Goal: Task Accomplishment & Management: Complete application form

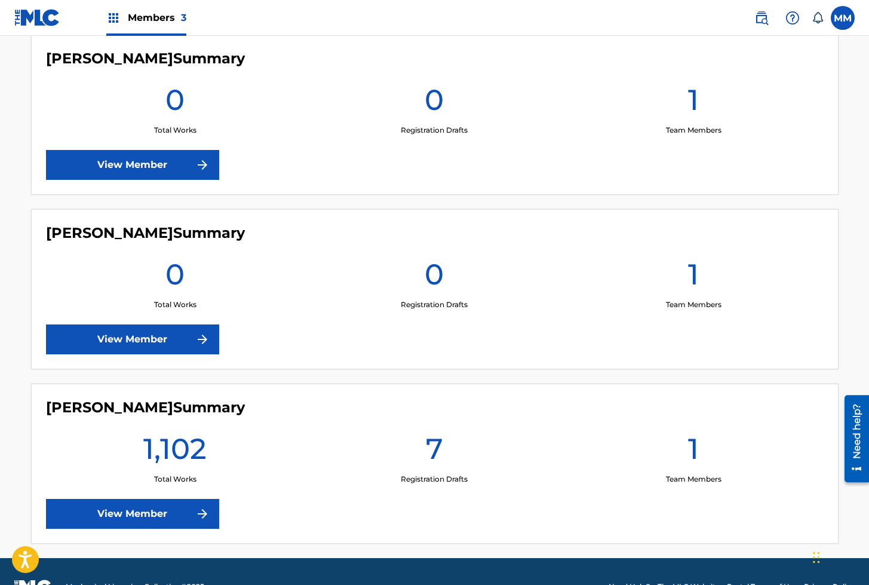
scroll to position [376, 0]
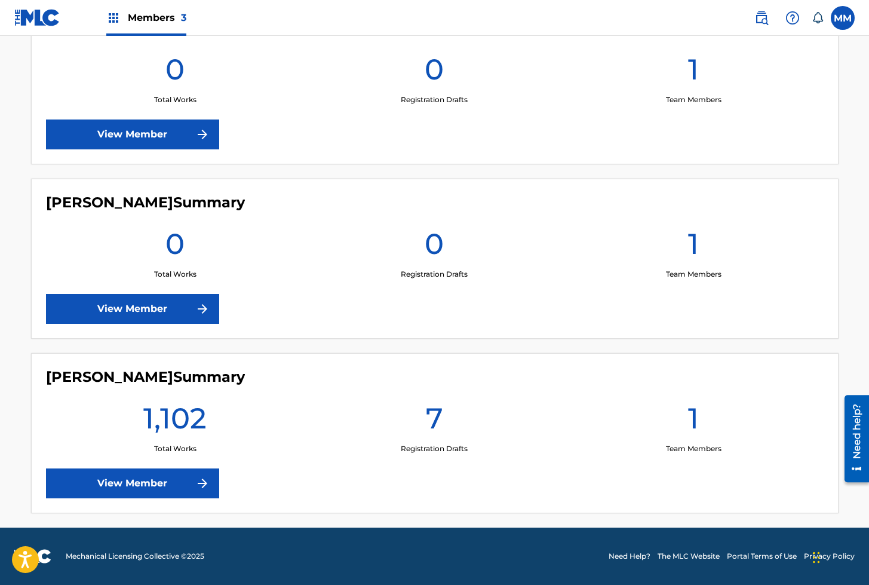
click at [160, 477] on link "View Member" at bounding box center [132, 483] width 173 height 30
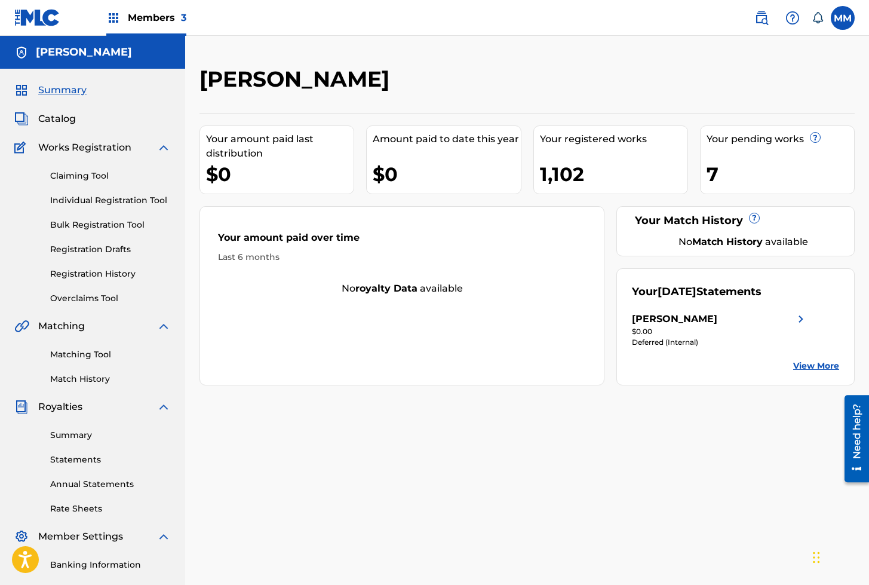
click at [80, 275] on link "Registration History" at bounding box center [110, 274] width 121 height 13
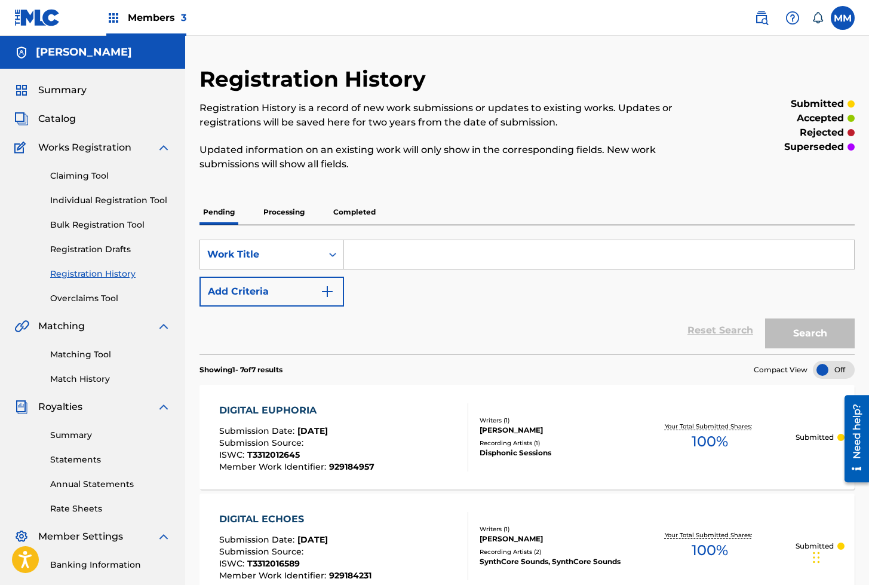
click at [283, 210] on p "Processing" at bounding box center [284, 212] width 48 height 25
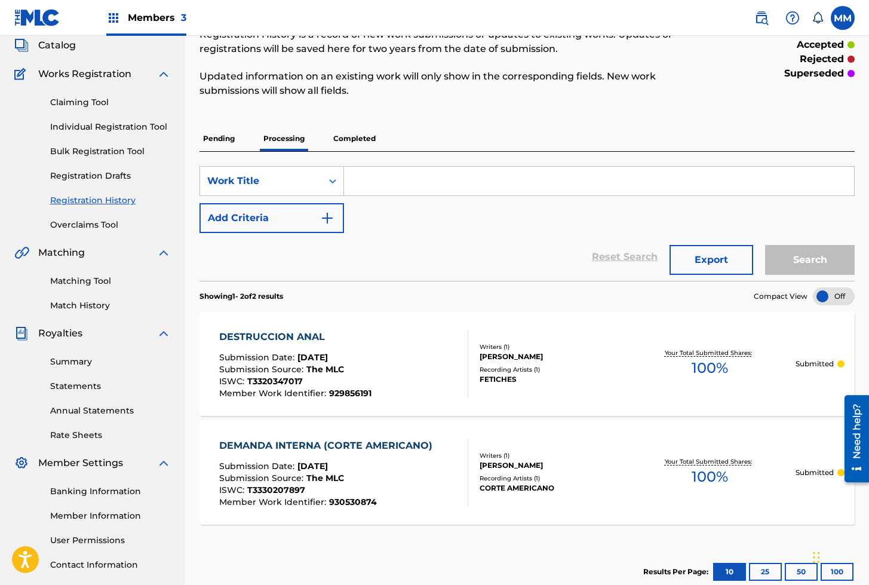
scroll to position [156, 0]
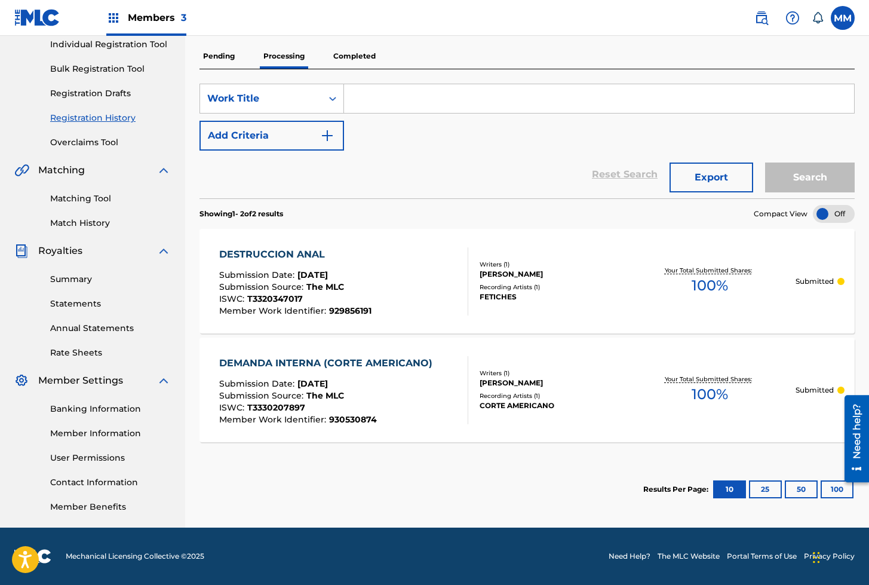
click at [357, 53] on p "Completed" at bounding box center [355, 56] width 50 height 25
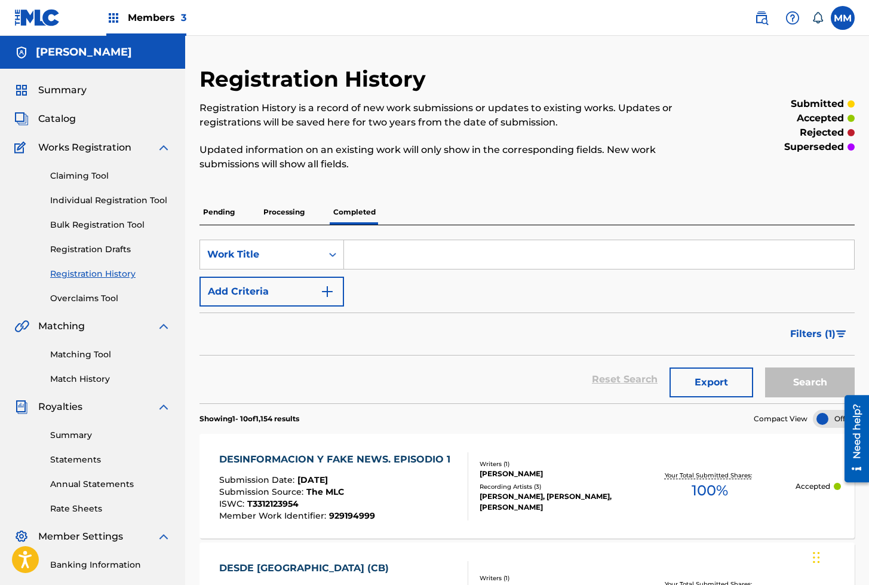
click at [126, 199] on link "Individual Registration Tool" at bounding box center [110, 200] width 121 height 13
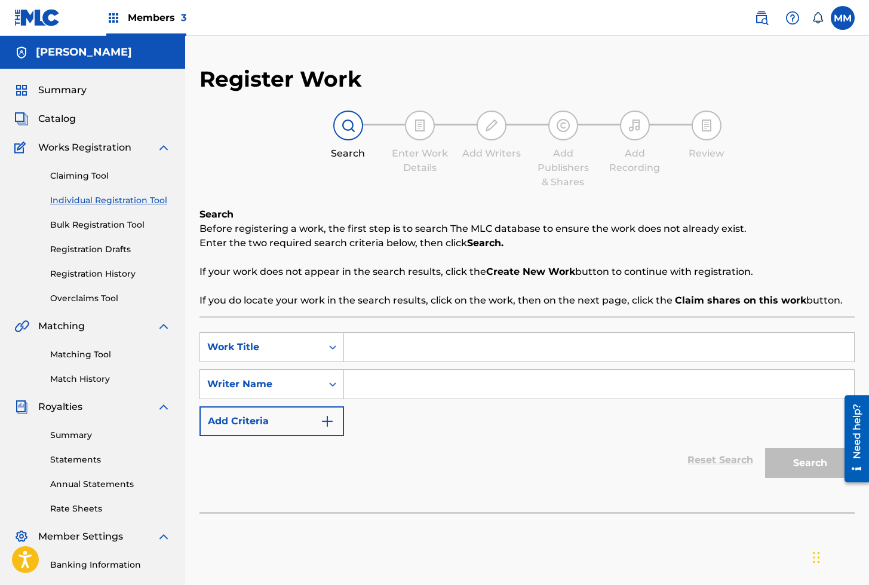
click at [60, 91] on span "Summary" at bounding box center [62, 90] width 48 height 14
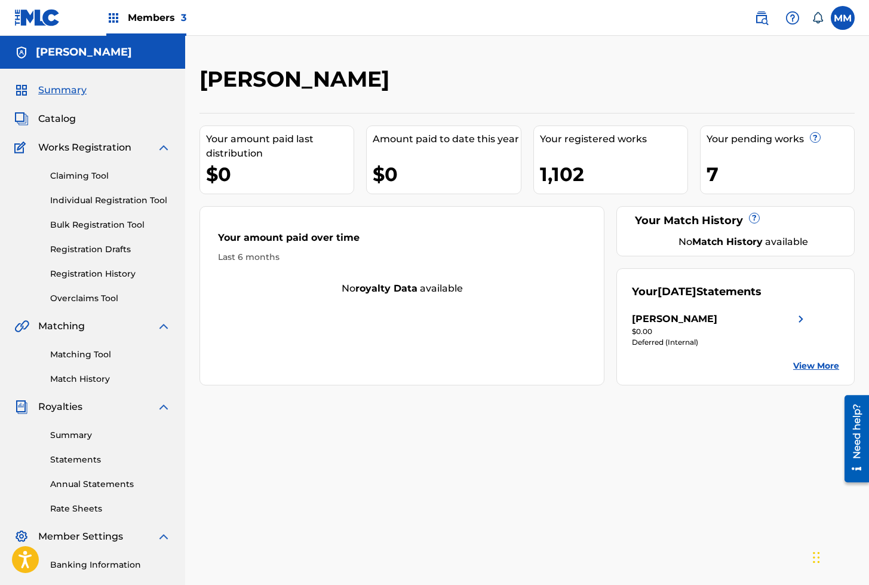
click at [97, 200] on link "Individual Registration Tool" at bounding box center [110, 200] width 121 height 13
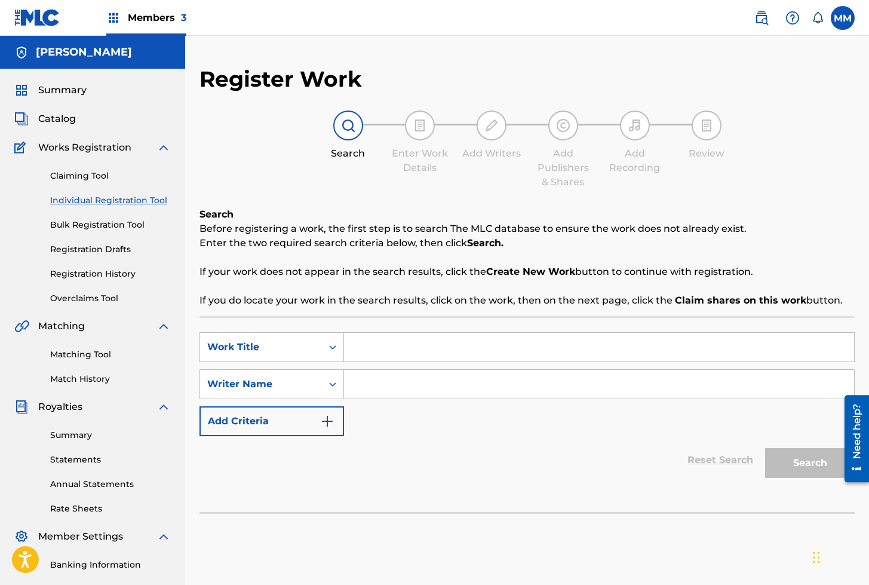
click at [81, 355] on link "Matching Tool" at bounding box center [110, 354] width 121 height 13
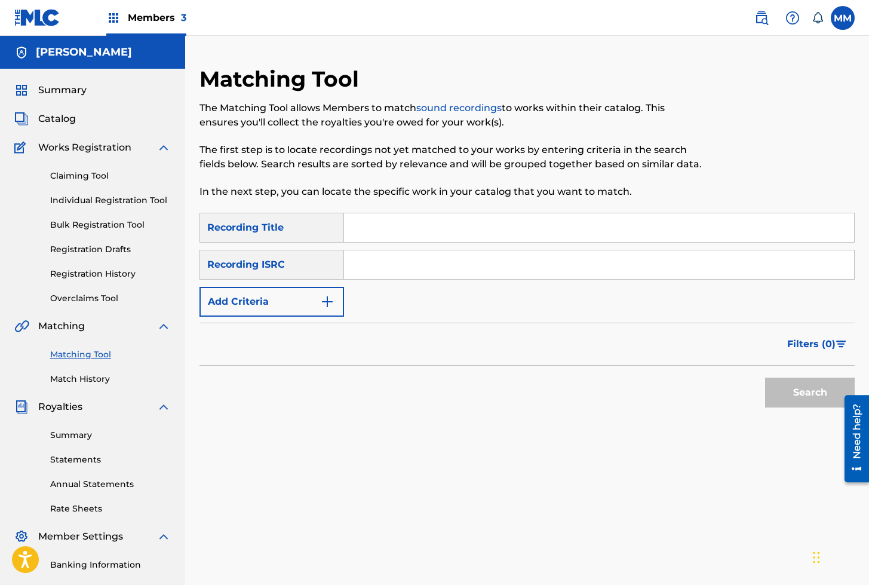
click at [50, 117] on span "Catalog" at bounding box center [57, 119] width 38 height 14
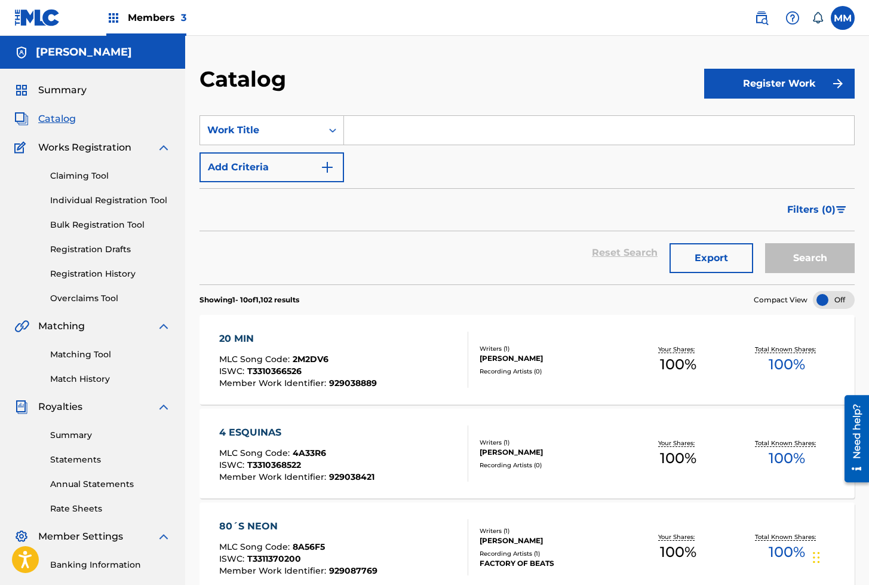
click at [87, 351] on link "Matching Tool" at bounding box center [110, 354] width 121 height 13
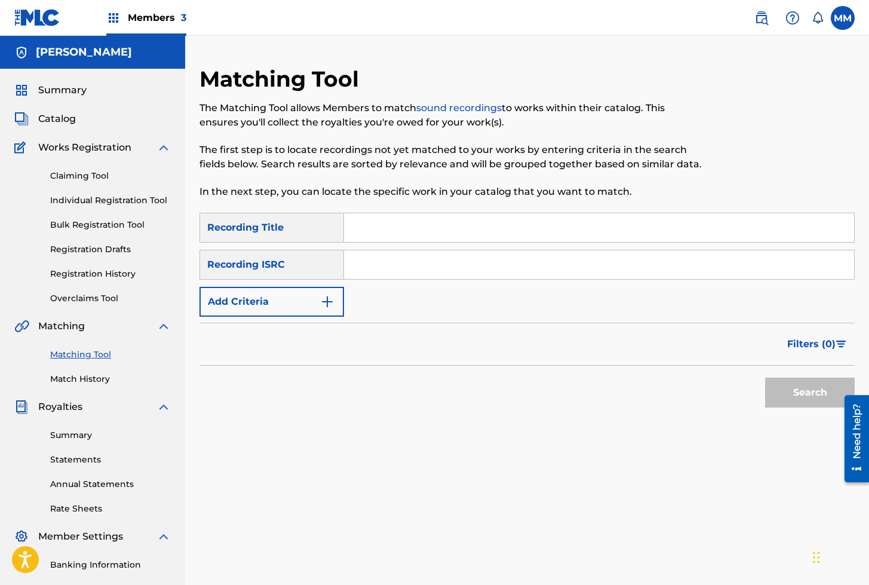
click at [419, 274] on input "Search Form" at bounding box center [599, 264] width 510 height 29
paste input "SGB502533262"
click at [799, 397] on button "Search" at bounding box center [810, 393] width 90 height 30
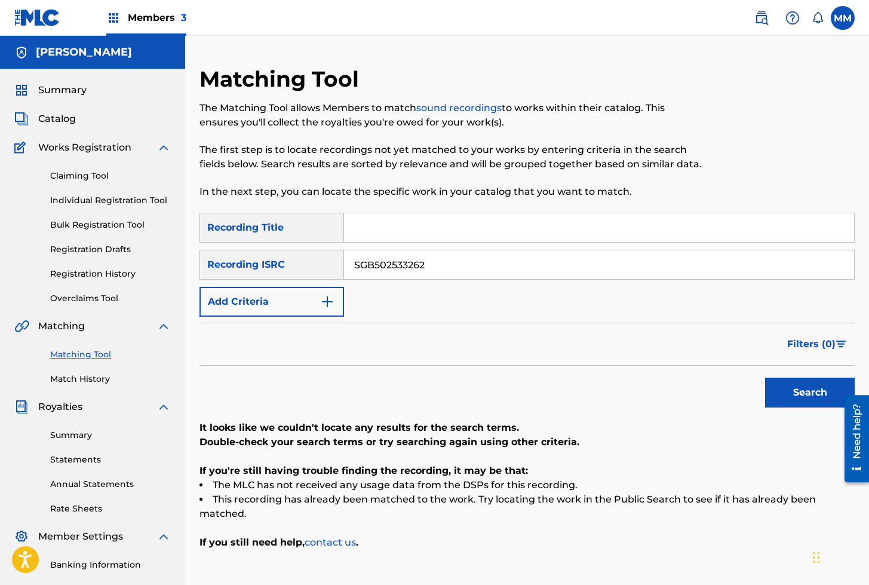
click at [404, 276] on input "SGB502533262" at bounding box center [599, 264] width 510 height 29
paste input "W502241881"
type input "SGW502241881"
click at [838, 394] on div at bounding box center [852, 438] width 33 height 96
click at [802, 391] on button "Search" at bounding box center [810, 393] width 90 height 30
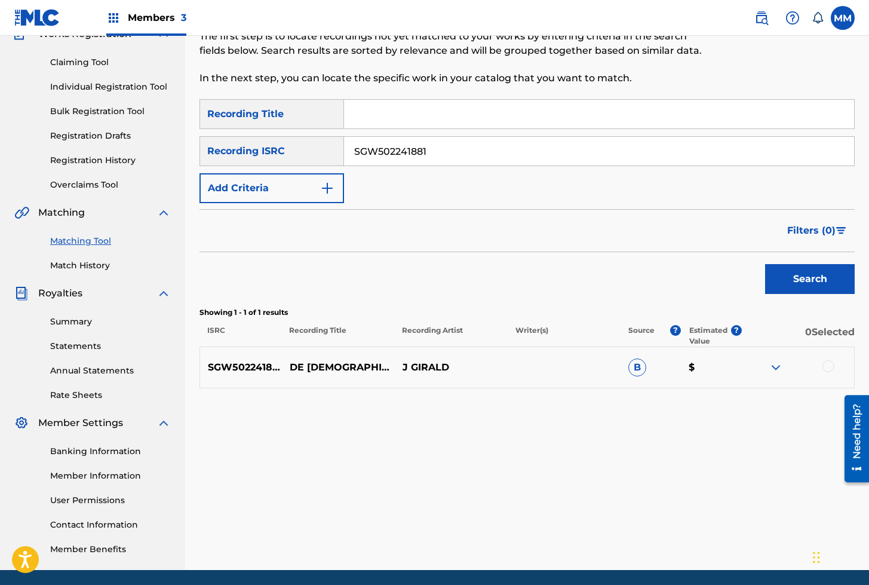
scroll to position [120, 0]
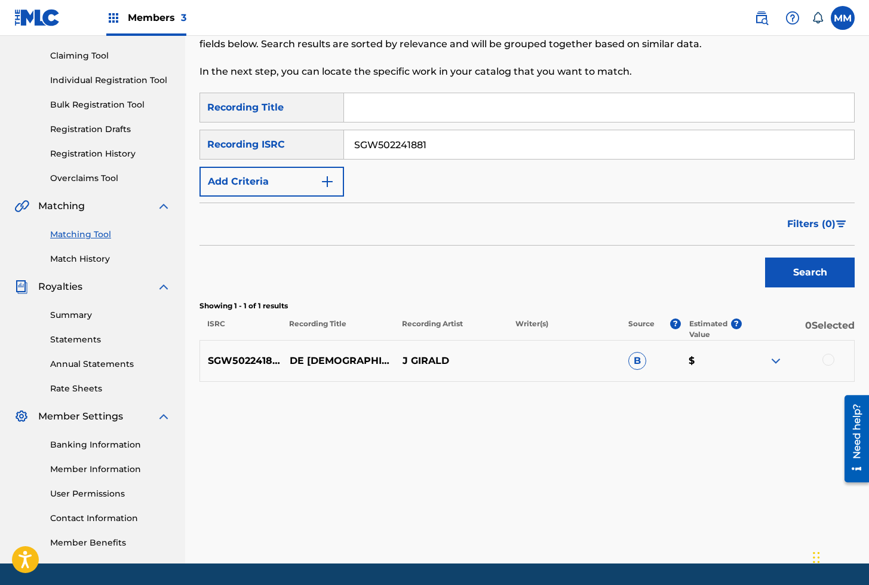
click at [774, 357] on img at bounding box center [776, 361] width 14 height 14
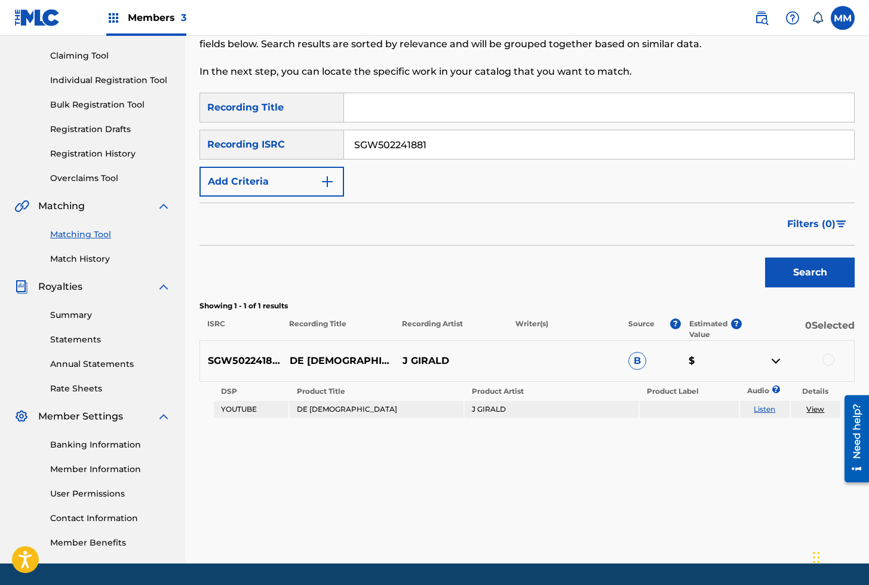
click at [814, 411] on link "View" at bounding box center [816, 408] width 18 height 9
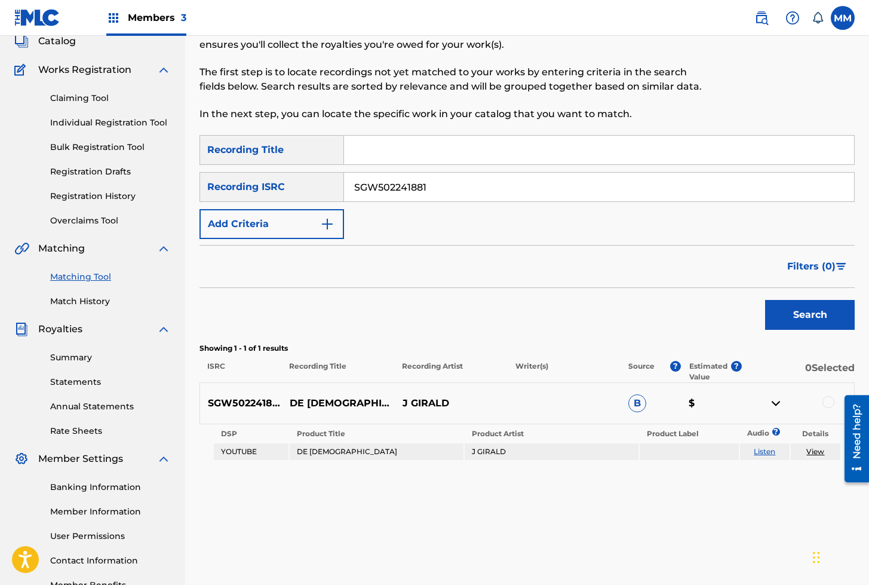
scroll to position [0, 0]
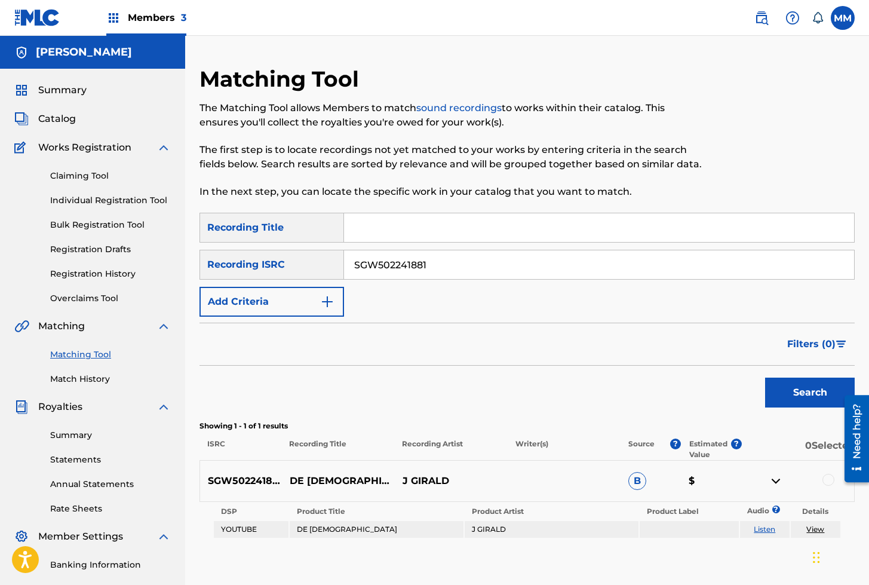
click at [62, 90] on span "Summary" at bounding box center [62, 90] width 48 height 14
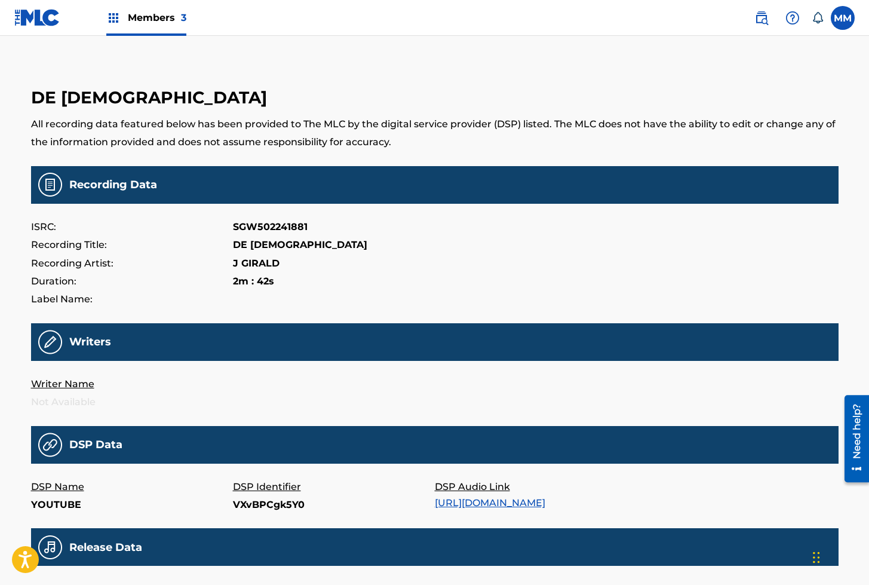
click at [42, 15] on img at bounding box center [37, 17] width 46 height 17
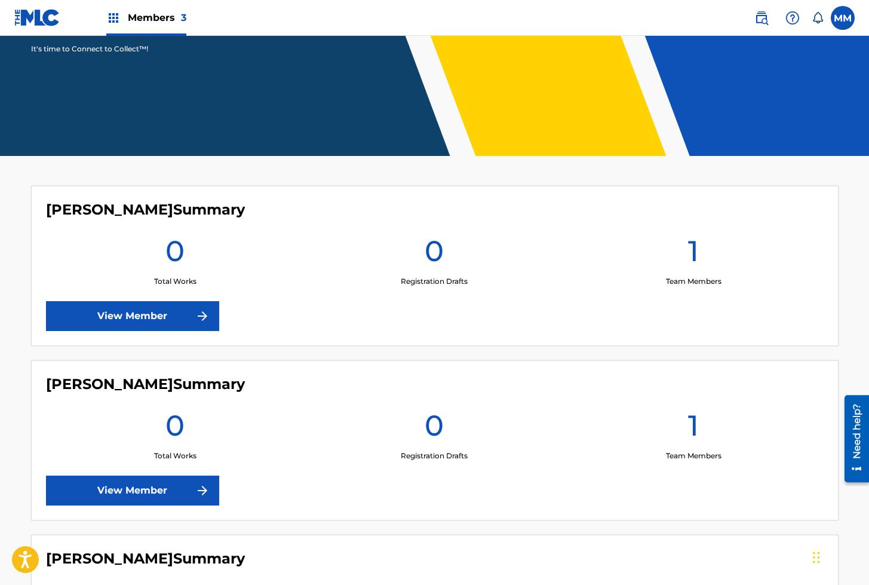
scroll to position [376, 0]
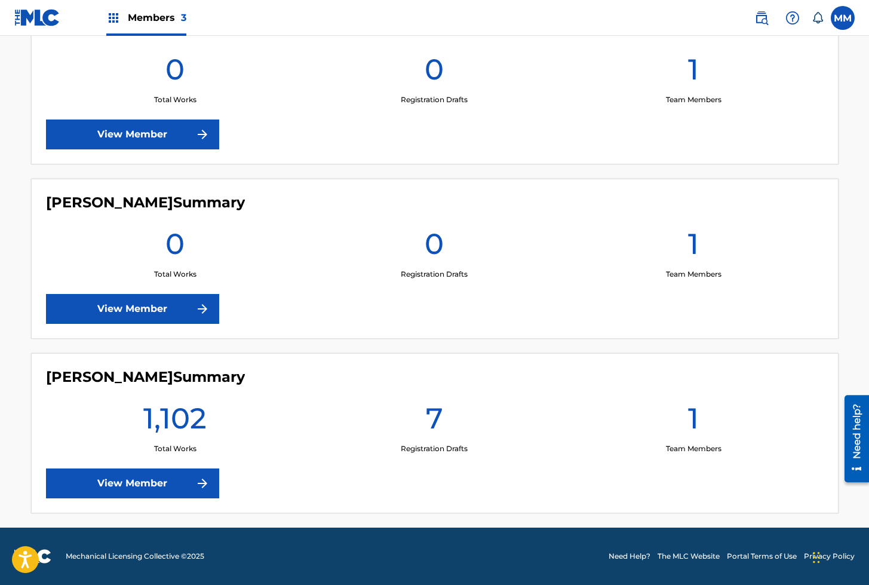
click at [128, 491] on link "View Member" at bounding box center [132, 483] width 173 height 30
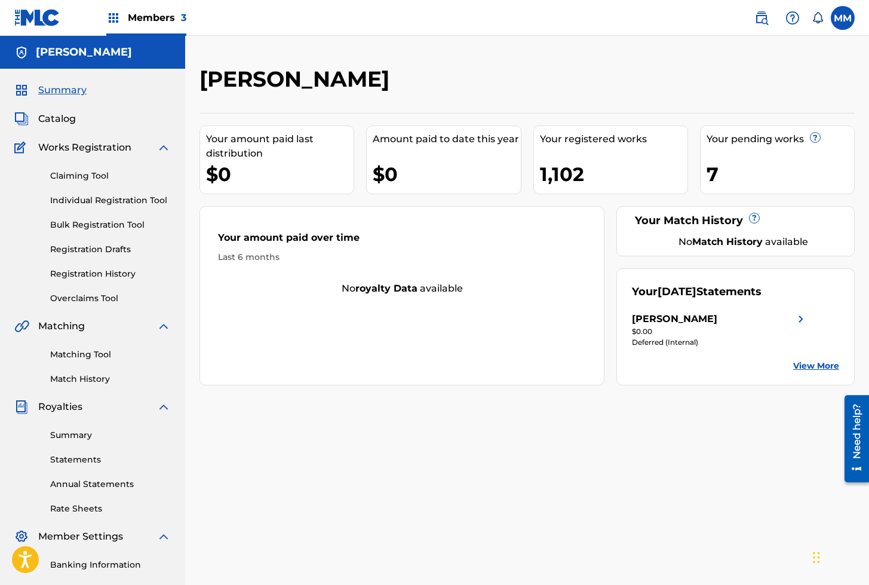
click at [61, 121] on span "Catalog" at bounding box center [57, 119] width 38 height 14
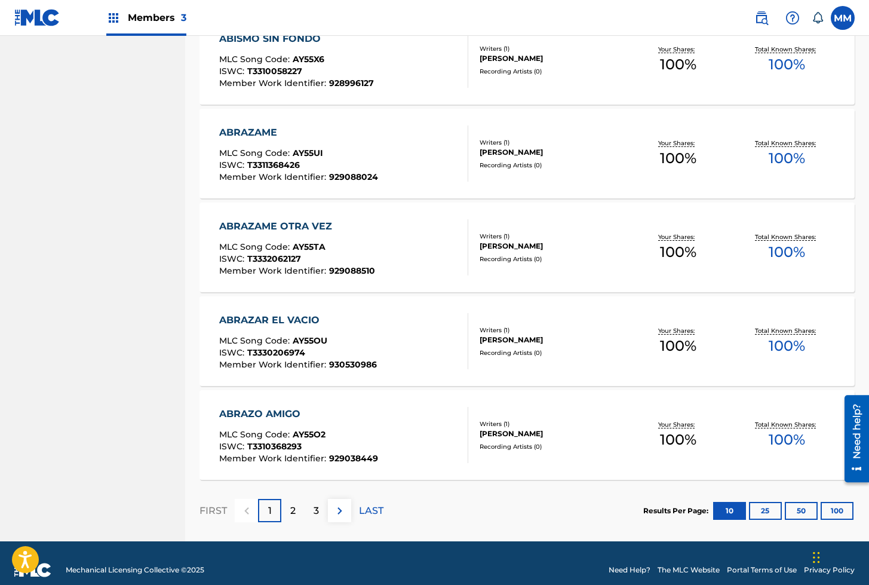
click at [833, 511] on button "100" at bounding box center [837, 511] width 33 height 18
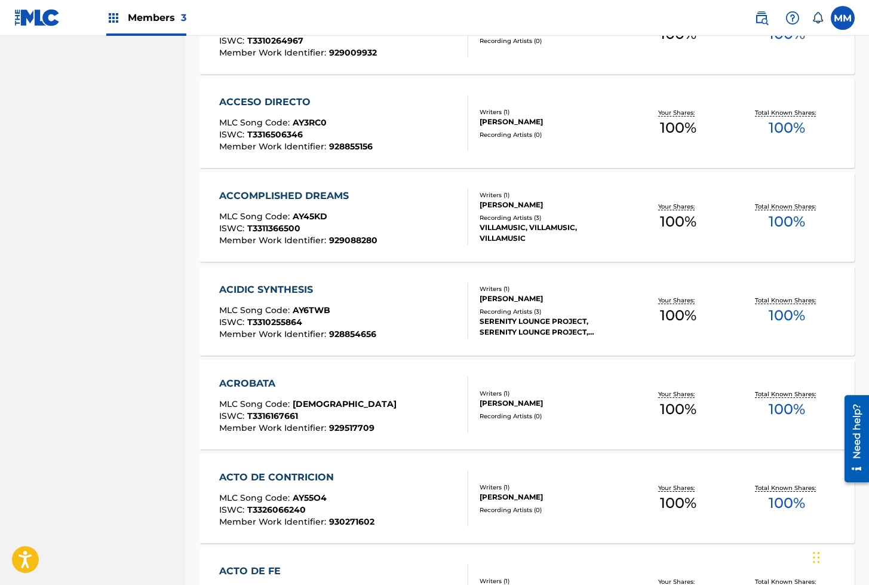
scroll to position [1463, 0]
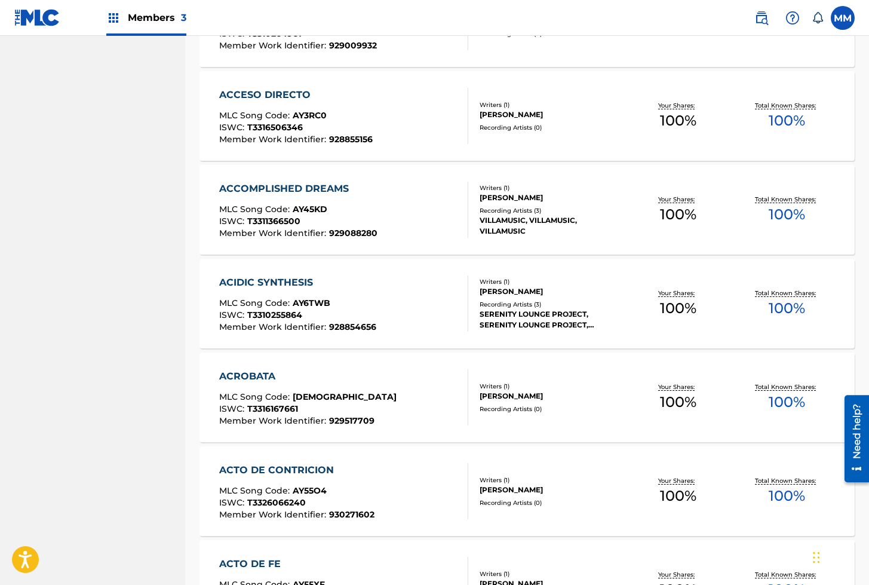
click at [369, 315] on div "ISWC : T3310255864" at bounding box center [297, 317] width 157 height 12
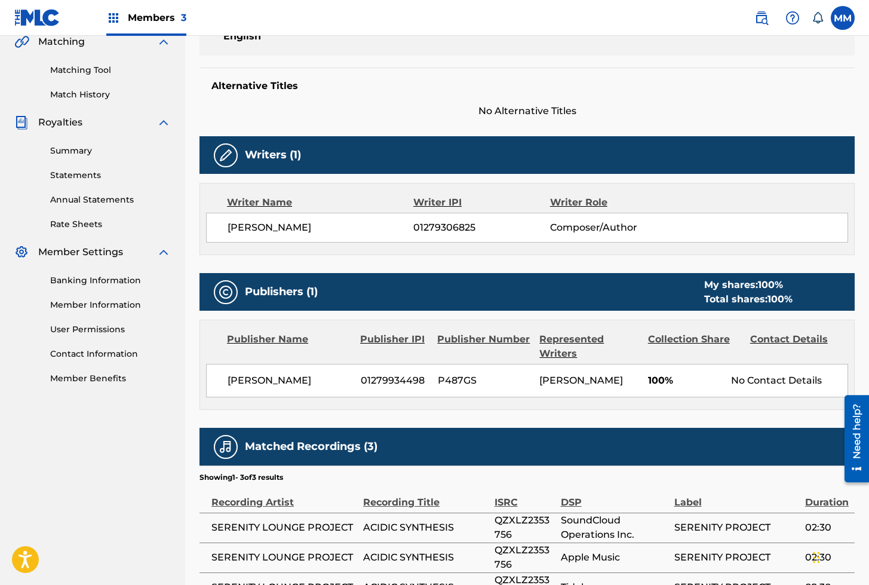
scroll to position [421, 0]
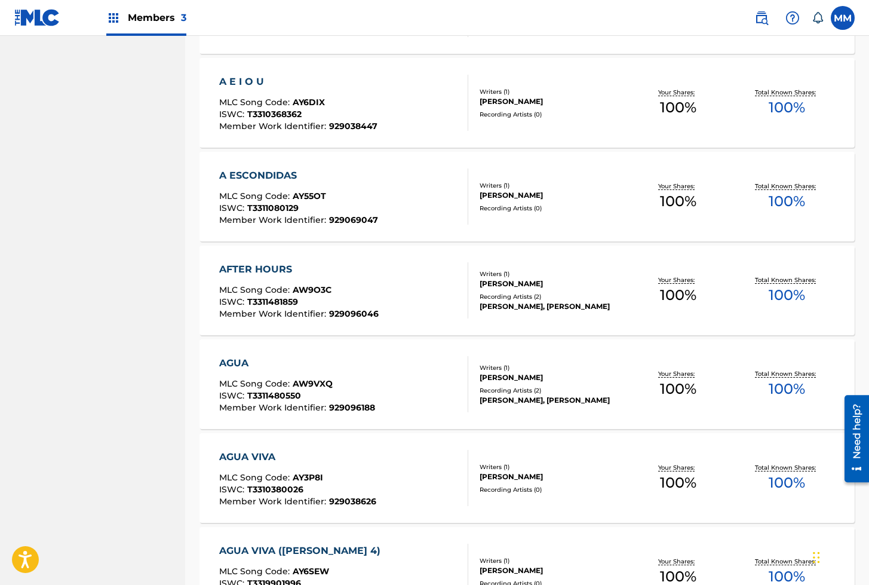
scroll to position [2423, 0]
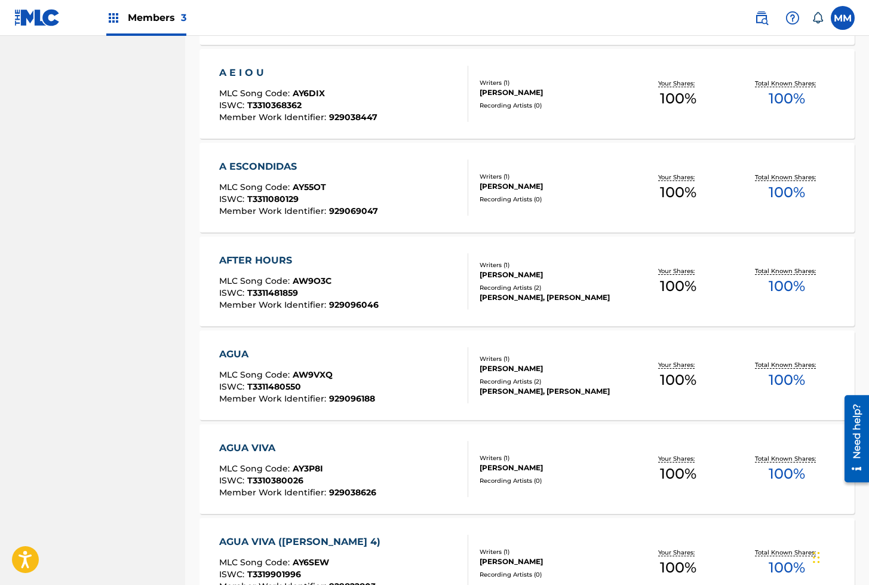
click at [410, 282] on div "AFTER HOURS MLC Song Code : AW9O3C ISWC : T3311481859 Member Work Identifier : …" at bounding box center [343, 281] width 249 height 56
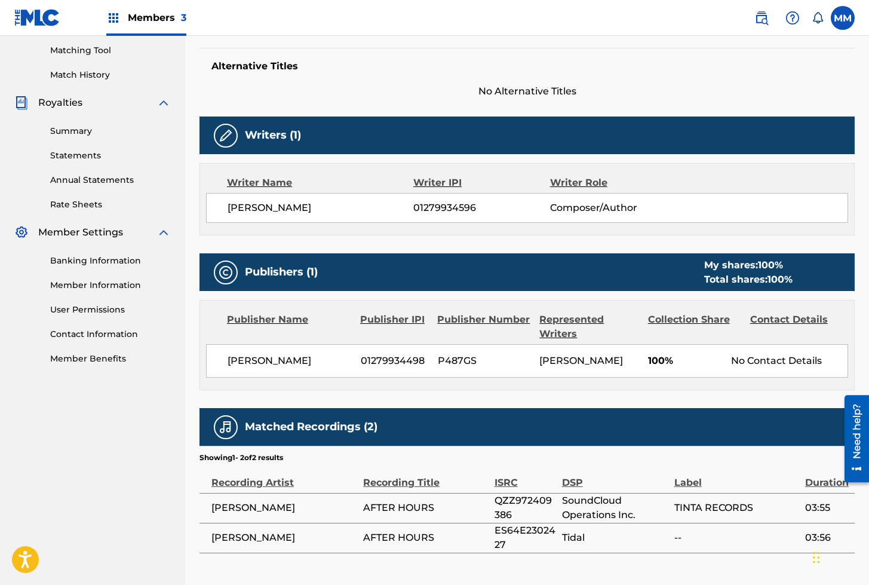
scroll to position [391, 0]
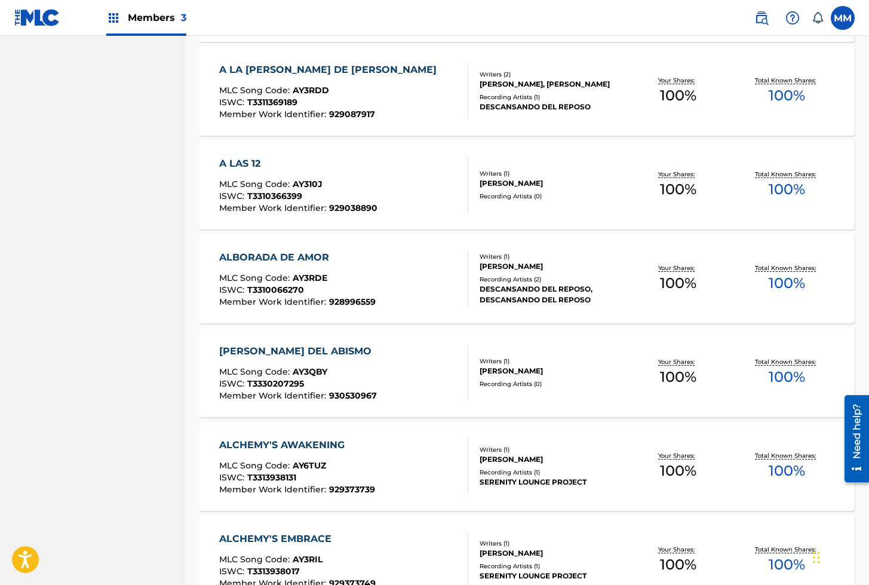
scroll to position [3277, 0]
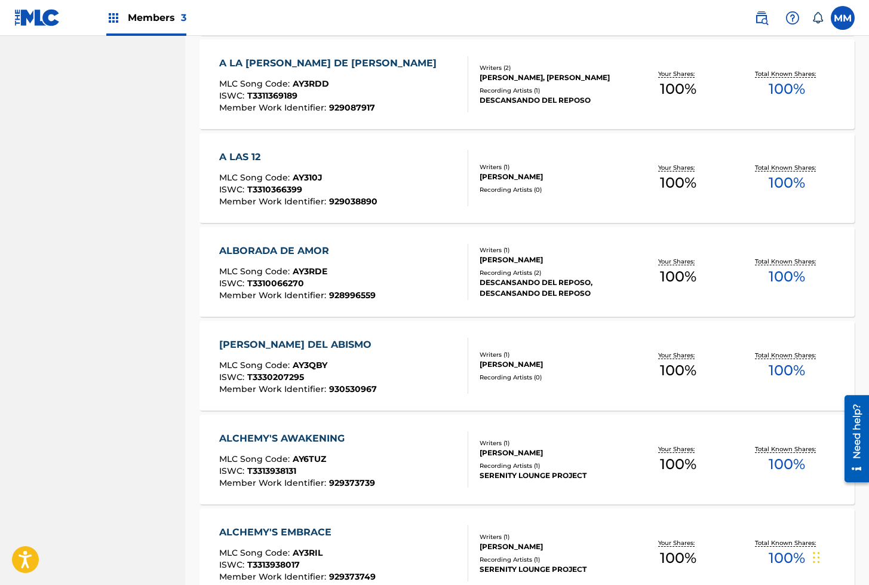
click at [308, 273] on span "AY3RDE" at bounding box center [310, 271] width 35 height 11
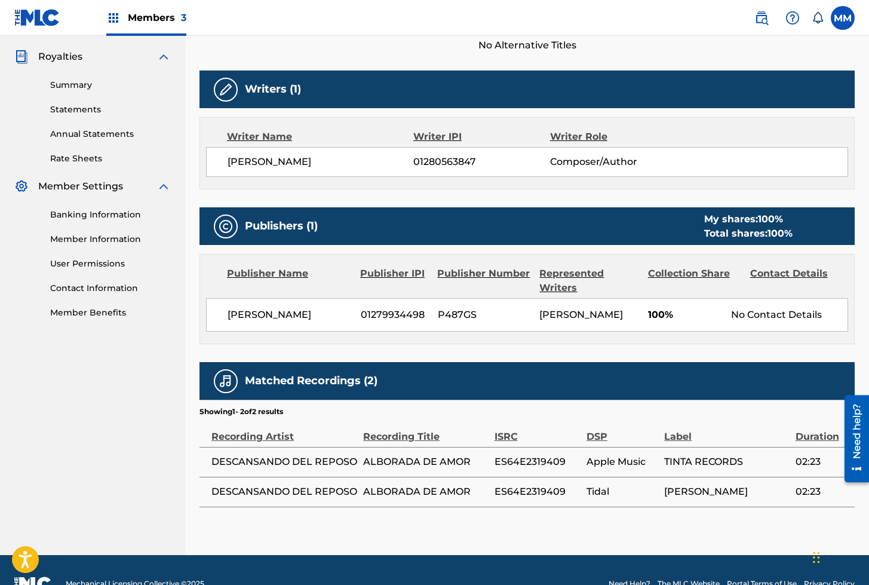
scroll to position [376, 0]
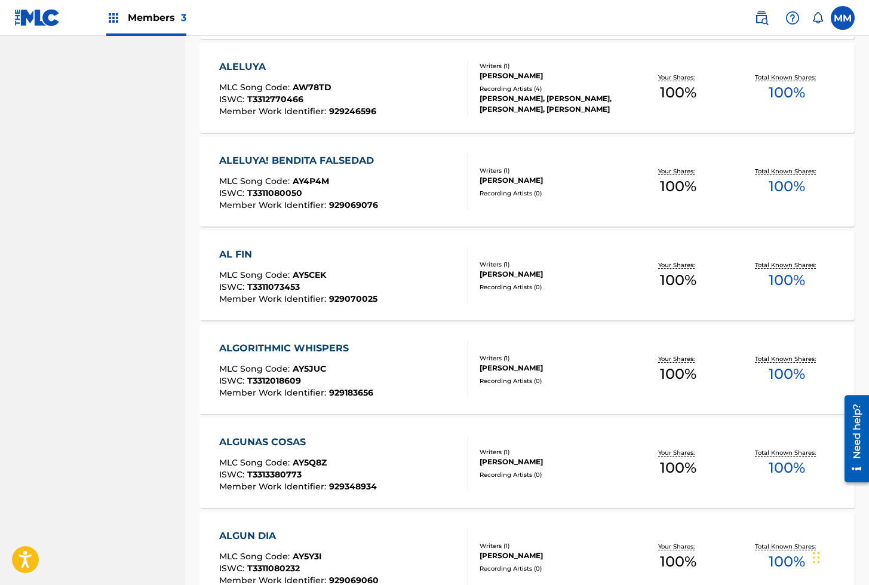
scroll to position [4100, 0]
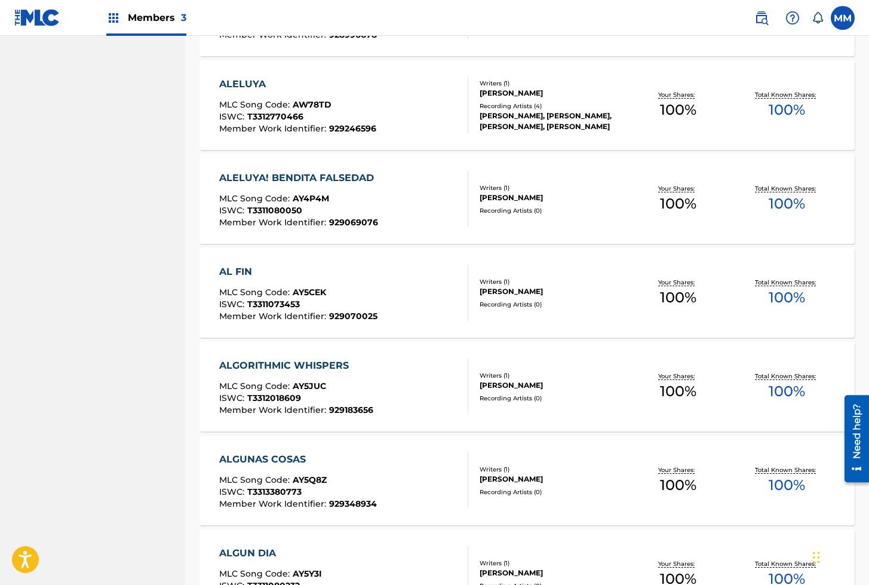
click at [316, 133] on span "Member Work Identifier :" at bounding box center [274, 128] width 110 height 11
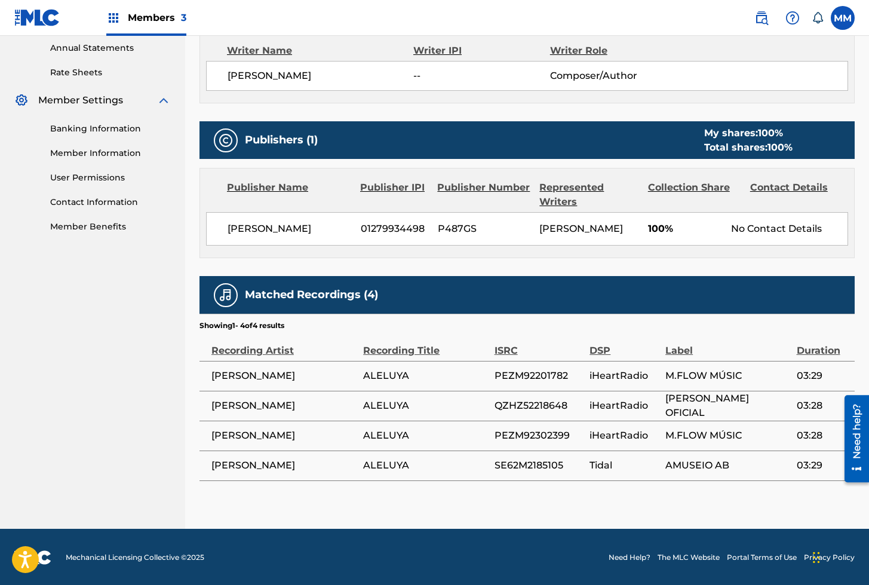
scroll to position [338, 0]
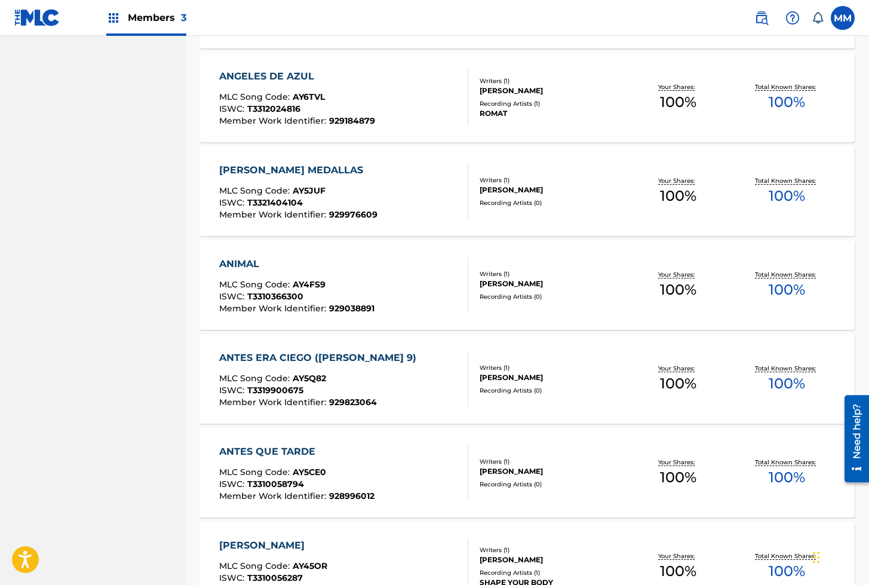
scroll to position [7858, 0]
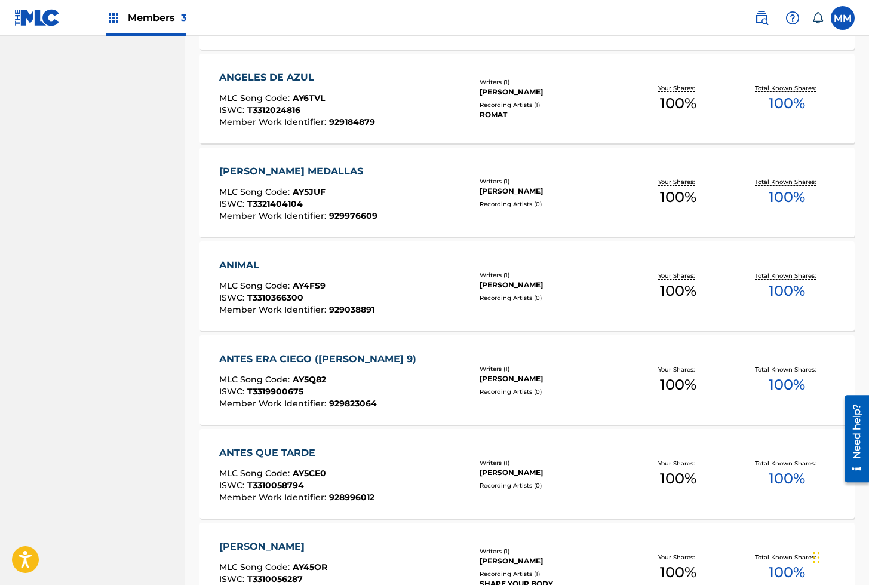
click at [312, 94] on span "AY6TVL" at bounding box center [309, 98] width 32 height 11
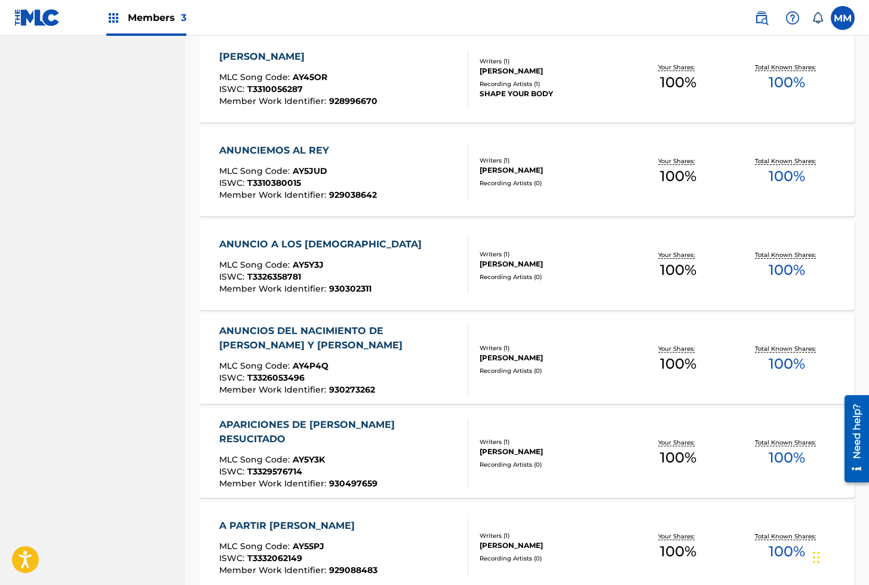
scroll to position [8320, 0]
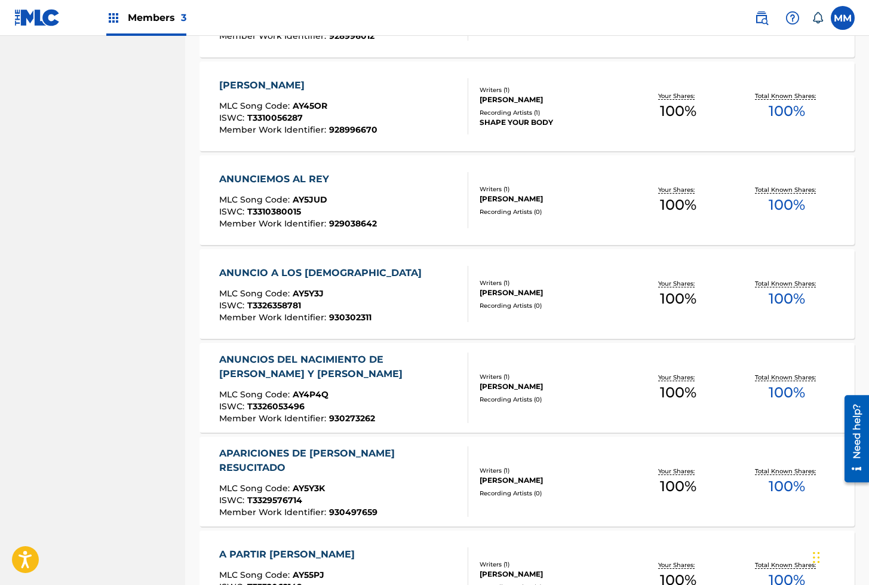
click at [507, 122] on div "SHAPE YOUR BODY" at bounding box center [552, 122] width 145 height 11
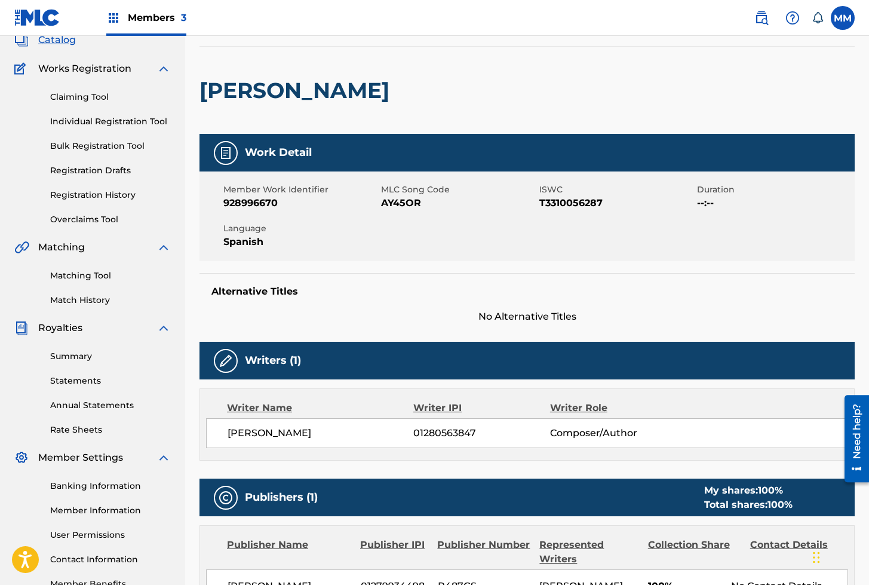
scroll to position [3, 0]
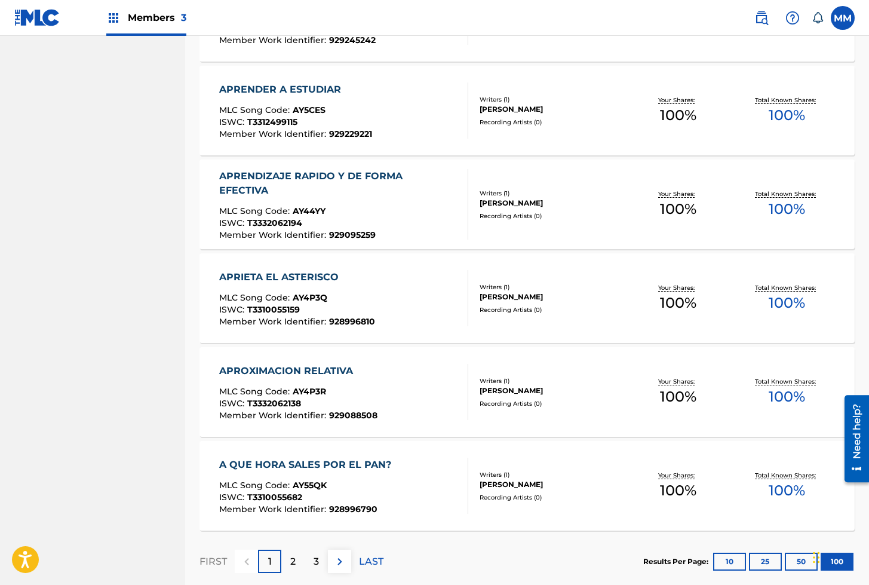
scroll to position [9224, 0]
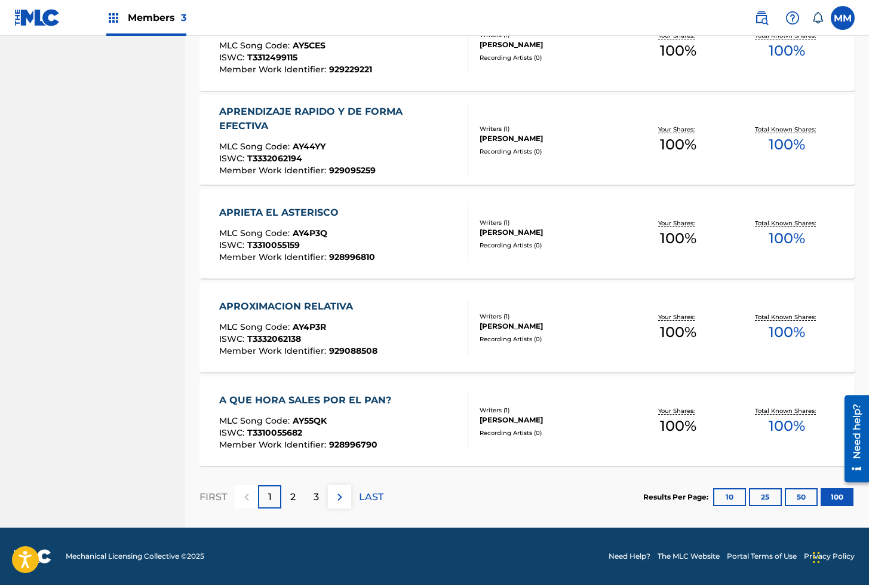
click at [290, 496] on p "2" at bounding box center [292, 497] width 5 height 14
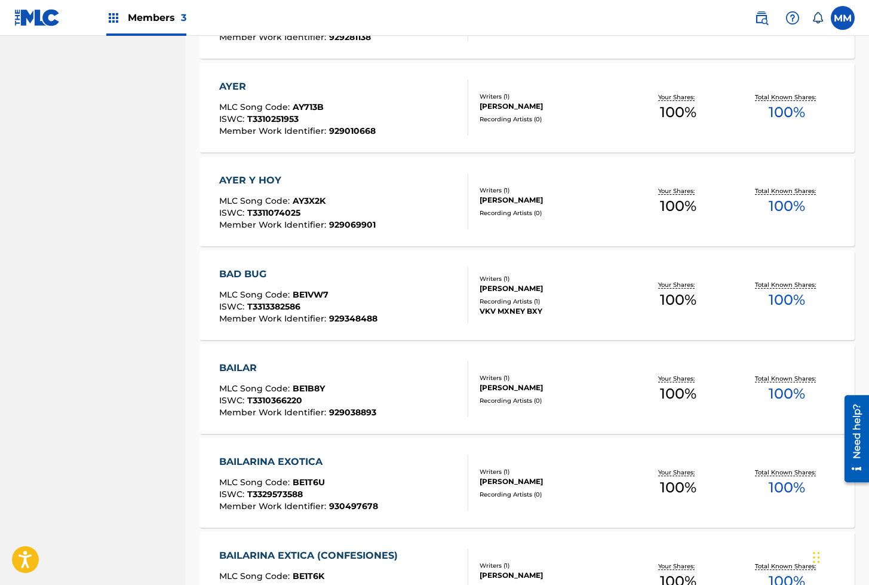
scroll to position [5125, 0]
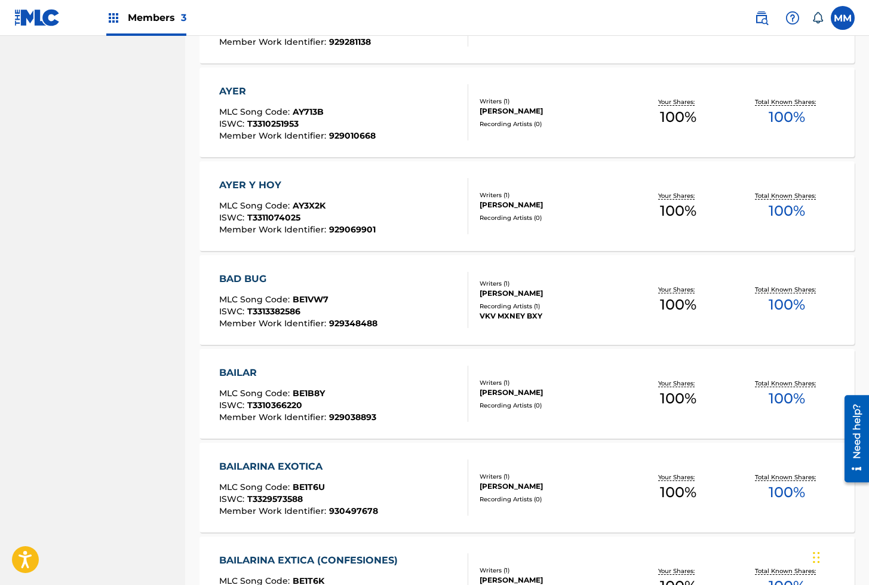
click at [360, 296] on div "MLC Song Code : BE1VW7" at bounding box center [298, 301] width 158 height 12
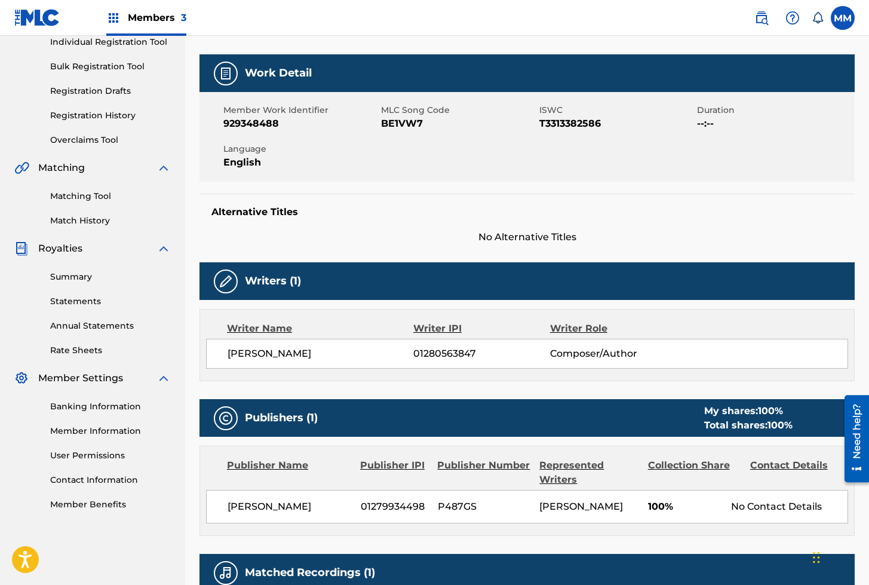
scroll to position [83, 0]
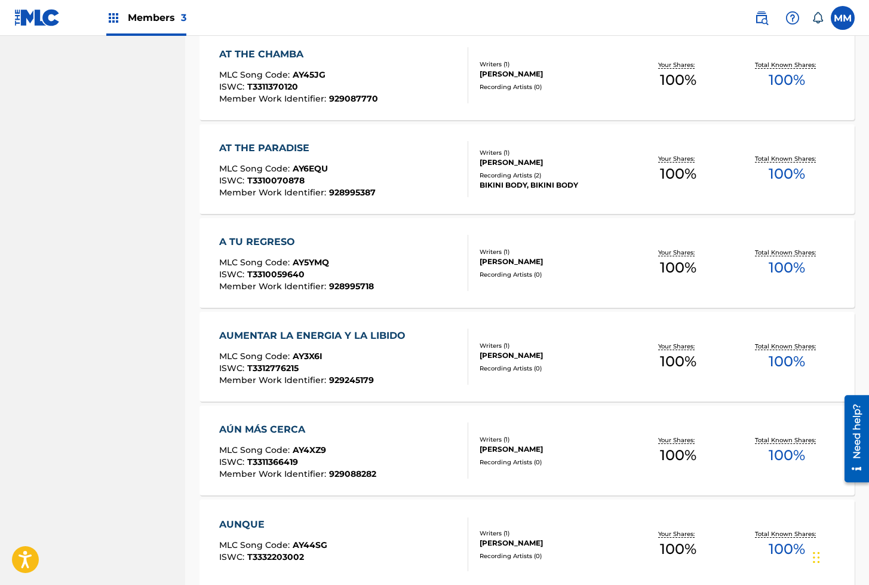
scroll to position [3004, 0]
click at [314, 155] on div "AT THE PARADISE" at bounding box center [297, 149] width 157 height 14
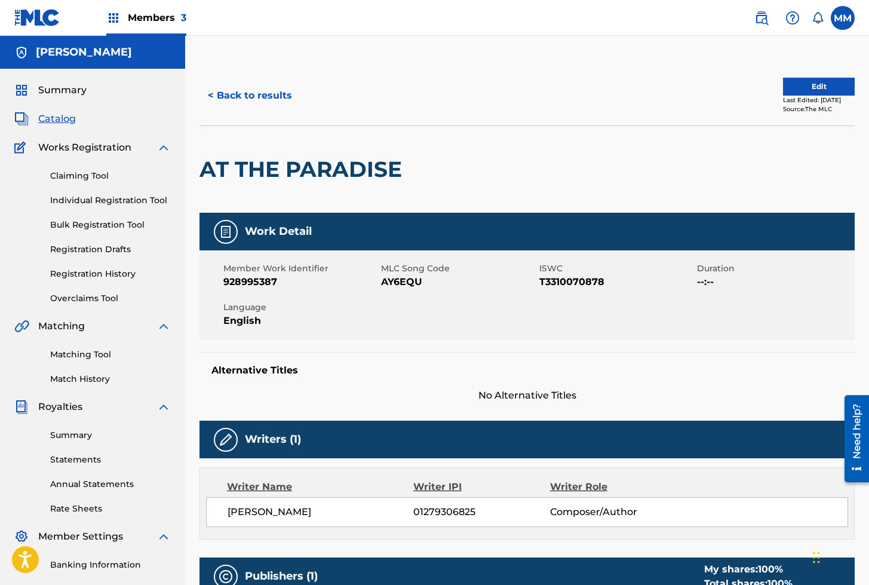
click at [246, 99] on button "< Back to results" at bounding box center [250, 96] width 101 height 30
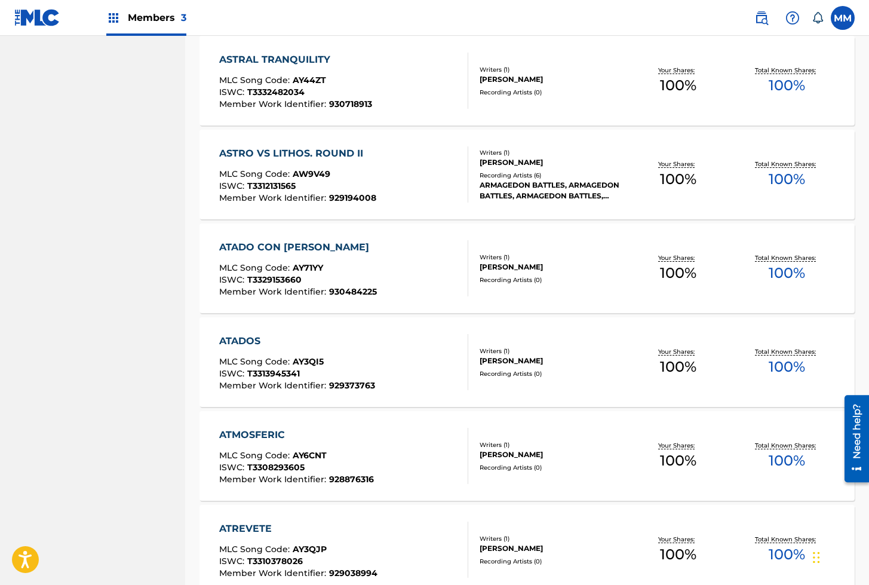
scroll to position [2328, 0]
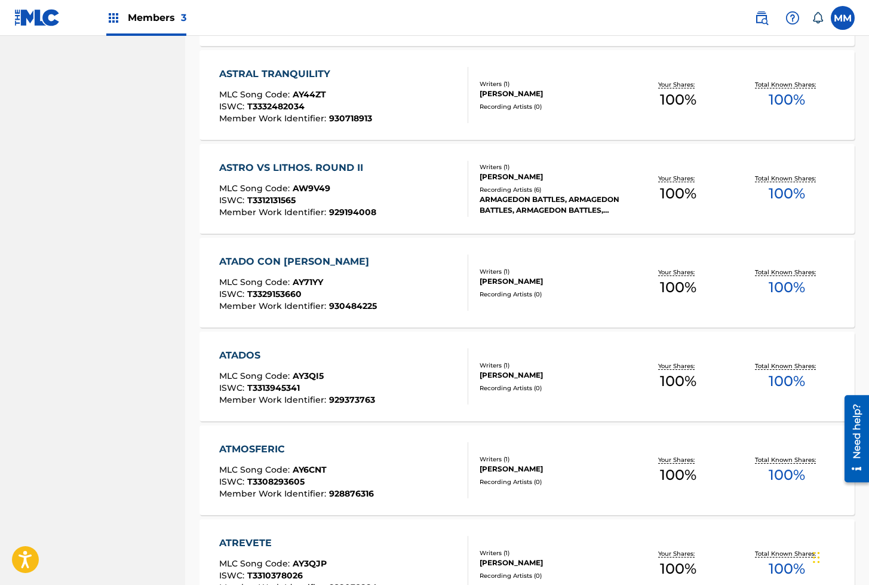
click at [327, 204] on div "ISWC : T3312131565" at bounding box center [297, 202] width 157 height 12
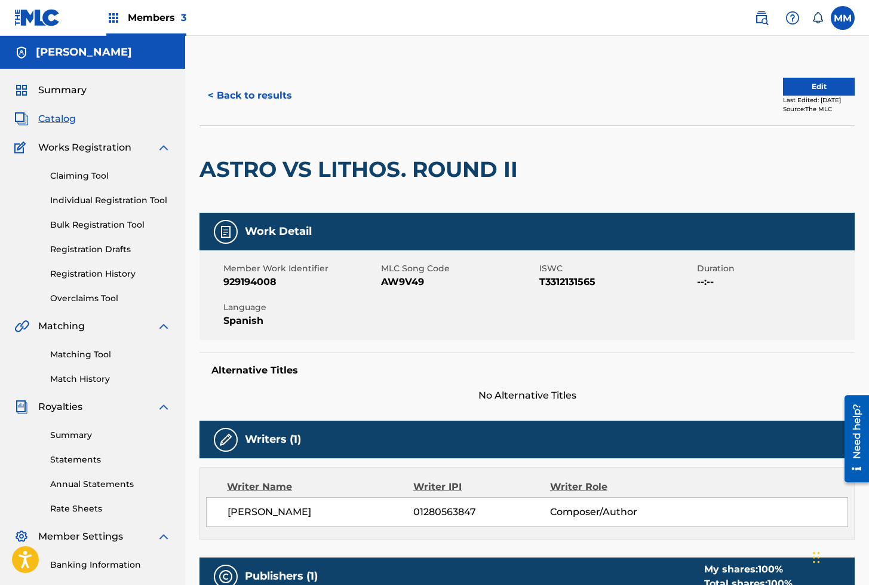
click at [62, 87] on span "Summary" at bounding box center [62, 90] width 48 height 14
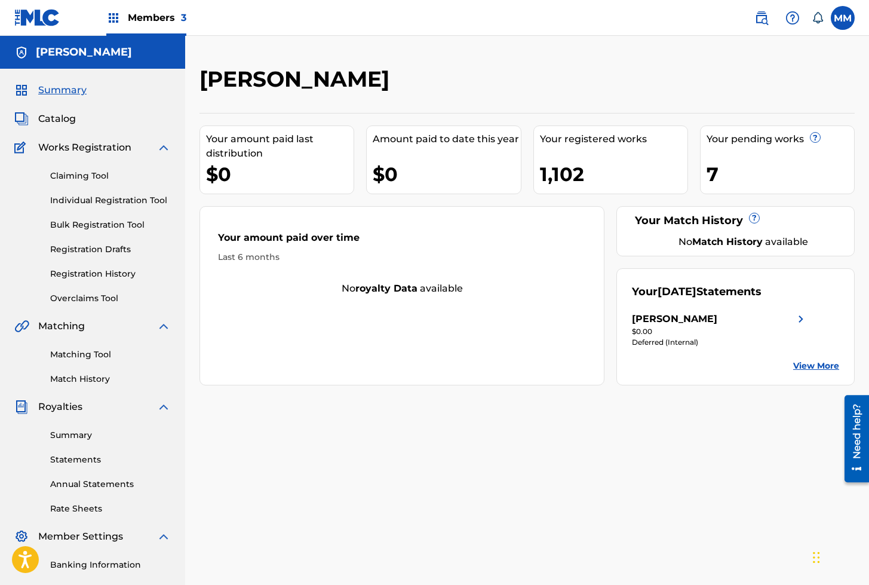
click at [114, 201] on link "Individual Registration Tool" at bounding box center [110, 200] width 121 height 13
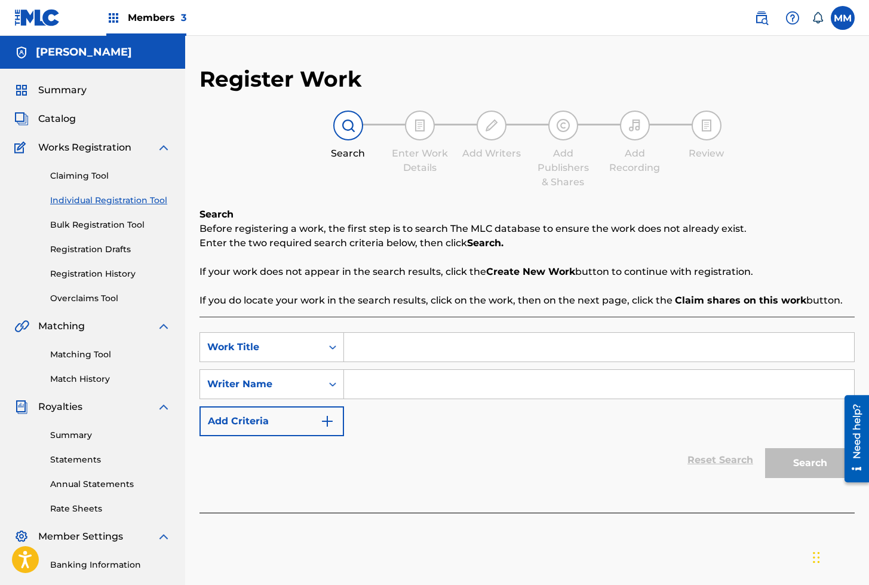
click at [125, 221] on link "Bulk Registration Tool" at bounding box center [110, 225] width 121 height 13
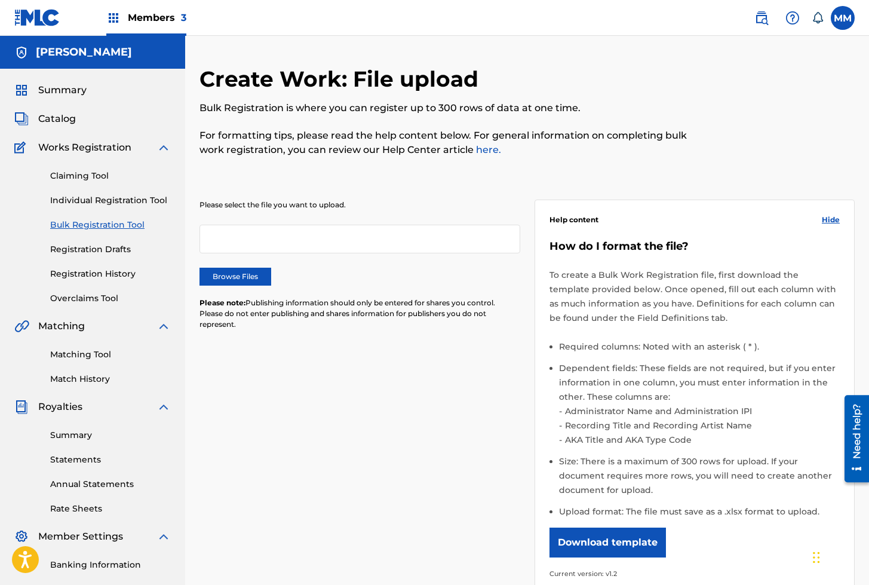
click at [87, 250] on link "Registration Drafts" at bounding box center [110, 249] width 121 height 13
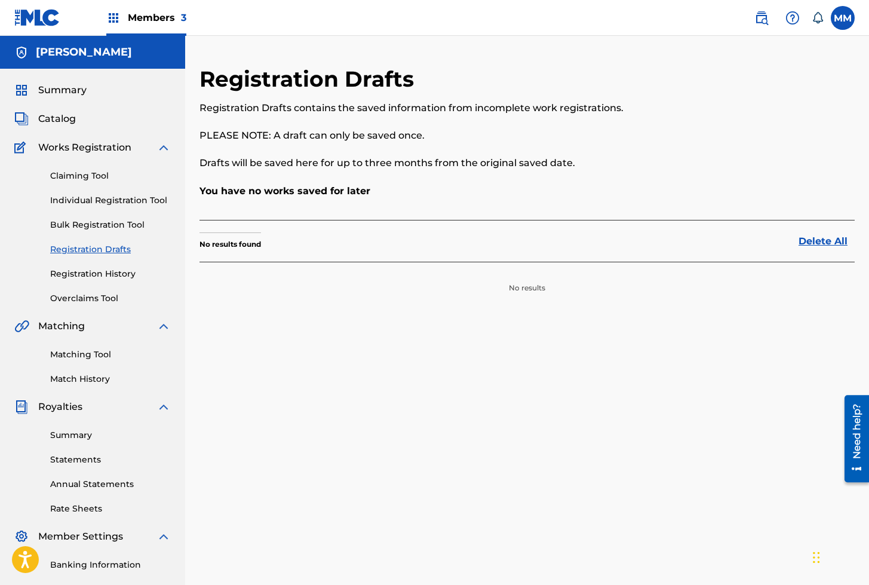
click at [111, 275] on link "Registration History" at bounding box center [110, 274] width 121 height 13
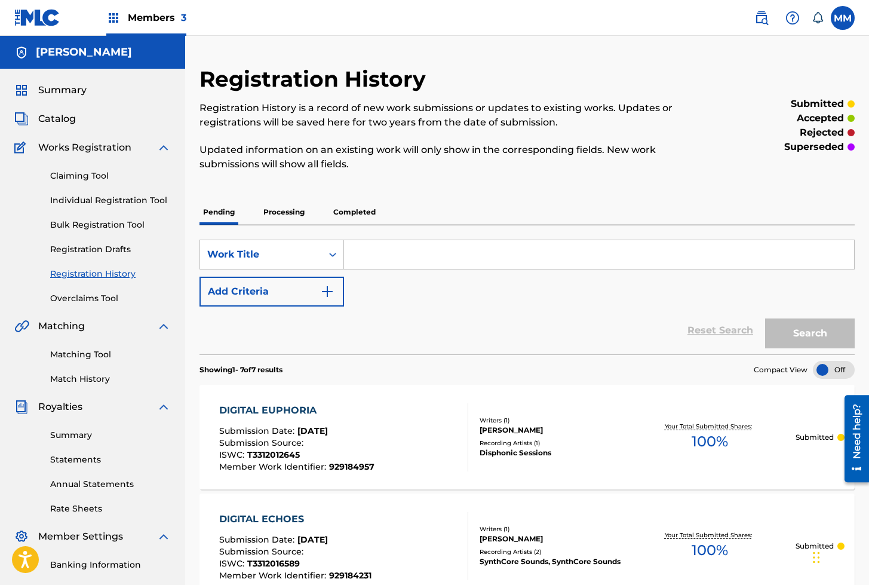
click at [59, 118] on span "Catalog" at bounding box center [57, 119] width 38 height 14
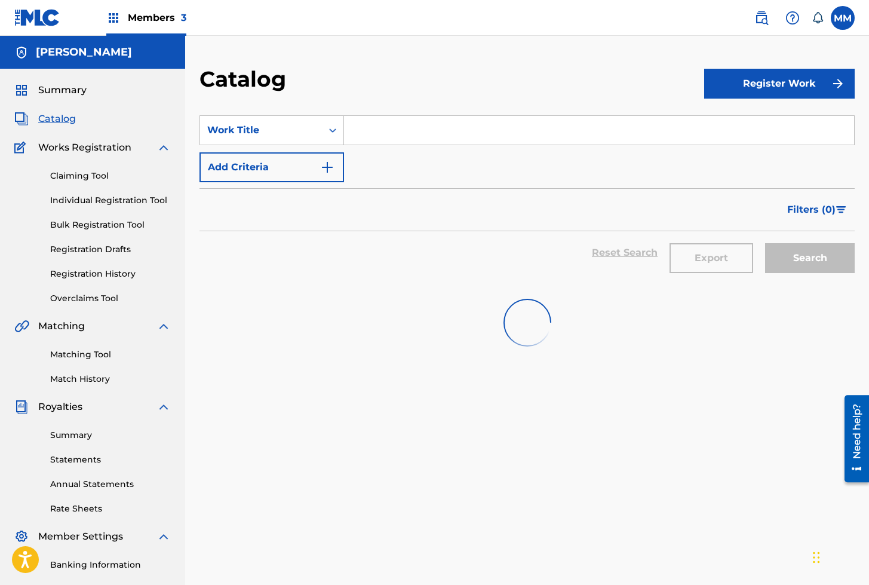
click at [389, 134] on input "Search Form" at bounding box center [599, 130] width 510 height 29
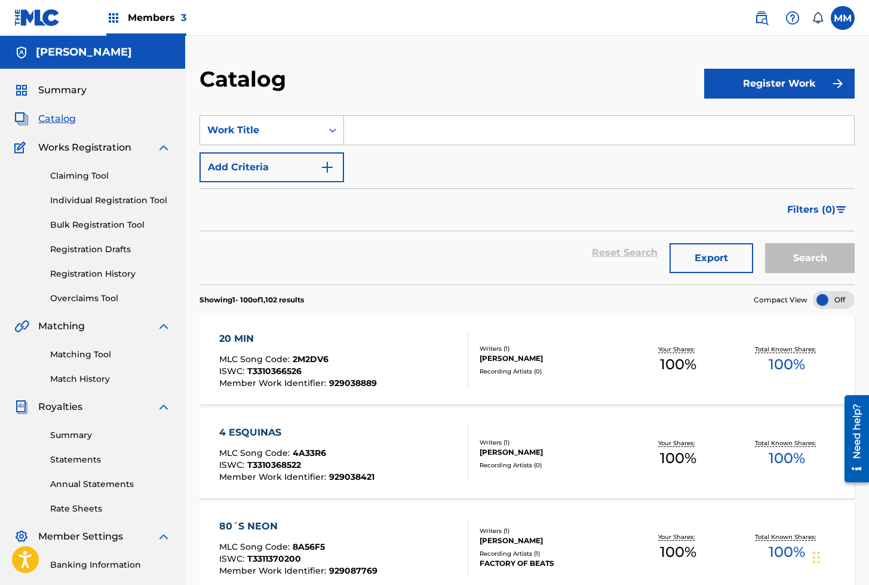
paste input "DIGITAL REVERIE"
type input "DIGITAL REVERIE"
click at [765, 243] on button "Search" at bounding box center [810, 258] width 90 height 30
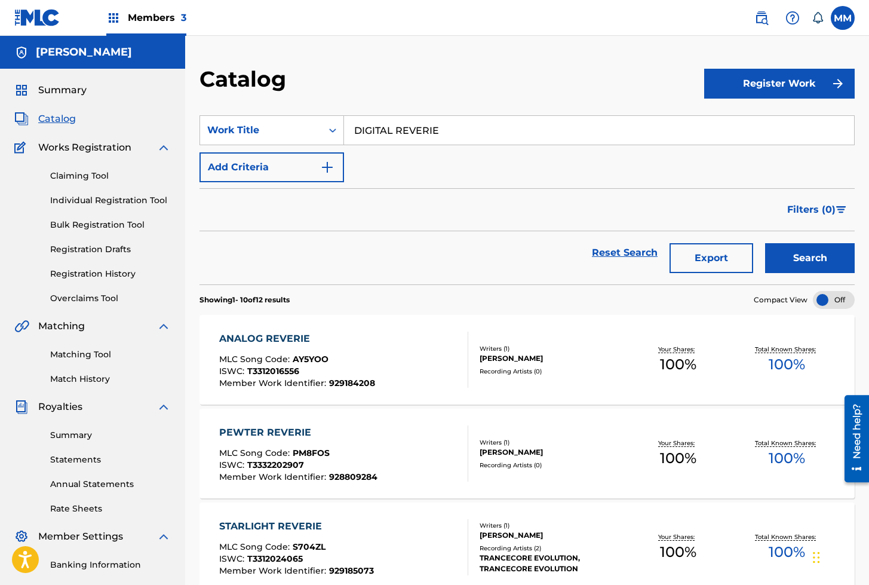
click at [127, 197] on link "Individual Registration Tool" at bounding box center [110, 200] width 121 height 13
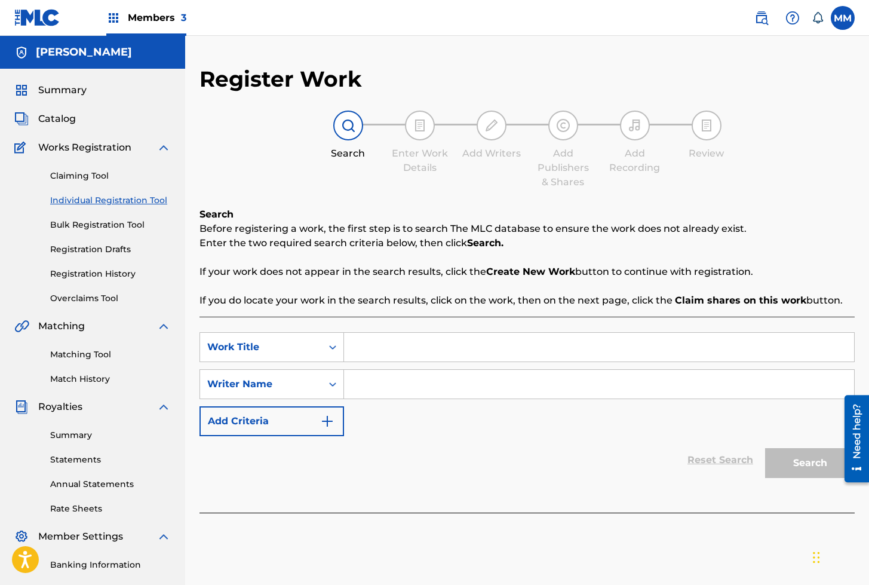
click at [376, 339] on input "Search Form" at bounding box center [599, 347] width 510 height 29
paste input "DIGITAL REVERIE"
type input "DIGITAL REVERIE"
click at [383, 389] on input "Search Form" at bounding box center [599, 384] width 510 height 29
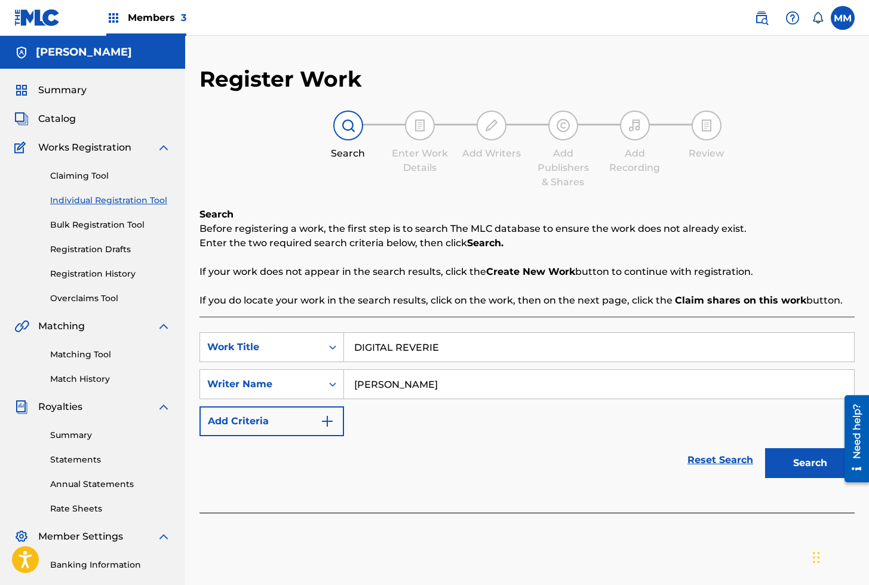
type input "Marlon Mercado"
click at [765, 448] on button "Search" at bounding box center [810, 463] width 90 height 30
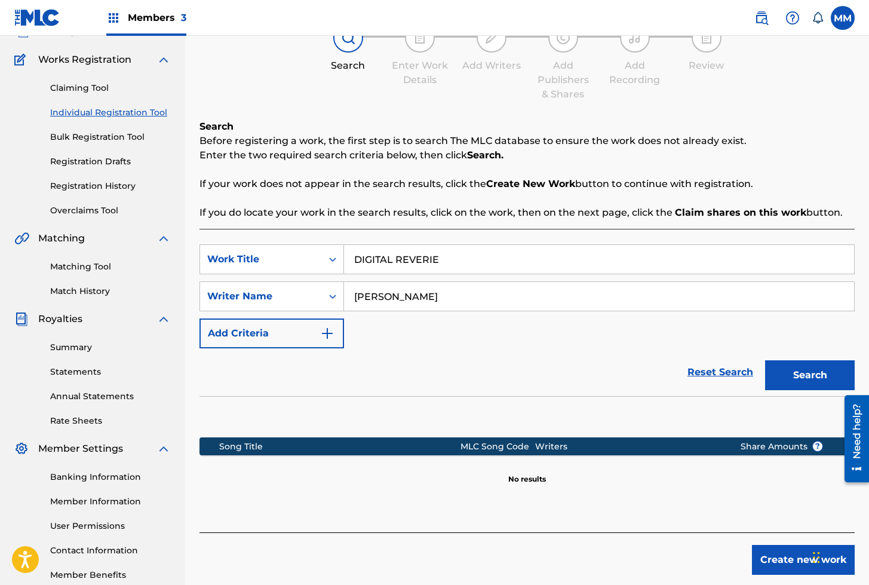
scroll to position [156, 0]
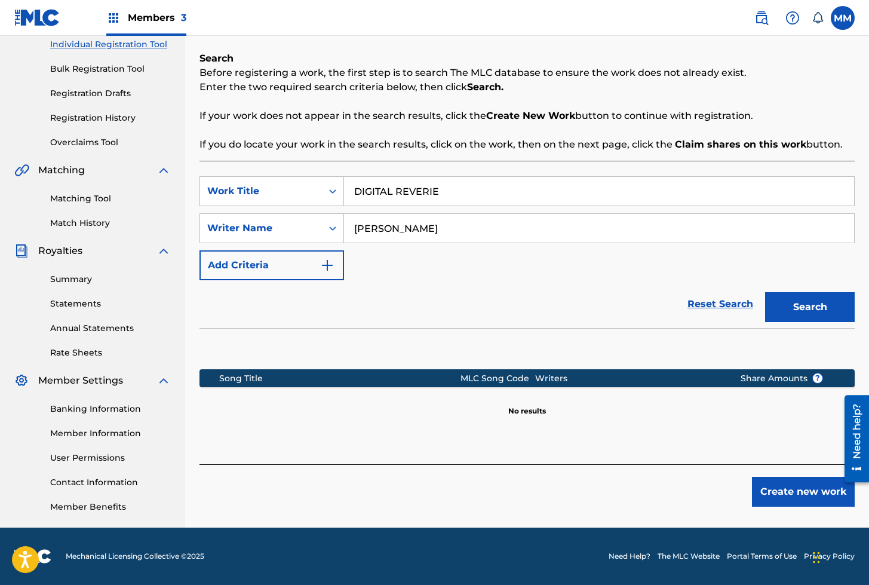
click at [793, 487] on button "Create new work" at bounding box center [803, 492] width 103 height 30
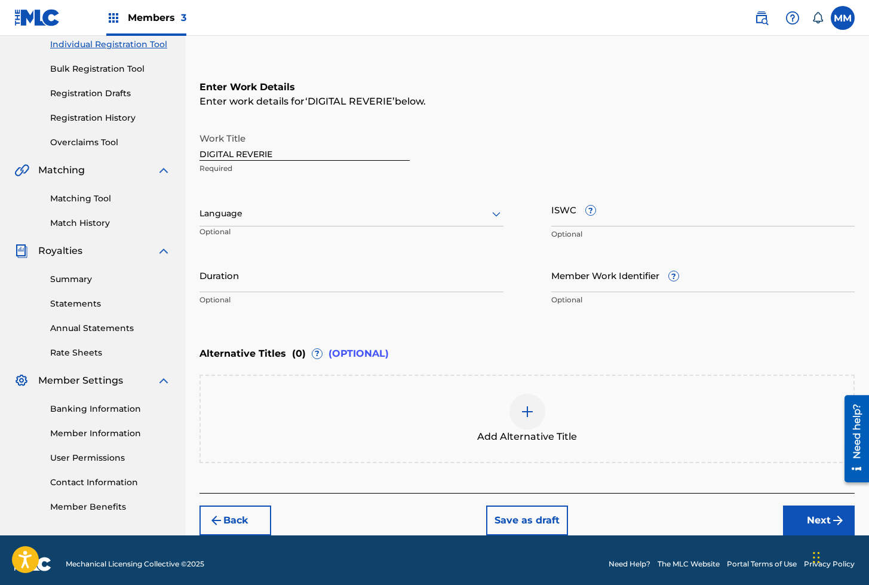
click at [234, 214] on div at bounding box center [352, 213] width 304 height 15
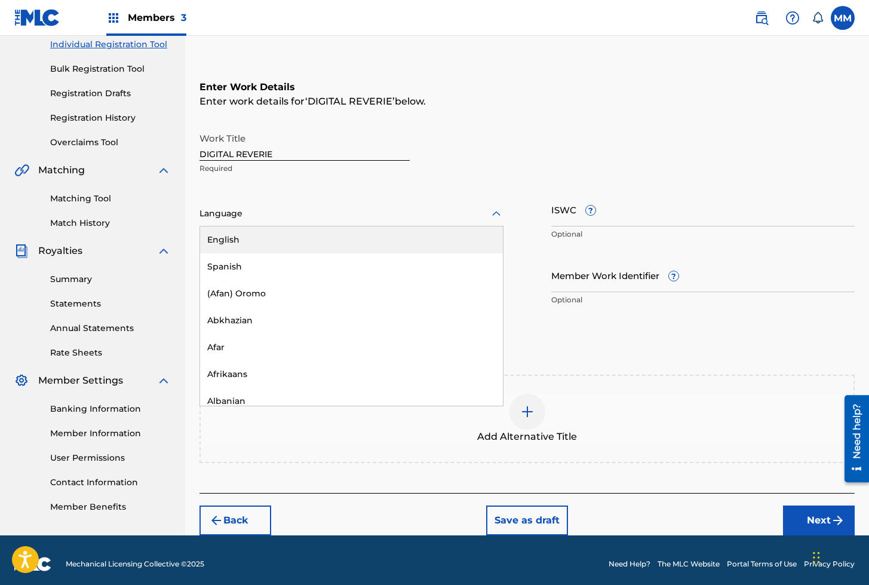
click at [228, 240] on div "English" at bounding box center [351, 239] width 303 height 27
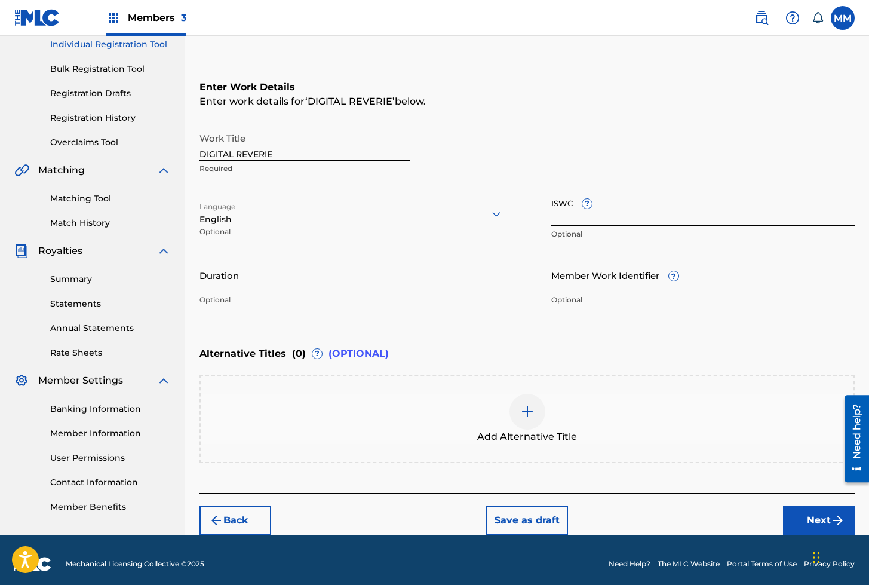
click at [573, 214] on input "ISWC ?" at bounding box center [703, 209] width 304 height 34
paste input "T3312024656"
type input "T3312024656"
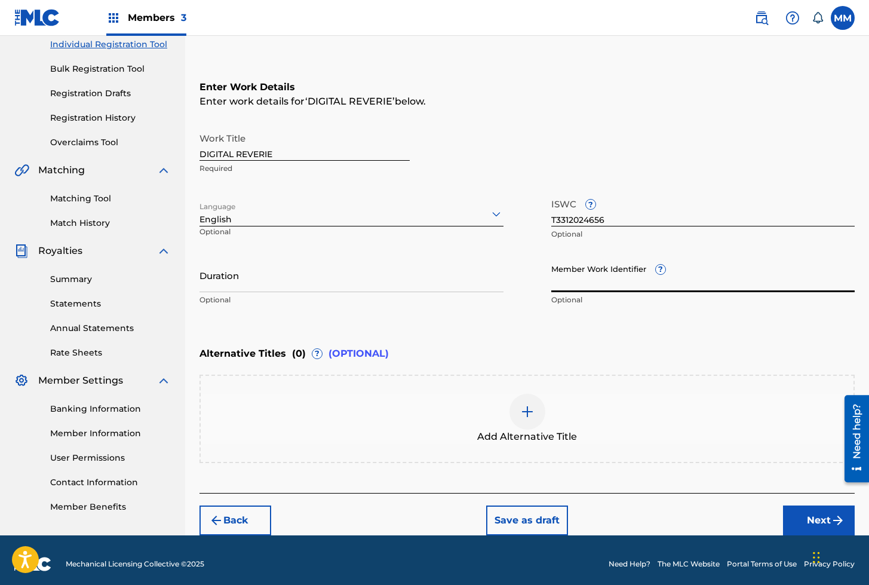
click at [595, 281] on input "Member Work Identifier ?" at bounding box center [703, 275] width 304 height 34
paste input "929184919"
type input "929184919"
click at [804, 517] on button "Next" at bounding box center [819, 520] width 72 height 30
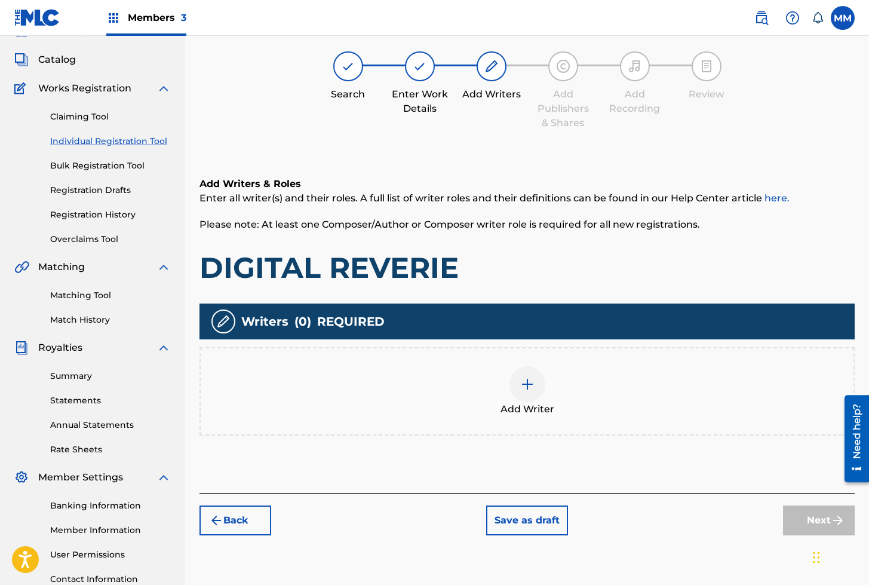
scroll to position [54, 0]
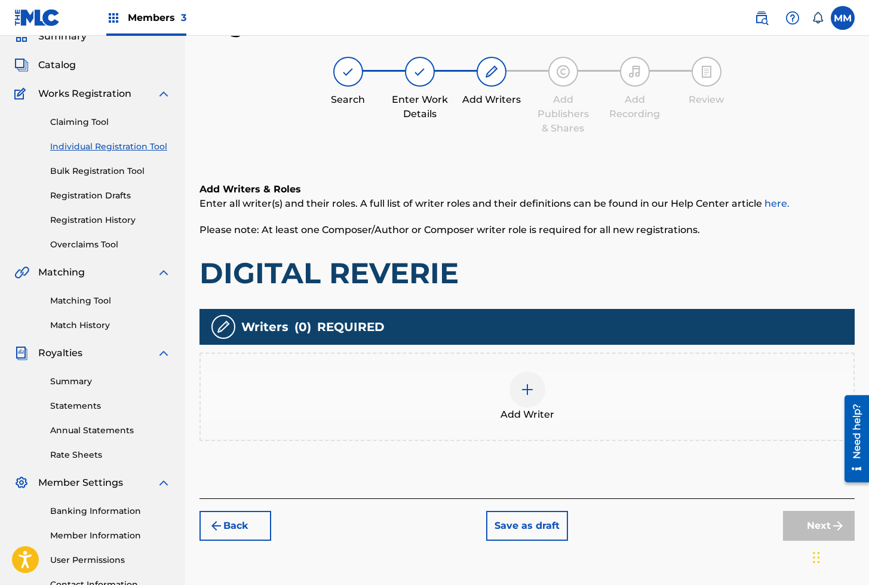
click at [522, 399] on div at bounding box center [528, 390] width 36 height 36
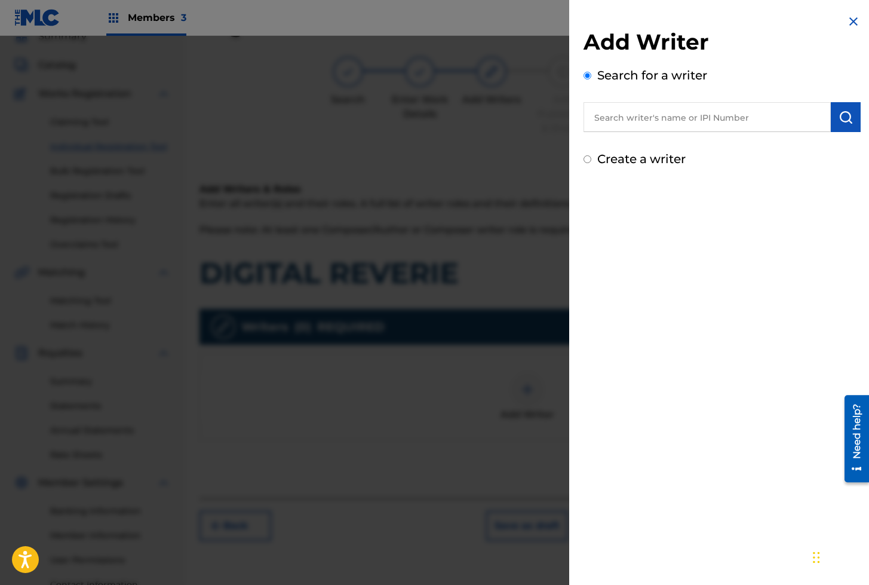
click at [641, 115] on input "text" at bounding box center [707, 117] width 247 height 30
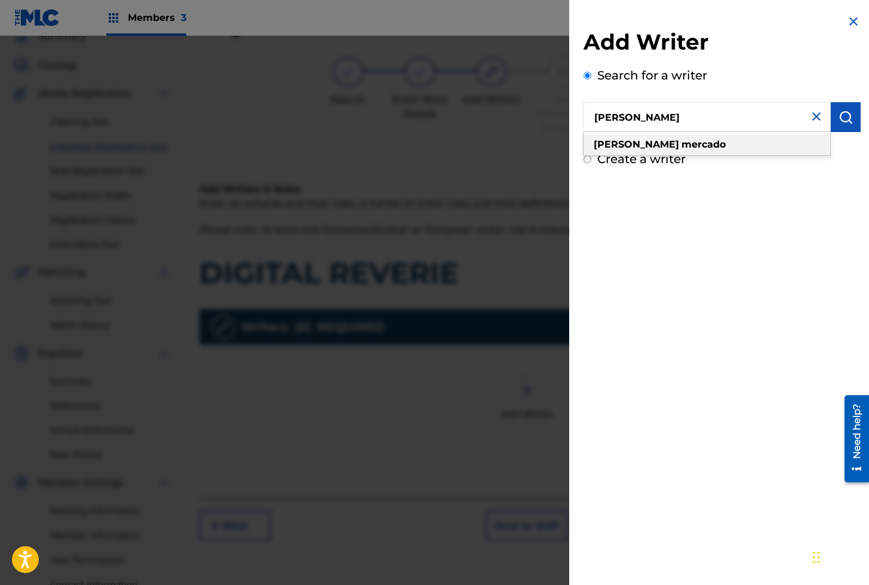
click at [679, 146] on div "marlon mercado" at bounding box center [707, 145] width 247 height 22
type input "marlon mercado"
click at [836, 124] on button "submit" at bounding box center [846, 117] width 30 height 30
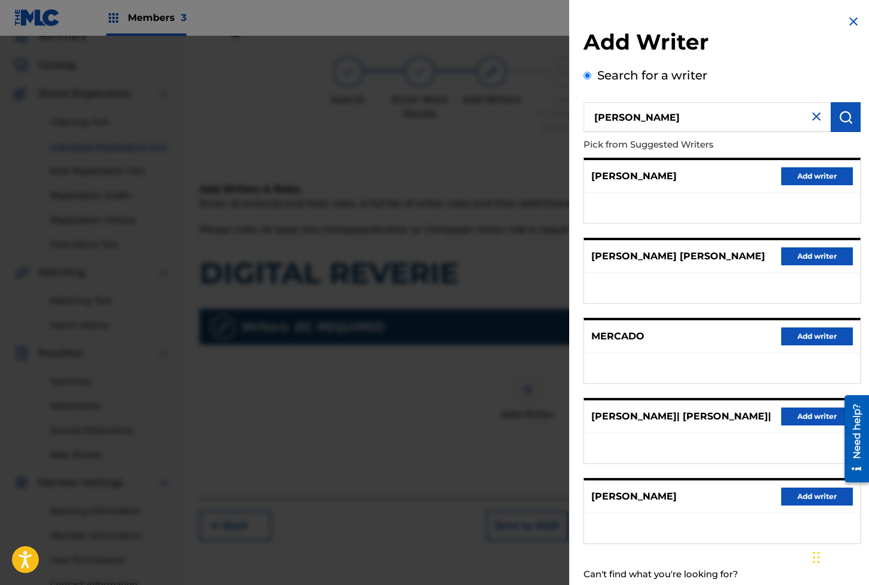
scroll to position [34, 0]
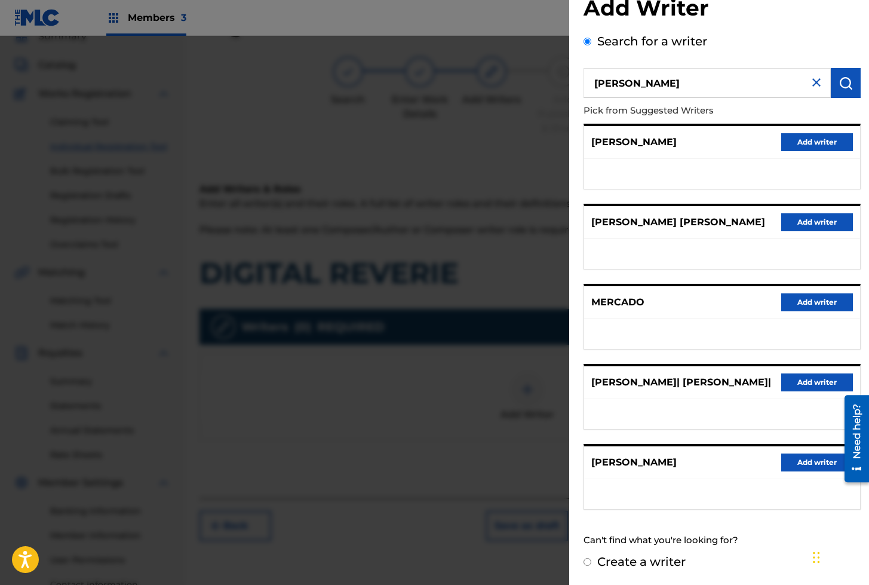
click at [810, 465] on button "Add writer" at bounding box center [817, 462] width 72 height 18
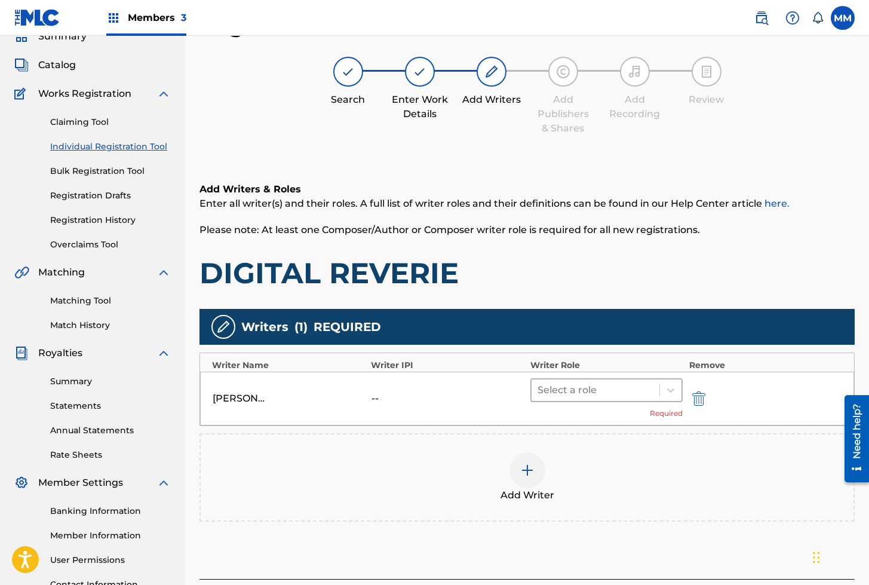
click at [571, 395] on div at bounding box center [596, 390] width 116 height 17
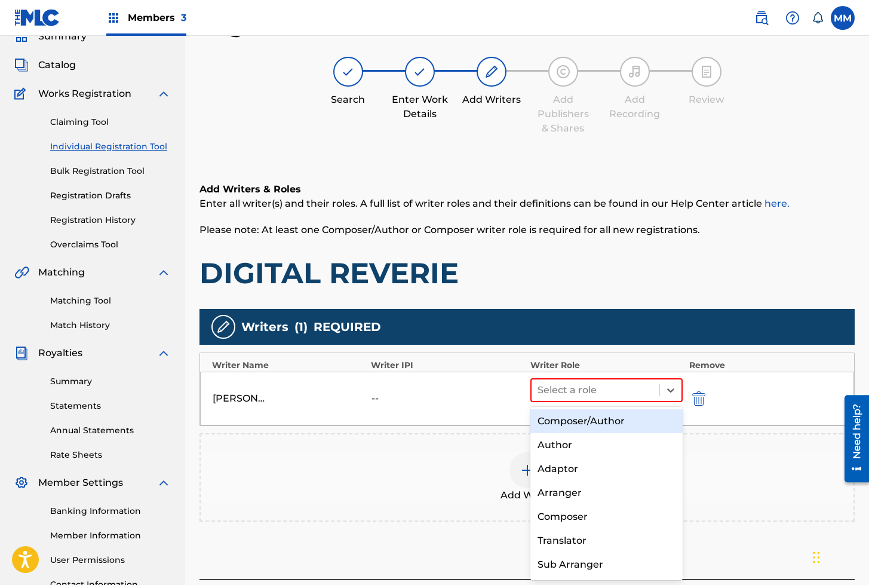
click at [571, 415] on div "Composer/Author" at bounding box center [607, 421] width 153 height 24
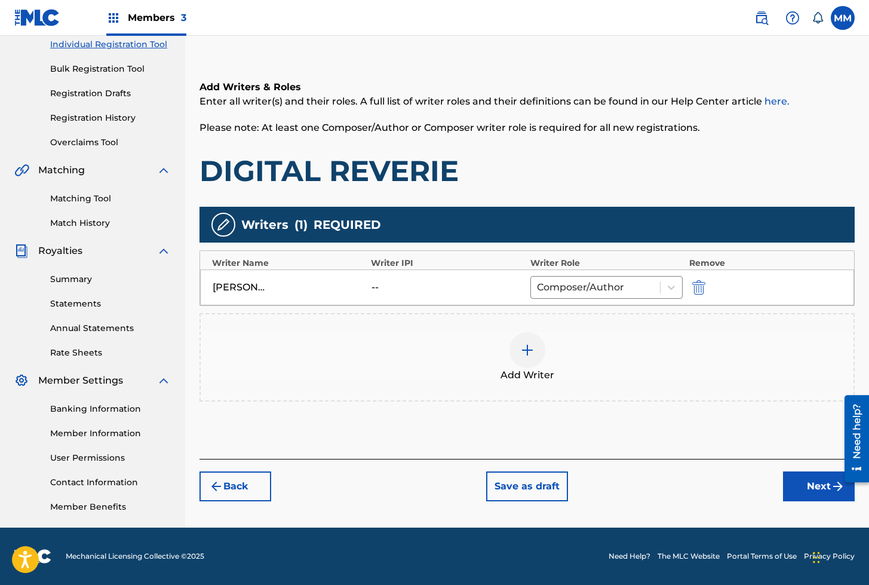
click at [801, 487] on button "Next" at bounding box center [819, 486] width 72 height 30
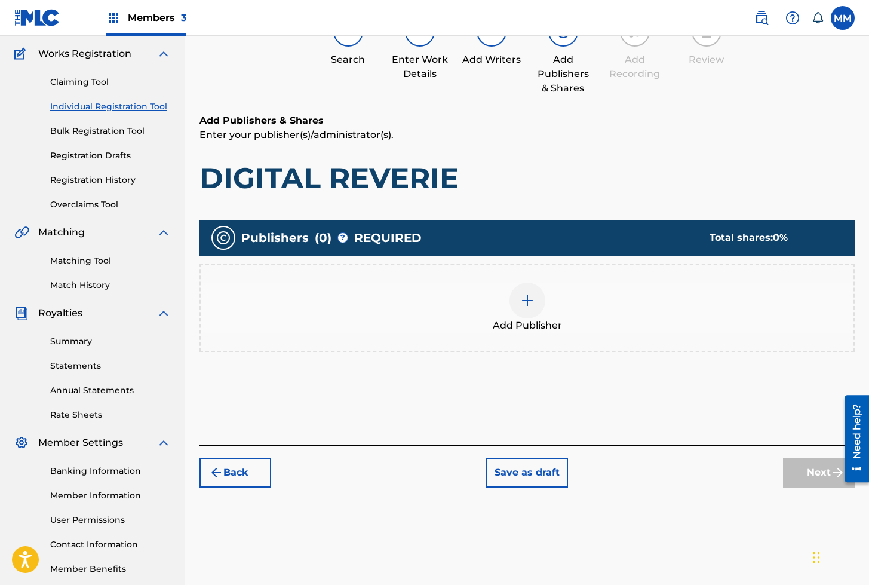
scroll to position [54, 0]
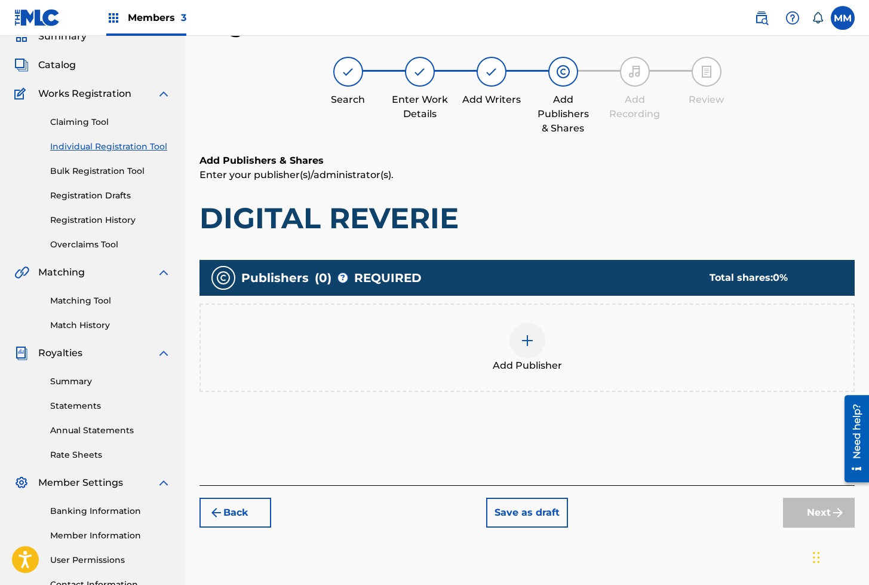
click at [538, 348] on div at bounding box center [528, 341] width 36 height 36
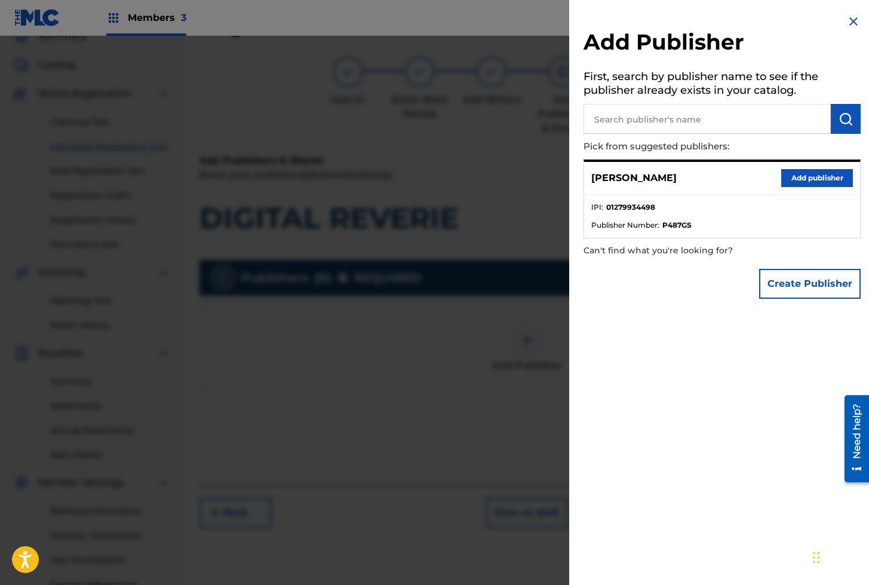
click at [801, 173] on button "Add publisher" at bounding box center [817, 178] width 72 height 18
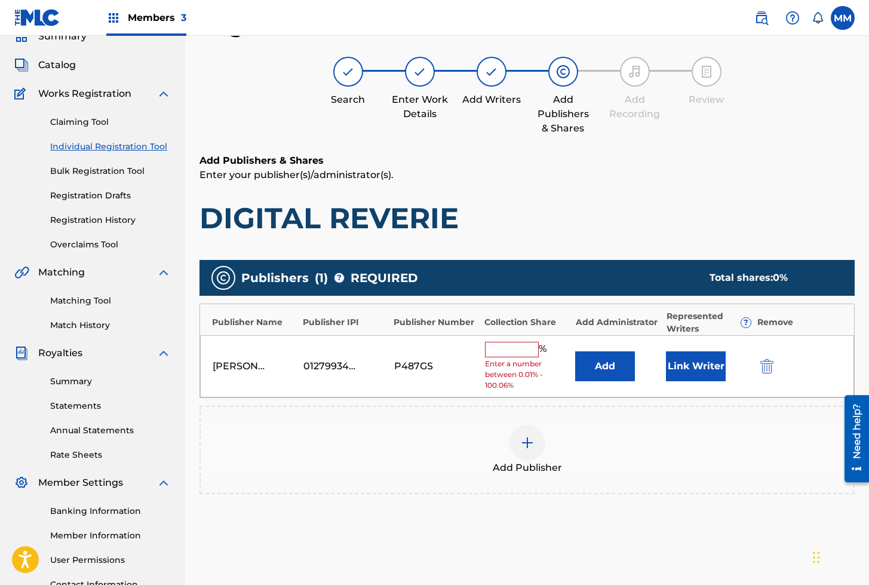
click at [682, 372] on button "Link Writer" at bounding box center [696, 366] width 60 height 30
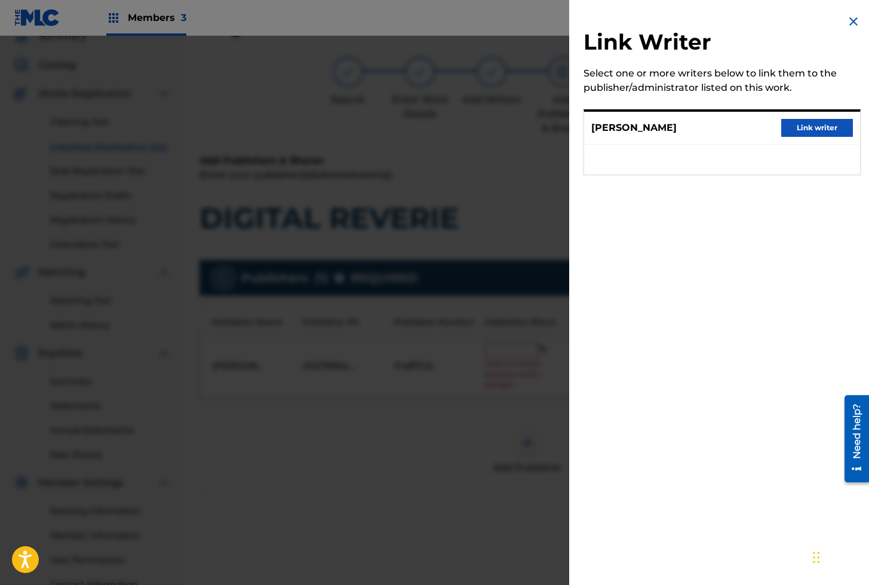
click at [825, 126] on button "Link writer" at bounding box center [817, 128] width 72 height 18
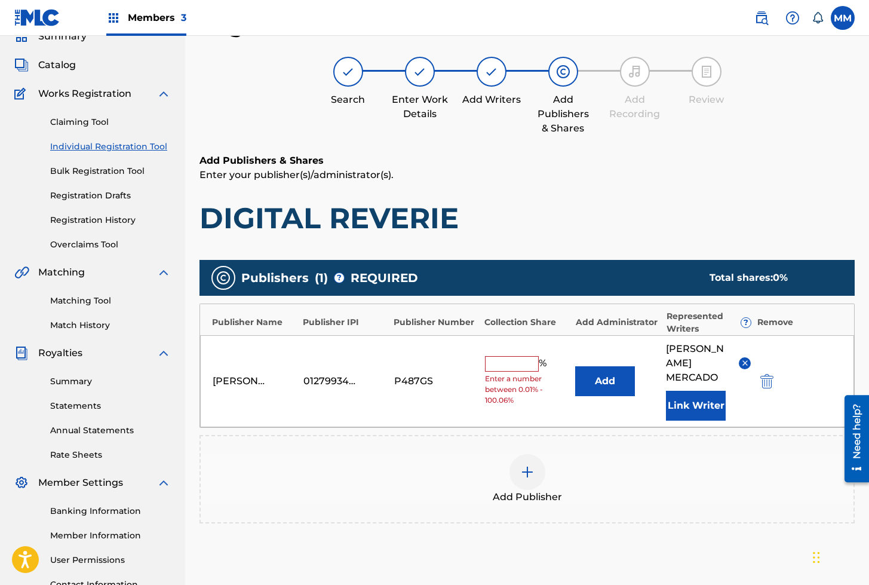
click at [501, 356] on input "text" at bounding box center [512, 364] width 54 height 16
type input "100"
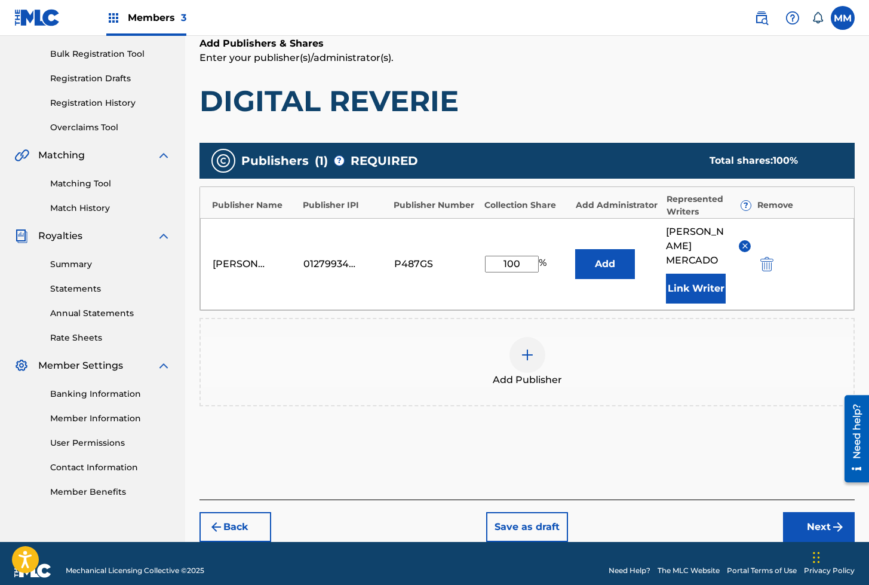
click at [810, 512] on button "Next" at bounding box center [819, 527] width 72 height 30
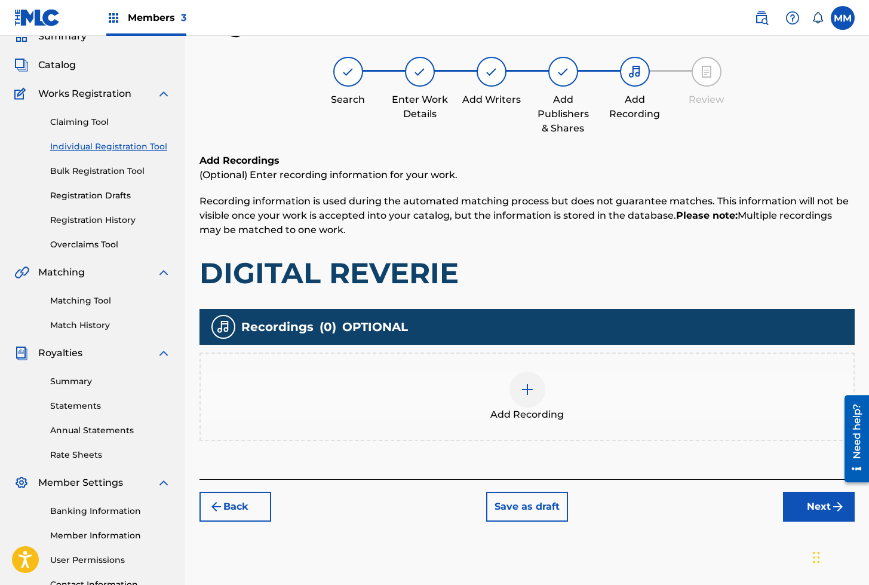
click at [528, 385] on img at bounding box center [527, 389] width 14 height 14
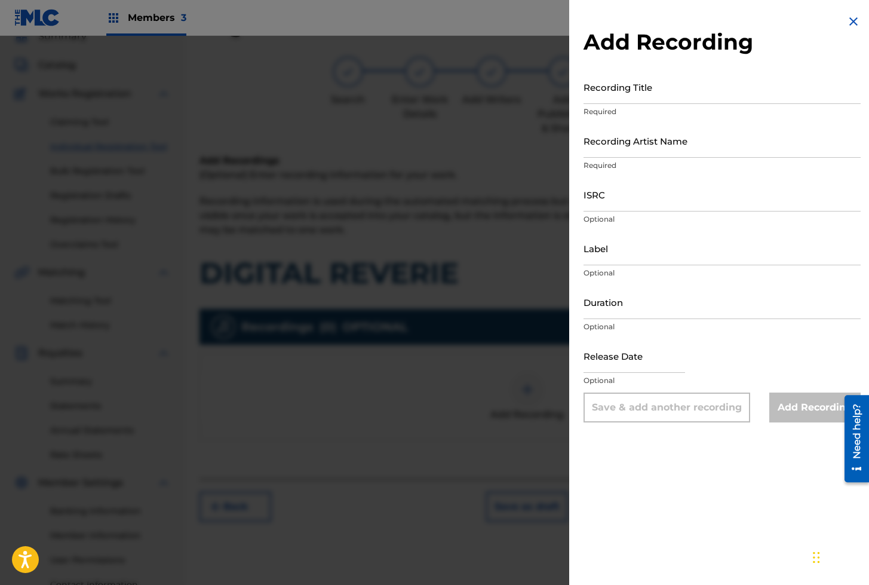
click at [631, 95] on input "Recording Title" at bounding box center [722, 87] width 277 height 34
paste input "DIGITAL REVERIE"
type input "DIGITAL REVERIE"
click at [625, 139] on input "Recording Artist Name" at bounding box center [722, 141] width 277 height 34
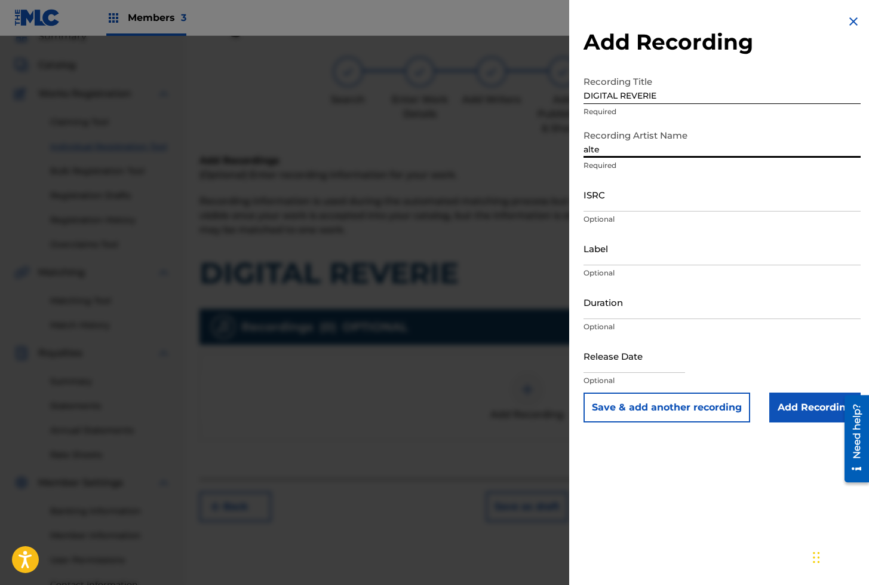
click at [606, 143] on input "alte" at bounding box center [722, 141] width 277 height 34
paste input "ALTERED SENSES"
type input "ALTERED SENSES"
click at [640, 192] on input "ISRC" at bounding box center [722, 194] width 277 height 34
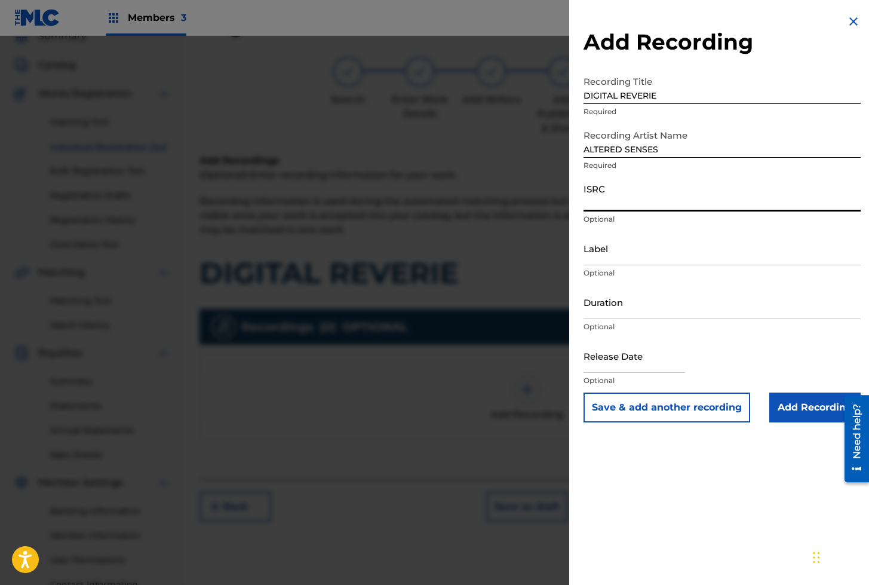
paste input "QZZ972444127"
type input "QZZ972444127"
click at [622, 96] on input "DIGITAL REVERIE" at bounding box center [722, 87] width 277 height 34
click at [655, 414] on button "Save & add another recording" at bounding box center [667, 408] width 167 height 30
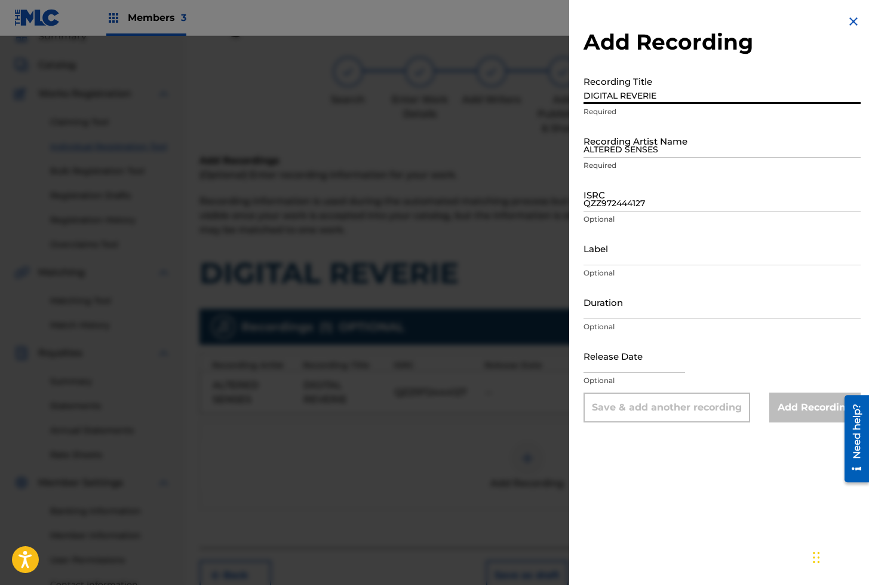
click at [612, 102] on input "DIGITAL REVERIE" at bounding box center [722, 87] width 277 height 34
paste input "DIGITAL REVERIE"
type input "DIGITAL REVERIE"
click at [612, 148] on input "ALTERED SENSES" at bounding box center [722, 141] width 277 height 34
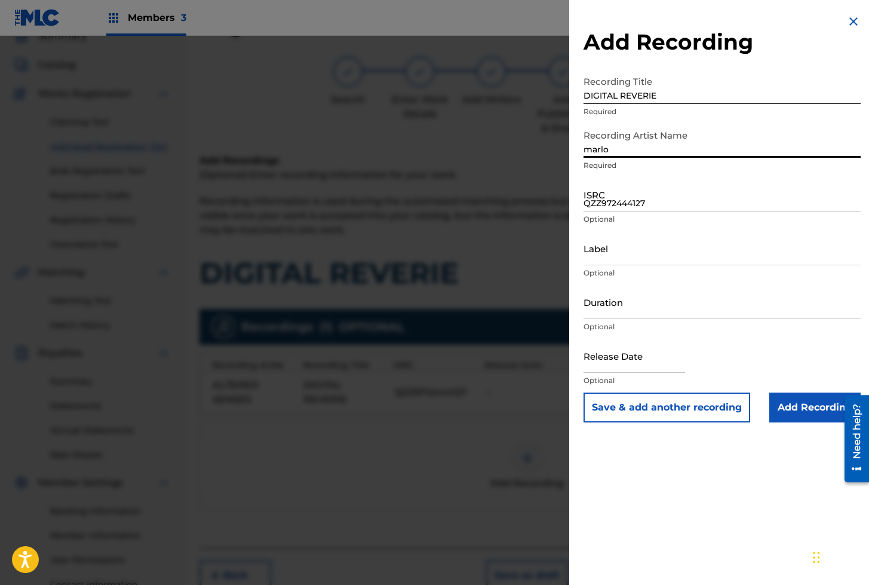
type input "Marlon Mercado"
click at [611, 194] on input "QZZ972444127" at bounding box center [722, 194] width 277 height 34
paste input "ES64E2312709"
type input "ES64E2312709"
click at [807, 415] on input "Add Recording" at bounding box center [814, 408] width 91 height 30
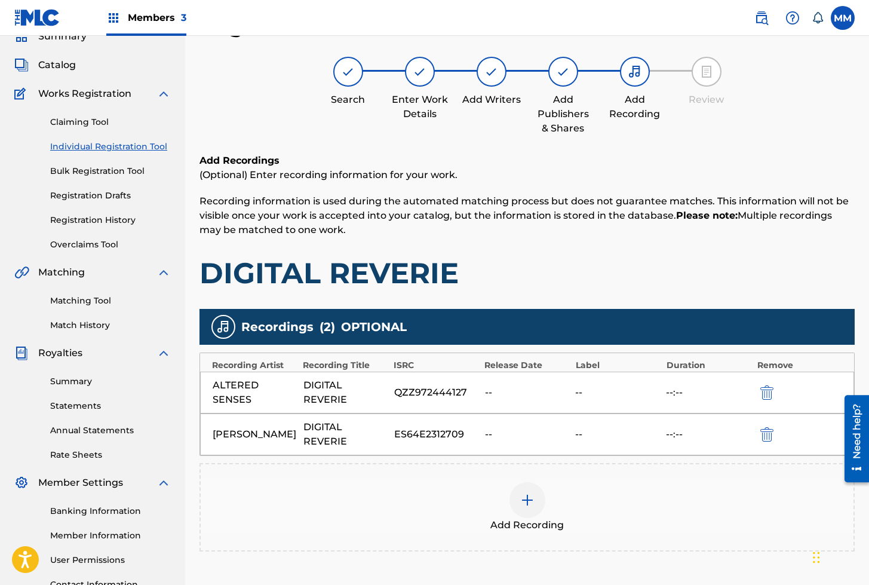
scroll to position [156, 0]
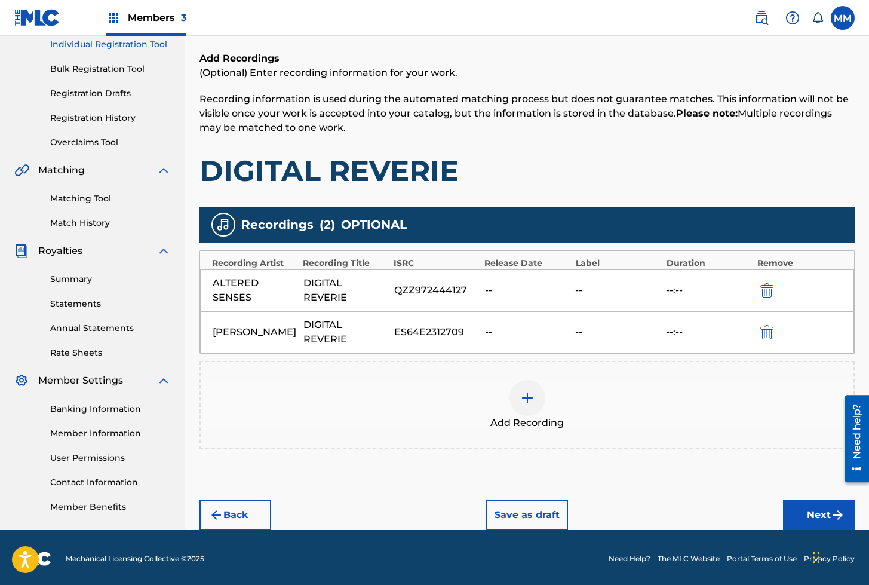
click at [811, 500] on button "Next" at bounding box center [819, 515] width 72 height 30
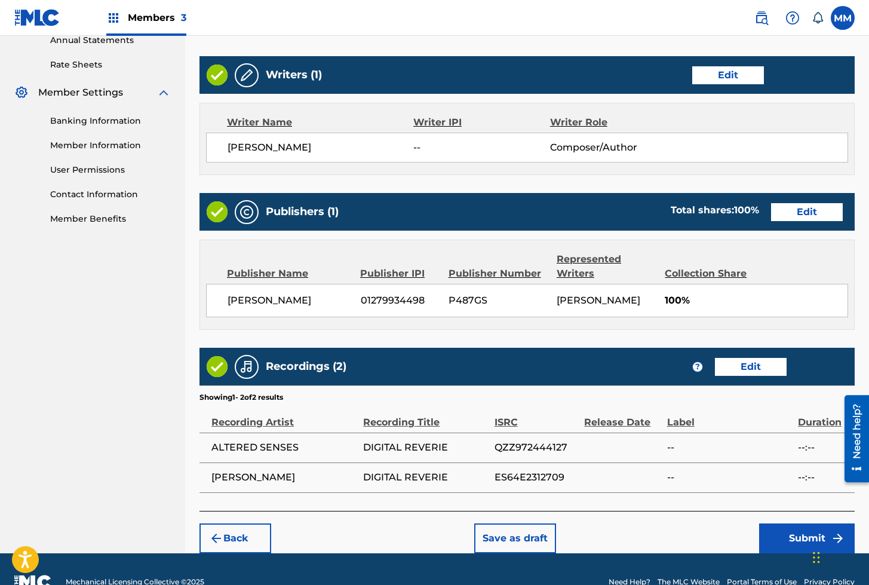
scroll to position [468, 0]
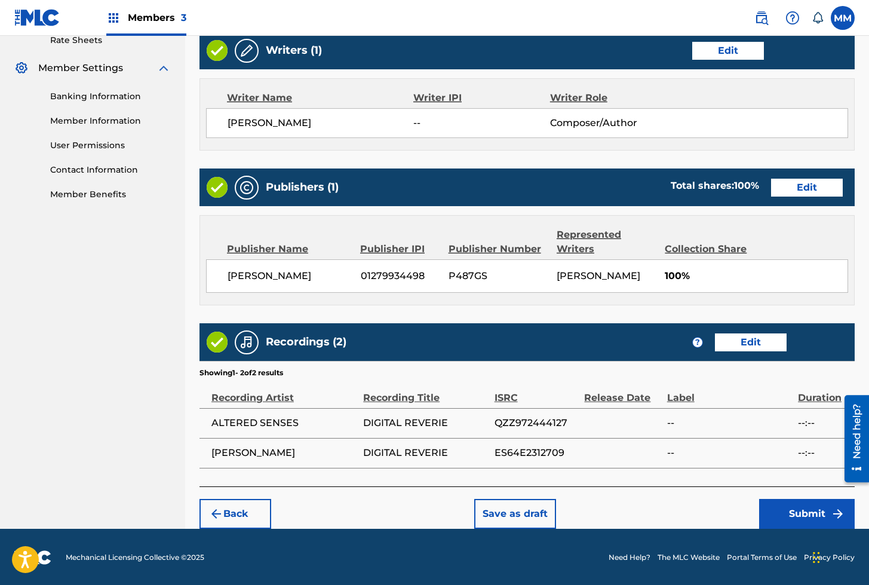
click at [787, 504] on button "Submit" at bounding box center [807, 514] width 96 height 30
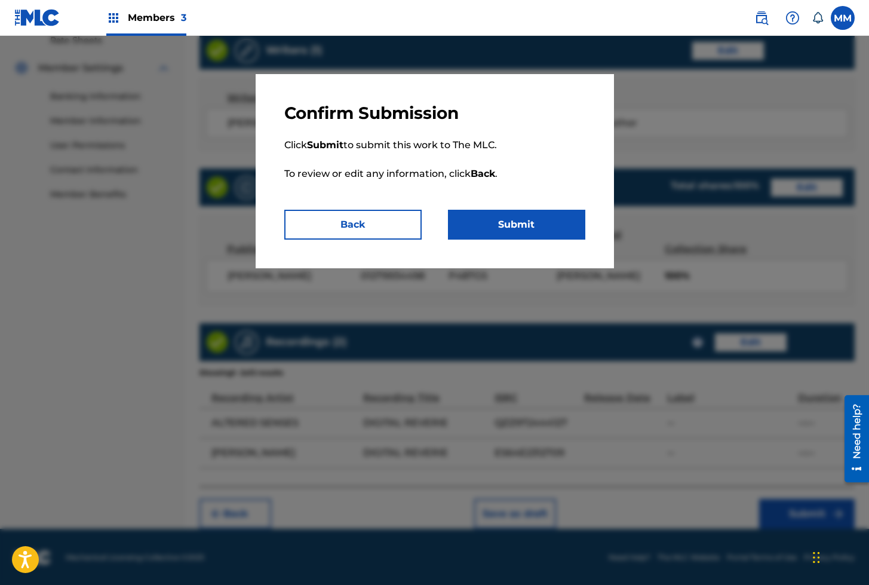
click at [526, 228] on button "Submit" at bounding box center [516, 225] width 137 height 30
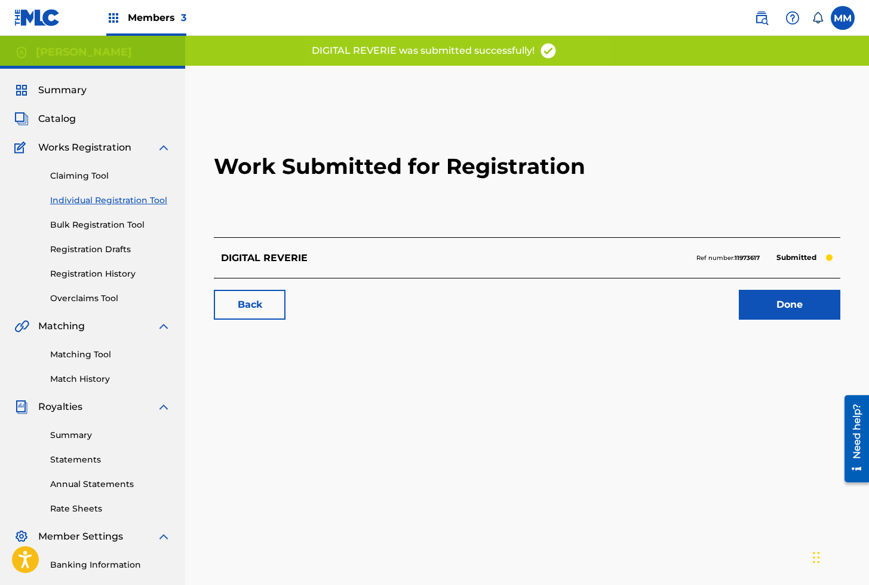
click at [801, 302] on link "Done" at bounding box center [790, 305] width 102 height 30
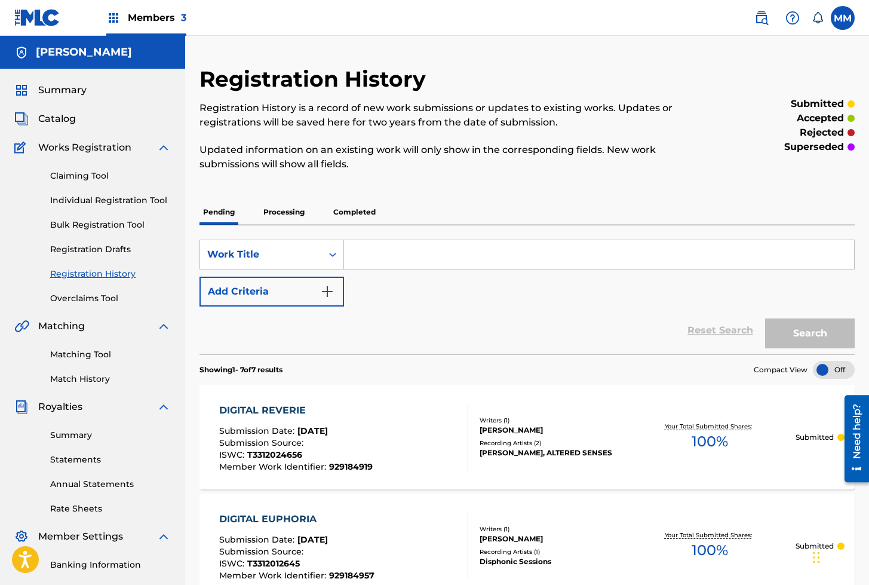
click at [60, 122] on span "Catalog" at bounding box center [57, 119] width 38 height 14
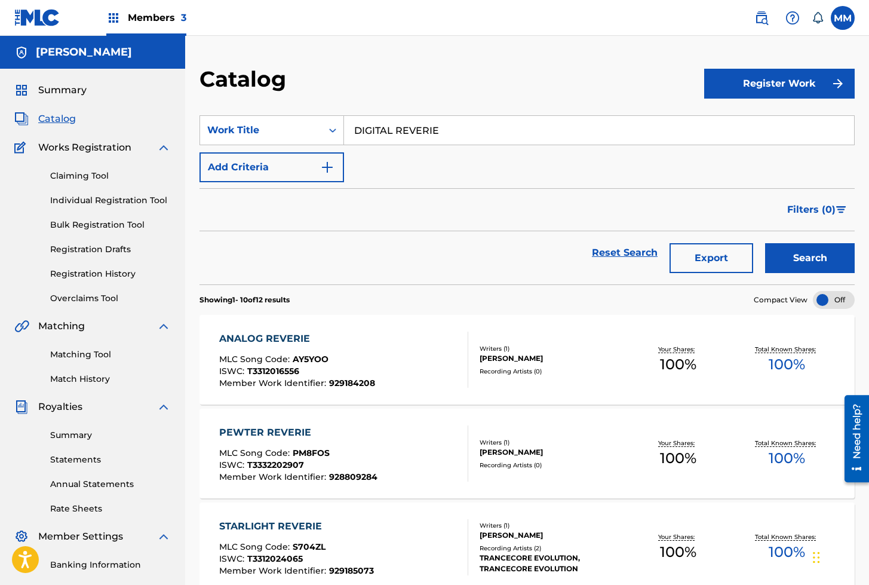
click at [434, 137] on input "DIGITAL REVERIE" at bounding box center [599, 130] width 510 height 29
paste input "SERENITY"
click at [410, 148] on div "digital serenity" at bounding box center [509, 157] width 330 height 22
click at [806, 258] on button "Search" at bounding box center [810, 258] width 90 height 30
click at [440, 132] on input "digital serenity" at bounding box center [599, 130] width 510 height 29
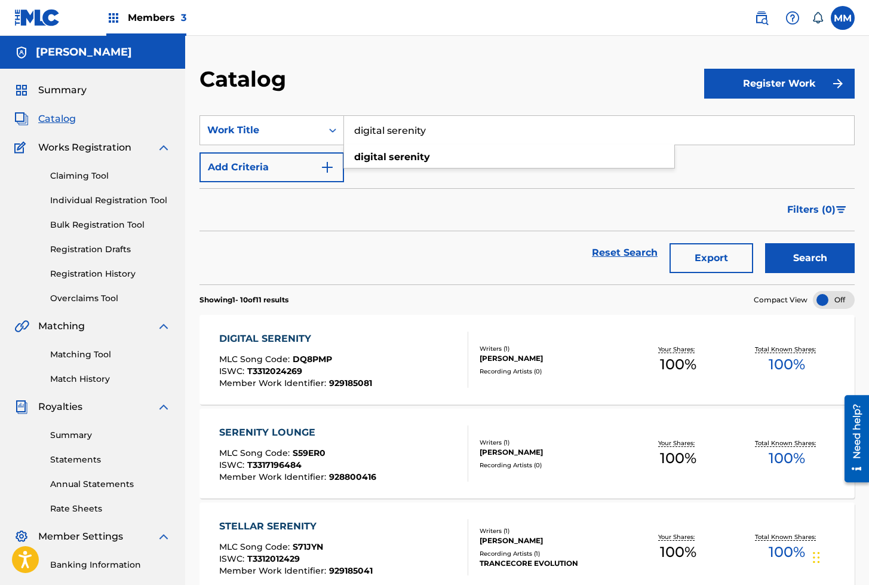
paste input "DIGITAL WANDERLUST (HAPPY)"
type input "DIGITAL WANDERLUST (HAPPY)"
click at [765, 243] on button "Search" at bounding box center [810, 258] width 90 height 30
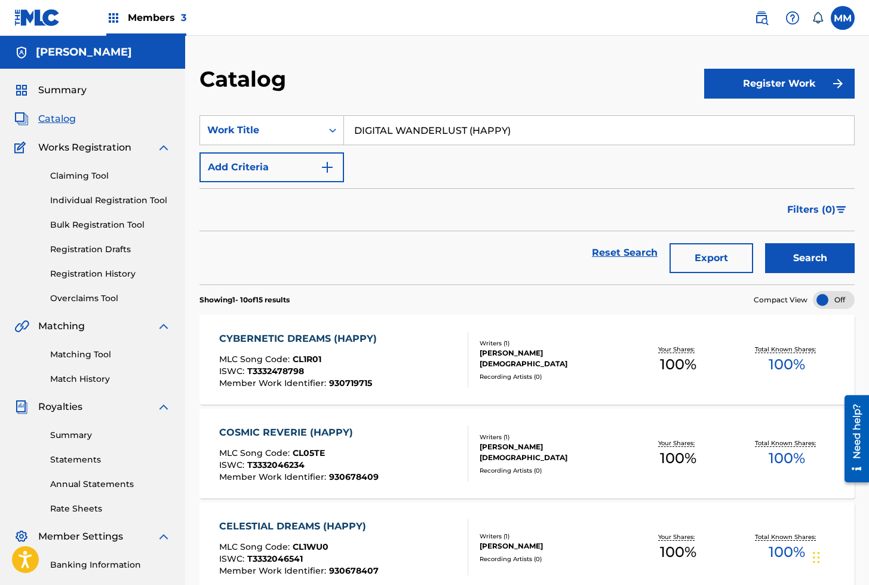
click at [102, 200] on link "Individual Registration Tool" at bounding box center [110, 200] width 121 height 13
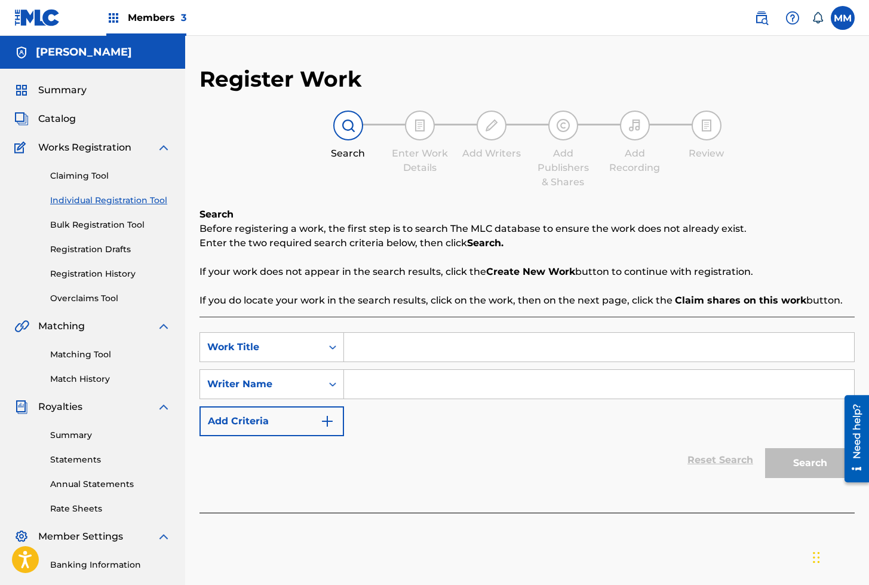
click at [391, 358] on input "Search Form" at bounding box center [599, 347] width 510 height 29
click at [97, 352] on link "Matching Tool" at bounding box center [110, 354] width 121 height 13
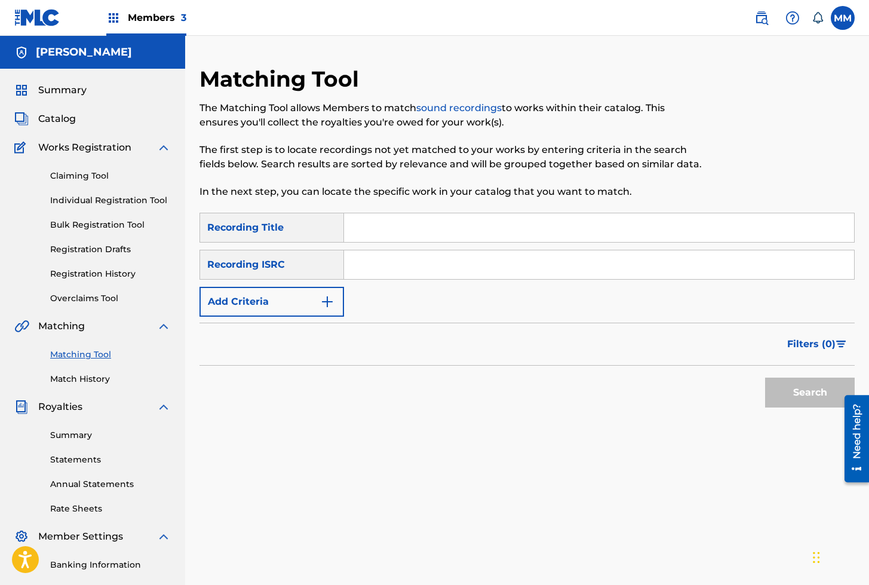
click at [393, 266] on input "Search Form" at bounding box center [599, 264] width 510 height 29
paste input "QZXLZ2353775"
type input "QZXLZ2353775"
click at [765, 378] on button "Search" at bounding box center [810, 393] width 90 height 30
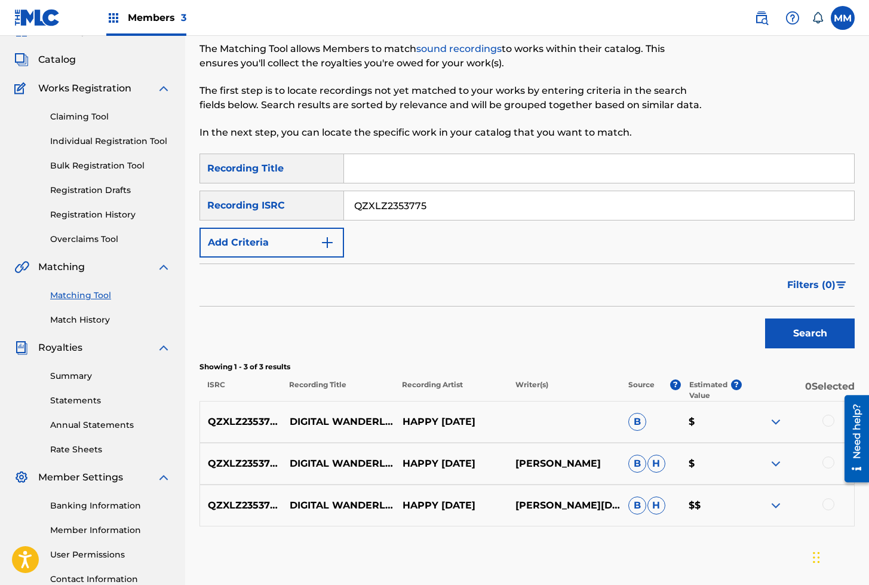
scroll to position [65, 0]
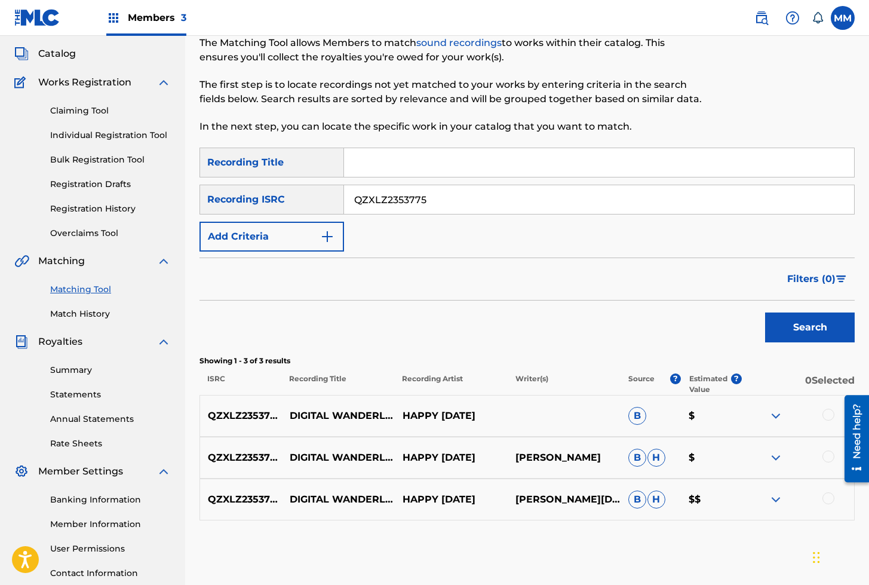
click at [119, 126] on div "Claiming Tool Individual Registration Tool Bulk Registration Tool Registration …" at bounding box center [92, 165] width 157 height 150
click at [772, 457] on img at bounding box center [776, 457] width 14 height 14
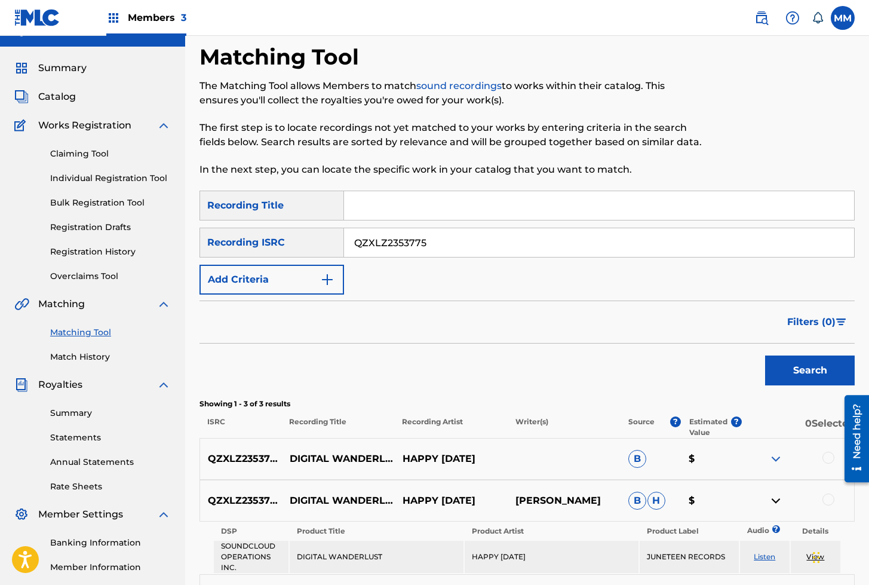
scroll to position [0, 0]
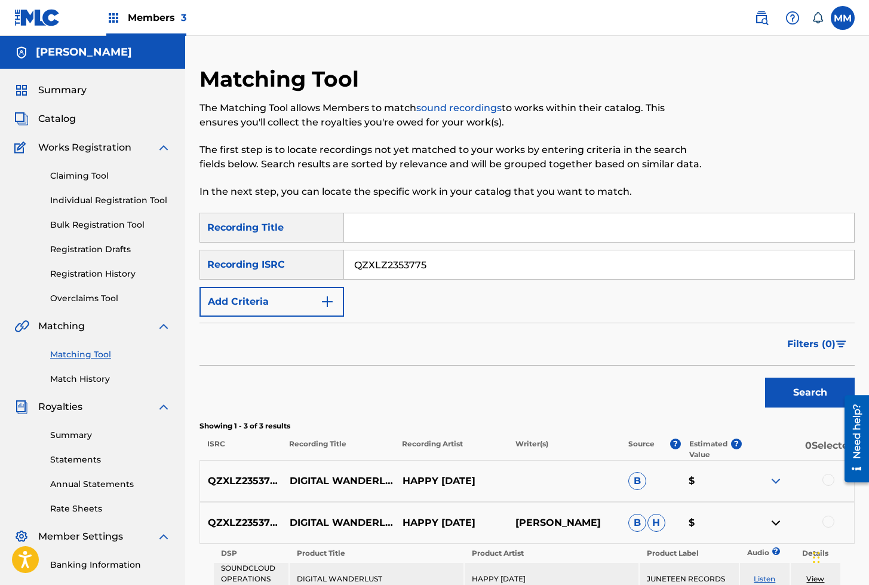
click at [103, 201] on link "Individual Registration Tool" at bounding box center [110, 200] width 121 height 13
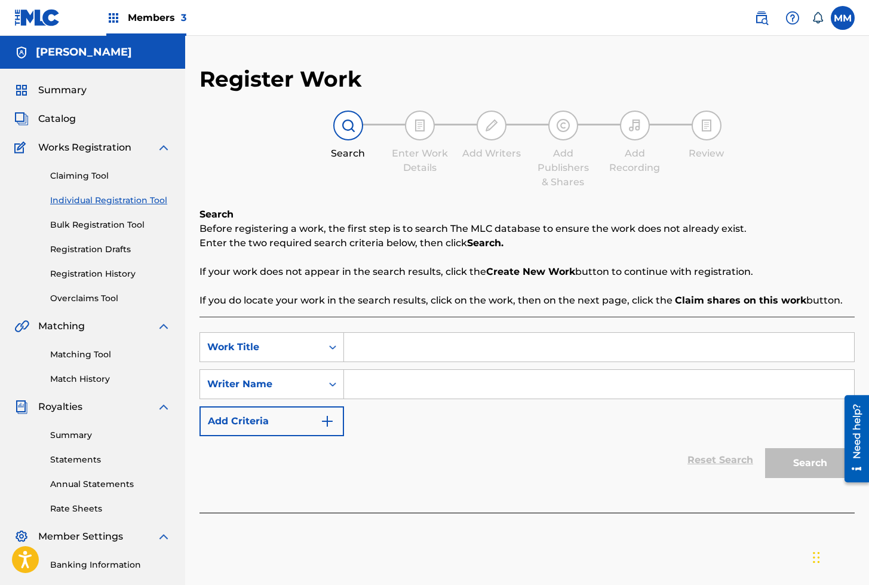
click at [435, 352] on input "Search Form" at bounding box center [599, 347] width 510 height 29
paste input "QZXLZ2353775"
type input "QZXLZ2353775"
paste input "DIGITAL WANDERLUST (HAPPY)"
type input "DIGITAL WANDERLUST (HAPPY)"
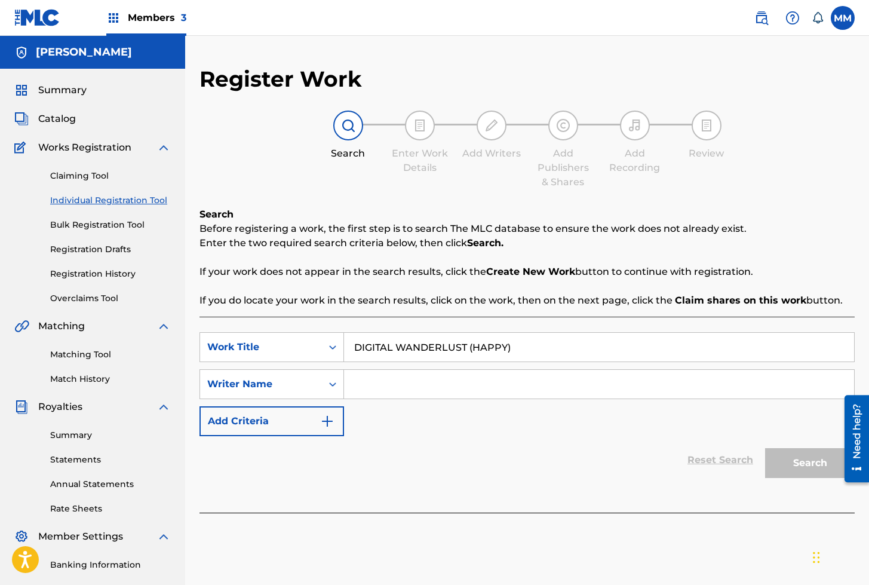
click at [401, 378] on input "Search Form" at bounding box center [599, 384] width 510 height 29
type input "[PERSON_NAME]"
click at [765, 448] on button "Search" at bounding box center [810, 463] width 90 height 30
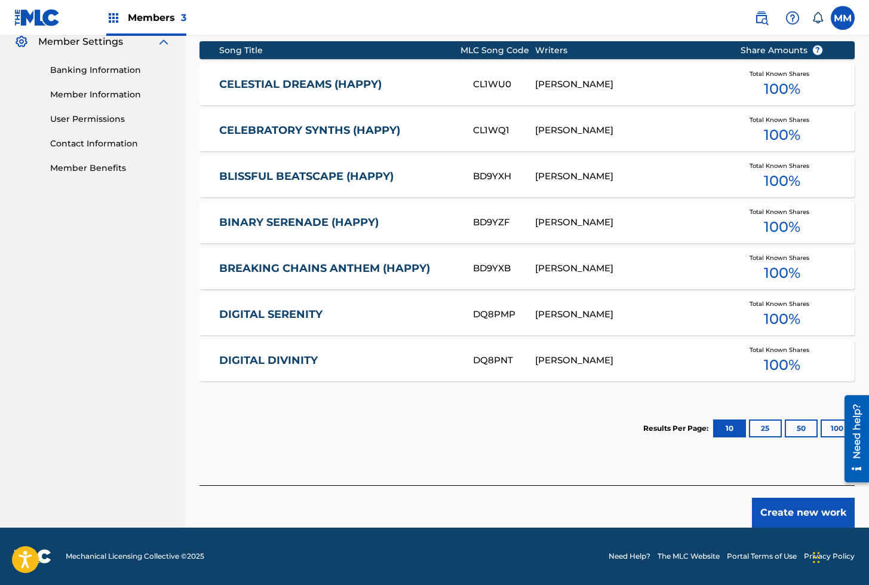
click at [780, 503] on button "Create new work" at bounding box center [803, 513] width 103 height 30
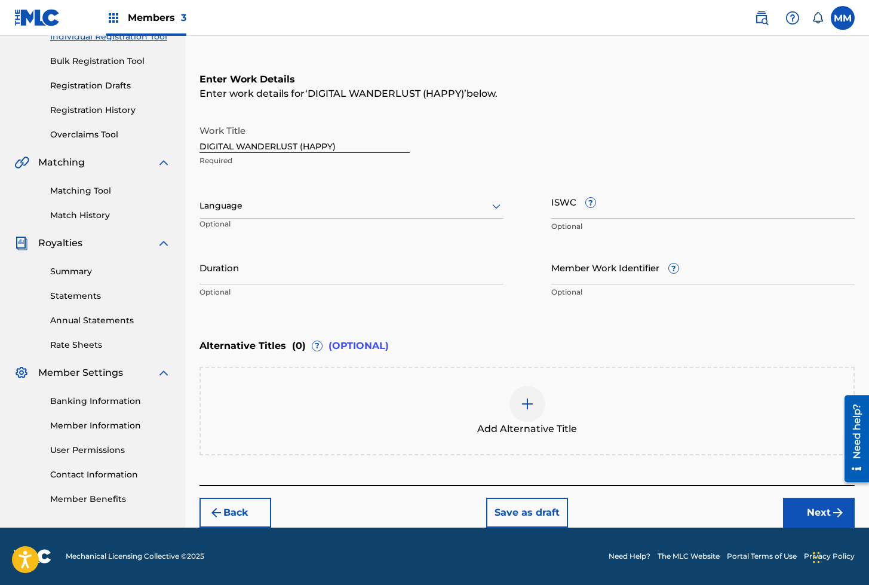
scroll to position [163, 0]
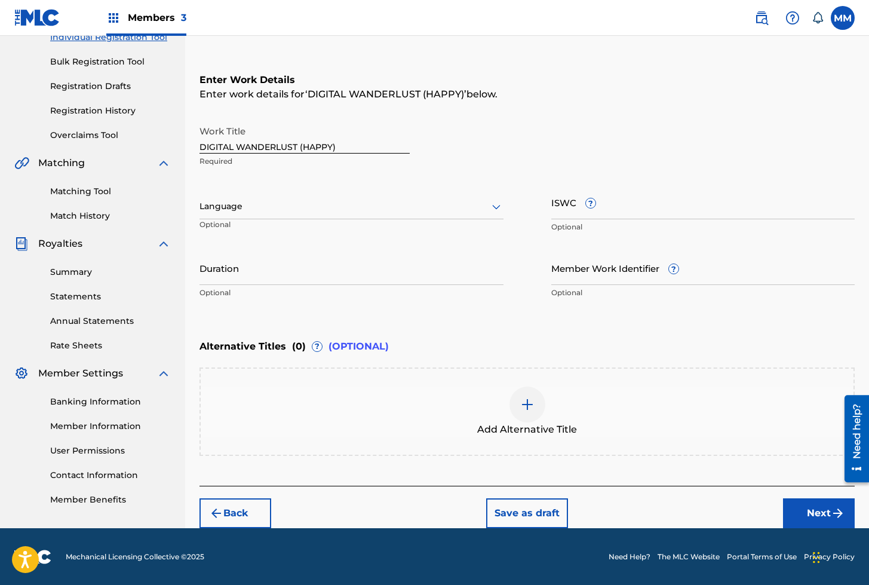
click at [244, 205] on div at bounding box center [352, 206] width 304 height 15
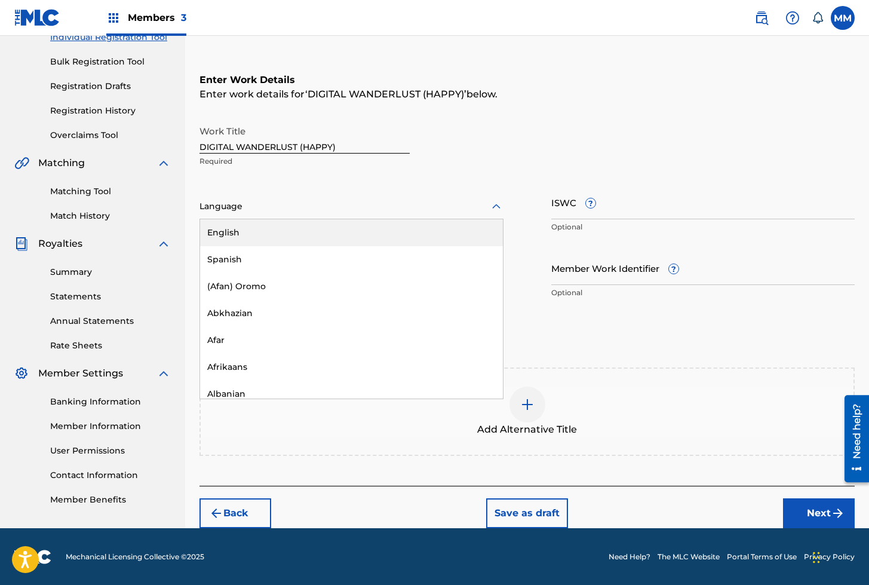
click at [233, 227] on div "English" at bounding box center [351, 232] width 303 height 27
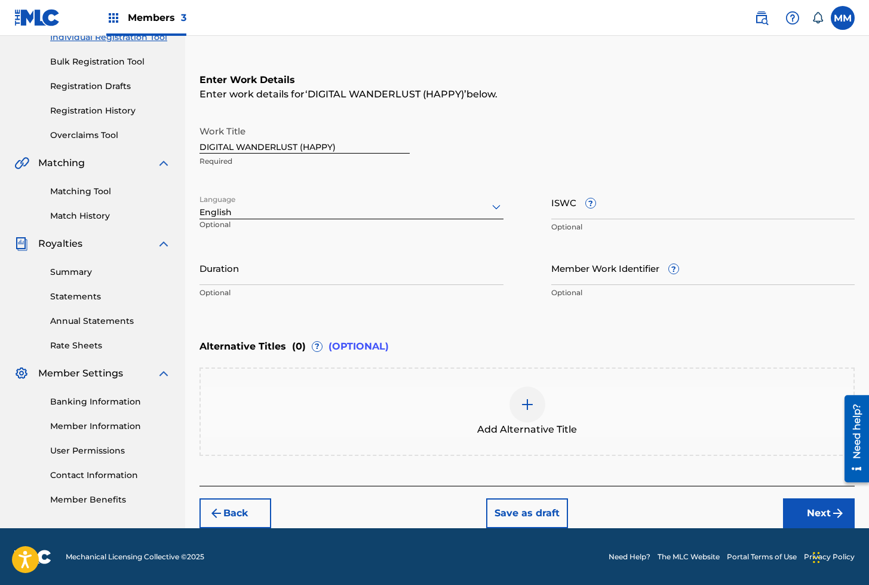
click at [574, 205] on input "ISWC ?" at bounding box center [703, 202] width 304 height 34
paste input "T3332478629"
type input "T3332478629"
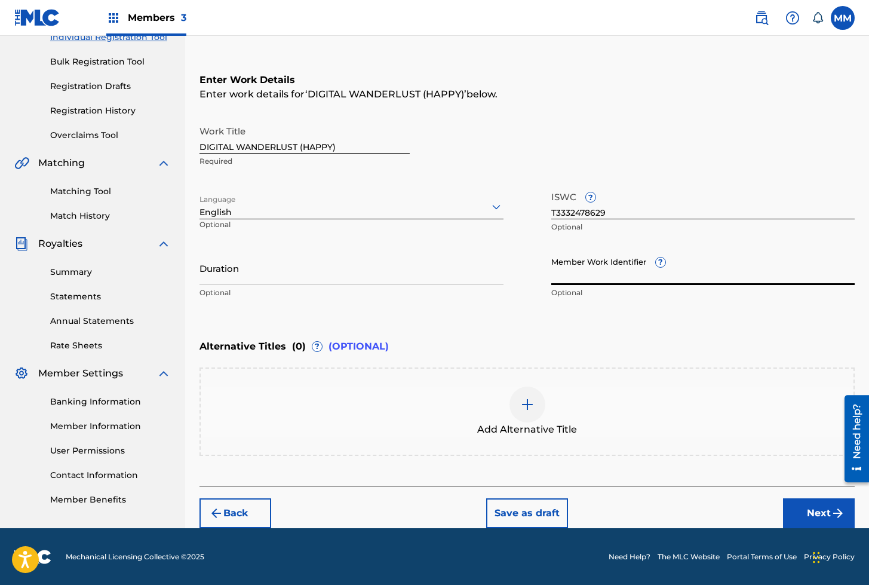
click at [567, 271] on input "Member Work Identifier ?" at bounding box center [703, 268] width 304 height 34
paste input "930719730"
type input "930719730"
click at [801, 512] on button "Next" at bounding box center [819, 513] width 72 height 30
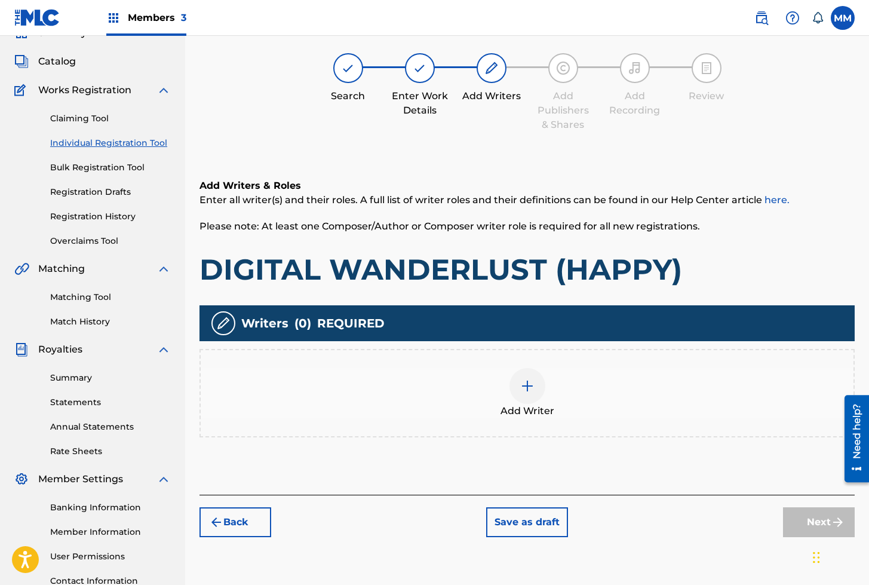
scroll to position [54, 0]
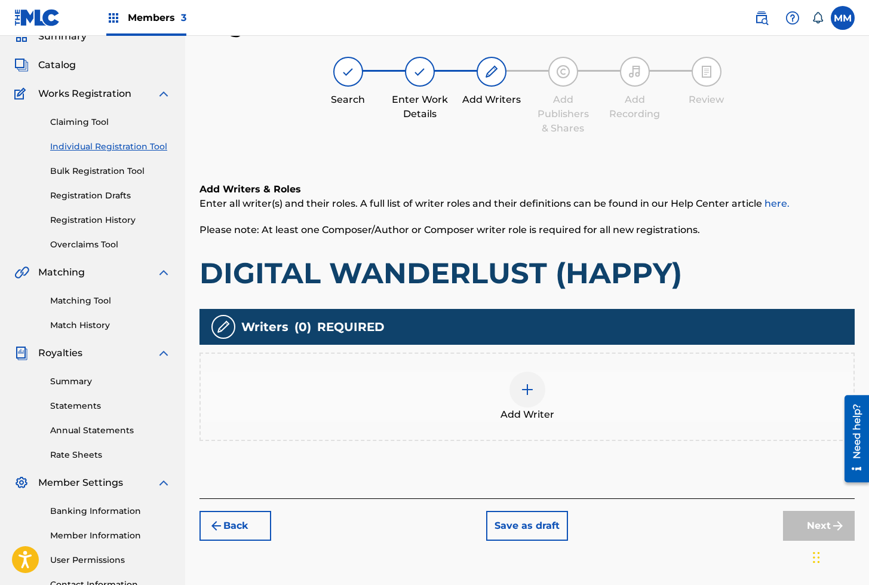
click at [519, 390] on div at bounding box center [528, 390] width 36 height 36
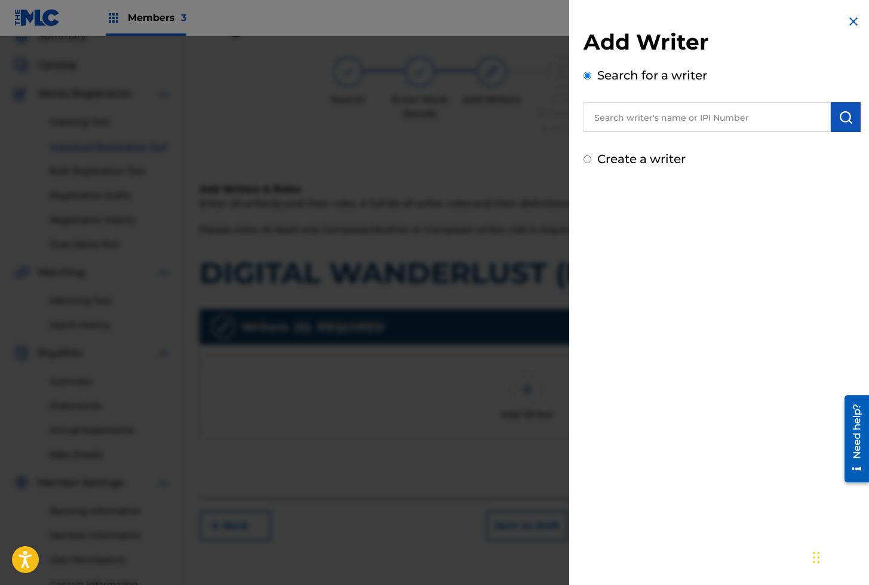
click at [738, 115] on input "text" at bounding box center [707, 117] width 247 height 30
paste input "01280563847"
type input "01280563847"
click at [844, 117] on img "submit" at bounding box center [846, 117] width 14 height 14
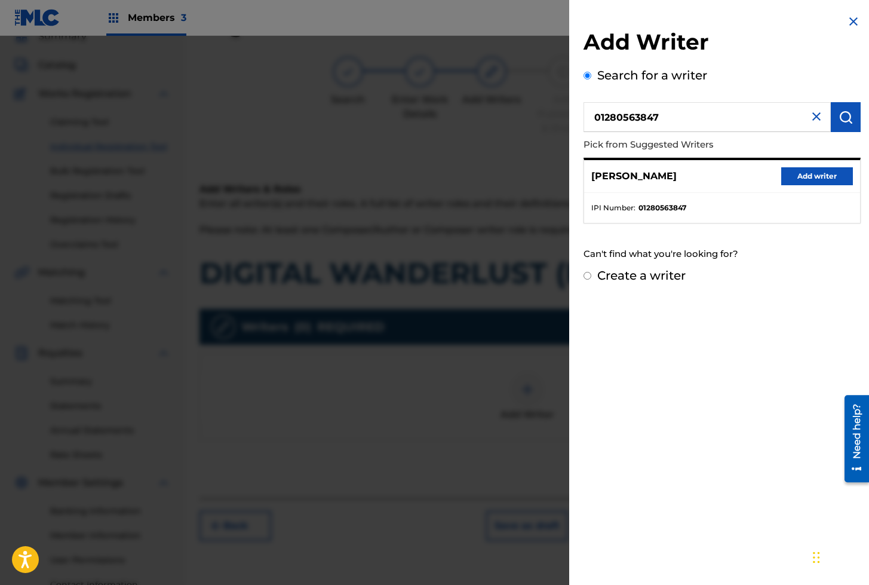
click at [792, 176] on button "Add writer" at bounding box center [817, 176] width 72 height 18
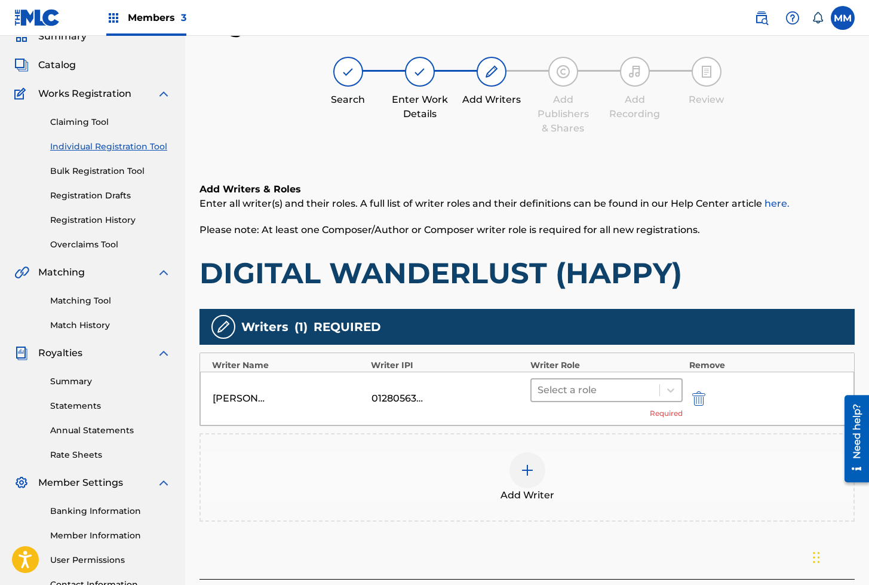
click at [543, 400] on div "Select a role" at bounding box center [596, 390] width 128 height 22
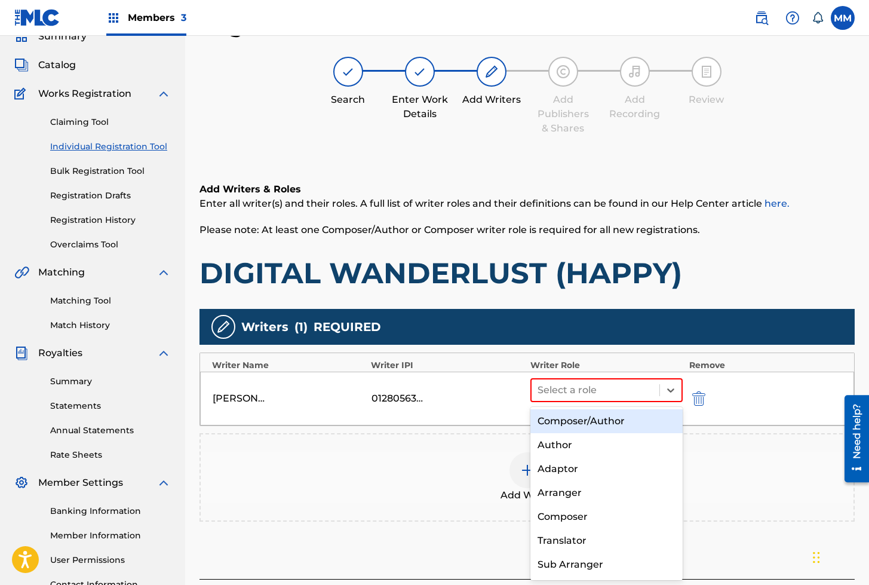
click at [571, 422] on div "Composer/Author" at bounding box center [607, 421] width 153 height 24
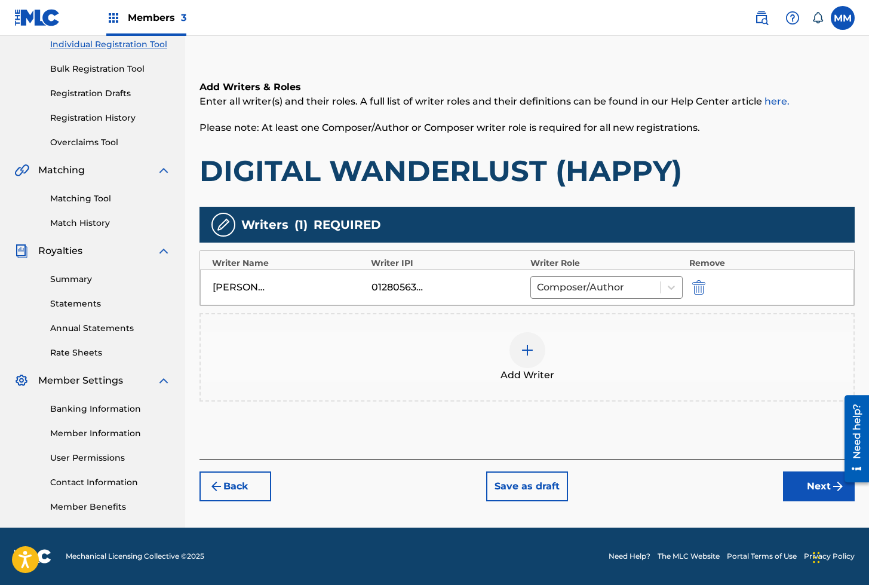
click at [807, 486] on button "Next" at bounding box center [819, 486] width 72 height 30
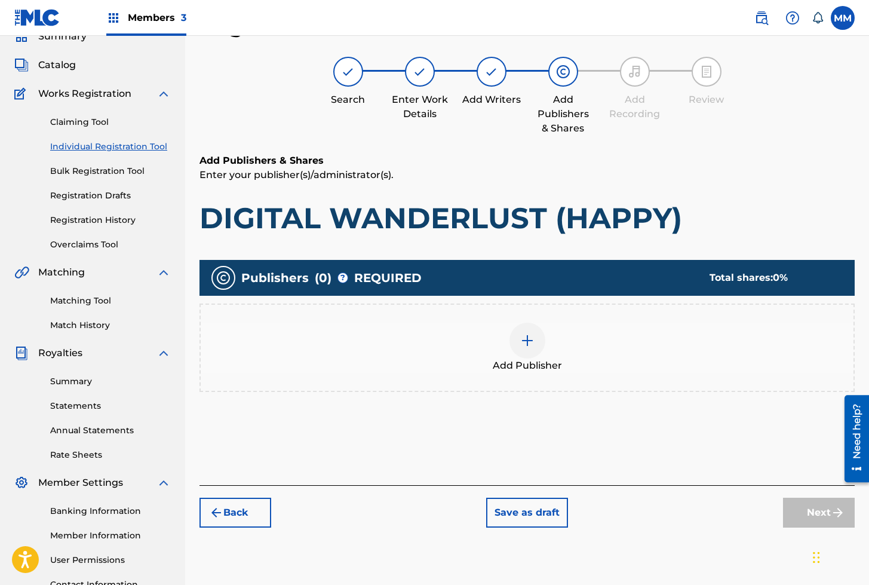
click at [529, 334] on img at bounding box center [527, 340] width 14 height 14
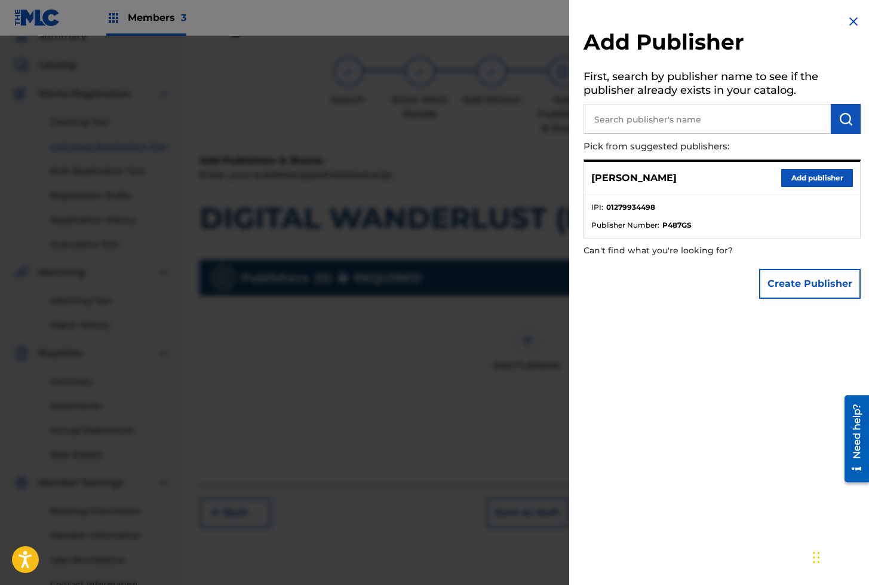
click at [791, 171] on button "Add publisher" at bounding box center [817, 178] width 72 height 18
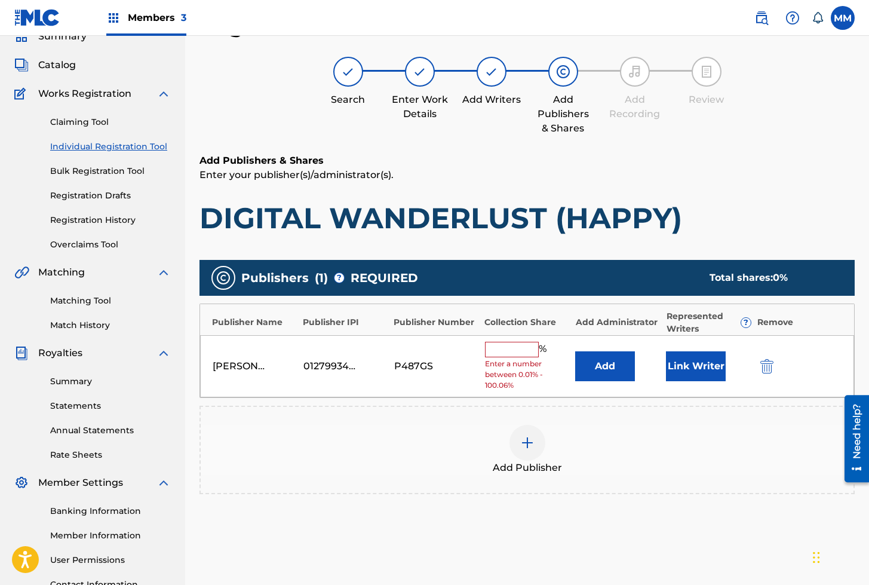
click at [509, 349] on input "text" at bounding box center [512, 350] width 54 height 16
type input "100"
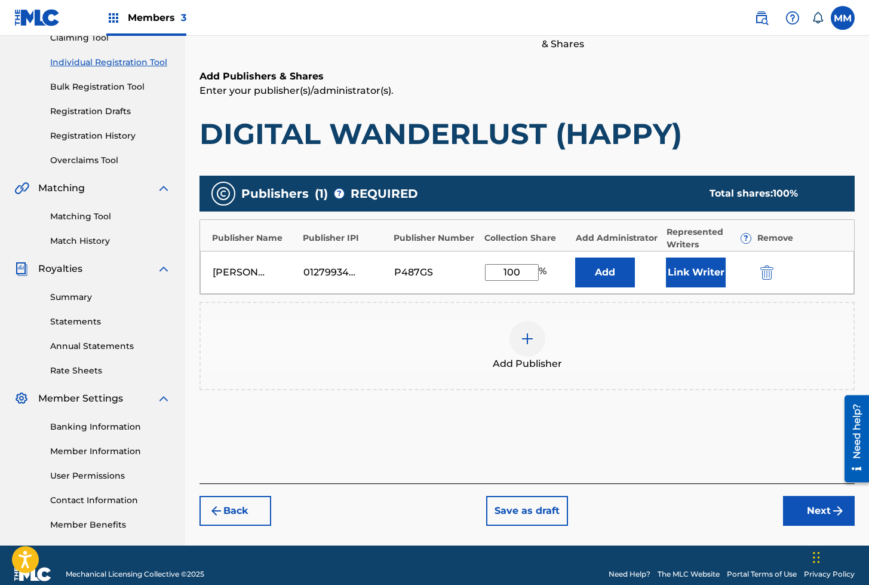
scroll to position [156, 0]
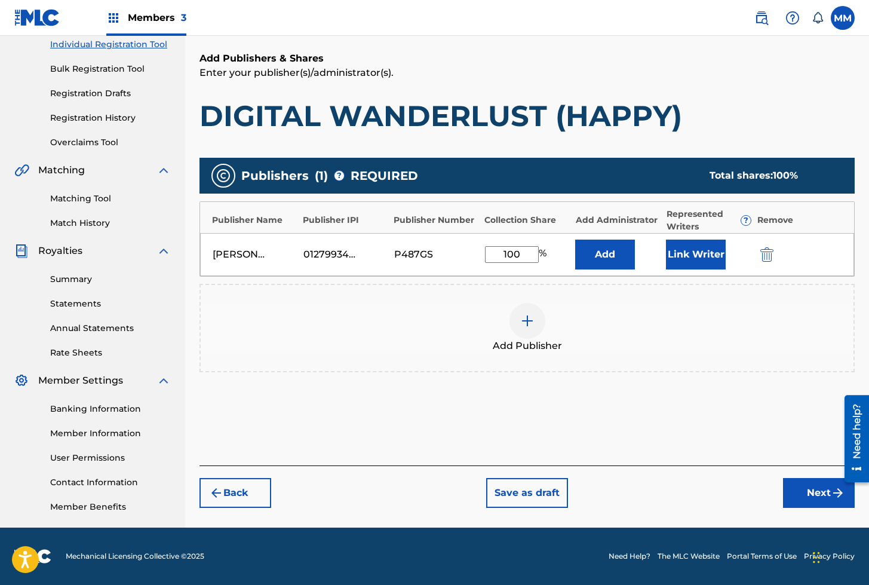
click at [821, 497] on button "Next" at bounding box center [819, 493] width 72 height 30
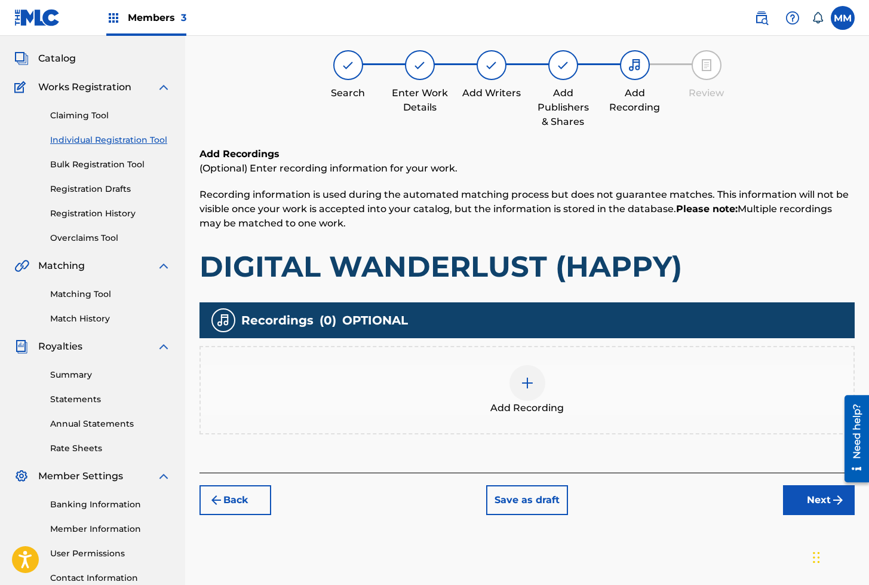
scroll to position [54, 0]
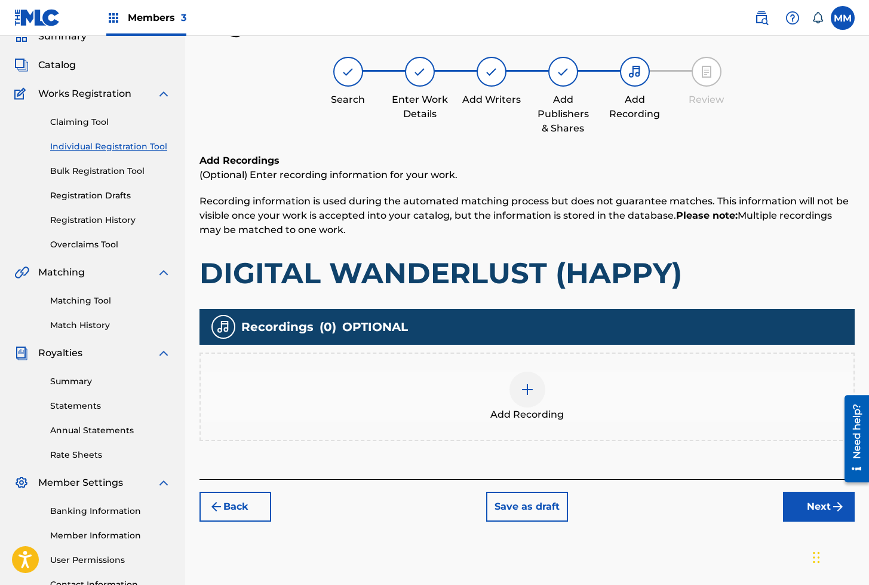
click at [534, 390] on img at bounding box center [527, 389] width 14 height 14
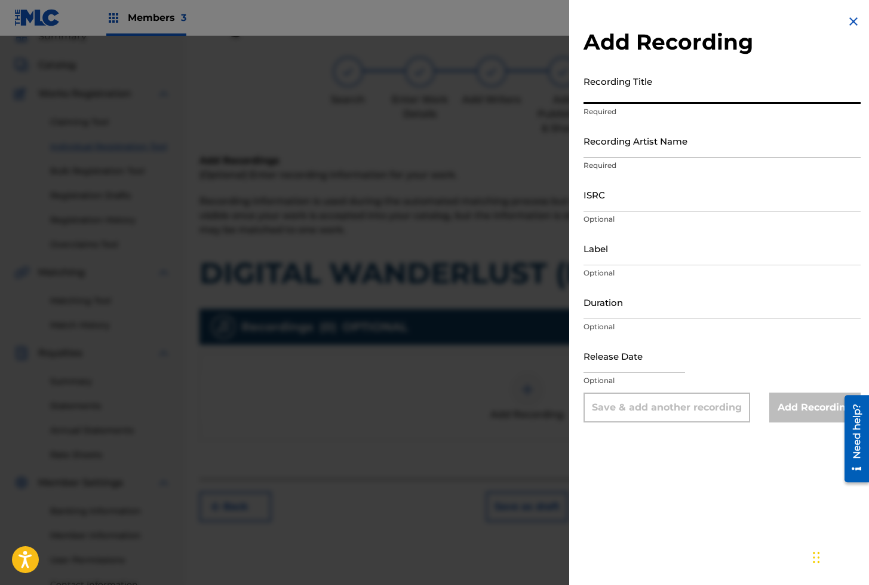
click at [614, 96] on input "Recording Title" at bounding box center [722, 87] width 277 height 34
paste input "DIGITAL WANDERLUST"
type input "DIGITAL WANDERLUST"
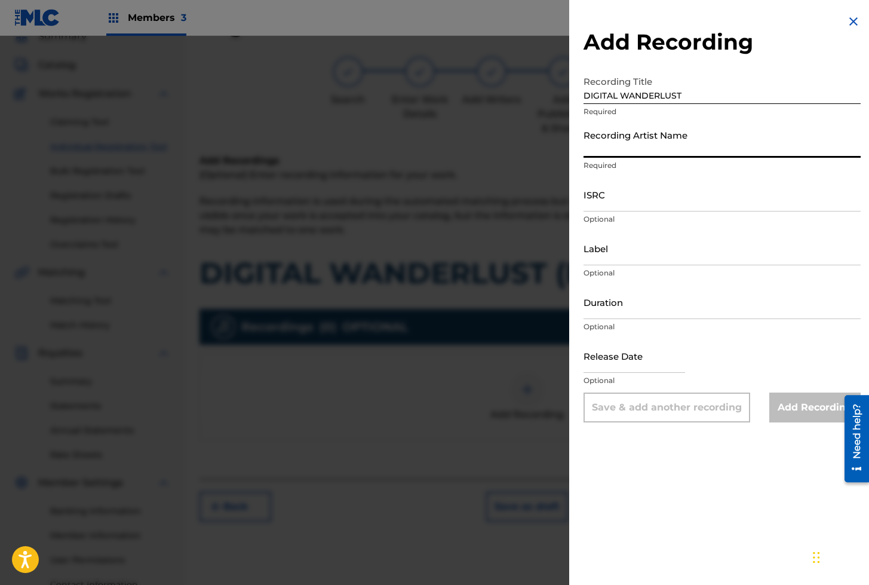
click at [610, 142] on input "Recording Artist Name" at bounding box center [722, 141] width 277 height 34
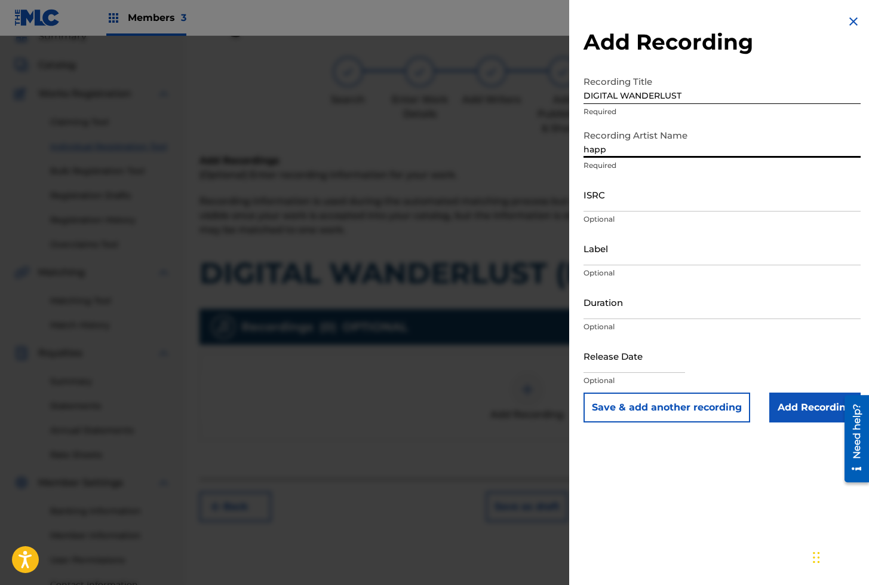
type input "HAPPY JUNETEENTH"
click at [630, 197] on input "ISRC" at bounding box center [722, 194] width 277 height 34
paste input "QZXLZ2353775"
type input "QZXLZ2353775"
click at [802, 406] on input "Add Recording" at bounding box center [814, 408] width 91 height 30
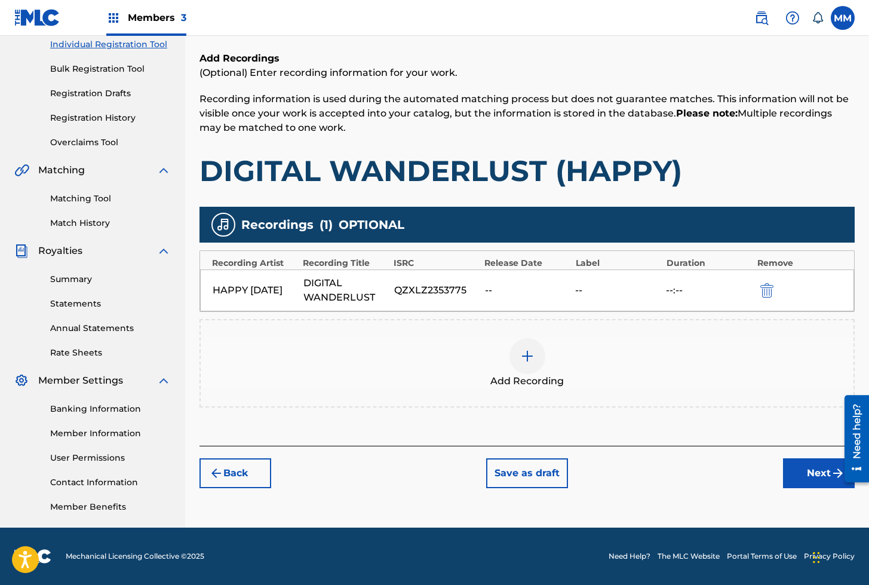
click at [821, 477] on button "Next" at bounding box center [819, 473] width 72 height 30
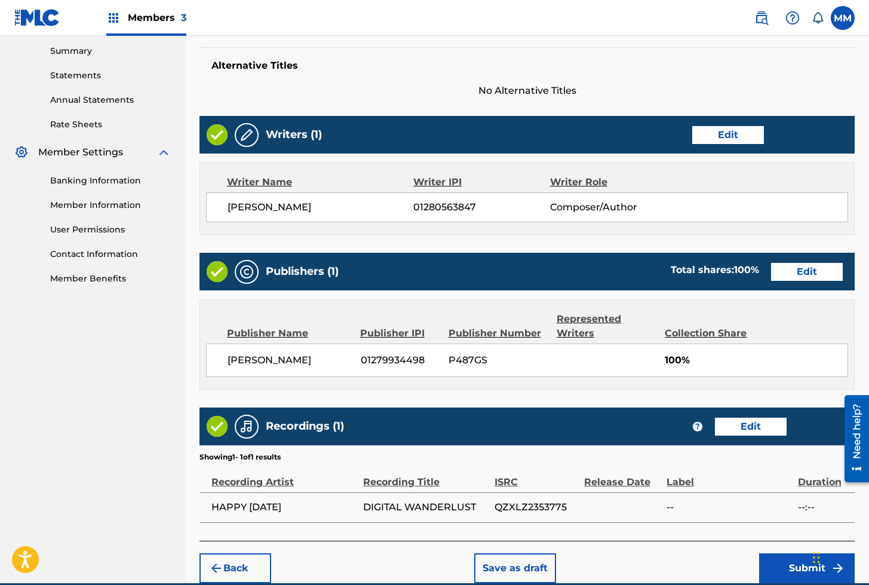
scroll to position [439, 0]
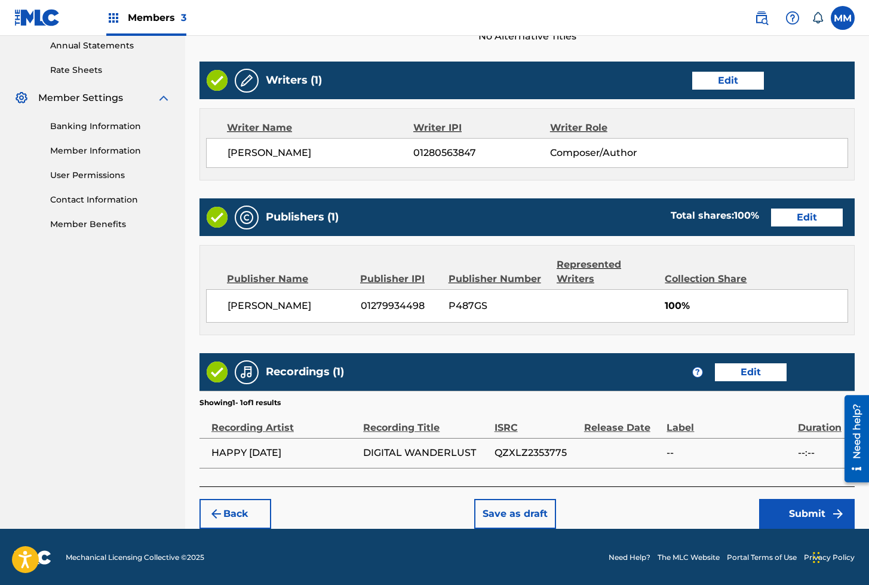
click at [799, 514] on button "Submit" at bounding box center [807, 514] width 96 height 30
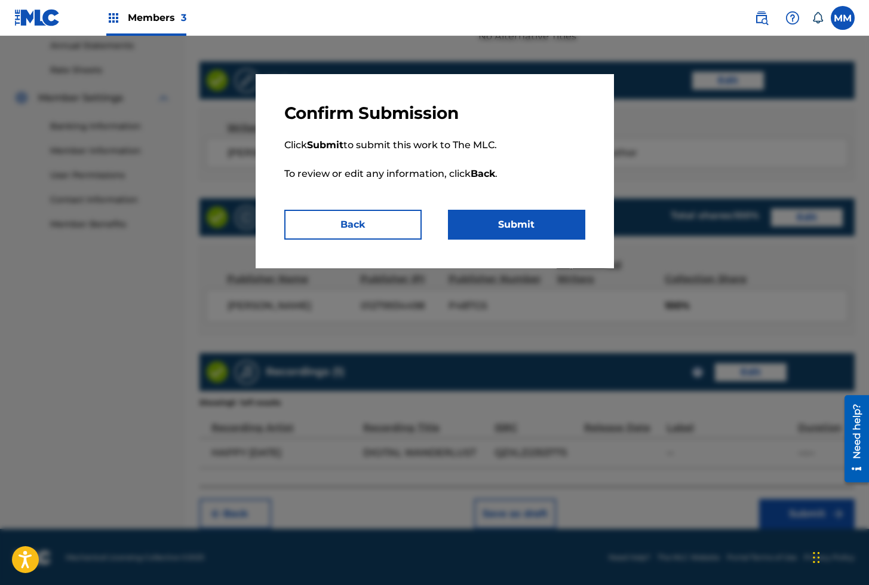
click at [504, 223] on button "Submit" at bounding box center [516, 225] width 137 height 30
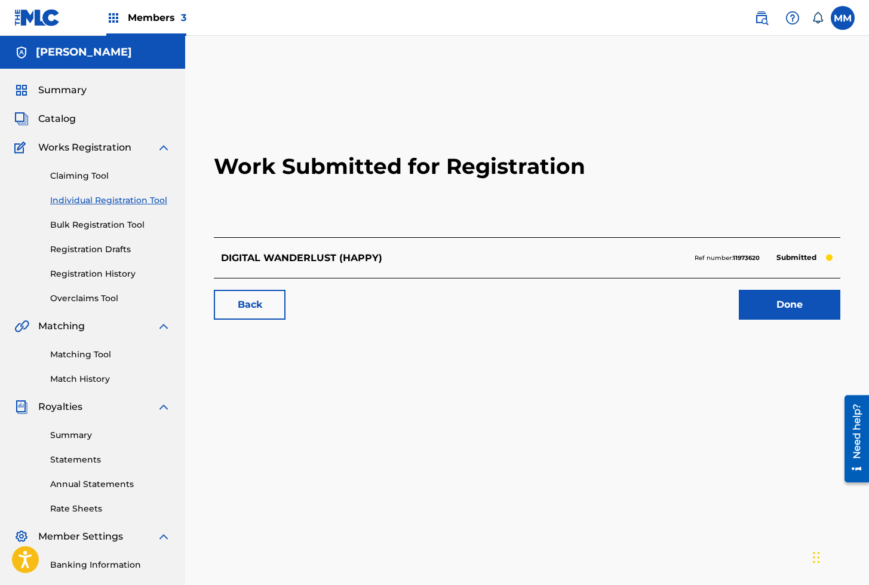
click at [57, 127] on div "Summary Catalog Works Registration Claiming Tool Individual Registration Tool B…" at bounding box center [92, 376] width 185 height 615
click at [56, 123] on span "Catalog" at bounding box center [57, 119] width 38 height 14
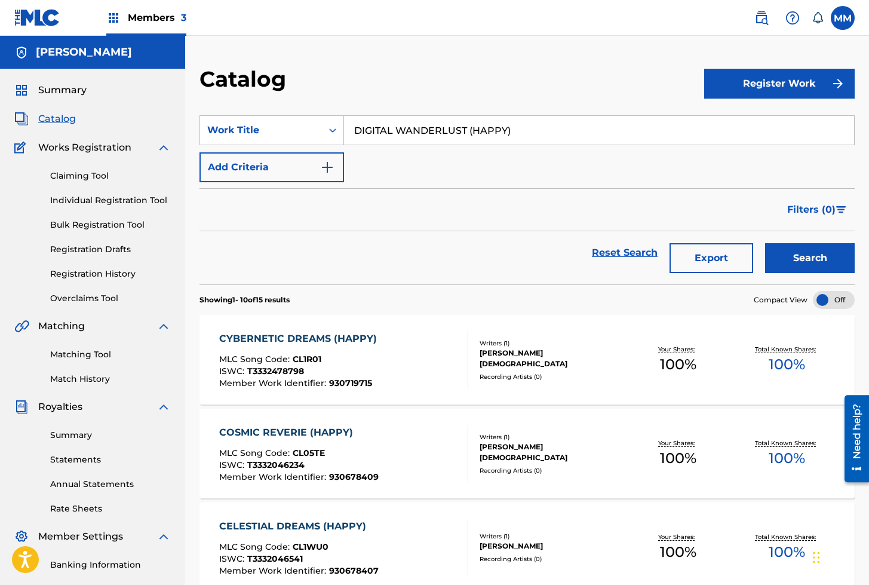
click at [442, 134] on input "DIGITAL WANDERLUST (HAPPY)" at bounding box center [599, 130] width 510 height 29
paste input "LEMA"
click at [765, 243] on button "Search" at bounding box center [810, 258] width 90 height 30
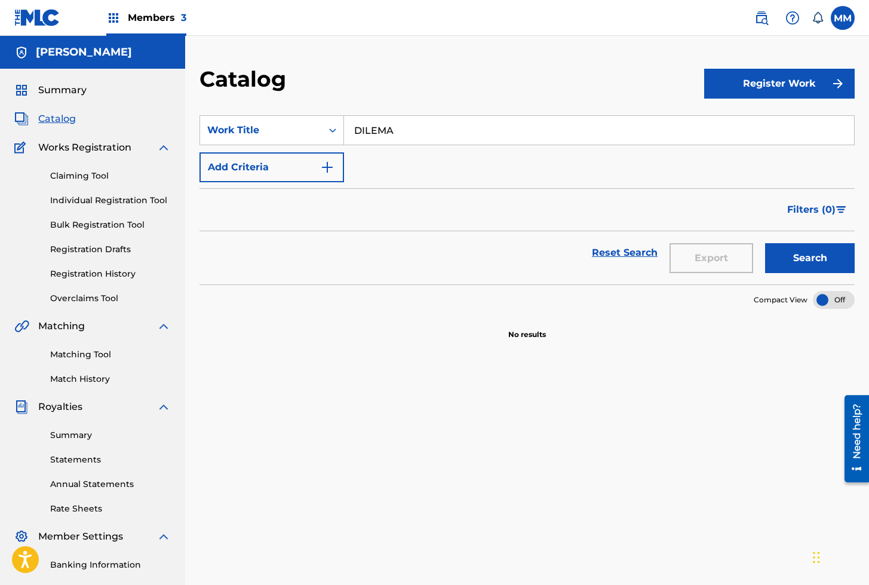
click at [392, 137] on input "DILEMA" at bounding box center [599, 130] width 510 height 29
paste input "IVIO INTERNO (VOCES DEL SILENCIO)"
type input "DILIVIO INTERNO (VOCES DEL SILENCIO)"
click at [765, 243] on button "Search" at bounding box center [810, 258] width 90 height 30
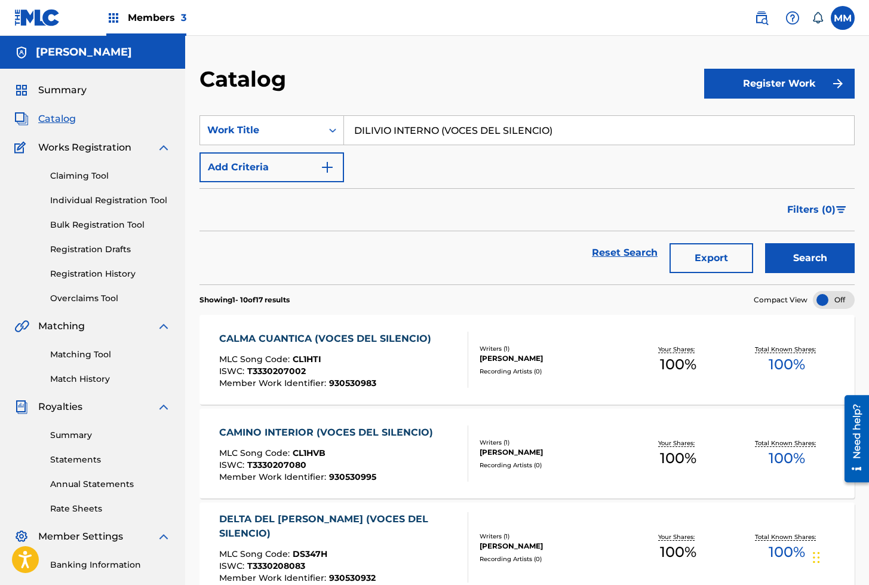
click at [82, 201] on link "Individual Registration Tool" at bounding box center [110, 200] width 121 height 13
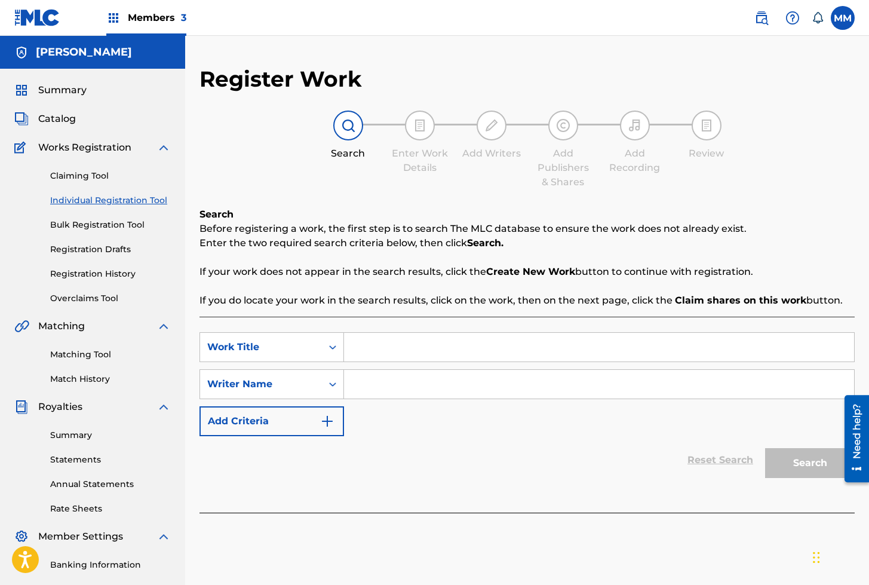
click at [404, 333] on input "Search Form" at bounding box center [599, 347] width 510 height 29
paste input "DILIVIO INTERNO (VOCES DEL SILENCIO)"
type input "DILIVIO INTERNO (VOCES DEL SILENCIO)"
click at [407, 384] on input "Search Form" at bounding box center [599, 384] width 510 height 29
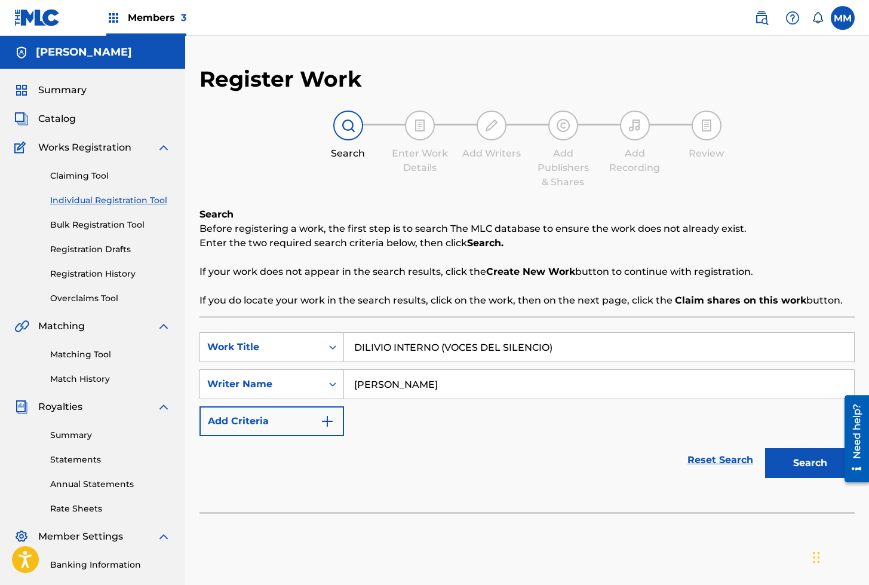
type input "fernando rodriguez"
click at [765, 448] on button "Search" at bounding box center [810, 463] width 90 height 30
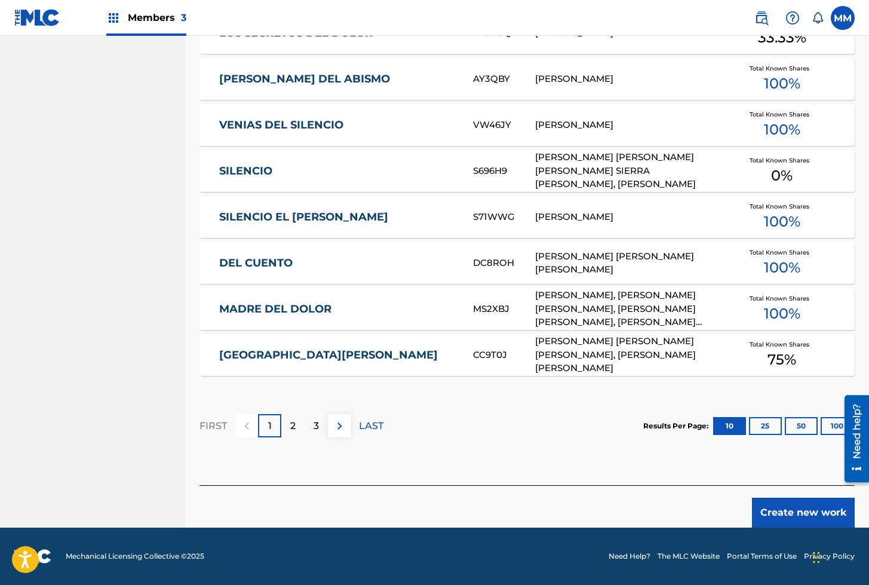
click at [798, 510] on button "Create new work" at bounding box center [803, 513] width 103 height 30
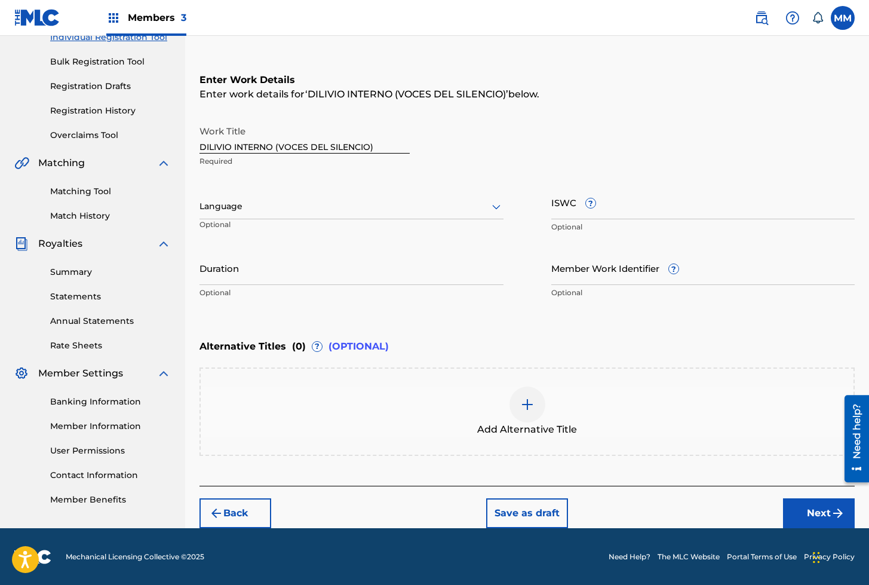
drag, startPoint x: 225, startPoint y: 191, endPoint x: 228, endPoint y: 203, distance: 11.7
click at [226, 194] on div "Language Optional" at bounding box center [352, 212] width 304 height 54
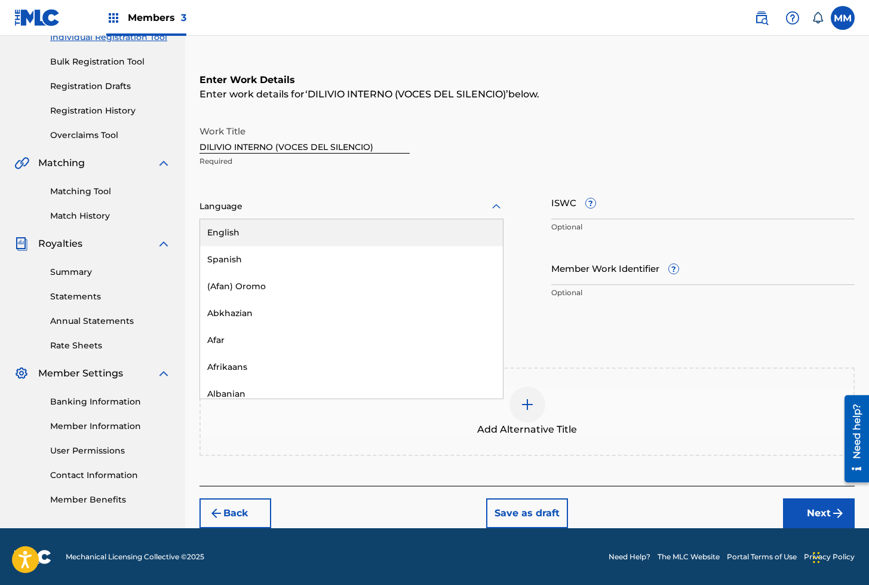
click at [232, 208] on div at bounding box center [352, 206] width 304 height 15
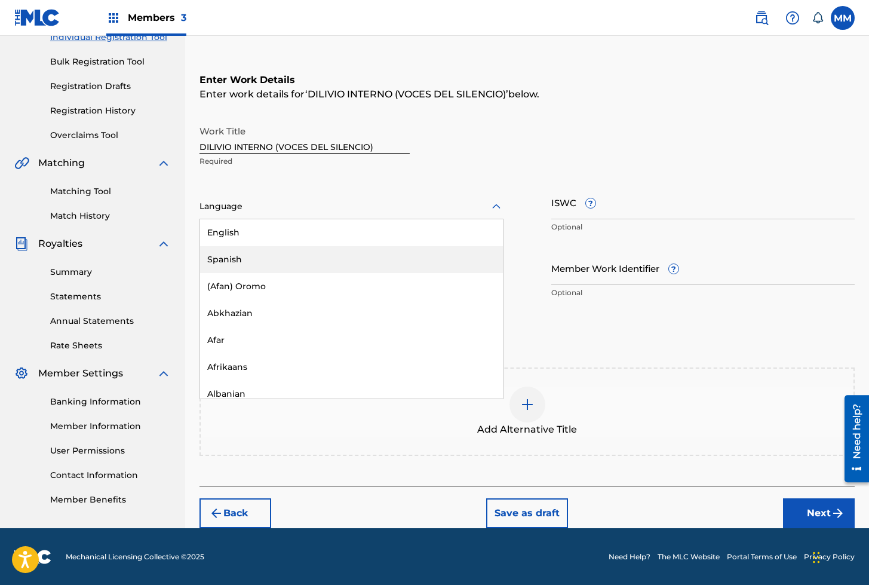
click at [228, 253] on div "Spanish" at bounding box center [351, 259] width 303 height 27
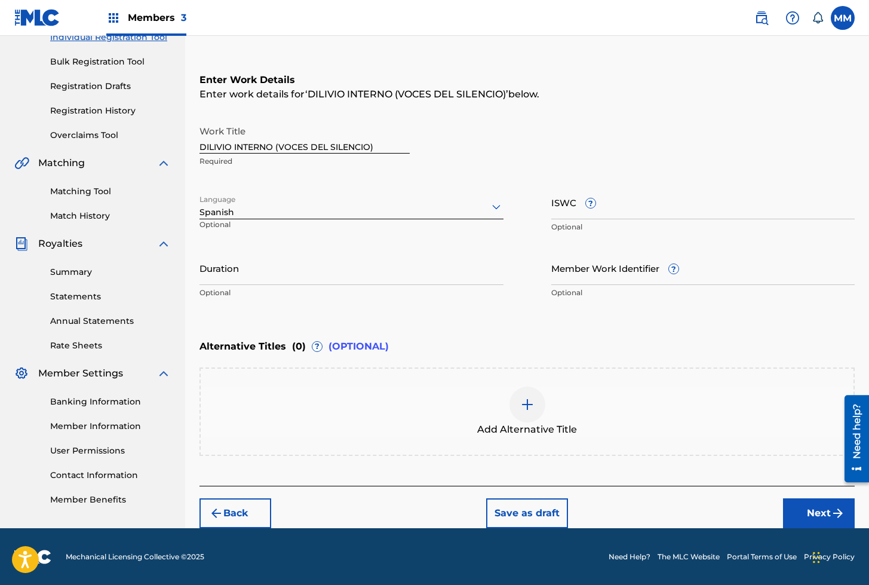
click at [569, 211] on input "ISWC ?" at bounding box center [703, 202] width 304 height 34
paste input "T3330207091"
type input "T3330207091"
click at [594, 269] on input "Member Work Identifier ?" at bounding box center [703, 268] width 304 height 34
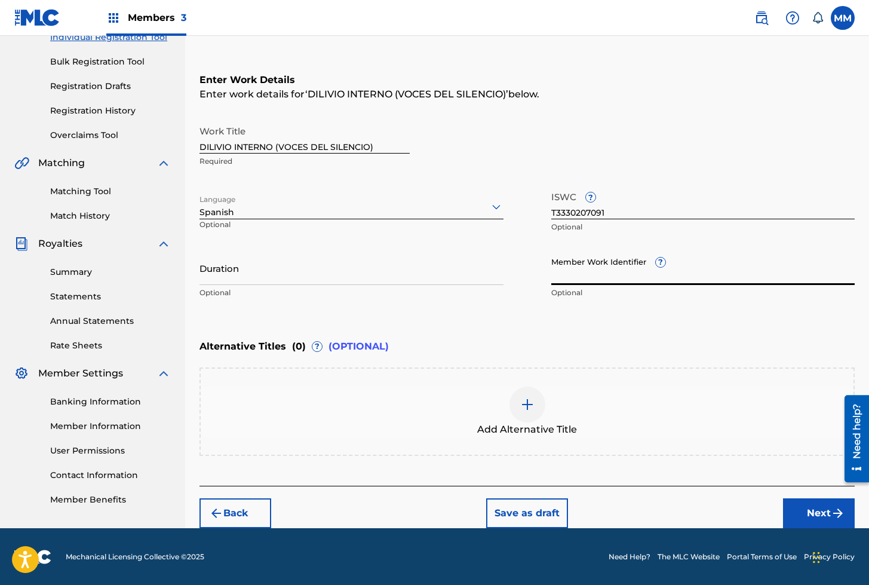
paste input "930531003"
type input "930531003"
click at [803, 509] on button "Next" at bounding box center [819, 513] width 72 height 30
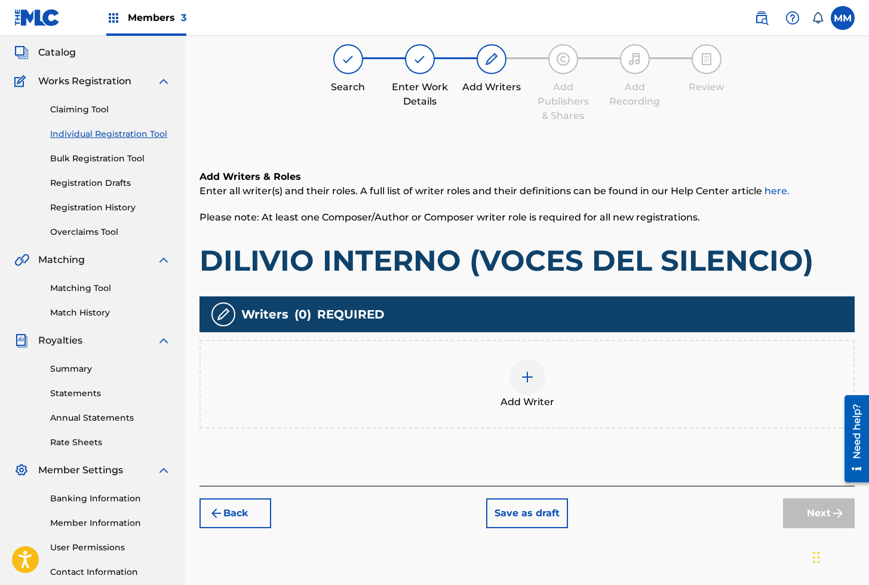
scroll to position [54, 0]
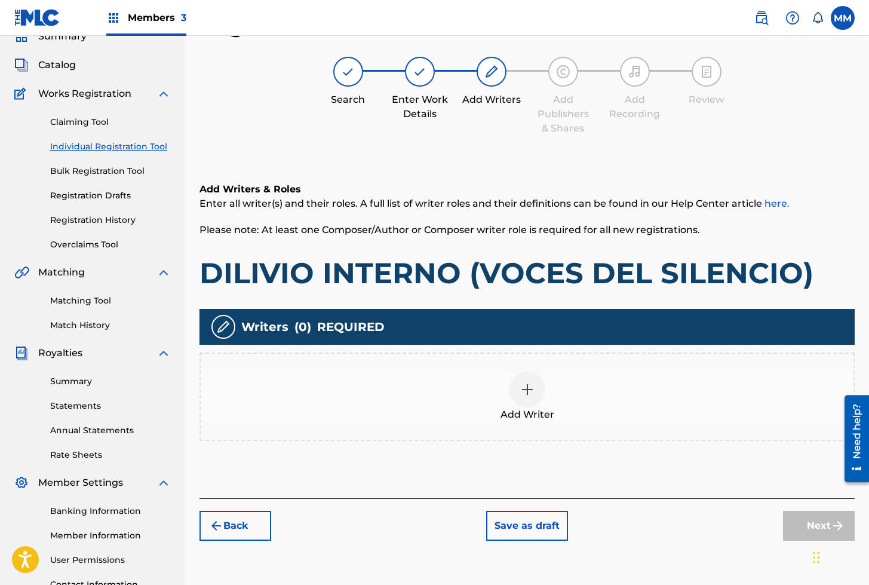
click at [538, 391] on div at bounding box center [528, 390] width 36 height 36
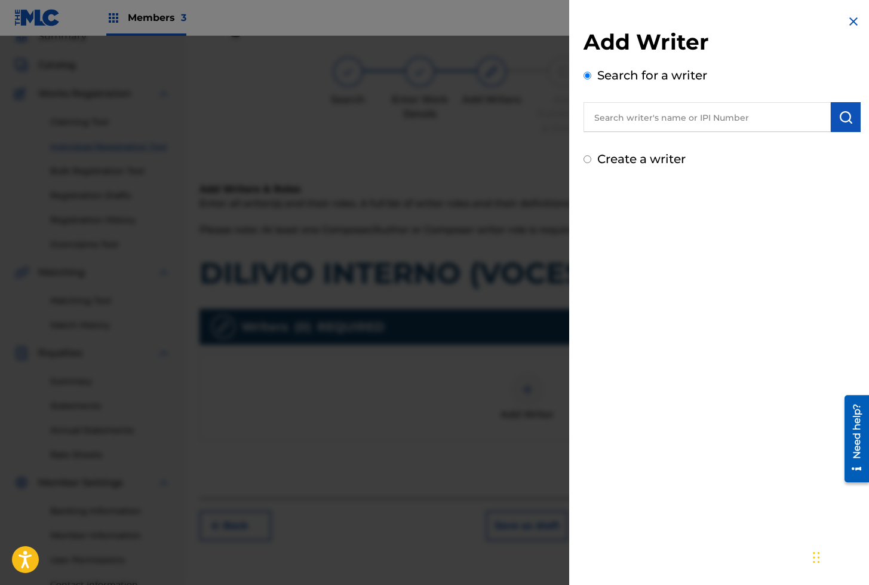
click at [624, 122] on input "text" at bounding box center [707, 117] width 247 height 30
paste input "01282187835"
type input "01282187835"
click at [831, 118] on button "submit" at bounding box center [846, 117] width 30 height 30
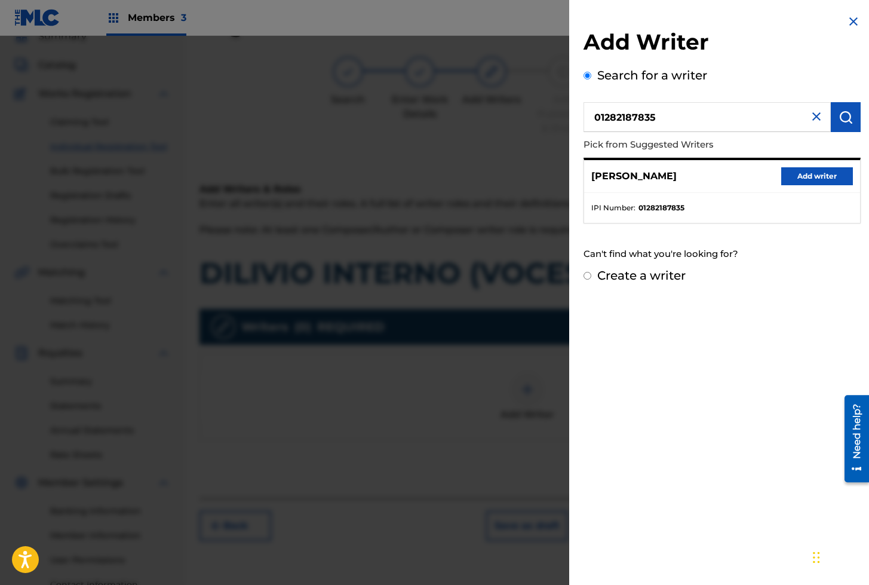
click at [816, 180] on button "Add writer" at bounding box center [817, 176] width 72 height 18
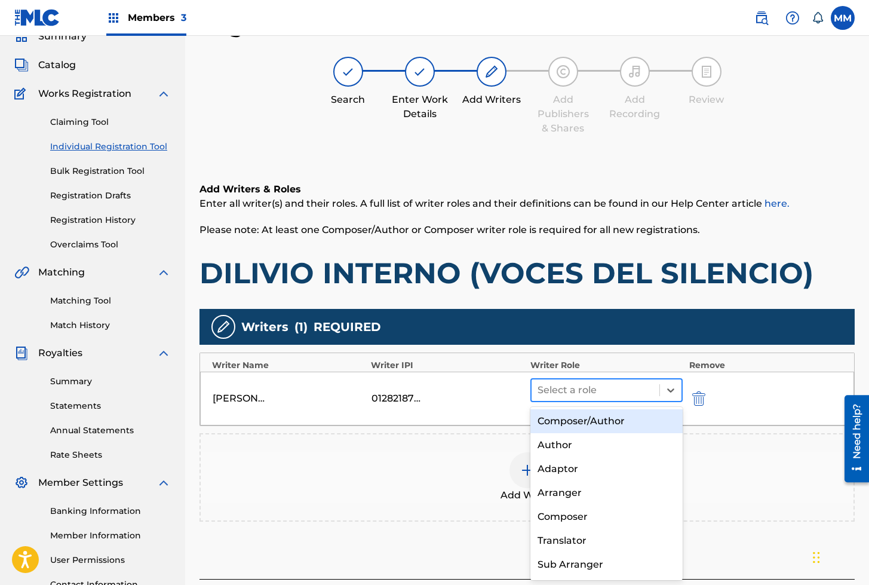
click at [586, 395] on div at bounding box center [596, 390] width 116 height 17
click at [575, 424] on div "Composer/Author" at bounding box center [607, 421] width 153 height 24
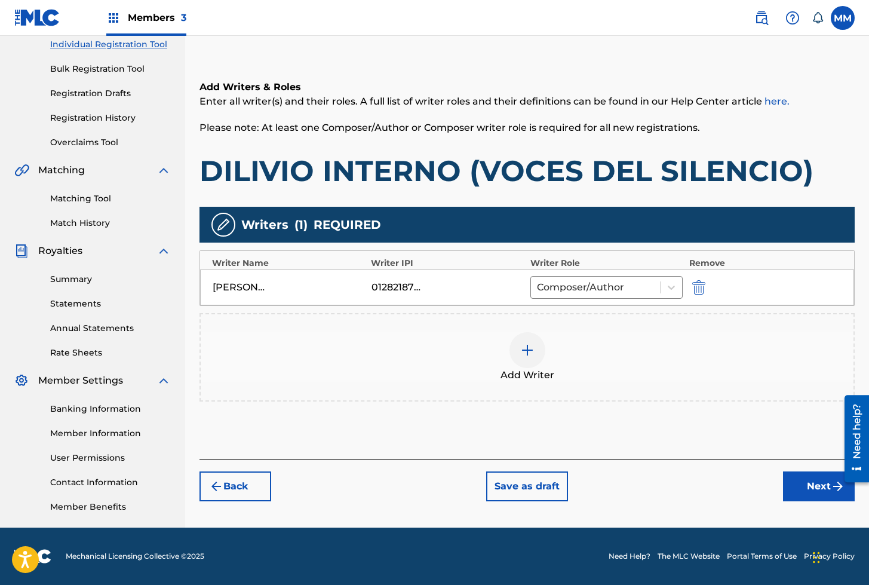
click at [805, 480] on button "Next" at bounding box center [819, 486] width 72 height 30
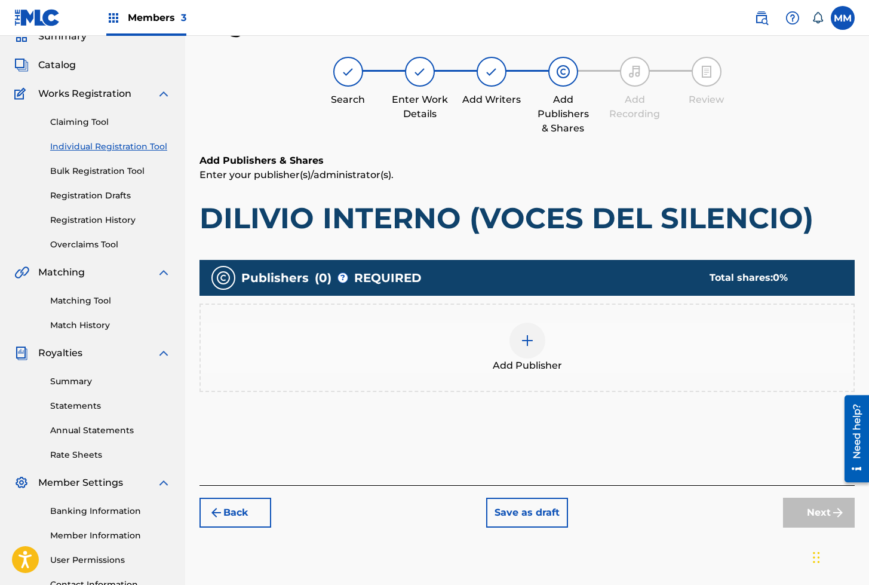
click at [524, 344] on img at bounding box center [527, 340] width 14 height 14
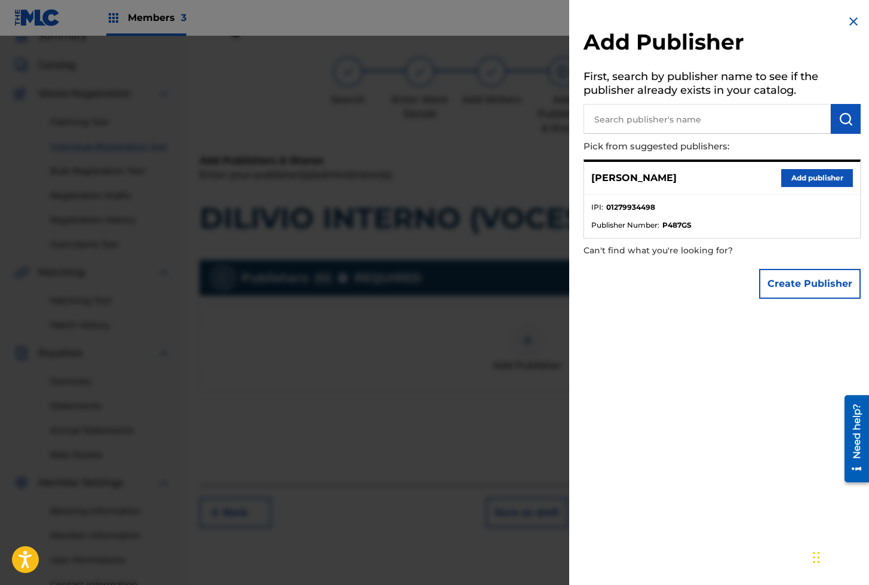
click at [787, 176] on button "Add publisher" at bounding box center [817, 178] width 72 height 18
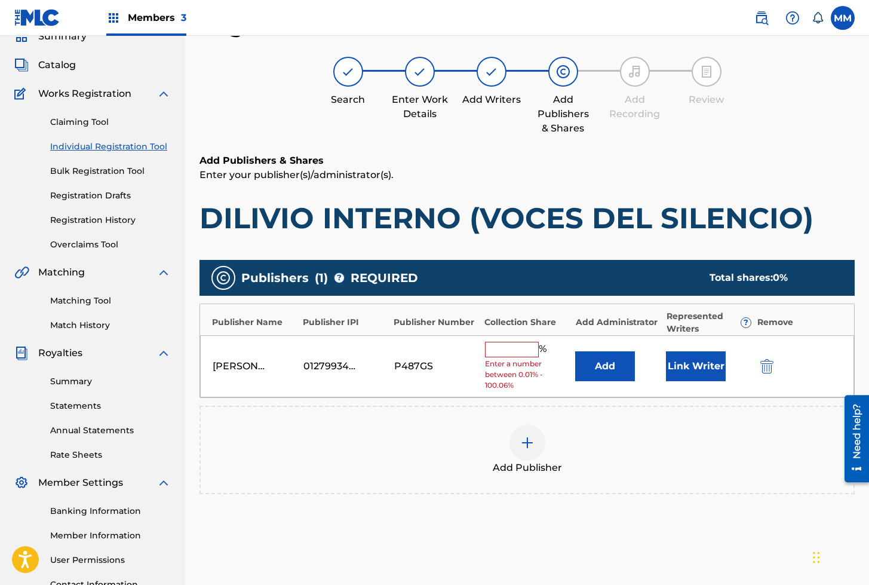
click at [689, 362] on button "Link Writer" at bounding box center [696, 366] width 60 height 30
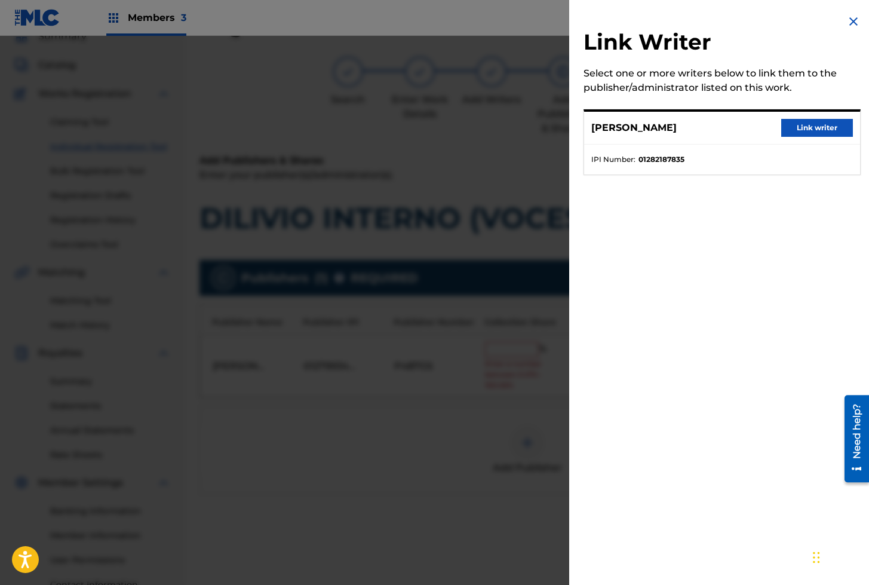
click at [797, 127] on button "Link writer" at bounding box center [817, 128] width 72 height 18
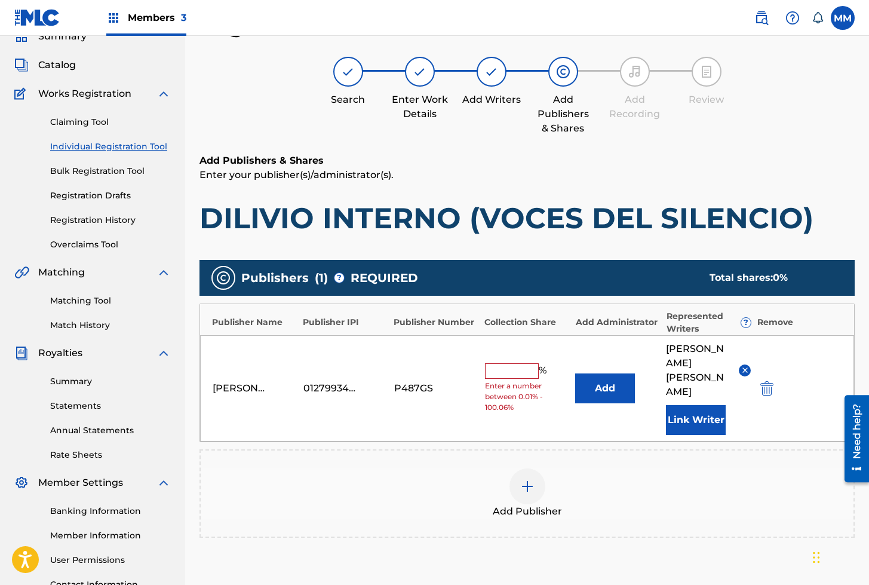
click at [512, 364] on input "text" at bounding box center [512, 371] width 54 height 16
type input "100"
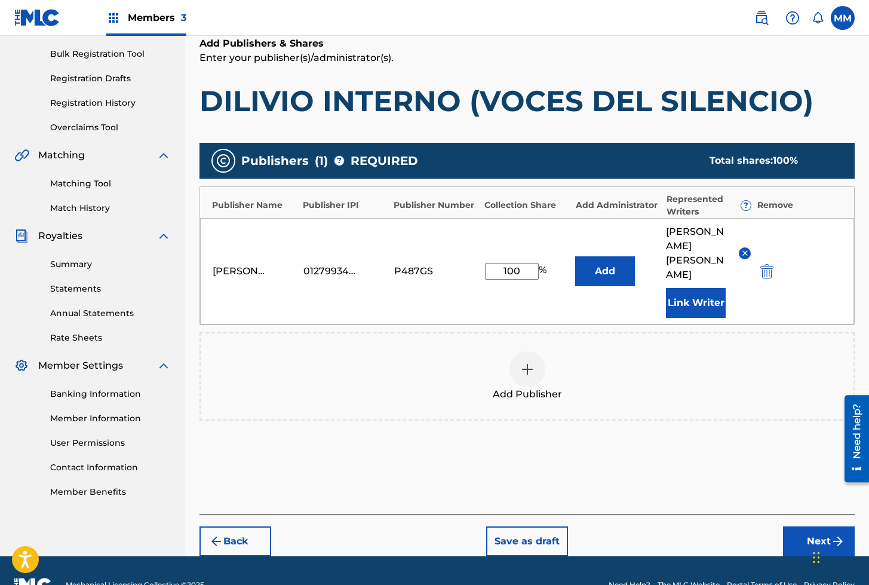
click at [807, 526] on button "Next" at bounding box center [819, 541] width 72 height 30
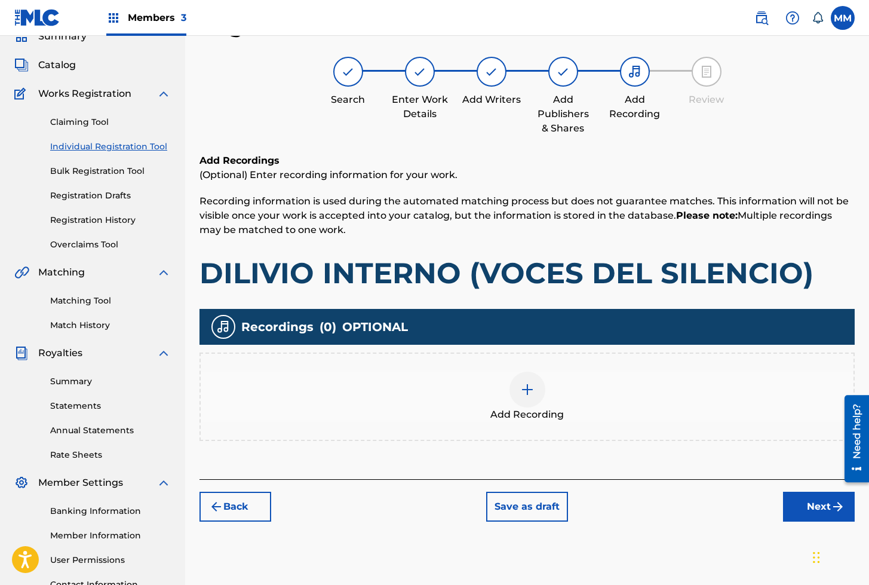
click at [536, 397] on div at bounding box center [528, 390] width 36 height 36
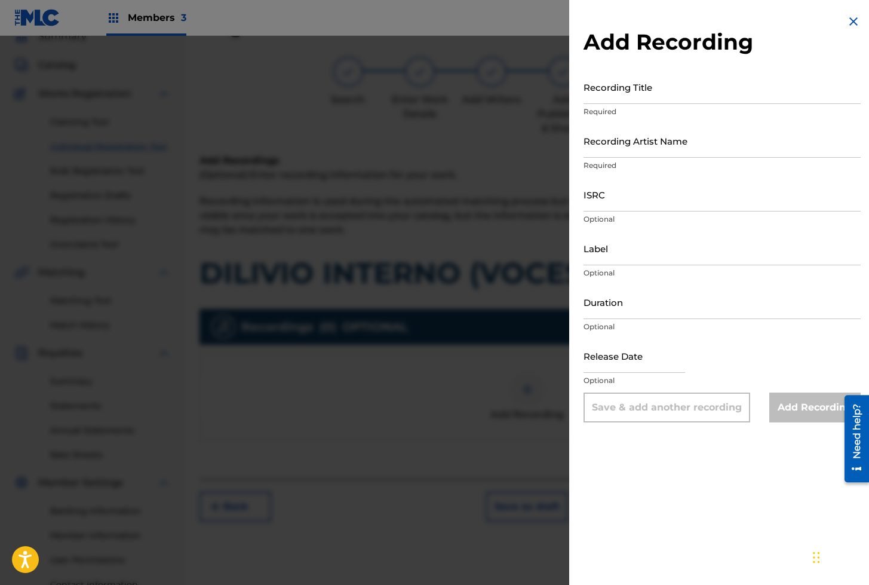
click at [619, 96] on input "Recording Title" at bounding box center [722, 87] width 277 height 34
paste input "DILIVIO INTERNO"
type input "DILIVIO INTERNO"
click at [632, 148] on input "Recording Artist Name" at bounding box center [722, 141] width 277 height 34
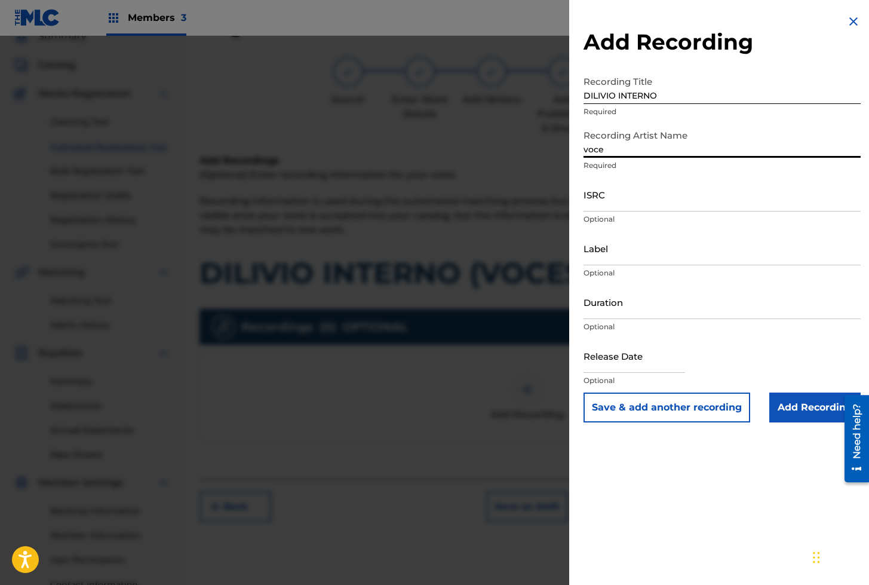
type input "VOCES DEL SILENCIO"
click at [636, 205] on input "ISRC" at bounding box center [722, 194] width 277 height 34
paste input "AEA3A2194870"
type input "AEA3A2194870"
click at [810, 404] on input "Add Recording" at bounding box center [814, 408] width 91 height 30
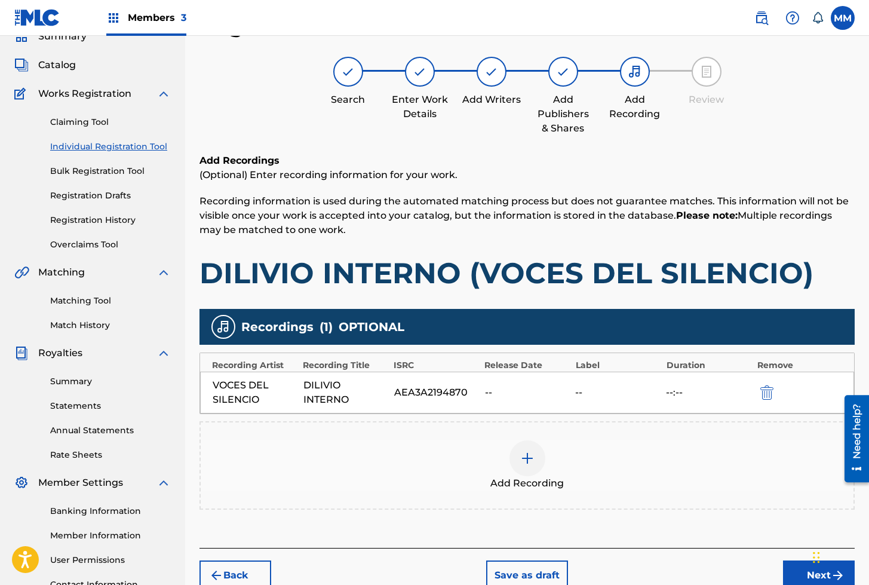
scroll to position [156, 0]
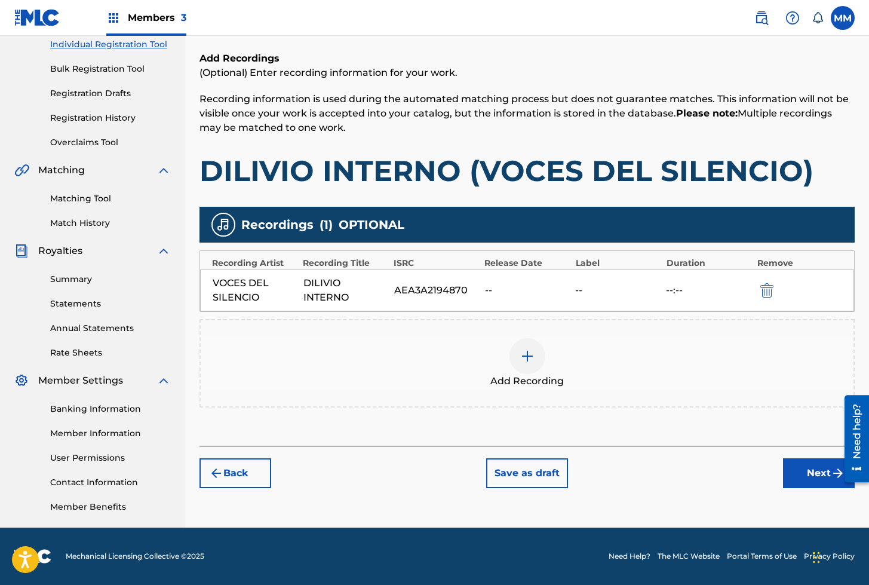
click at [817, 484] on button "Next" at bounding box center [819, 473] width 72 height 30
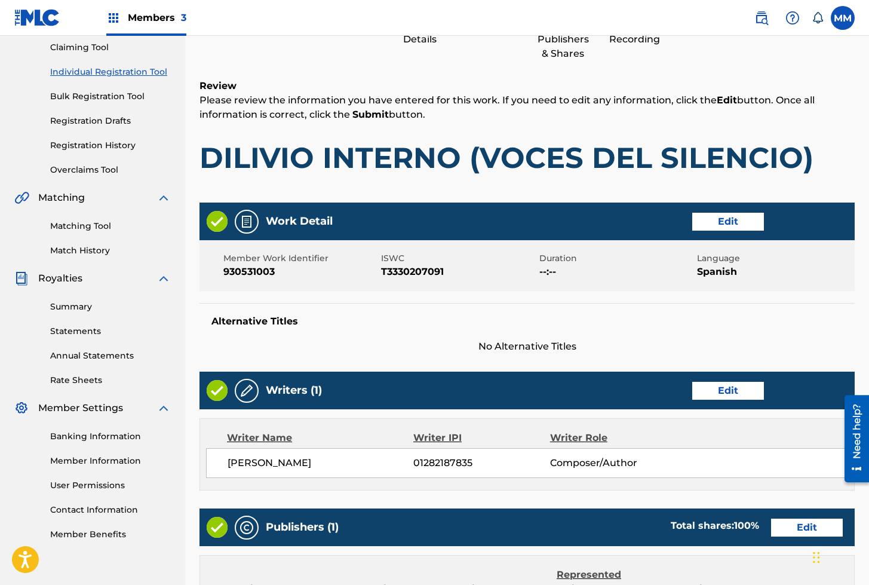
scroll to position [453, 0]
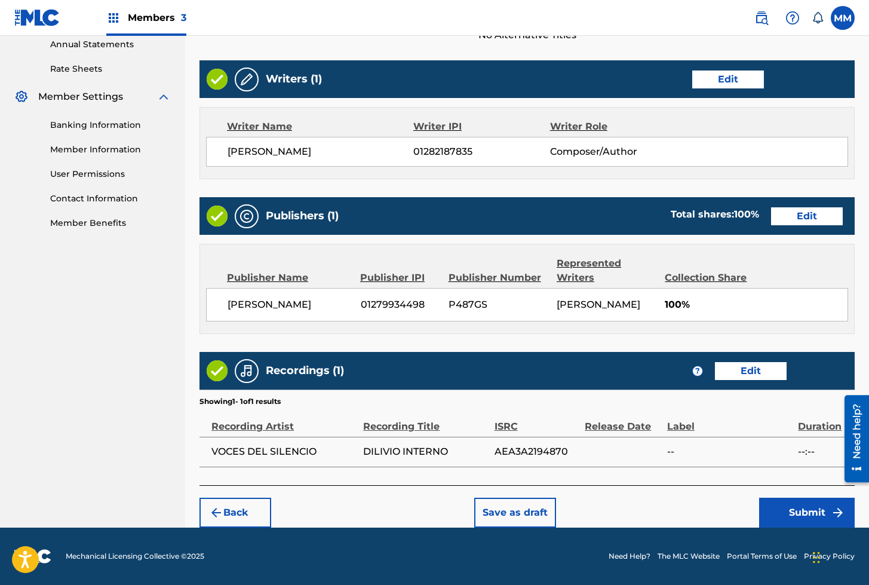
click at [776, 517] on button "Submit" at bounding box center [807, 513] width 96 height 30
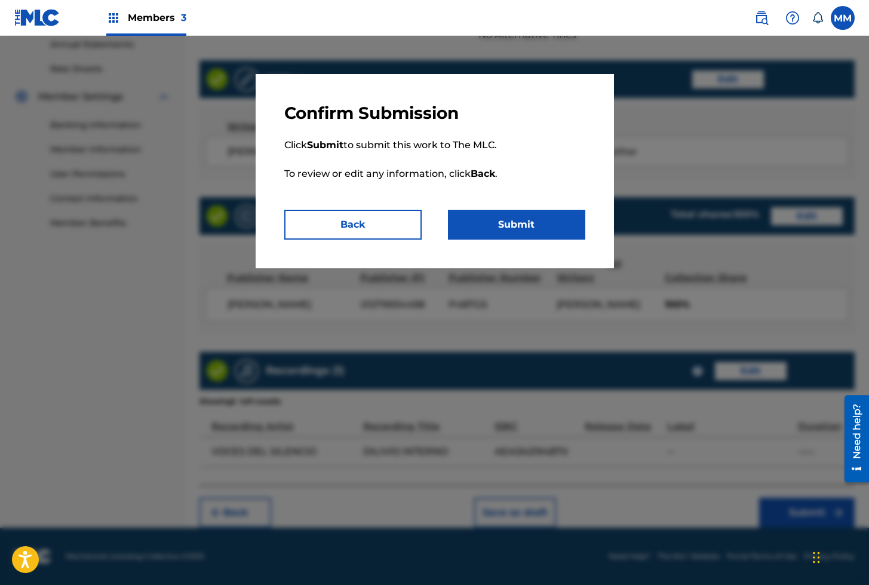
click at [543, 228] on button "Submit" at bounding box center [516, 225] width 137 height 30
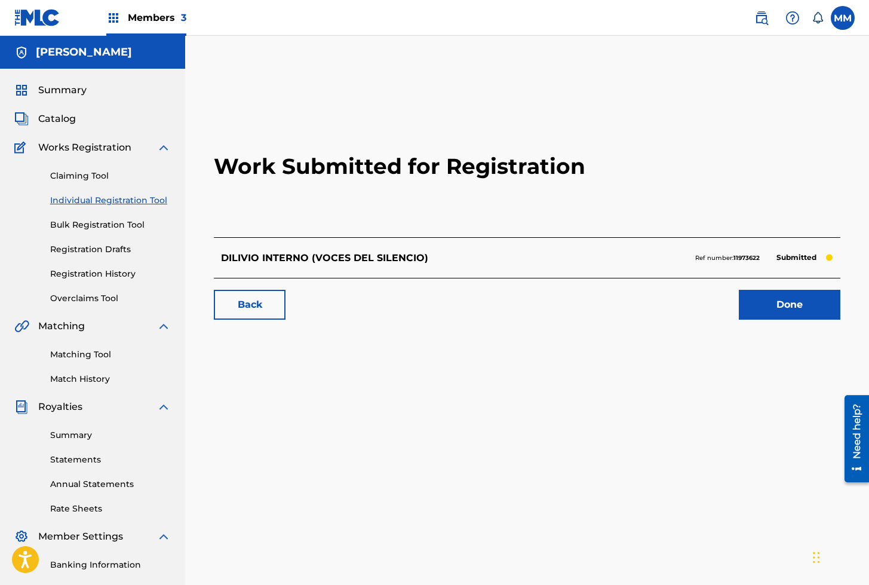
click at [63, 121] on span "Catalog" at bounding box center [57, 119] width 38 height 14
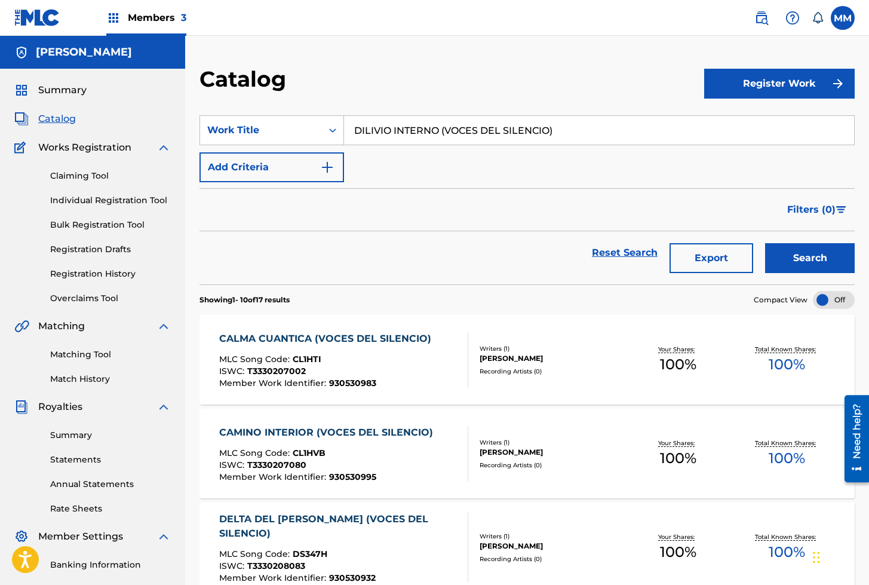
click at [441, 133] on input "DILIVIO INTERNO (VOCES DEL SILENCIO)" at bounding box center [599, 130] width 510 height 29
paste input "ME TU"
type input "DIME TU"
click at [765, 243] on button "Search" at bounding box center [810, 258] width 90 height 30
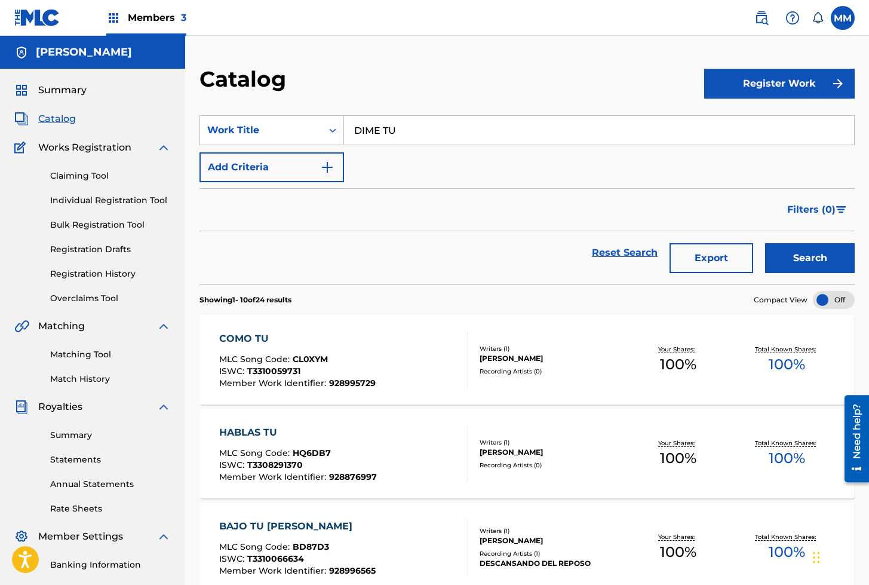
click at [768, 81] on button "Register Work" at bounding box center [779, 84] width 151 height 30
click at [752, 118] on link "Individual" at bounding box center [779, 122] width 151 height 29
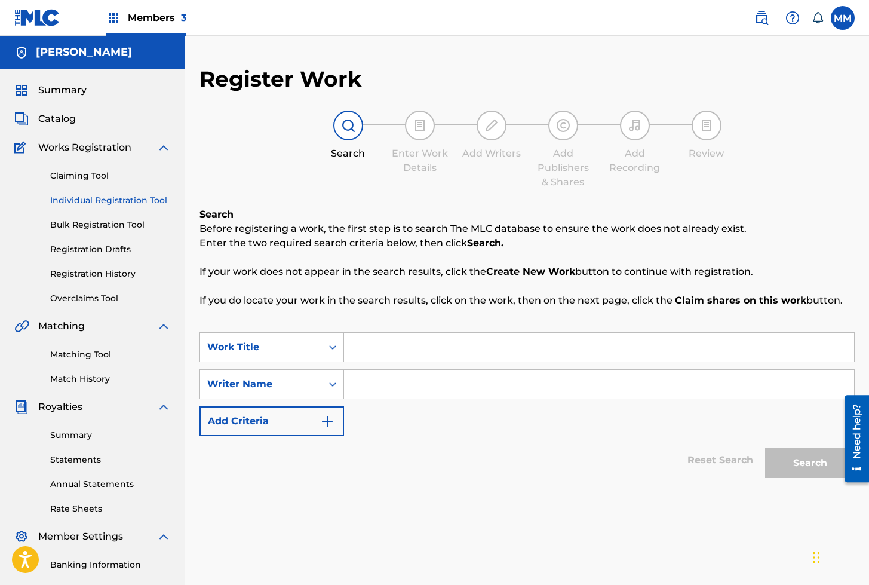
click at [379, 349] on input "Search Form" at bounding box center [599, 347] width 510 height 29
paste input "DIME TU"
type input "DIME TU"
click at [384, 391] on input "Search Form" at bounding box center [599, 384] width 510 height 29
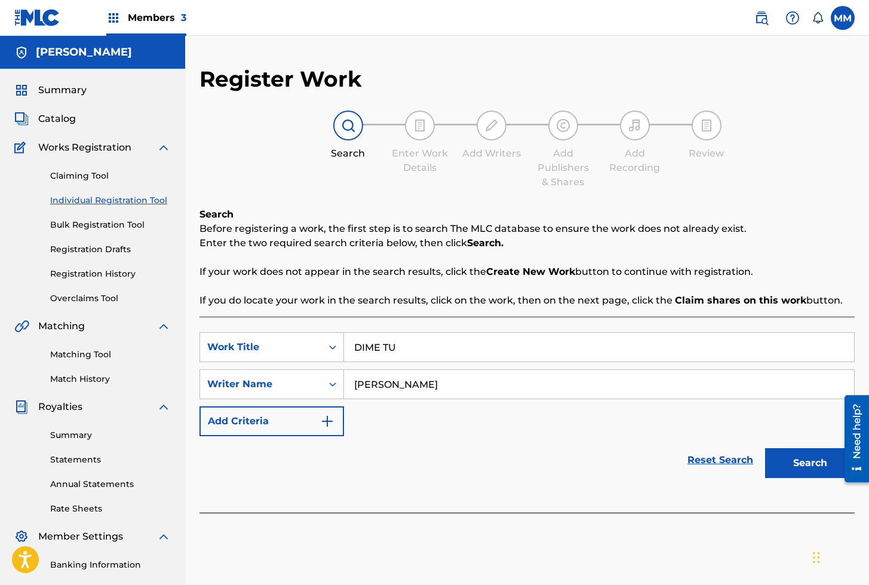
type input "[PERSON_NAME]"
click at [765, 448] on button "Search" at bounding box center [810, 463] width 90 height 30
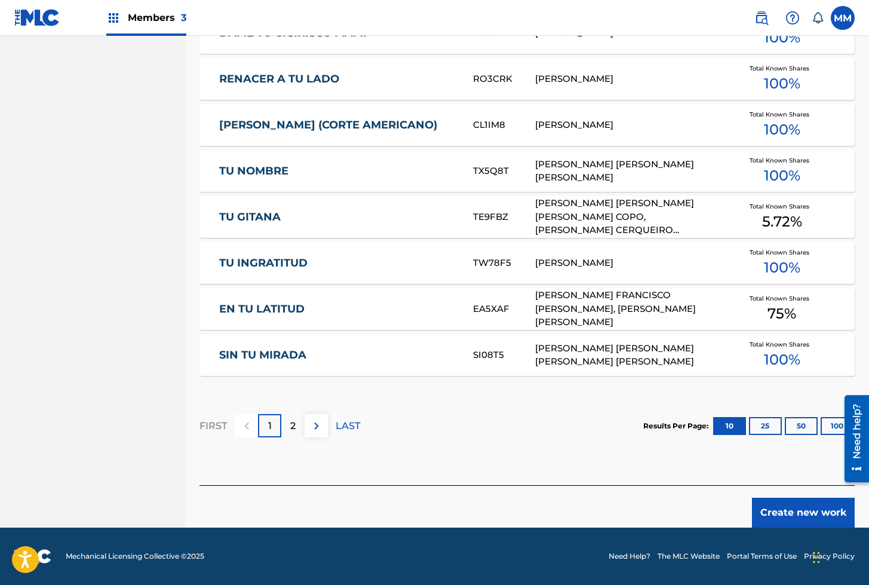
click at [788, 512] on button "Create new work" at bounding box center [803, 513] width 103 height 30
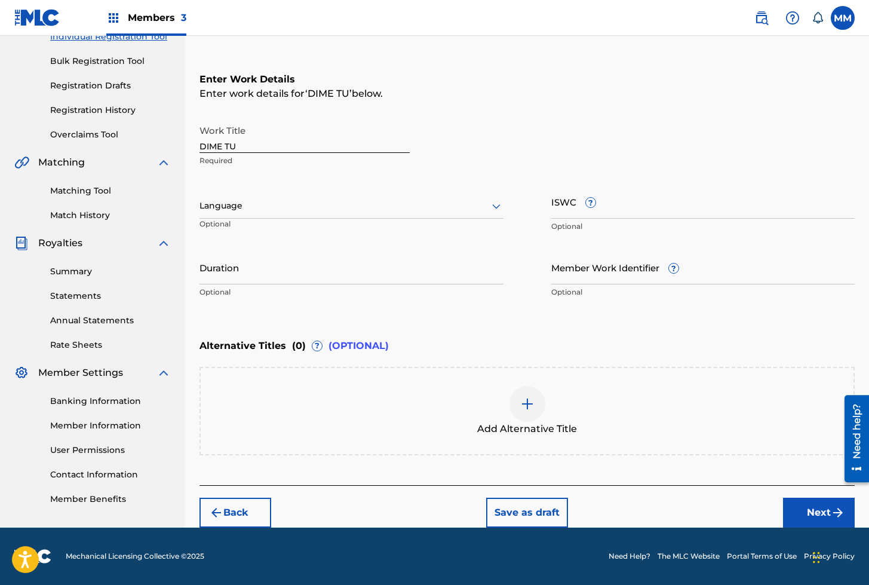
scroll to position [163, 0]
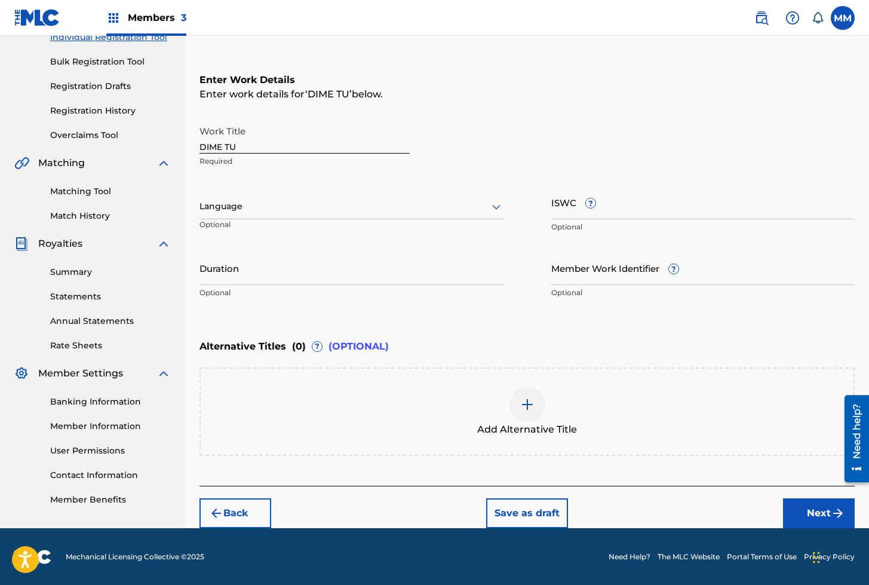
click at [215, 200] on div at bounding box center [352, 206] width 304 height 15
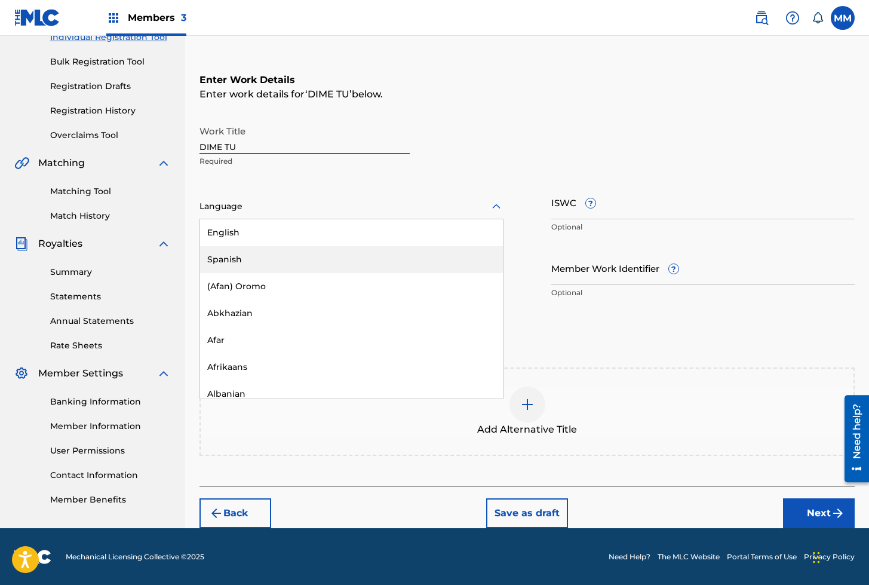
click at [222, 257] on div "Spanish" at bounding box center [351, 259] width 303 height 27
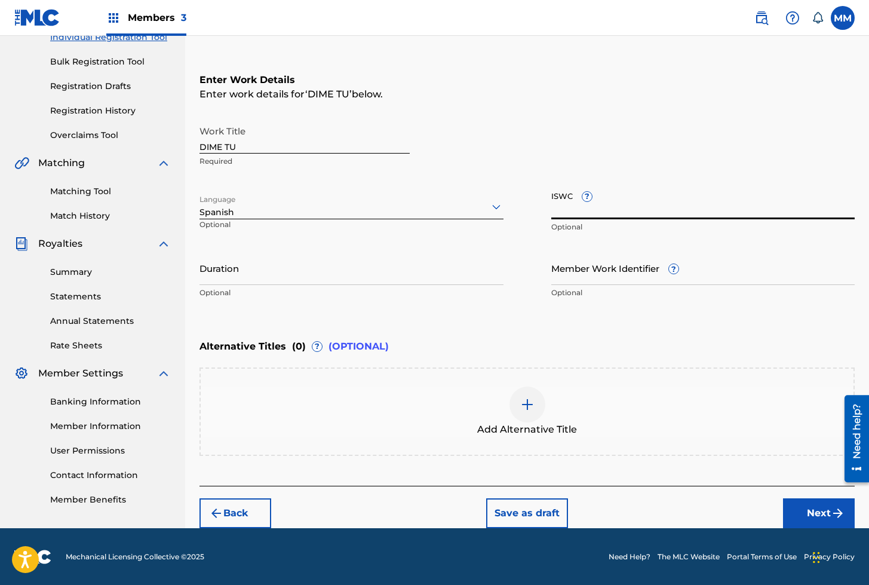
click at [566, 210] on input "ISWC ?" at bounding box center [703, 202] width 304 height 34
paste input "T3310380606"
type input "T3310380606"
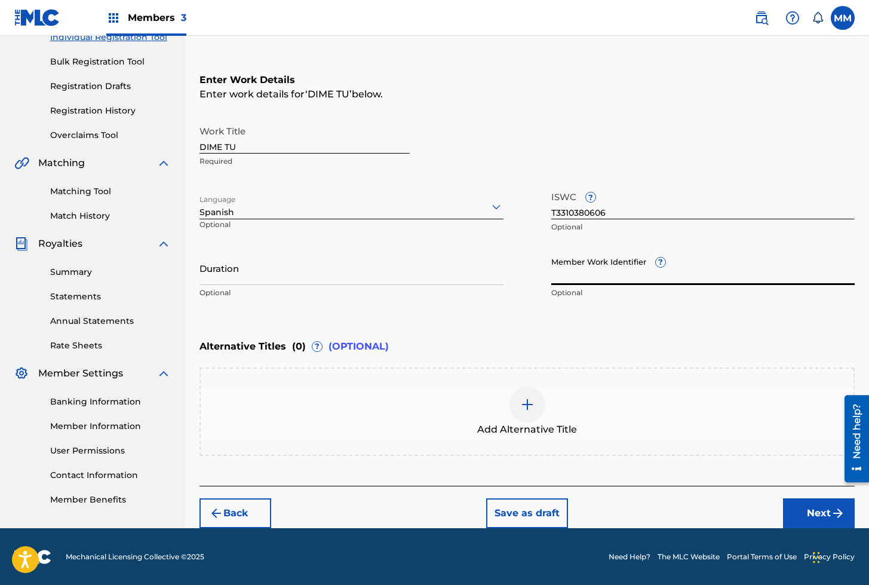
click at [595, 266] on input "Member Work Identifier ?" at bounding box center [703, 268] width 304 height 34
paste input "929038251"
type input "929038251"
click at [815, 514] on button "Next" at bounding box center [819, 513] width 72 height 30
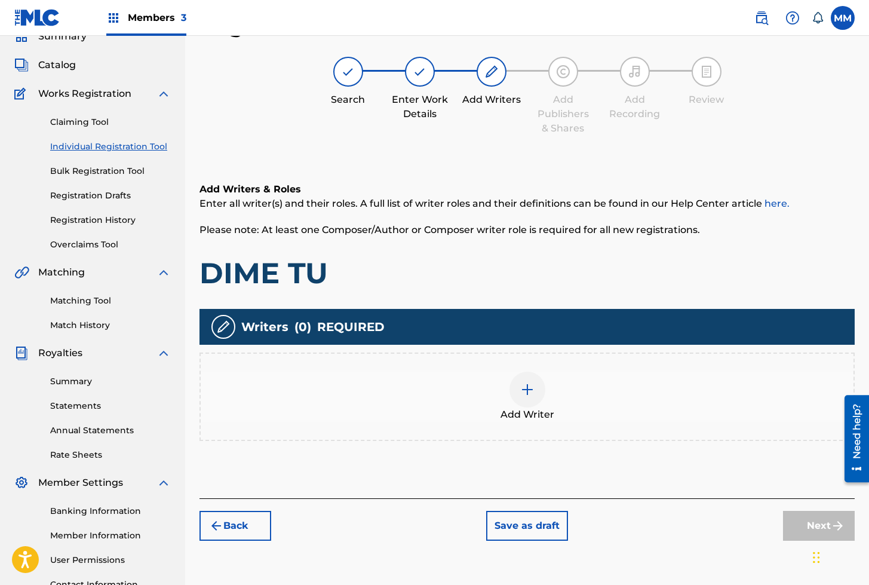
scroll to position [54, 0]
click at [542, 388] on div at bounding box center [528, 390] width 36 height 36
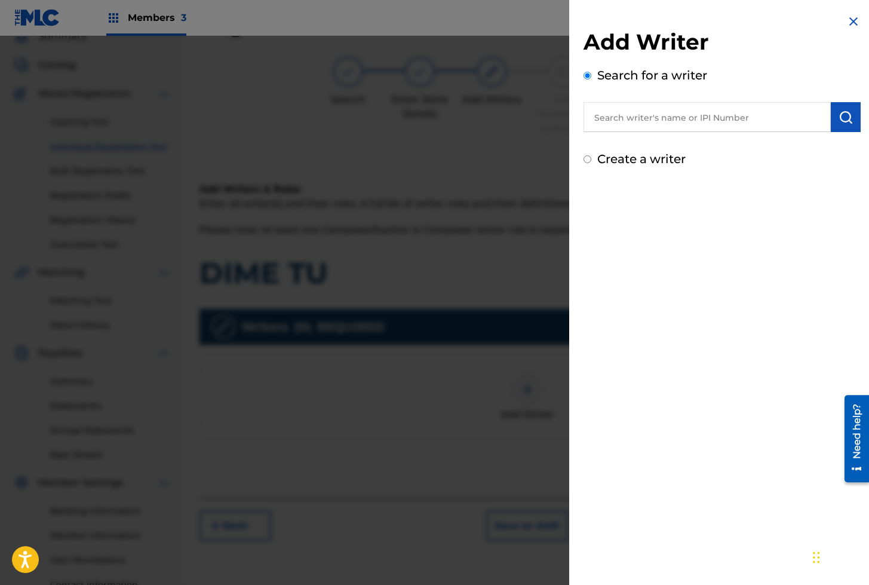
click at [617, 125] on input "text" at bounding box center [707, 117] width 247 height 30
paste input "01280563847"
type input "01280563847"
click at [851, 121] on button "submit" at bounding box center [846, 117] width 30 height 30
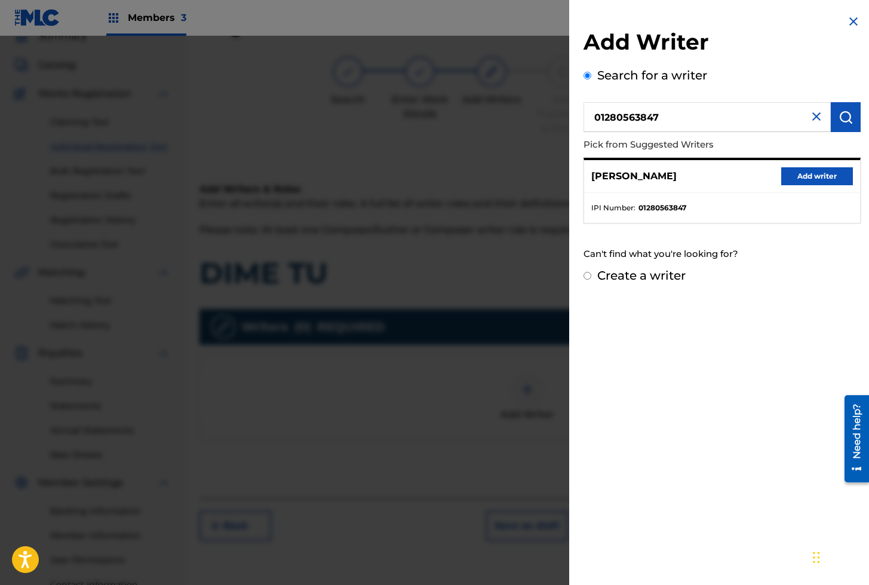
click at [781, 171] on button "Add writer" at bounding box center [817, 176] width 72 height 18
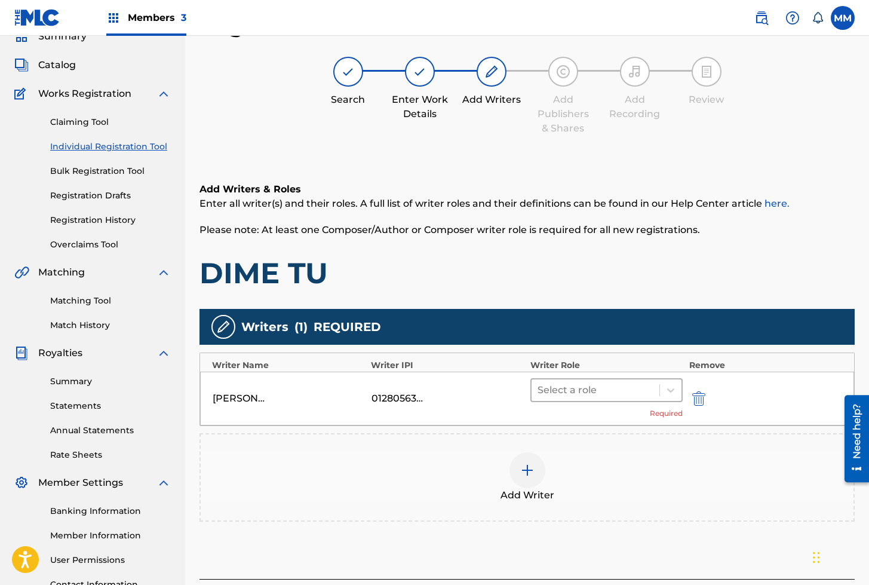
click at [604, 396] on div at bounding box center [596, 390] width 116 height 17
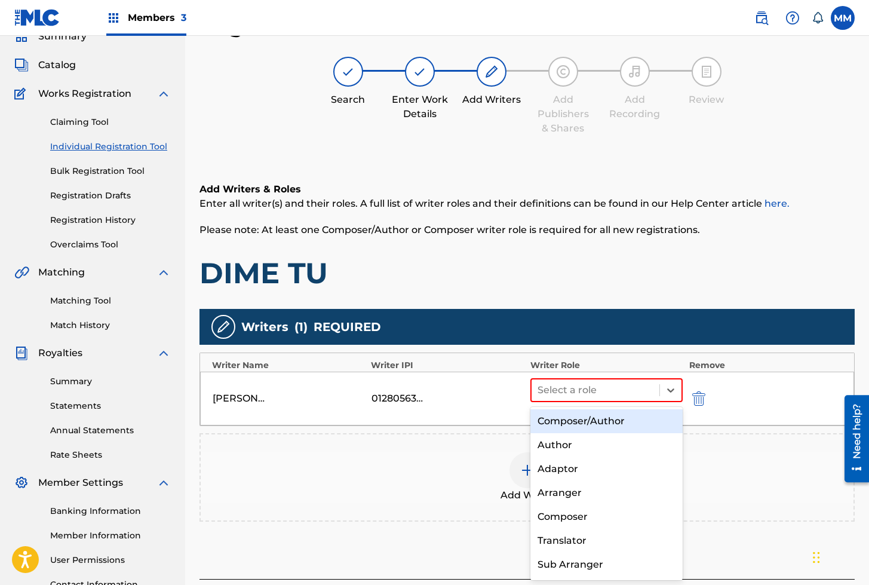
click at [581, 427] on div "Composer/Author" at bounding box center [607, 421] width 153 height 24
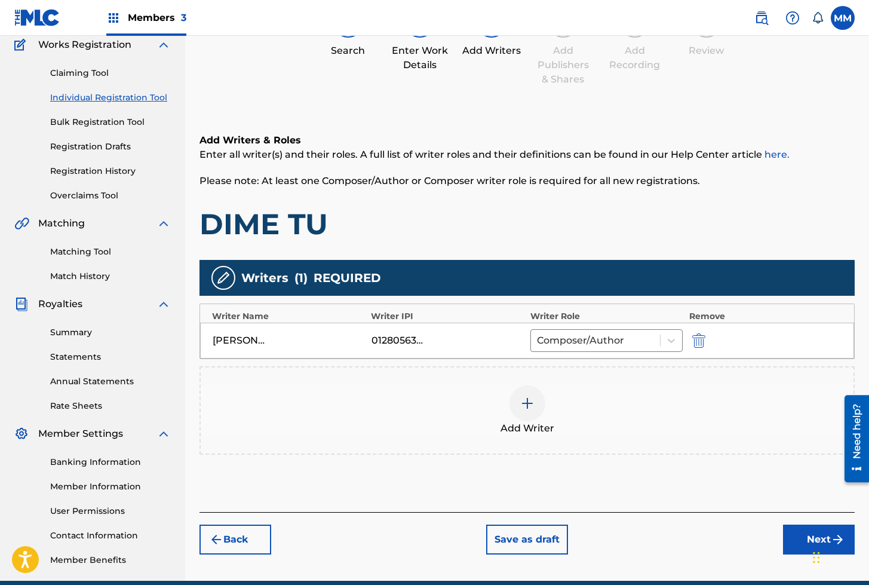
scroll to position [156, 0]
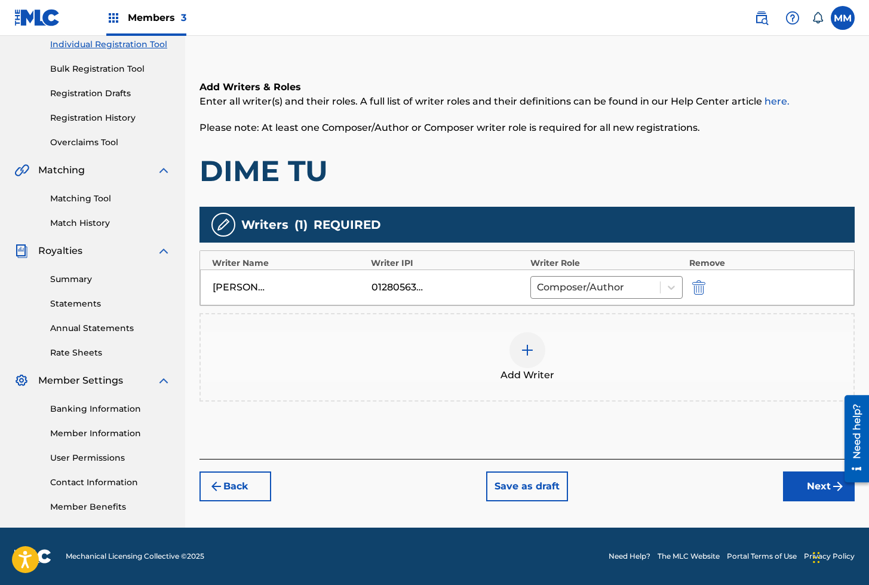
click at [800, 486] on button "Next" at bounding box center [819, 486] width 72 height 30
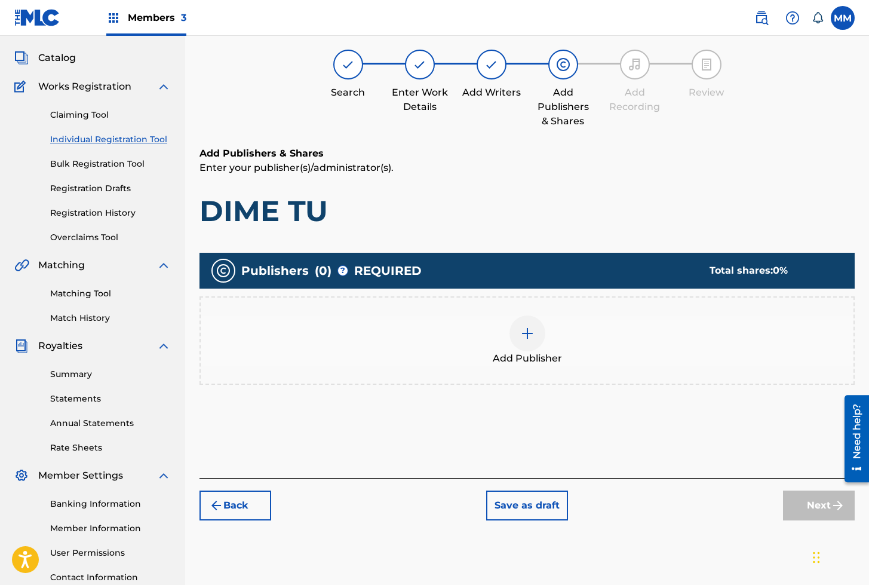
scroll to position [54, 0]
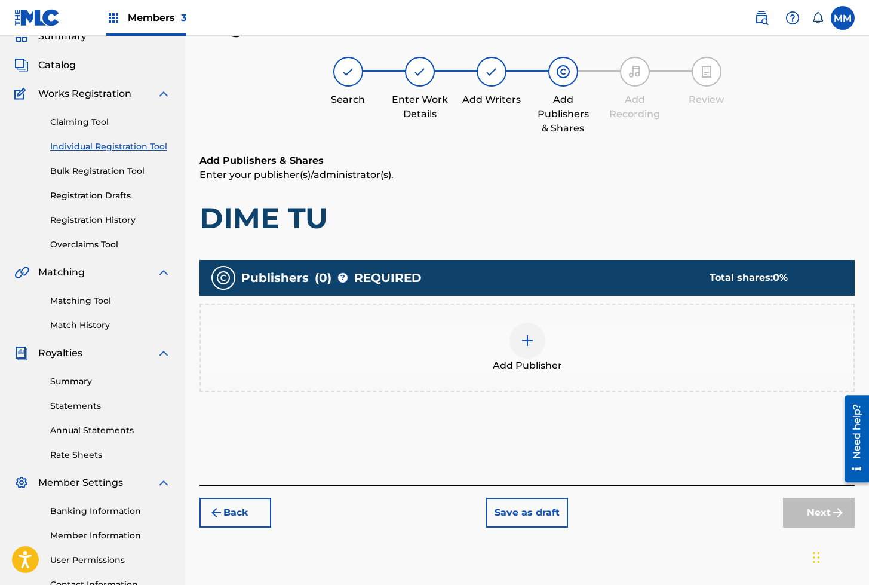
click at [528, 347] on img at bounding box center [527, 340] width 14 height 14
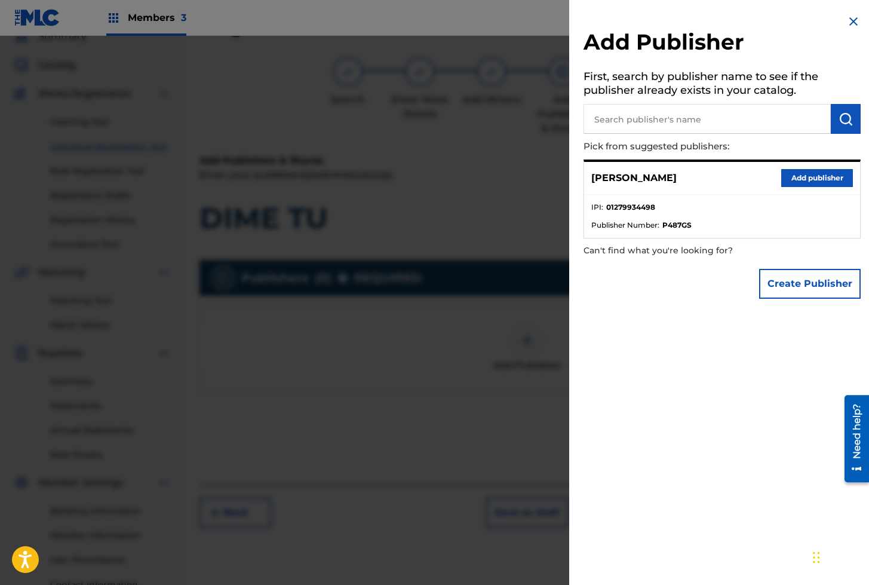
click at [811, 176] on button "Add publisher" at bounding box center [817, 178] width 72 height 18
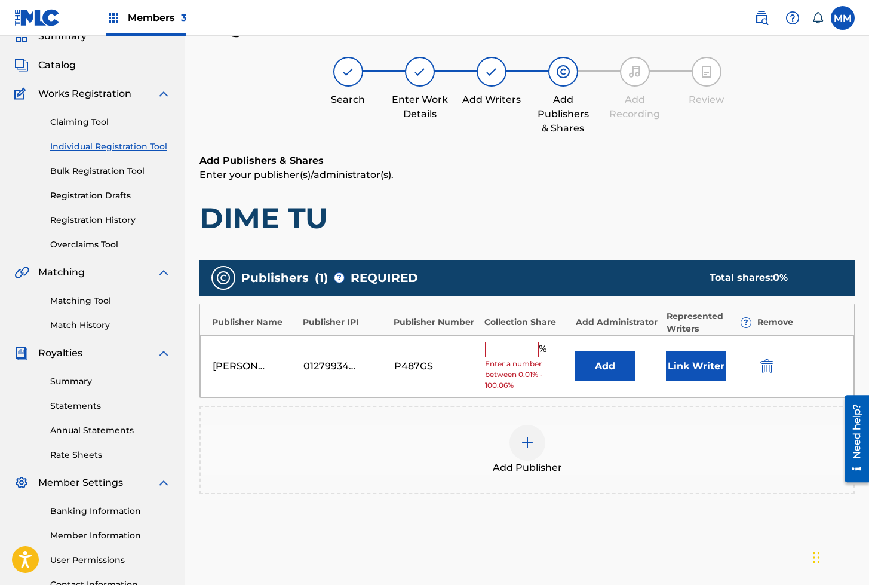
click at [686, 369] on button "Link Writer" at bounding box center [696, 366] width 60 height 30
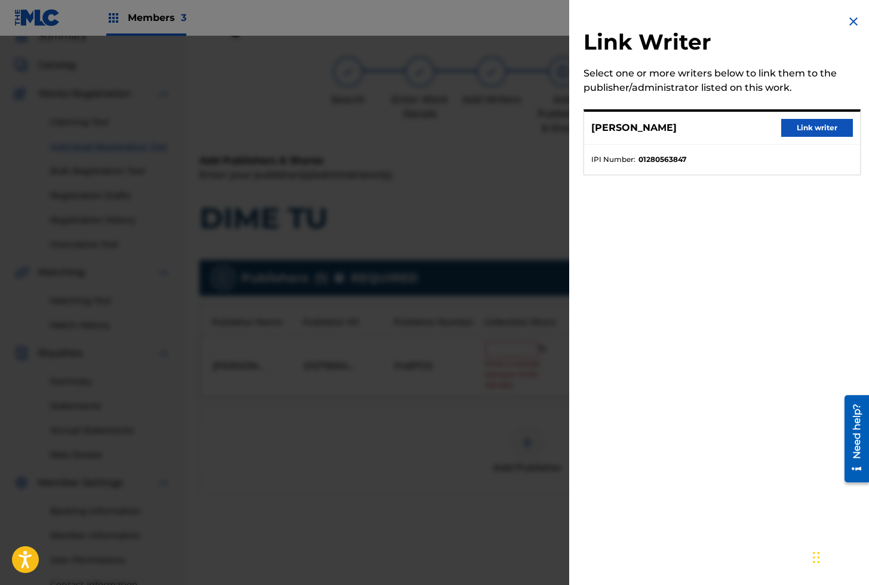
click at [801, 127] on button "Link writer" at bounding box center [817, 128] width 72 height 18
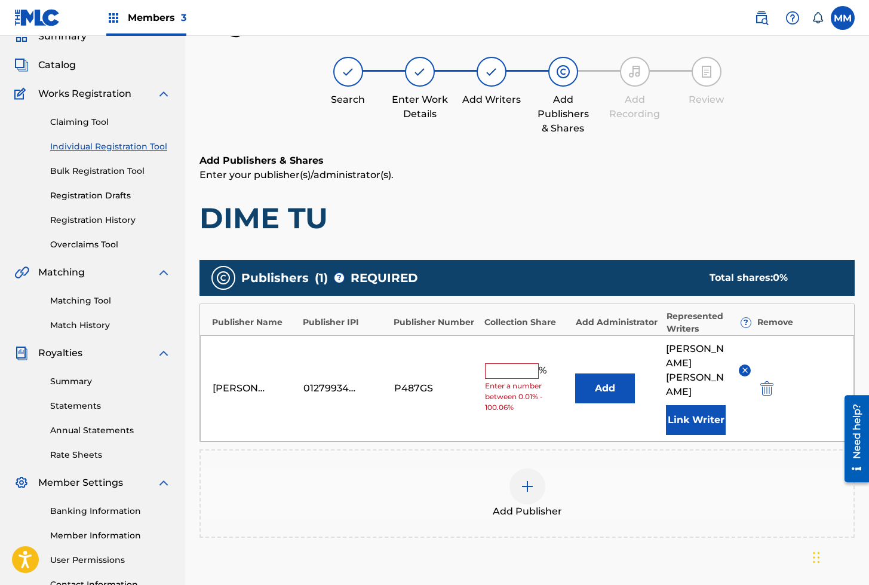
click at [522, 363] on input "text" at bounding box center [512, 371] width 54 height 16
type input "100"
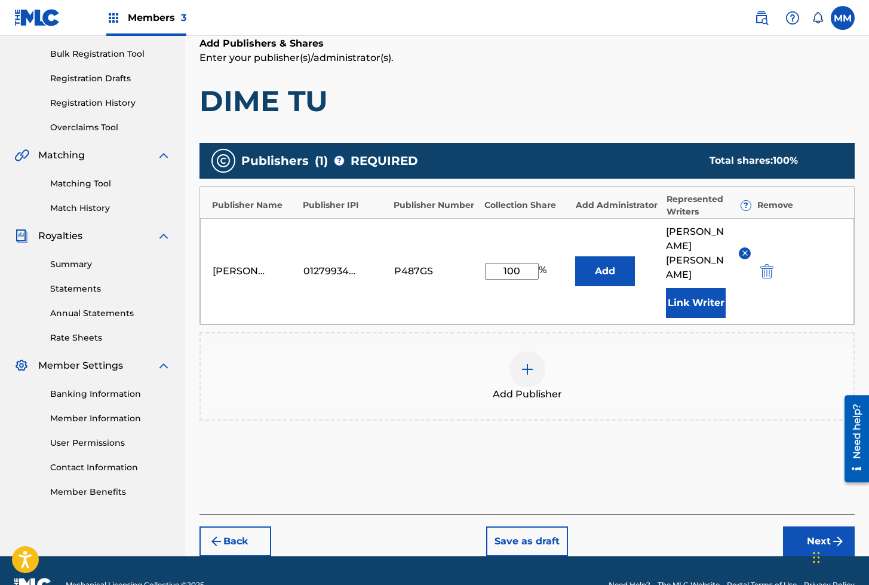
click at [812, 526] on button "Next" at bounding box center [819, 541] width 72 height 30
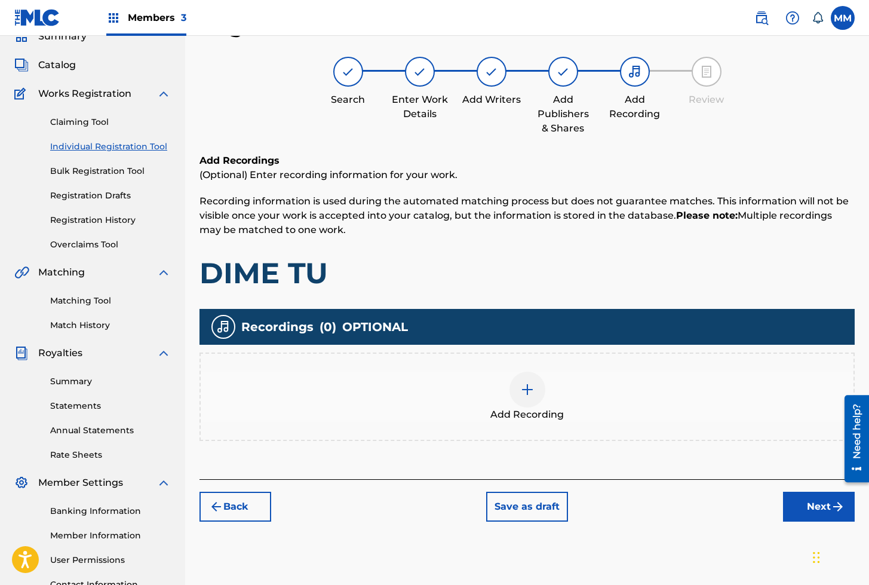
click at [520, 397] on div at bounding box center [528, 390] width 36 height 36
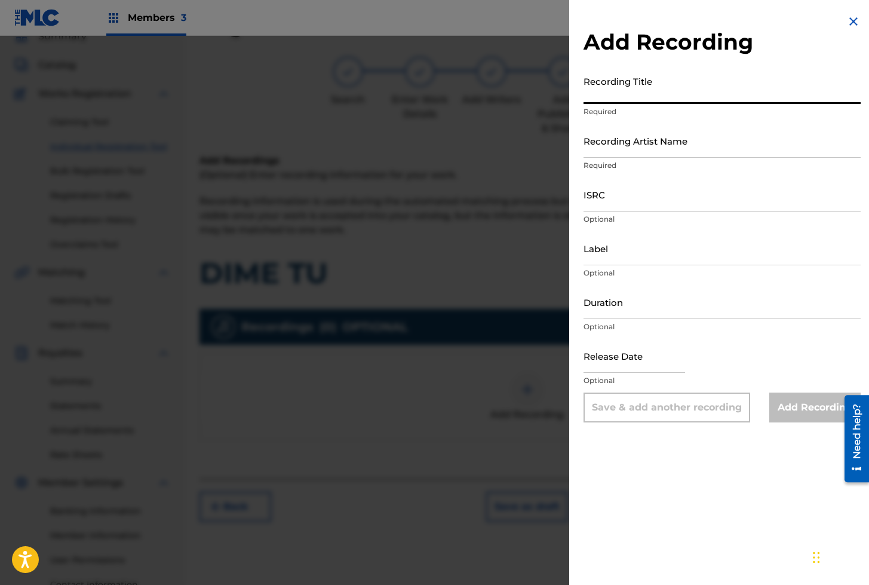
click at [619, 88] on input "Recording Title" at bounding box center [722, 87] width 277 height 34
paste input "DIME TU"
type input "DIME TU"
click at [618, 148] on input "Recording Artist Name" at bounding box center [722, 141] width 277 height 34
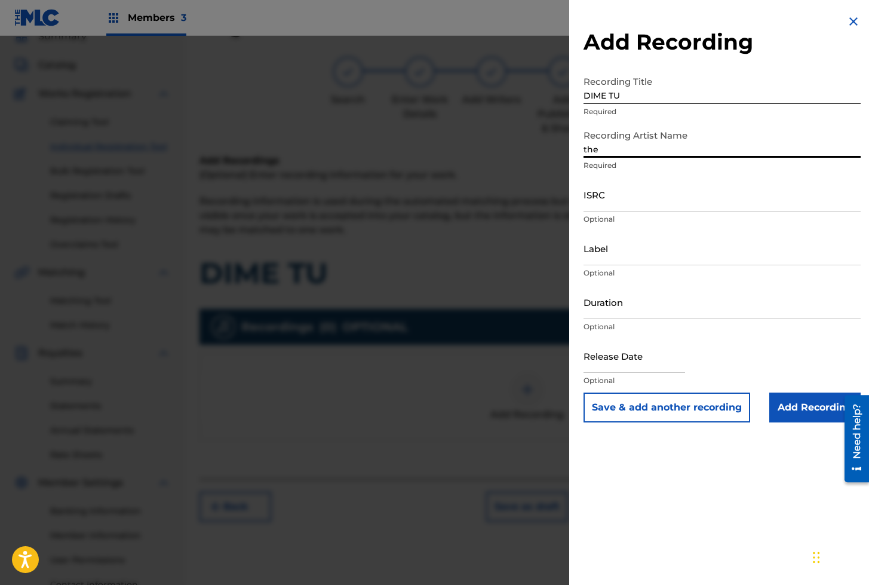
type input "The Blues Man"
click at [603, 198] on input "ISRC" at bounding box center [722, 194] width 277 height 34
paste input "COAF42491271"
type input "COAF42491271"
click at [812, 410] on input "Add Recording" at bounding box center [814, 408] width 91 height 30
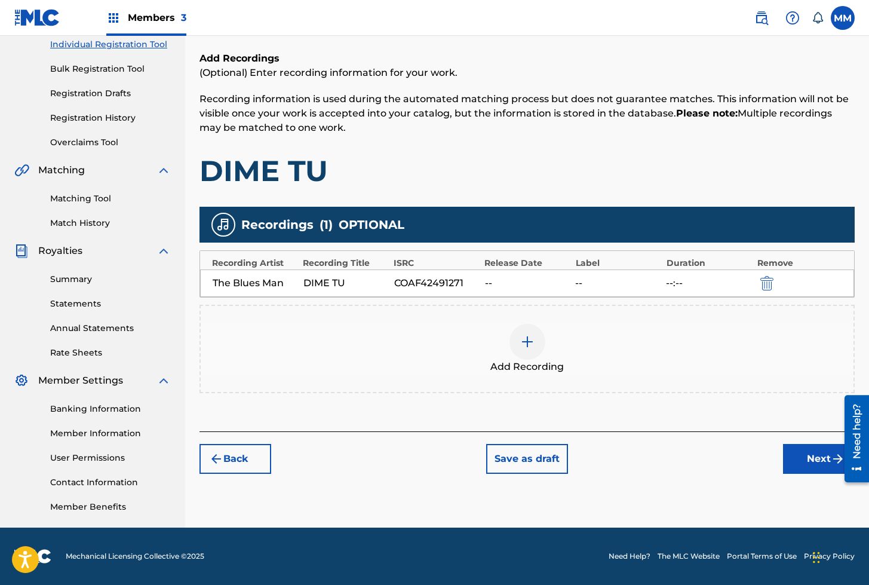
click at [806, 461] on button "Next" at bounding box center [819, 459] width 72 height 30
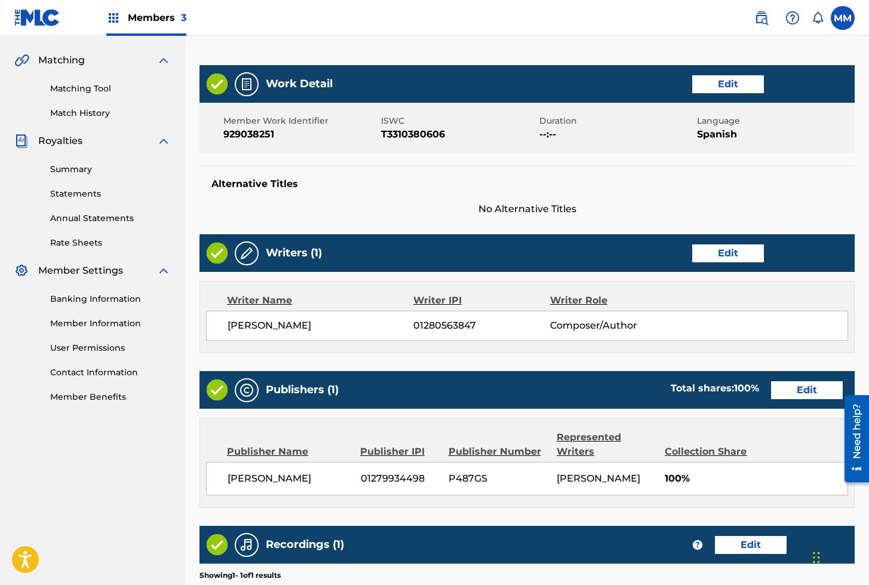
scroll to position [439, 0]
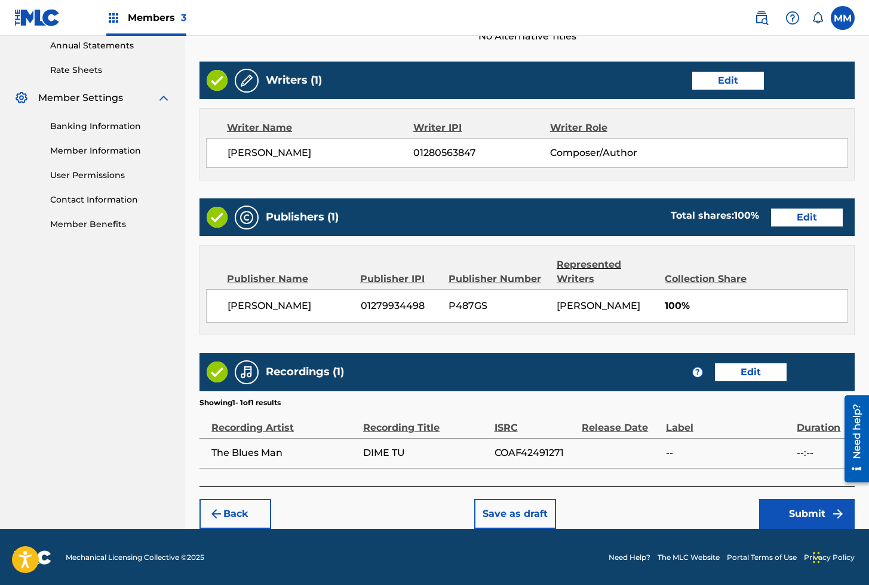
click at [808, 519] on button "Submit" at bounding box center [807, 514] width 96 height 30
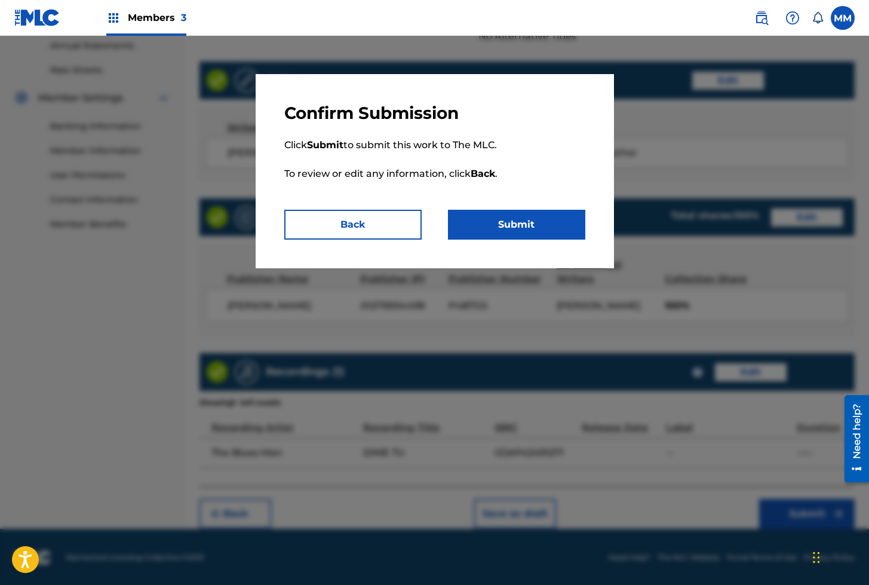
click at [524, 234] on button "Submit" at bounding box center [516, 225] width 137 height 30
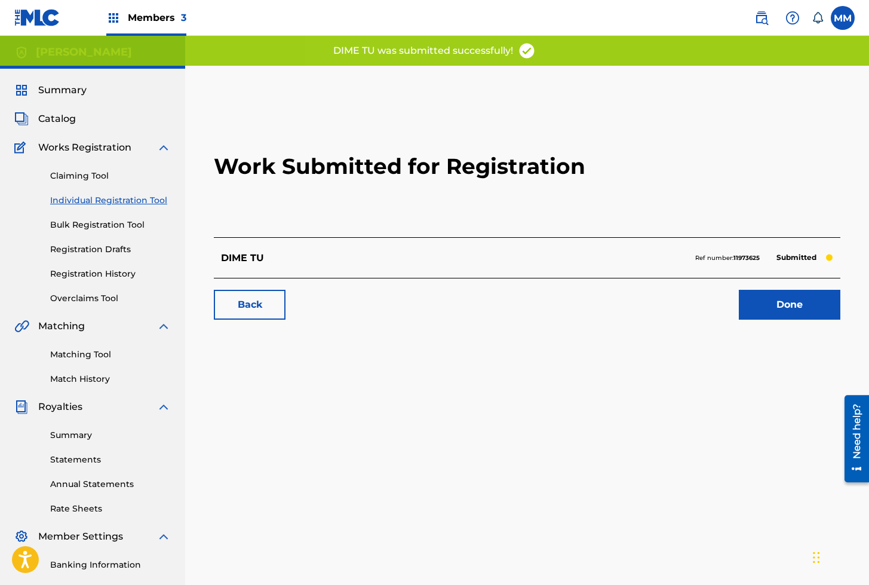
click at [755, 305] on link "Done" at bounding box center [790, 305] width 102 height 30
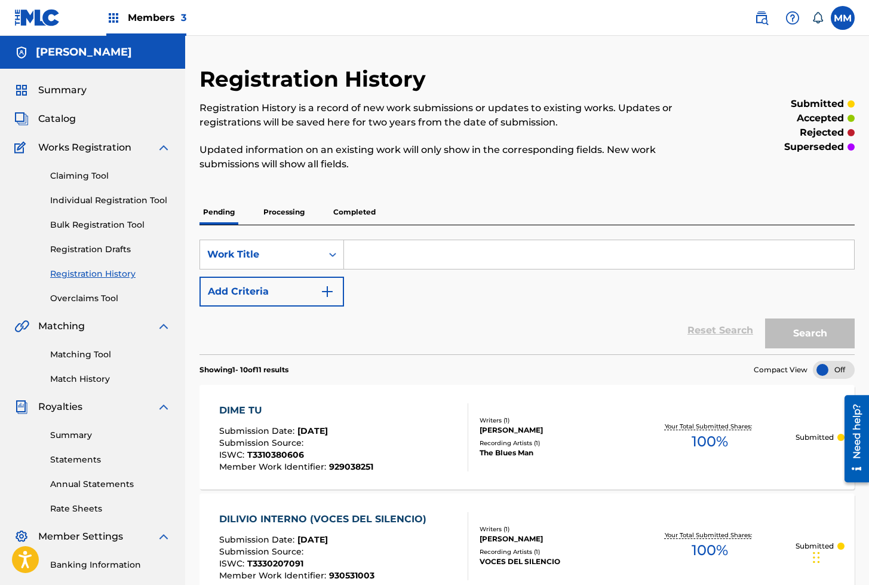
click at [68, 115] on span "Catalog" at bounding box center [57, 119] width 38 height 14
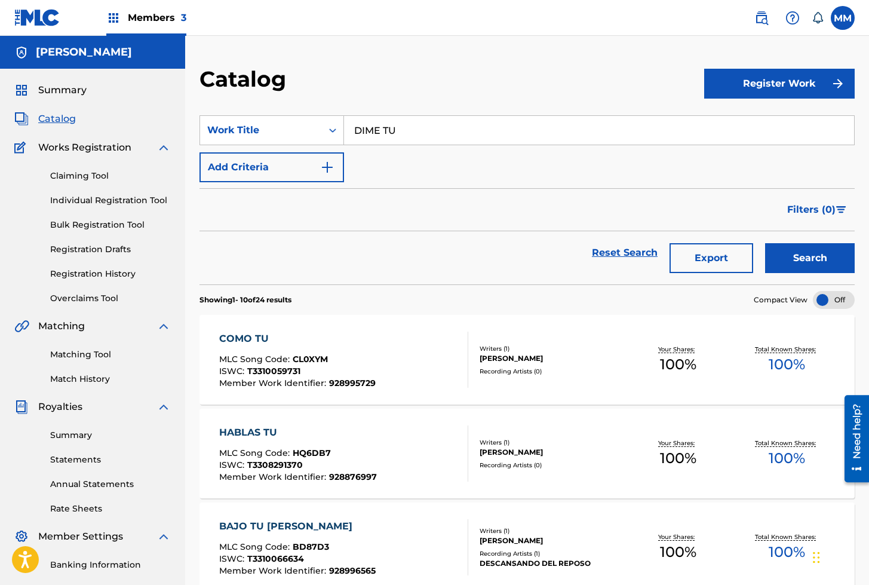
click at [402, 134] on input "DIME TU" at bounding box center [599, 130] width 510 height 29
paste input "NAMICO"
type input "DINAMICO"
click at [765, 243] on button "Search" at bounding box center [810, 258] width 90 height 30
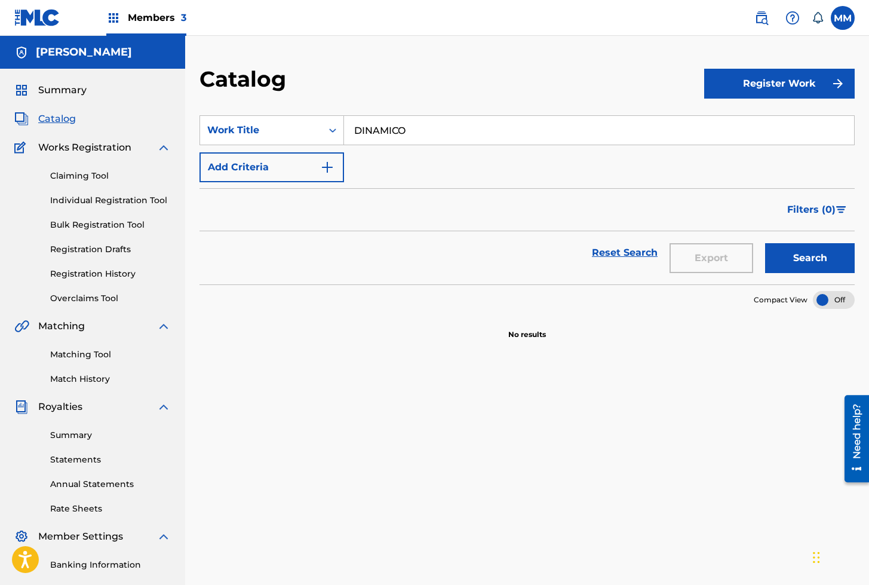
click at [778, 86] on button "Register Work" at bounding box center [779, 84] width 151 height 30
click at [749, 122] on link "Individual" at bounding box center [779, 122] width 151 height 29
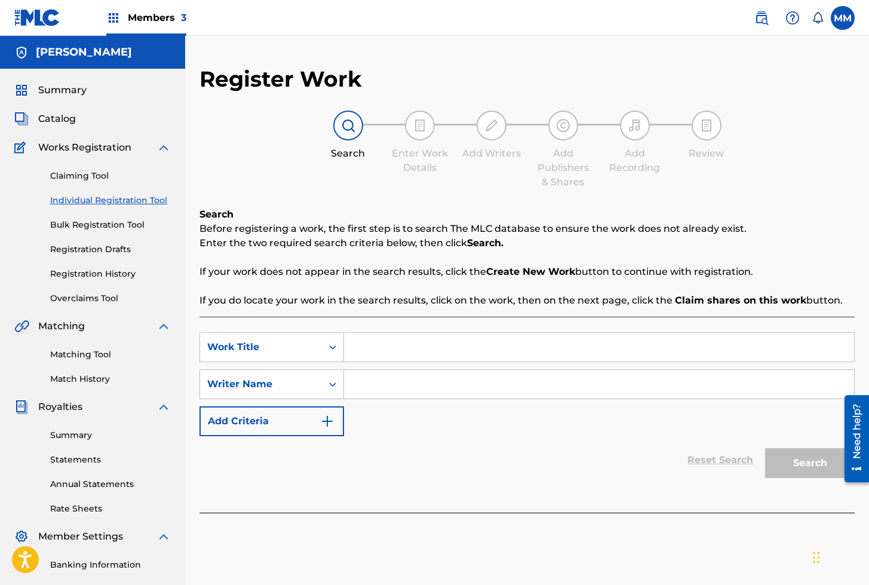
click at [420, 351] on input "Search Form" at bounding box center [599, 347] width 510 height 29
paste input "DINAMICO"
type input "DINAMICO"
click at [394, 396] on input "Search Form" at bounding box center [599, 384] width 510 height 29
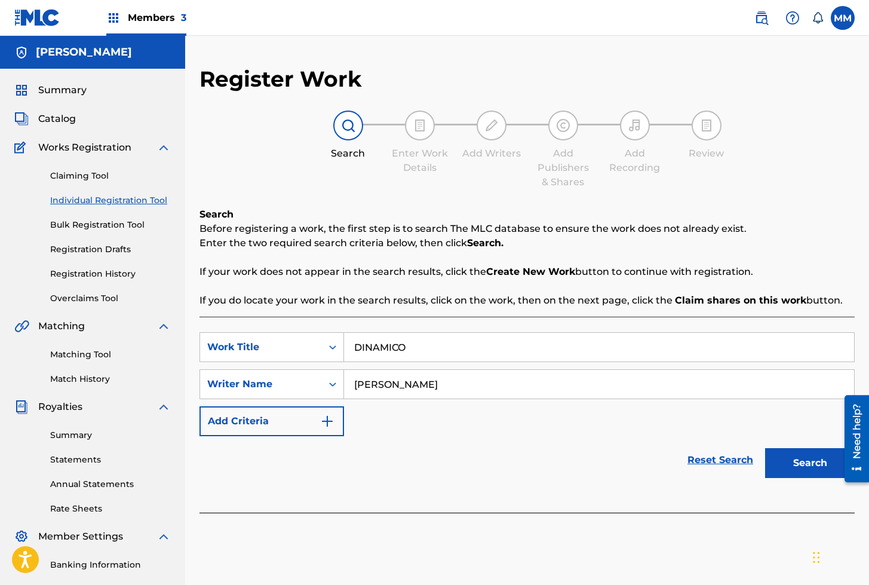
type input "[PERSON_NAME]"
click at [765, 448] on button "Search" at bounding box center [810, 463] width 90 height 30
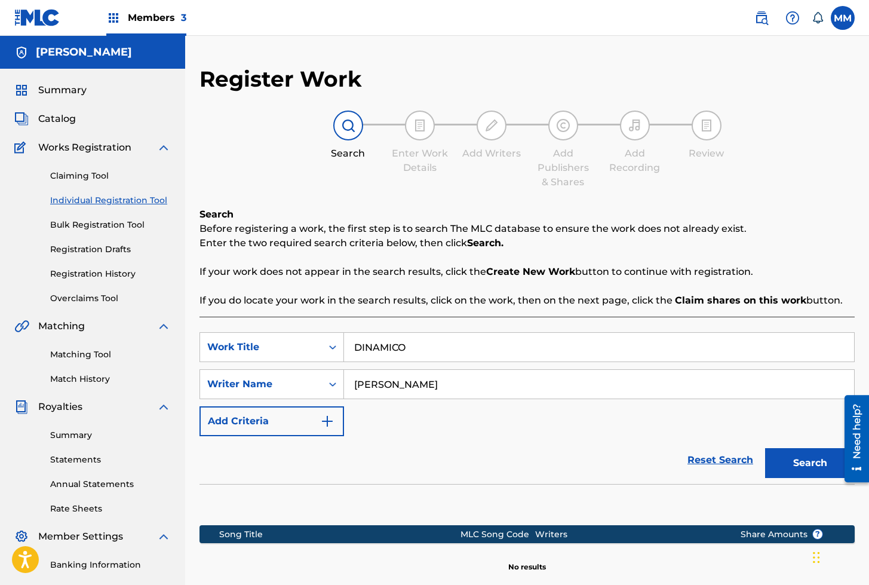
scroll to position [156, 0]
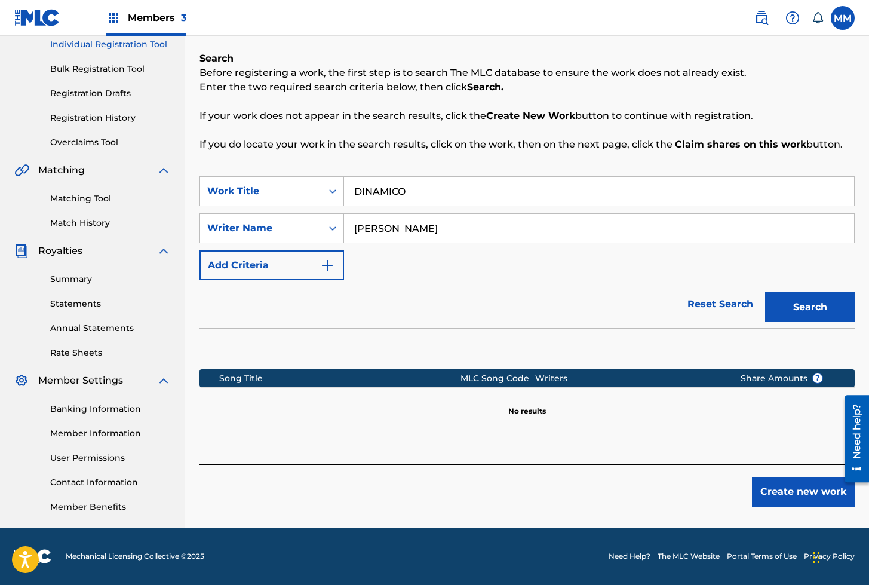
click at [815, 491] on button "Create new work" at bounding box center [803, 492] width 103 height 30
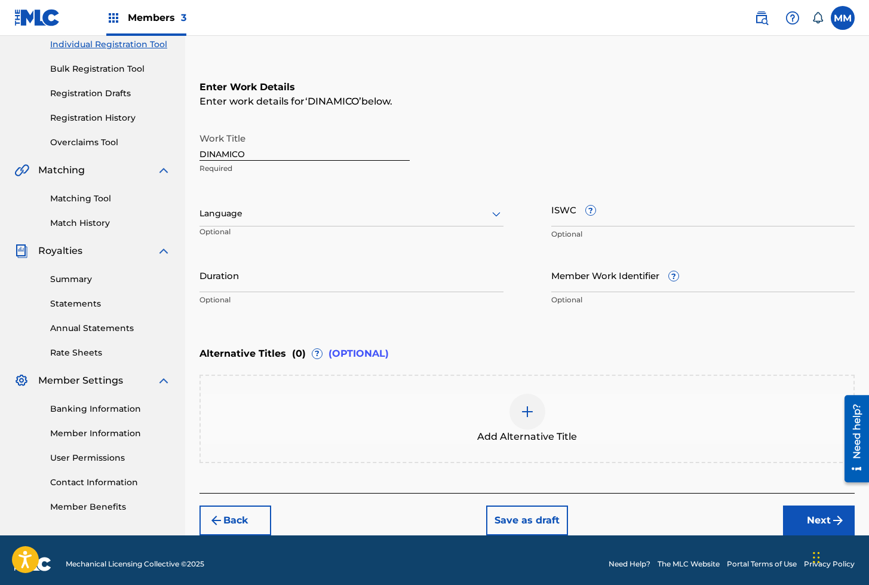
click at [212, 208] on div at bounding box center [352, 213] width 304 height 15
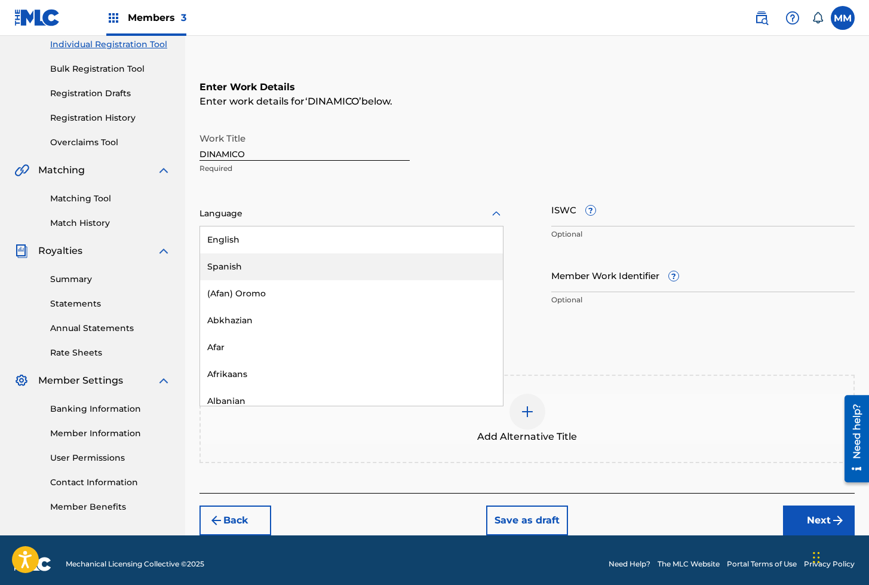
click at [220, 270] on div "Spanish" at bounding box center [351, 266] width 303 height 27
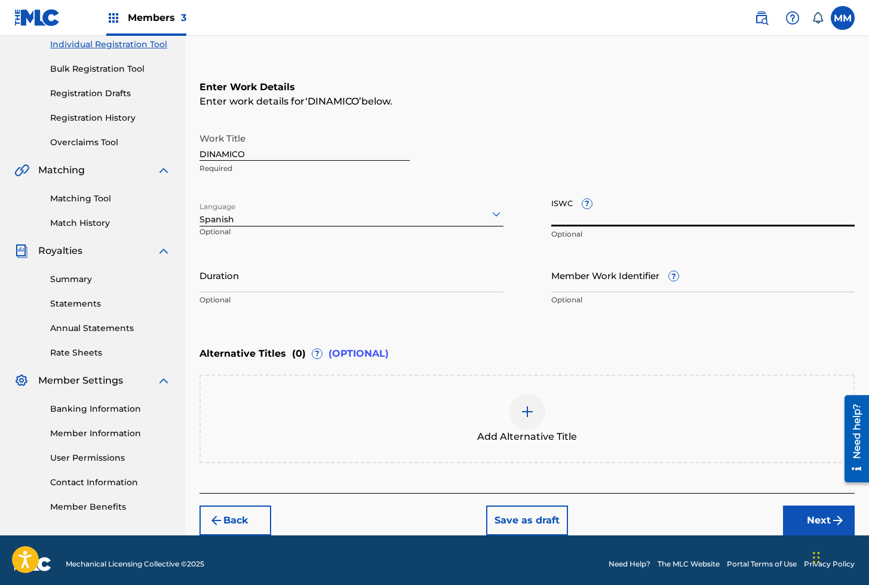
click at [565, 211] on input "ISWC ?" at bounding box center [703, 209] width 304 height 34
paste input "T3310263000"
type input "T3310263000"
click at [594, 273] on input "Member Work Identifier ?" at bounding box center [703, 275] width 304 height 34
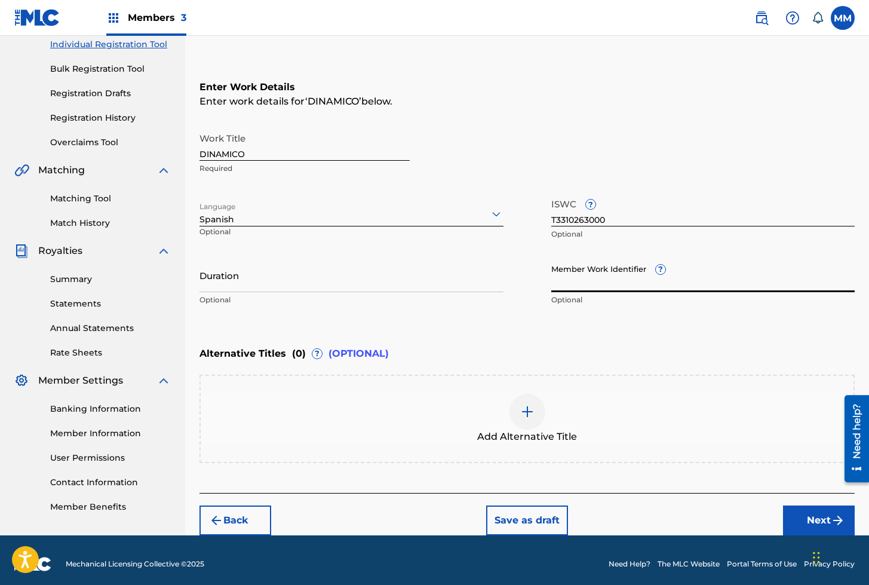
paste input "929010997"
type input "929010997"
click at [812, 522] on button "Next" at bounding box center [819, 520] width 72 height 30
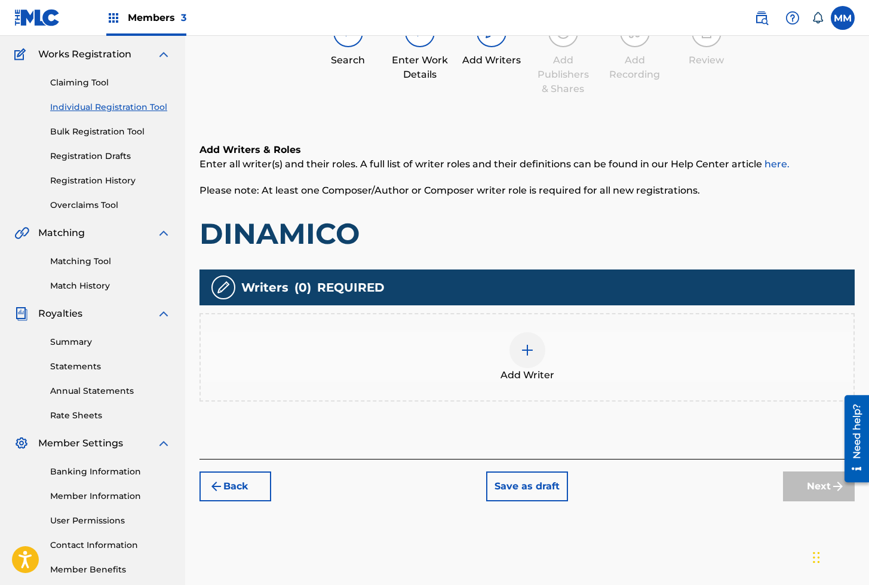
scroll to position [54, 0]
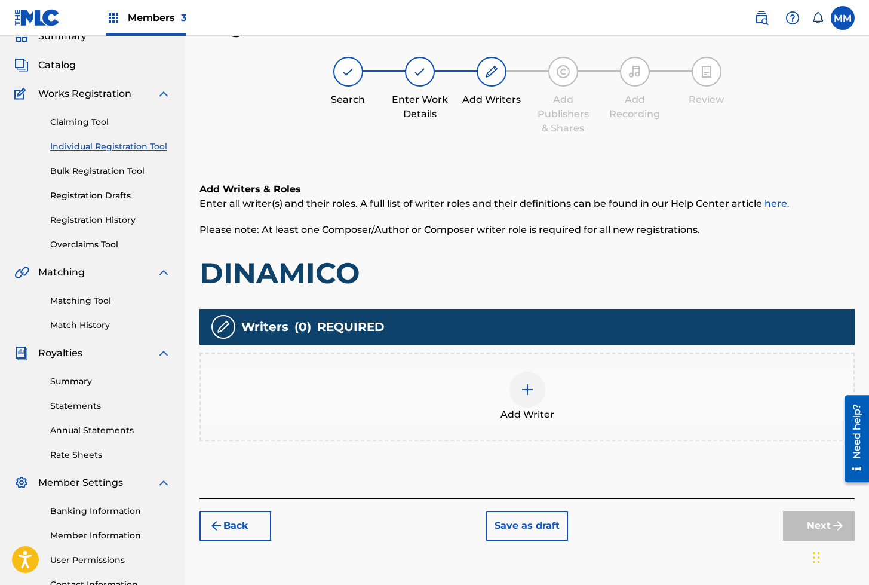
click at [532, 391] on img at bounding box center [527, 389] width 14 height 14
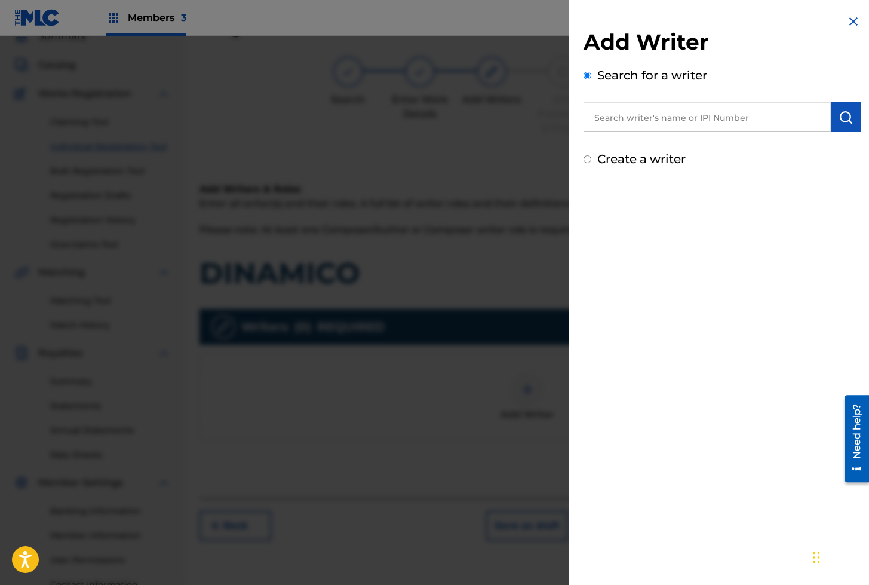
click at [631, 121] on input "text" at bounding box center [707, 117] width 247 height 30
paste input "01280563847"
type input "01280563847"
click at [847, 121] on img "submit" at bounding box center [846, 117] width 14 height 14
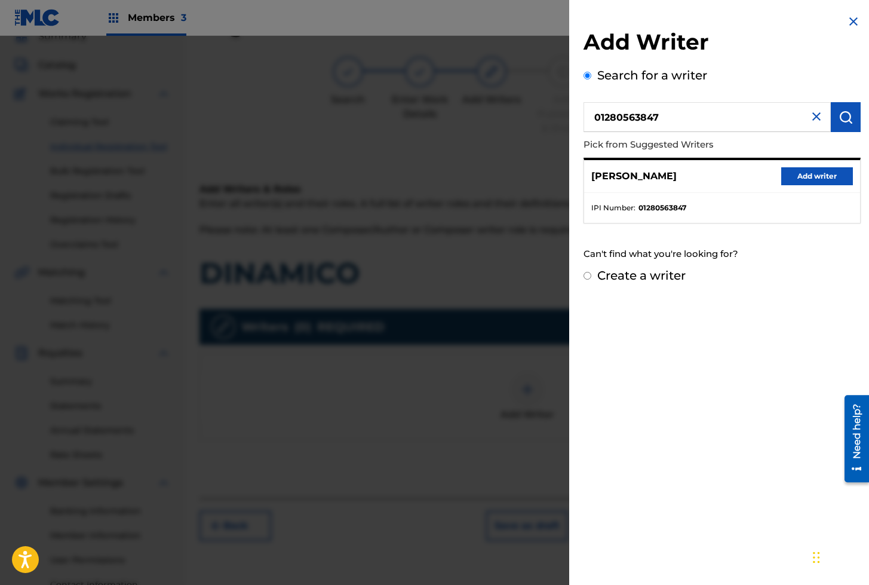
click at [799, 182] on button "Add writer" at bounding box center [817, 176] width 72 height 18
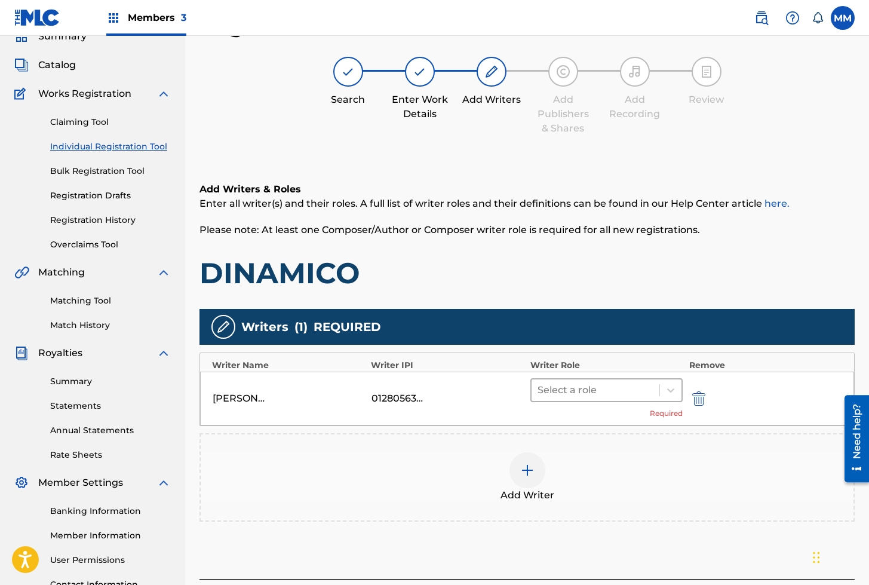
click at [603, 394] on div at bounding box center [596, 390] width 116 height 17
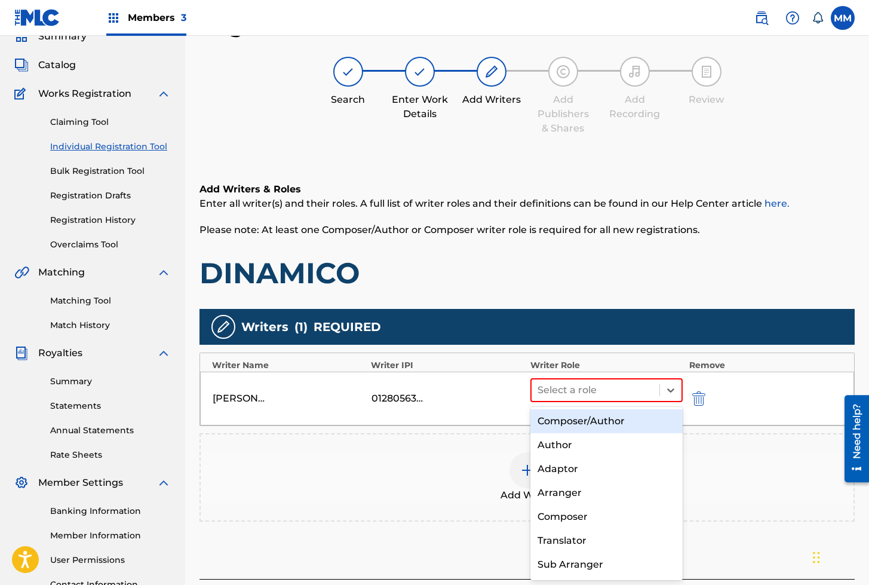
click at [570, 421] on div "Composer/Author" at bounding box center [607, 421] width 153 height 24
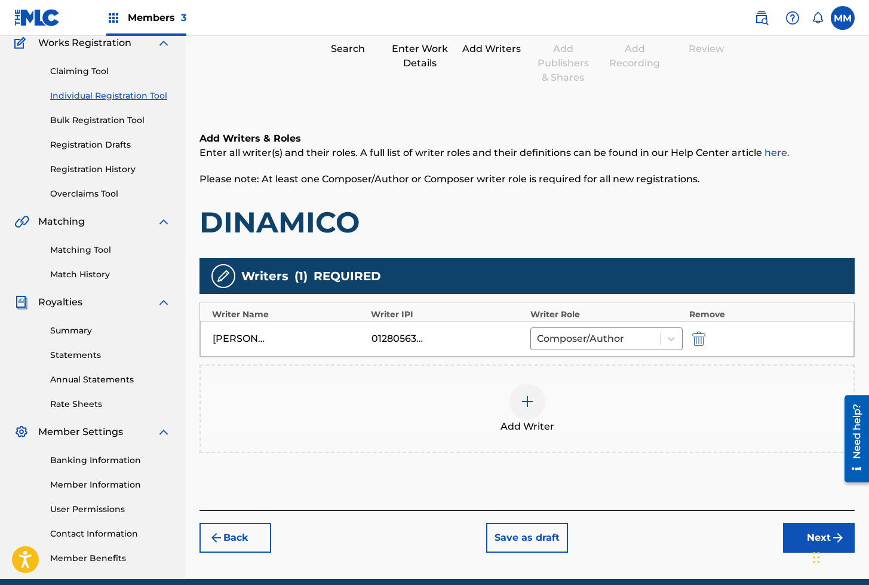
scroll to position [156, 0]
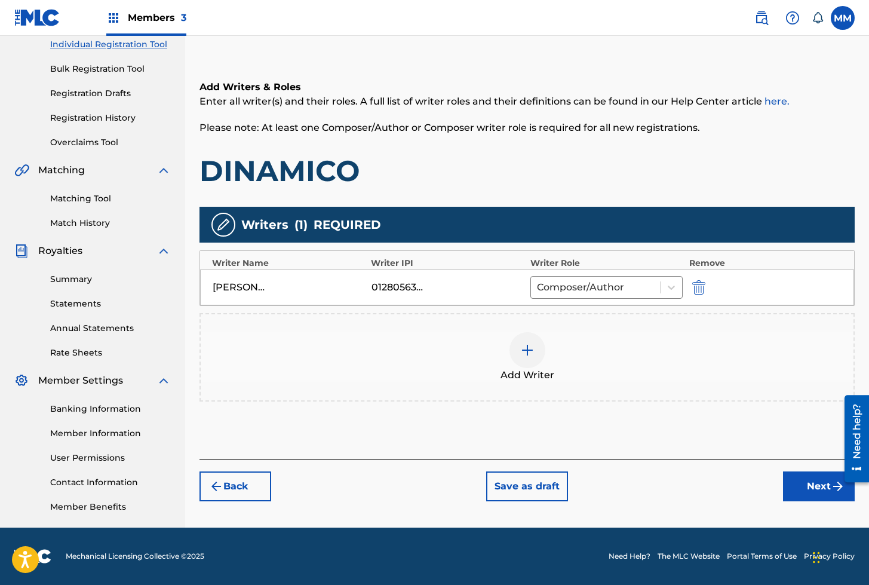
click at [810, 481] on button "Next" at bounding box center [819, 486] width 72 height 30
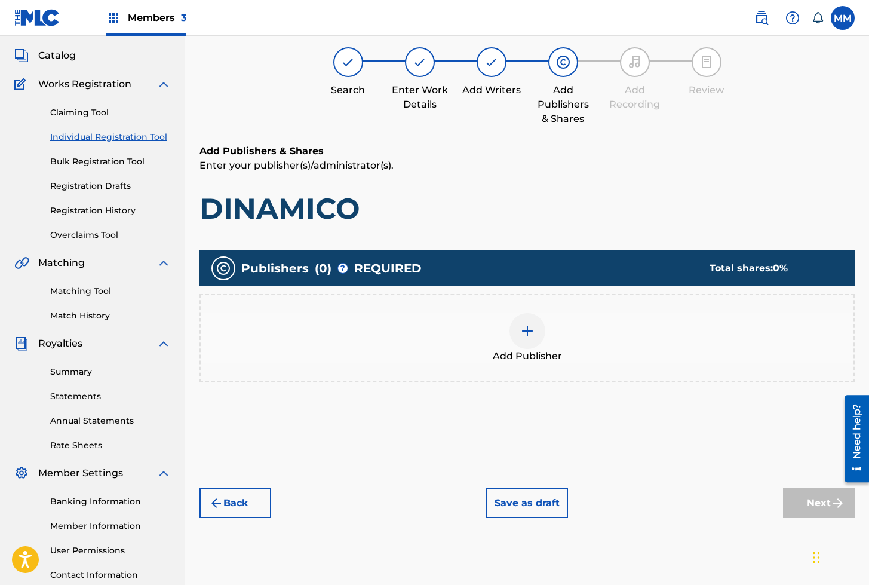
scroll to position [54, 0]
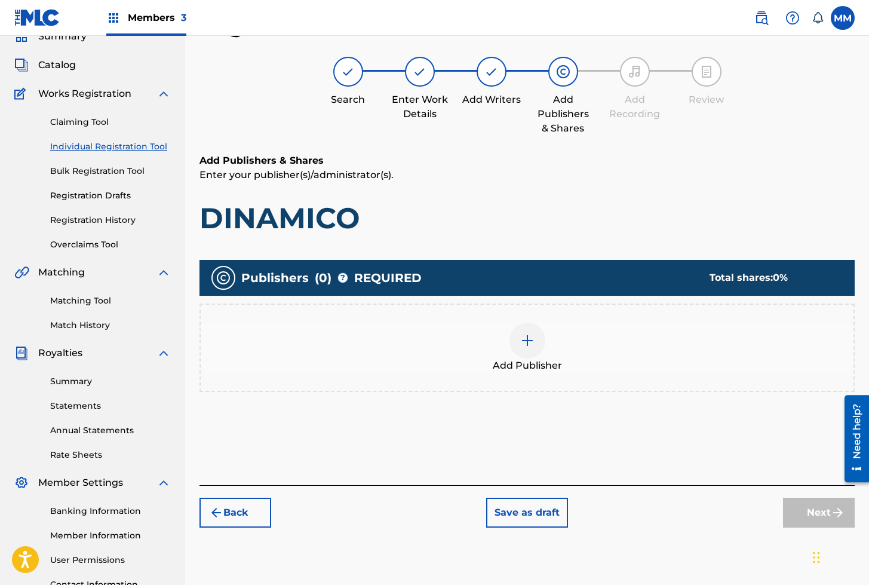
click at [522, 347] on img at bounding box center [527, 340] width 14 height 14
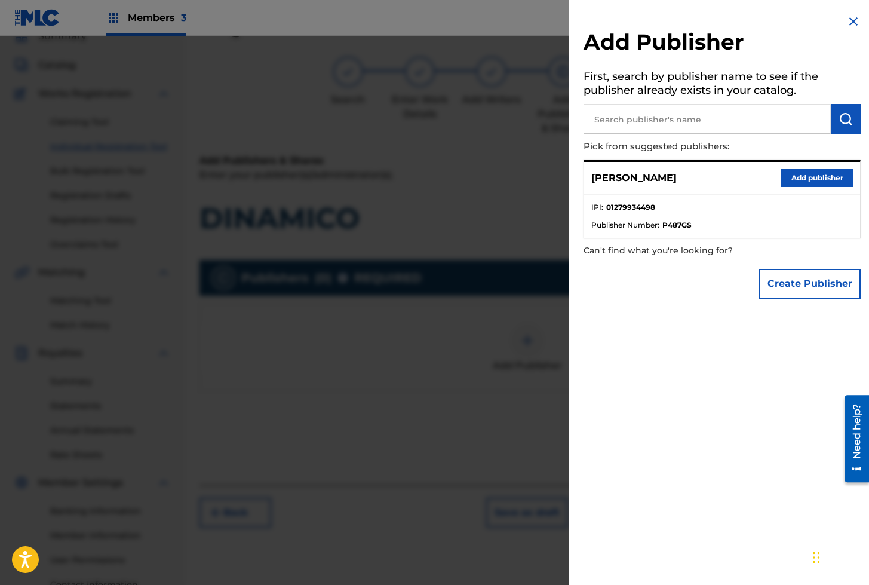
click at [792, 164] on div "Mauricio Morales Add publisher" at bounding box center [722, 178] width 276 height 33
click at [789, 174] on button "Add publisher" at bounding box center [817, 178] width 72 height 18
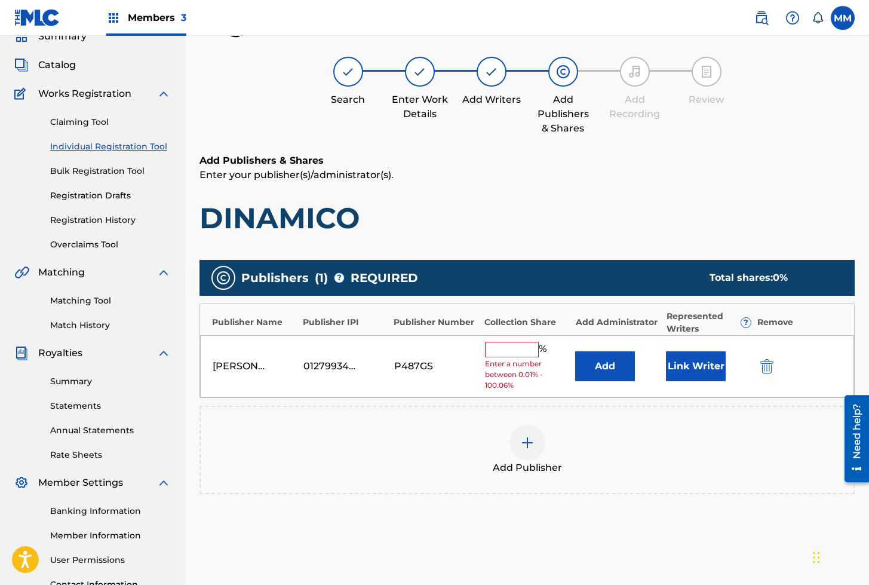
click at [694, 369] on button "Link Writer" at bounding box center [696, 366] width 60 height 30
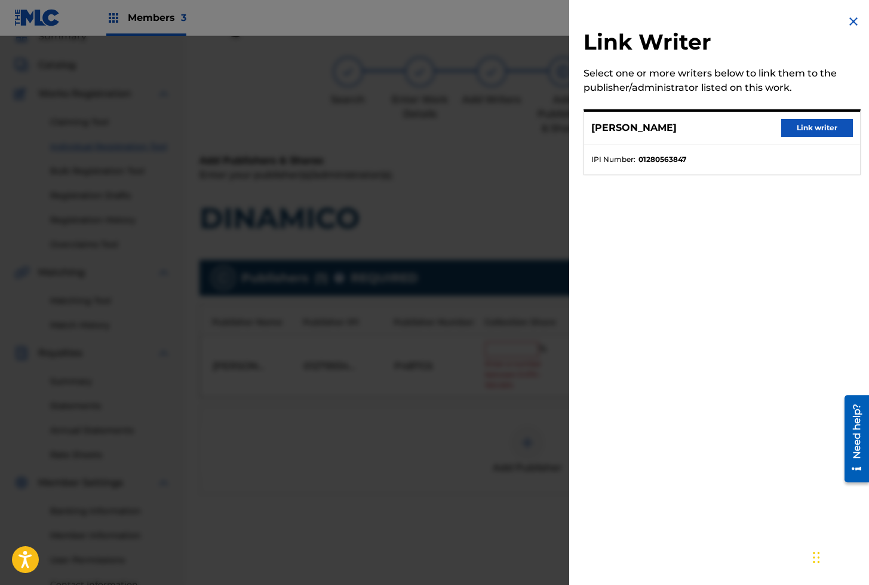
click at [807, 125] on button "Link writer" at bounding box center [817, 128] width 72 height 18
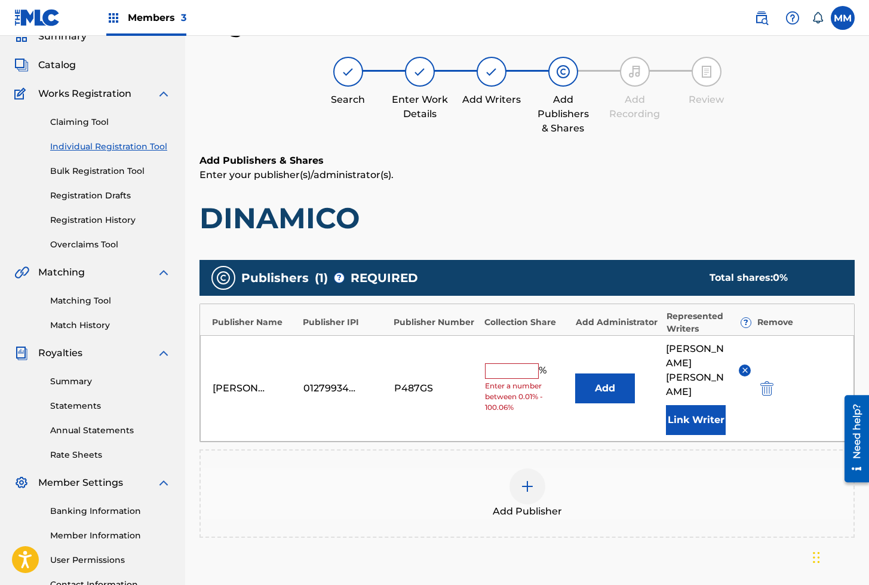
click at [506, 363] on input "text" at bounding box center [512, 371] width 54 height 16
type input "100"
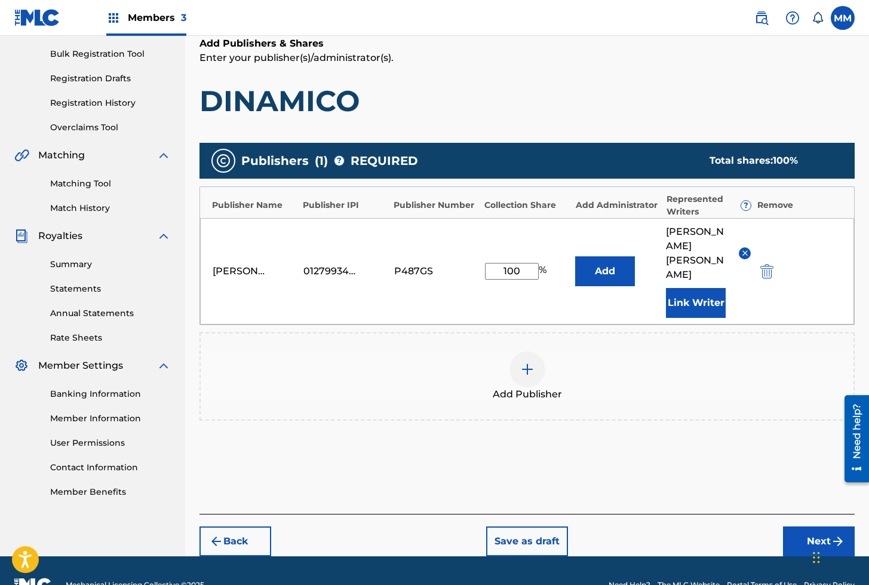
click at [815, 526] on button "Next" at bounding box center [819, 541] width 72 height 30
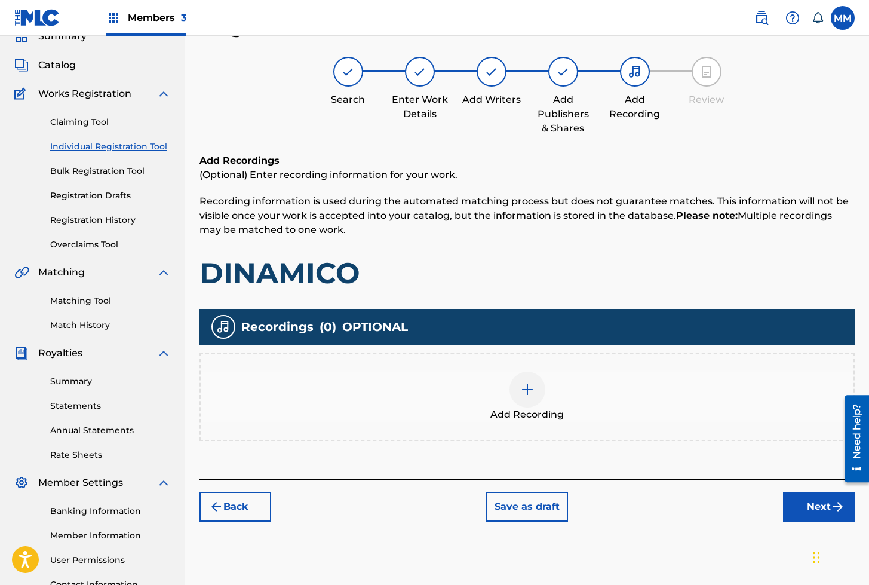
click at [537, 390] on div at bounding box center [528, 390] width 36 height 36
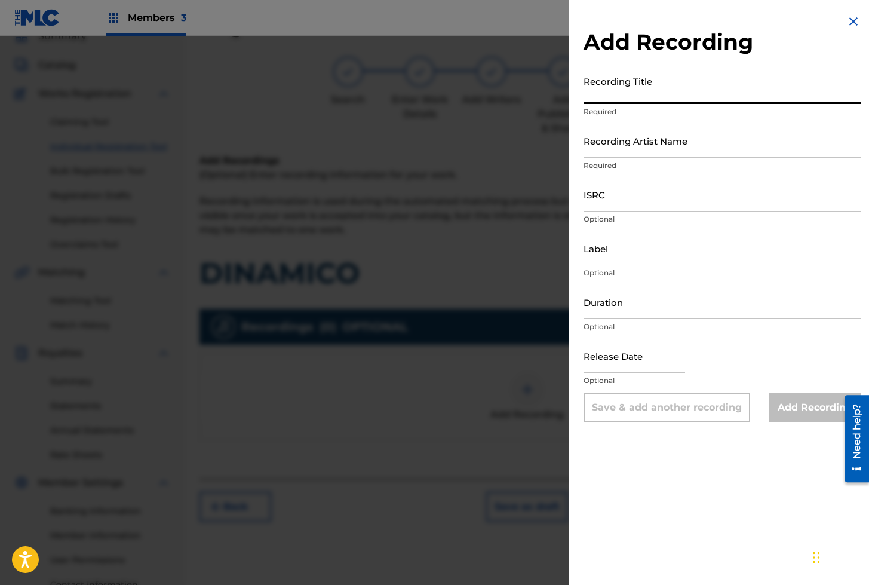
click at [639, 90] on input "Recording Title" at bounding box center [722, 87] width 277 height 34
paste input "DINAMICO"
type input "DINAMICO"
click at [614, 132] on input "Recording Artist Name" at bounding box center [722, 141] width 277 height 34
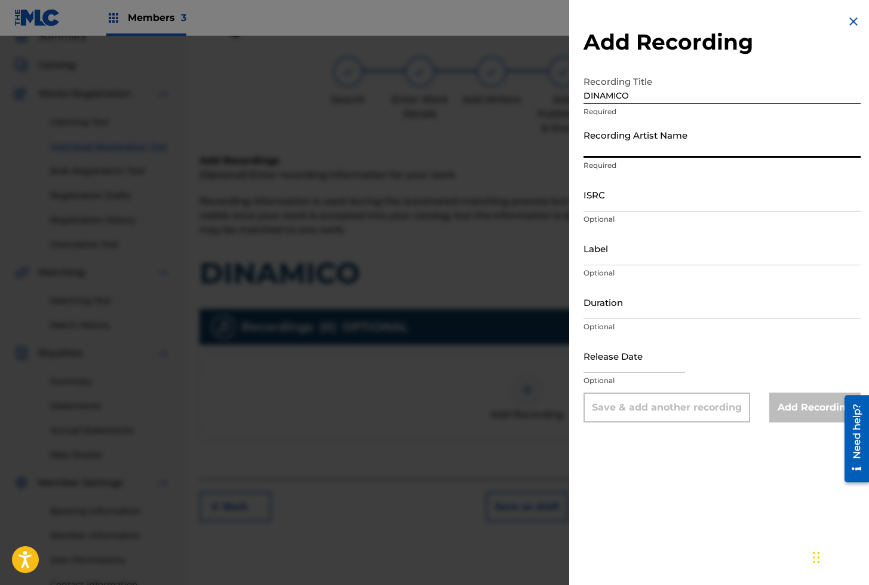
paste input "SUBTERRANEO"
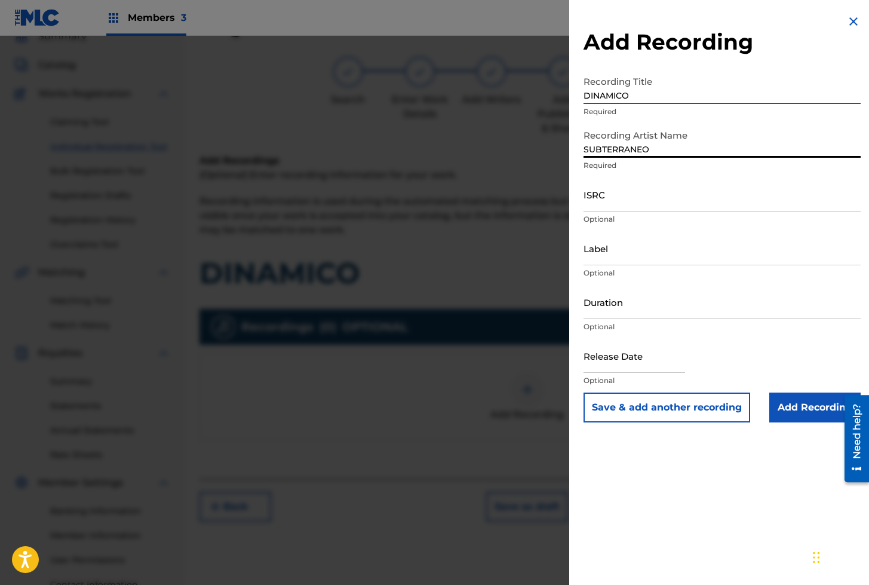
type input "SUBTERRANEO"
click at [642, 188] on input "ISRC" at bounding box center [722, 194] width 277 height 34
paste input "COAF42491611"
type input "COAF42491611"
click at [804, 400] on input "Add Recording" at bounding box center [814, 408] width 91 height 30
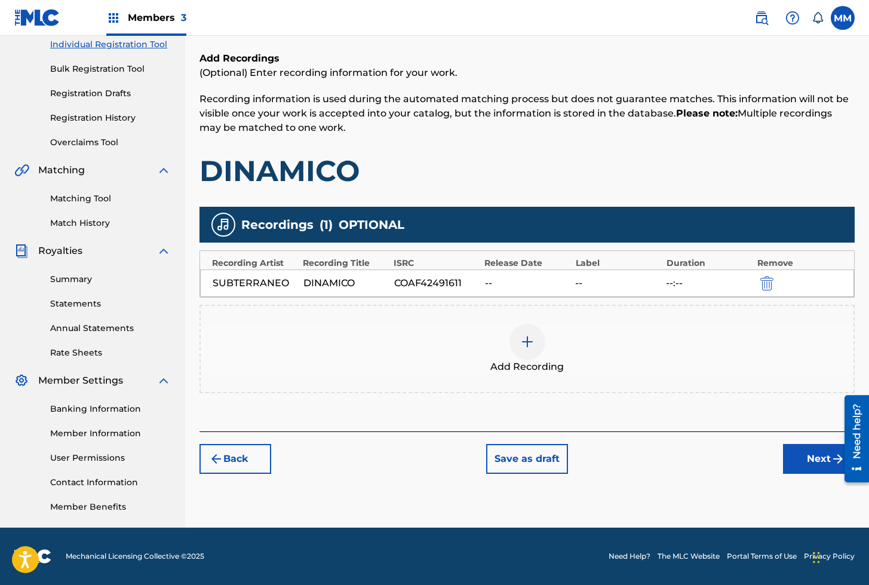
click at [812, 450] on button "Next" at bounding box center [819, 459] width 72 height 30
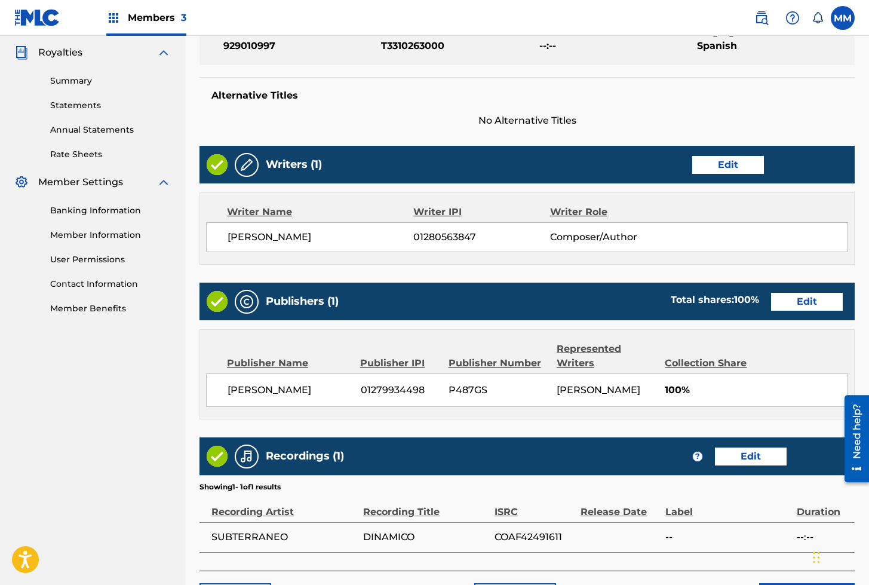
scroll to position [439, 0]
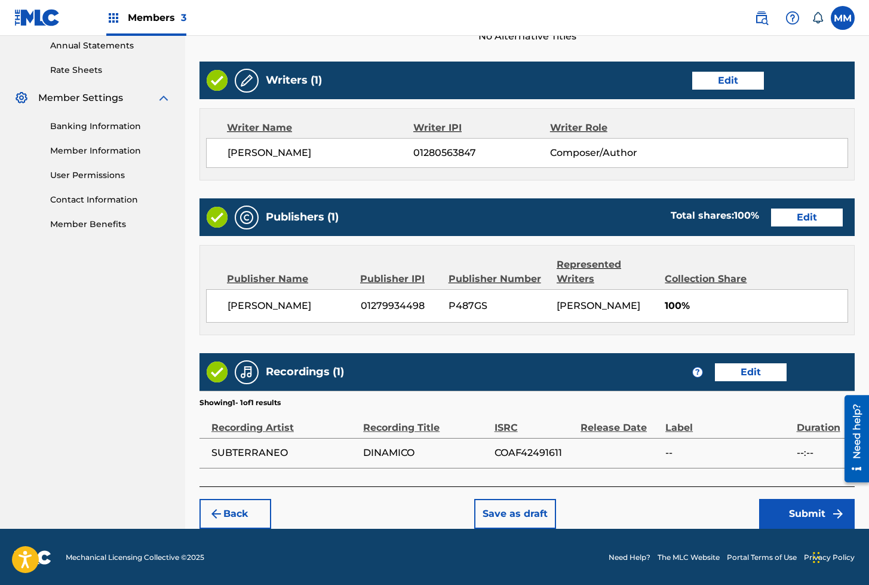
click at [787, 511] on button "Submit" at bounding box center [807, 514] width 96 height 30
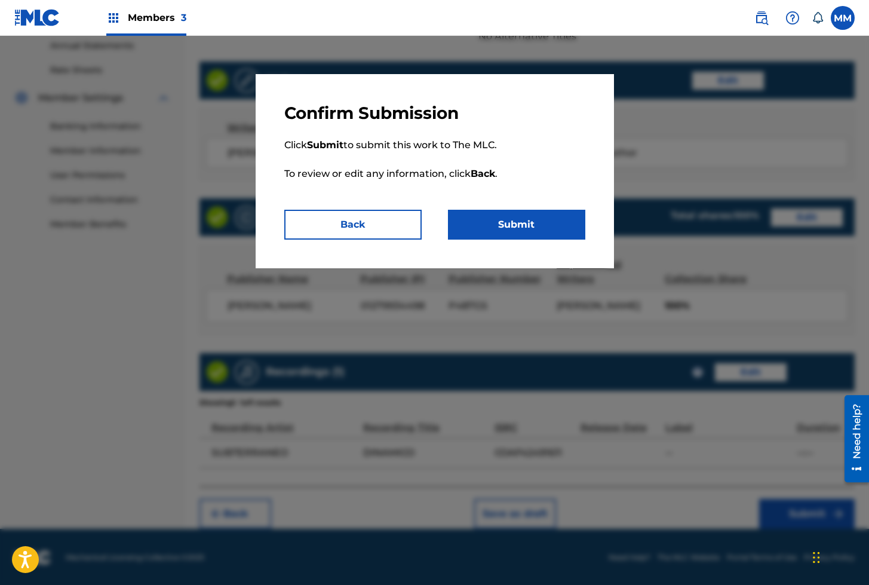
click at [509, 225] on button "Submit" at bounding box center [516, 225] width 137 height 30
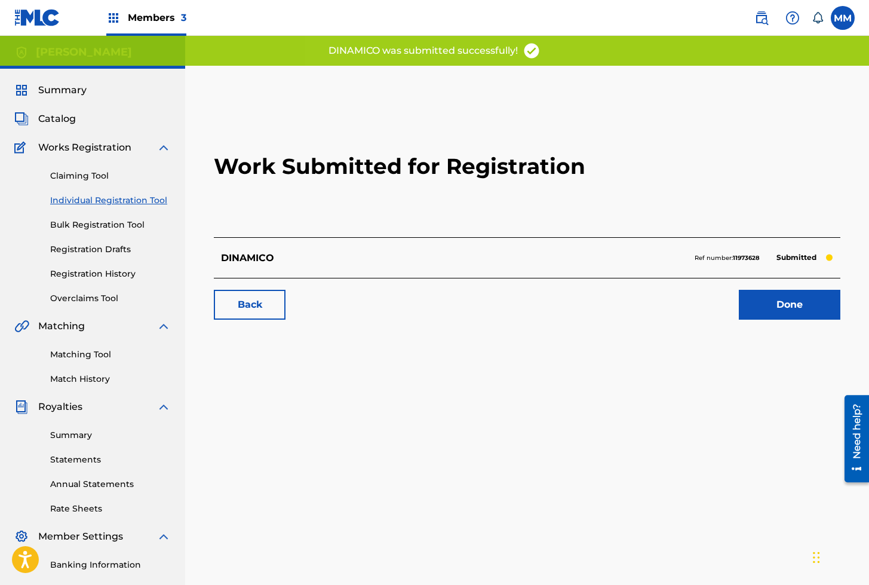
click at [783, 305] on link "Done" at bounding box center [790, 305] width 102 height 30
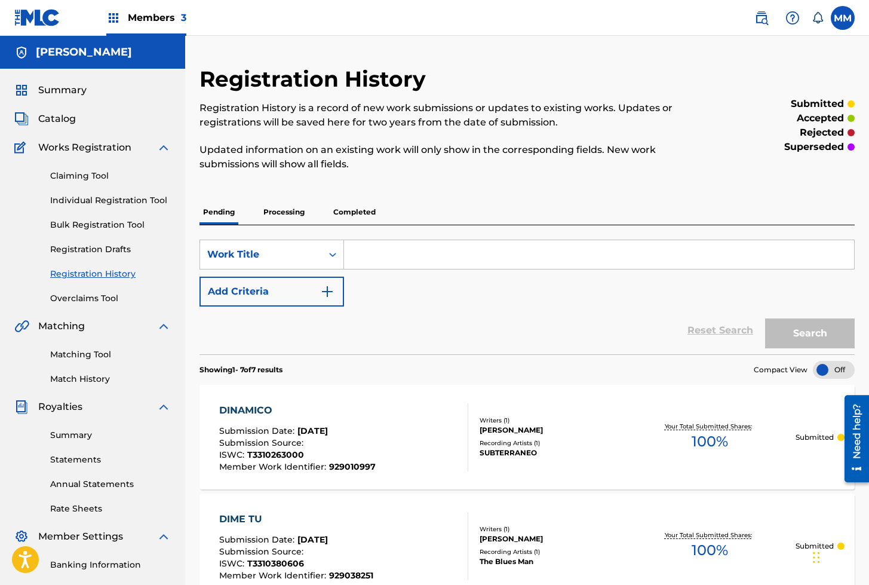
click at [394, 264] on input "Search Form" at bounding box center [599, 254] width 510 height 29
click at [57, 121] on span "Catalog" at bounding box center [57, 119] width 38 height 14
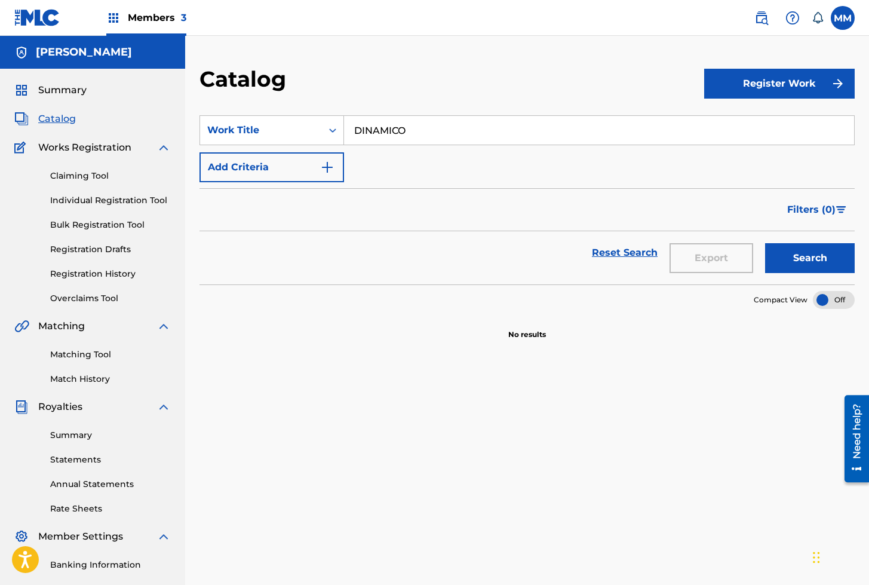
click at [415, 133] on input "DINAMICO" at bounding box center [599, 130] width 510 height 29
paste input "ERO DIGITAL EL FUTURO DE LAS FINANZAS"
type input "DINERO DIGITAL EL FUTURO DE LAS FINANZAS"
click at [765, 243] on button "Search" at bounding box center [810, 258] width 90 height 30
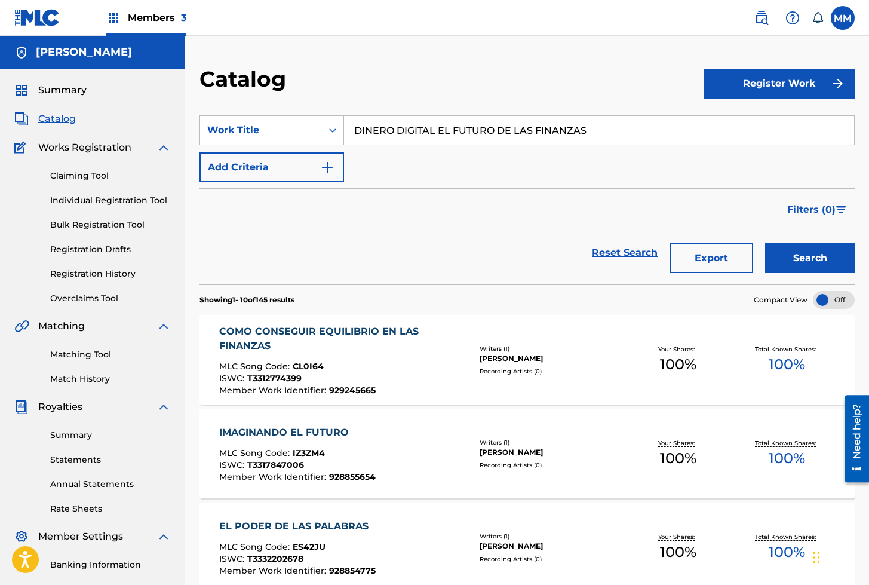
click at [107, 203] on link "Individual Registration Tool" at bounding box center [110, 200] width 121 height 13
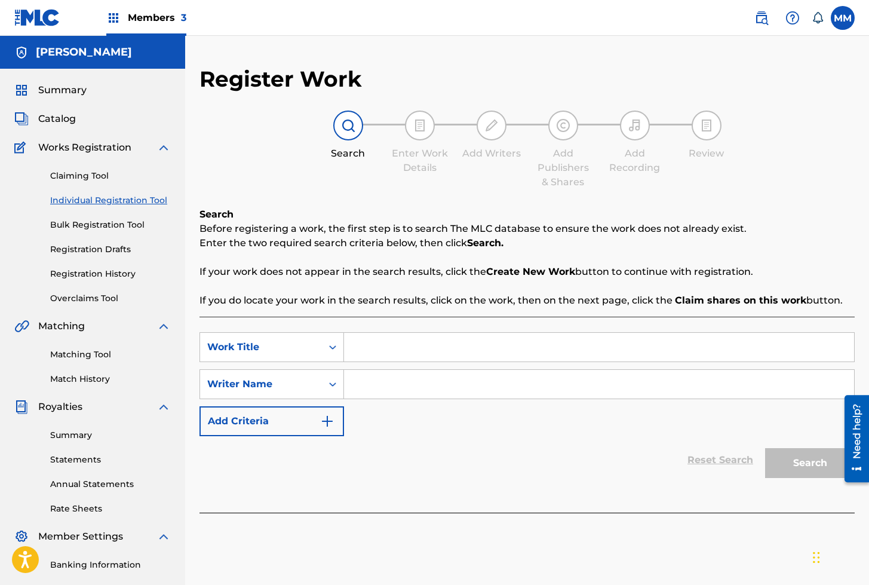
click at [443, 347] on input "Search Form" at bounding box center [599, 347] width 510 height 29
paste input "DINERO DIGITAL EL FUTURO DE LAS FINANZAS"
type input "DINERO DIGITAL EL FUTURO DE LAS FINANZAS"
click at [419, 390] on input "Search Form" at bounding box center [599, 384] width 510 height 29
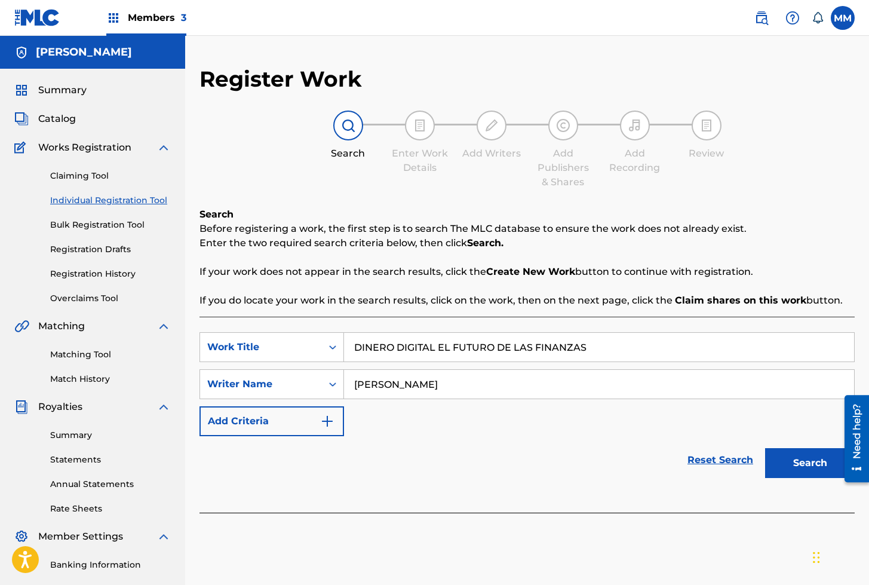
type input "Fernando Rodriguez"
click at [765, 448] on button "Search" at bounding box center [810, 463] width 90 height 30
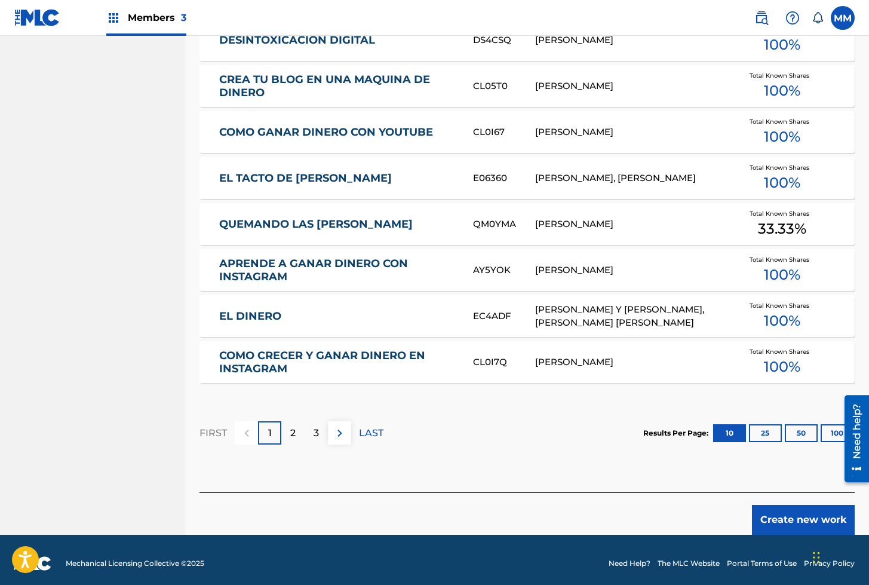
click at [789, 519] on button "Create new work" at bounding box center [803, 520] width 103 height 30
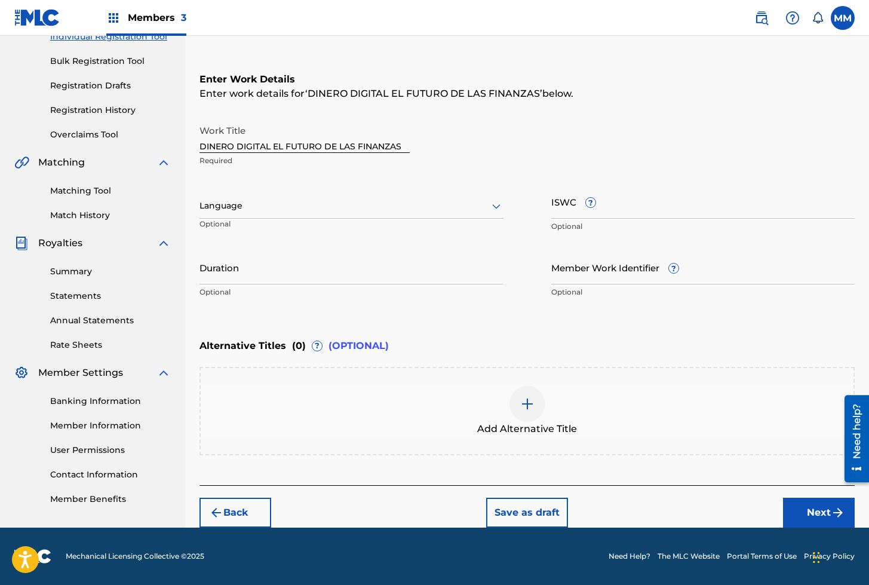
scroll to position [163, 0]
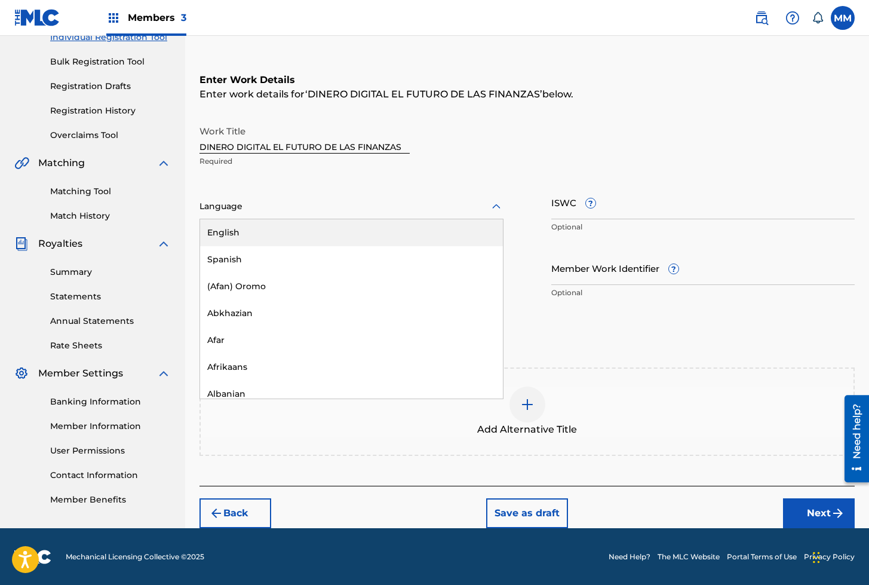
click at [215, 212] on div at bounding box center [352, 206] width 304 height 15
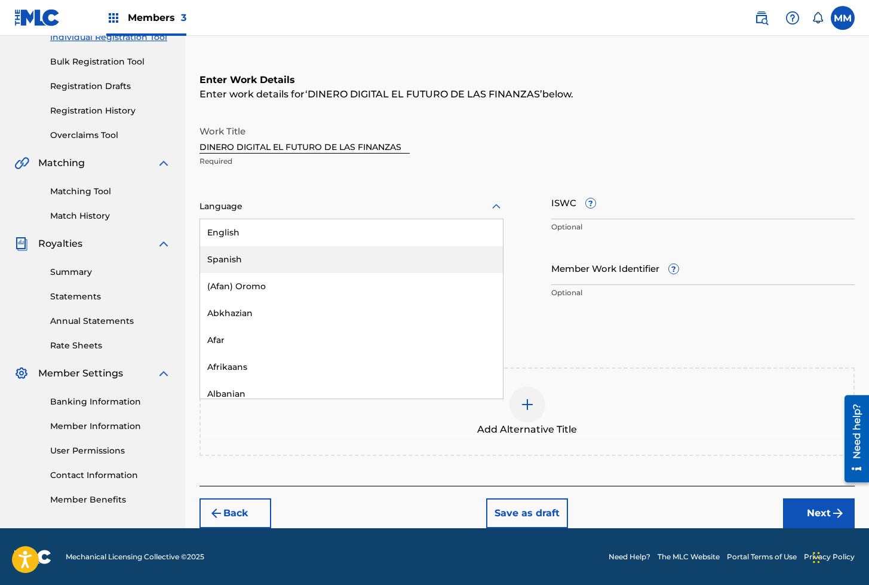
click at [219, 261] on div "Spanish" at bounding box center [351, 259] width 303 height 27
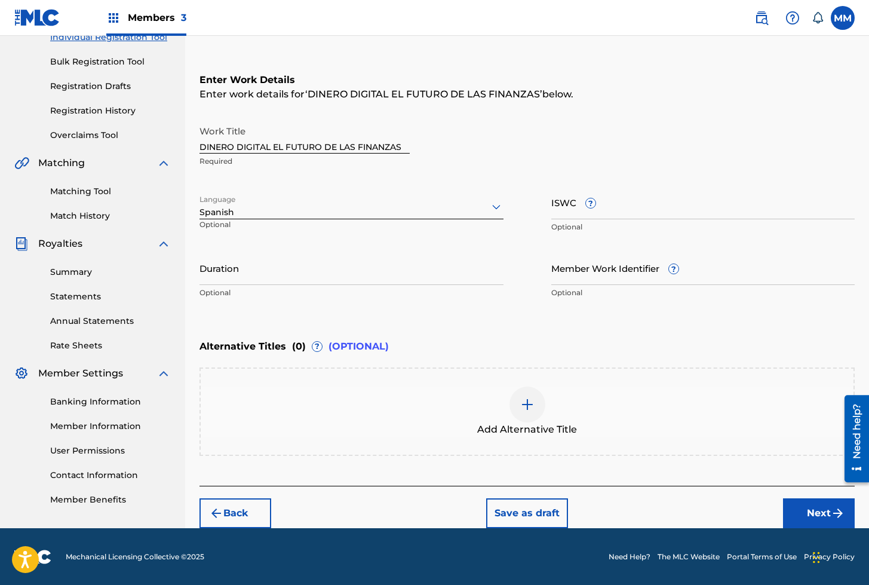
click at [569, 211] on input "ISWC ?" at bounding box center [703, 202] width 304 height 34
paste input "T3312506637"
type input "T3312506637"
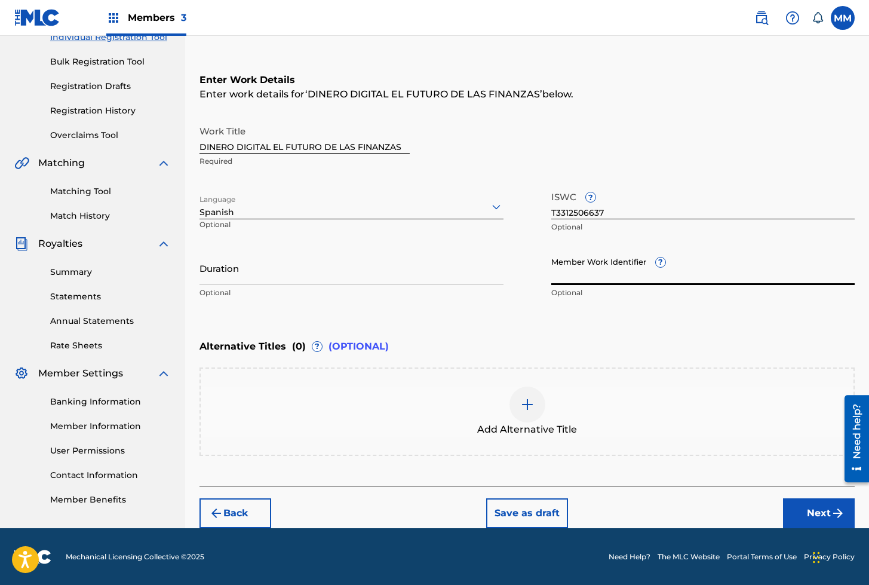
click at [596, 271] on input "Member Work Identifier ?" at bounding box center [703, 268] width 304 height 34
paste input "929229116"
type input "929229116"
click at [817, 514] on button "Next" at bounding box center [819, 513] width 72 height 30
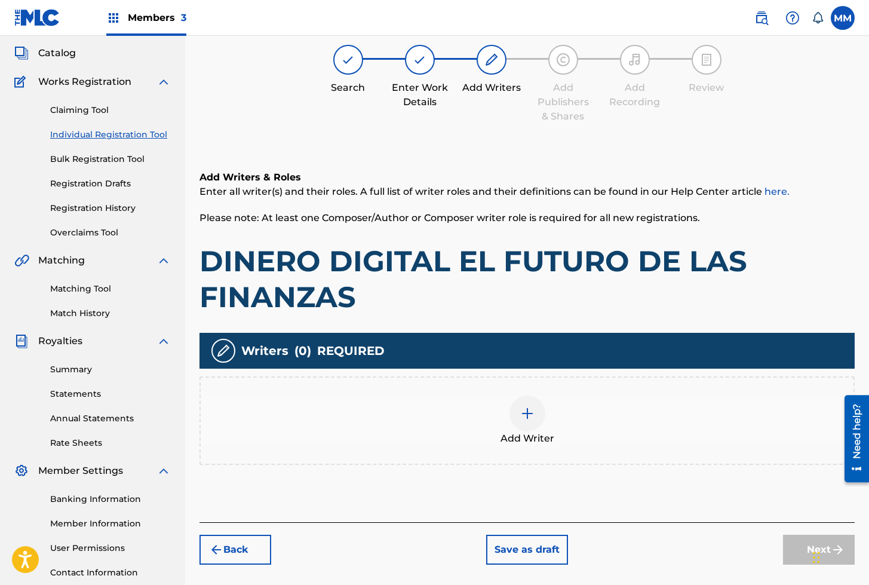
scroll to position [54, 0]
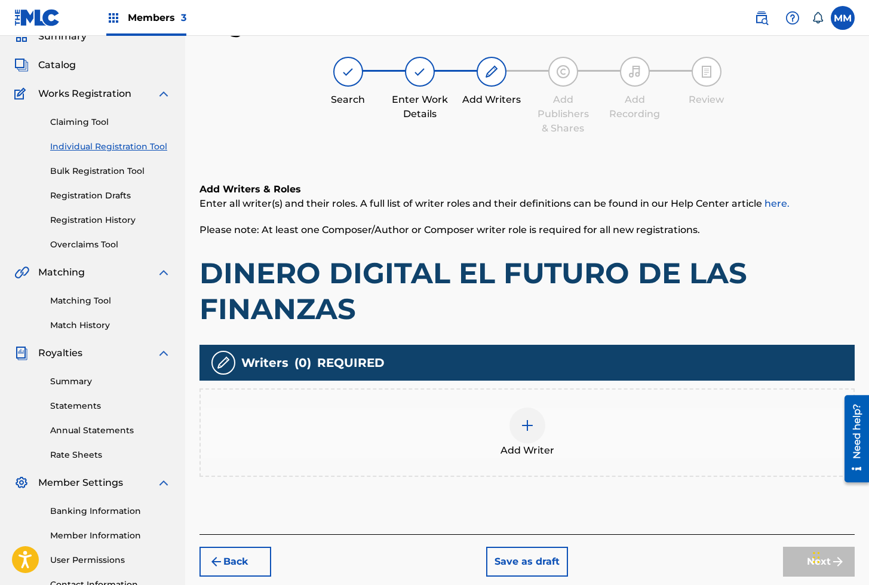
click at [520, 418] on img at bounding box center [527, 425] width 14 height 14
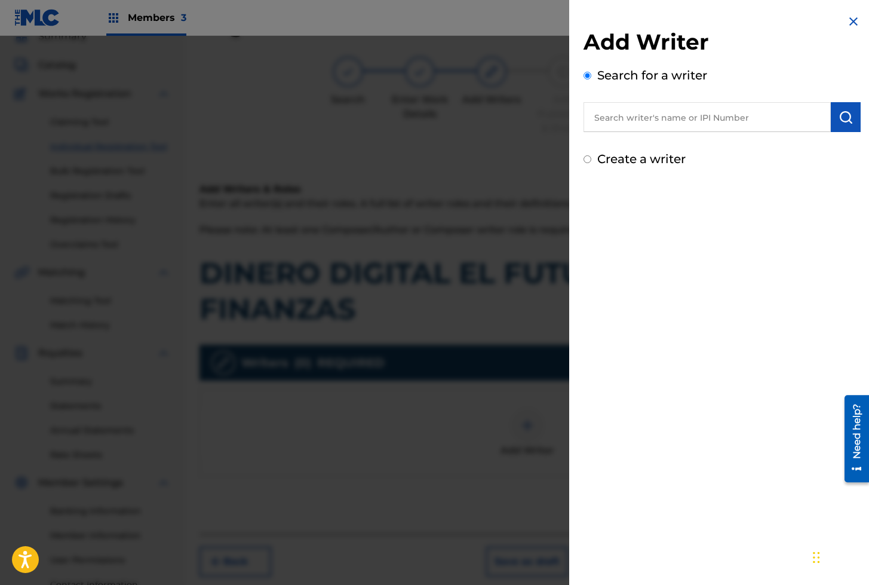
click at [668, 117] on input "text" at bounding box center [707, 117] width 247 height 30
paste input "01282187835"
type input "01282187835"
click at [839, 116] on img "submit" at bounding box center [846, 117] width 14 height 14
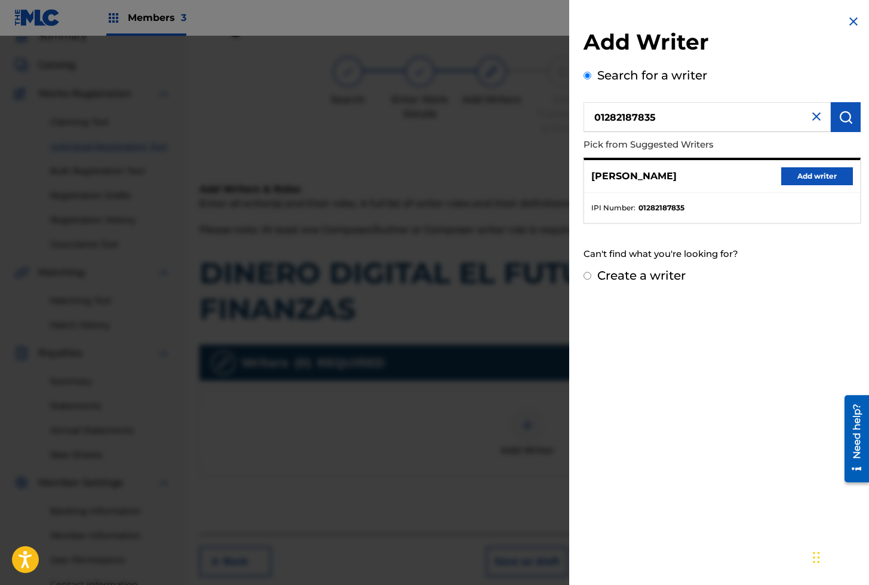
click at [789, 176] on button "Add writer" at bounding box center [817, 176] width 72 height 18
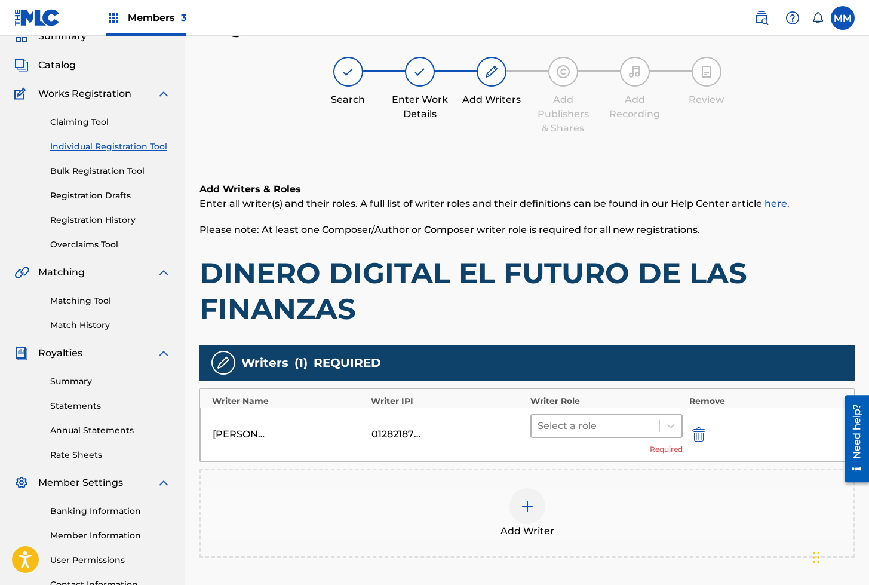
click at [562, 436] on div "Select a role" at bounding box center [607, 426] width 153 height 24
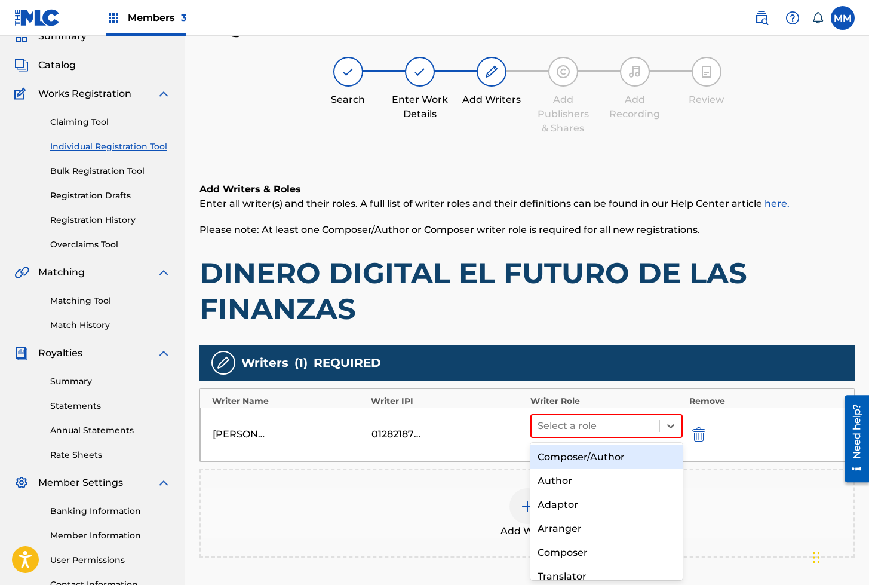
click at [585, 456] on div "Composer/Author" at bounding box center [607, 457] width 153 height 24
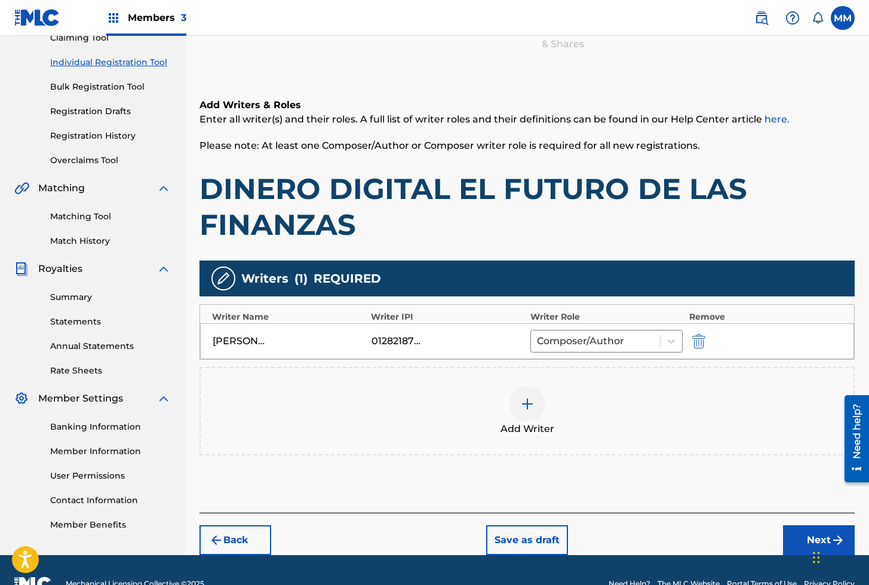
scroll to position [165, 0]
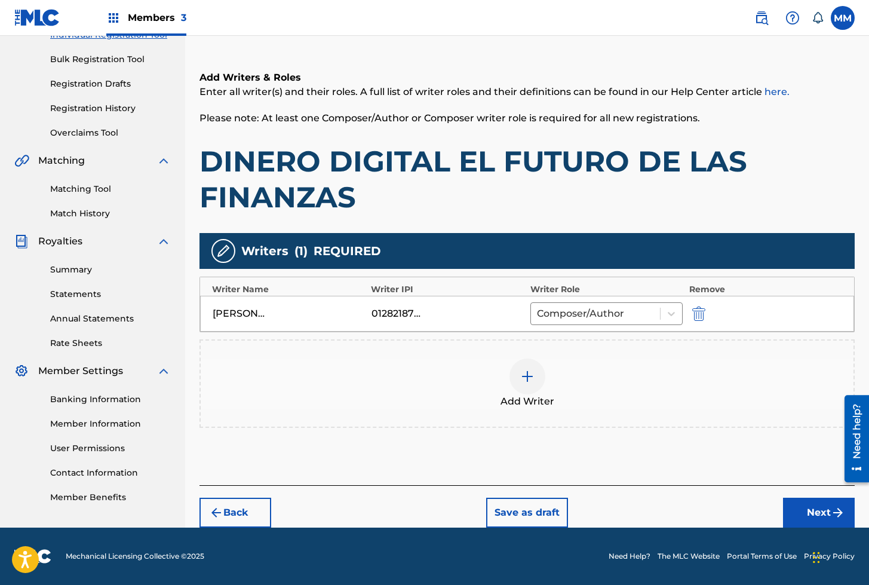
click at [832, 516] on img "submit" at bounding box center [838, 512] width 14 height 14
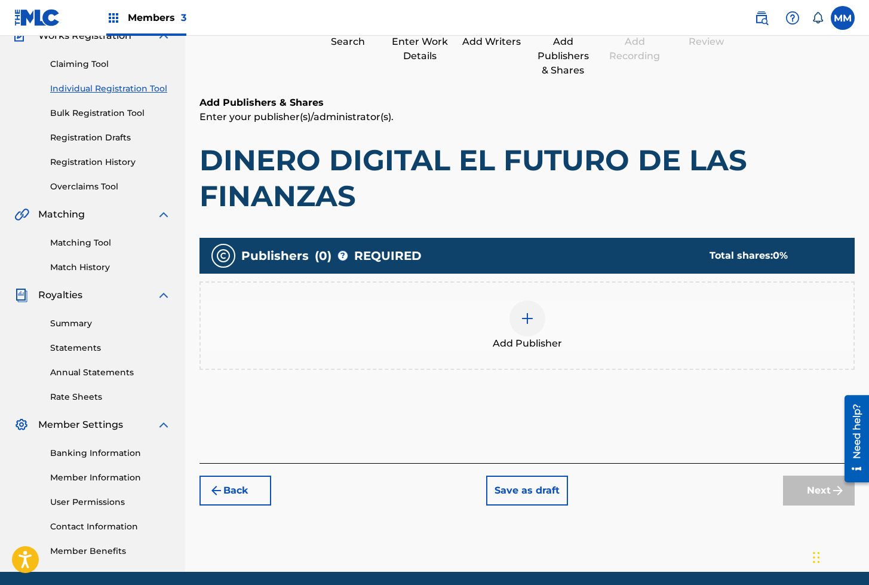
scroll to position [54, 0]
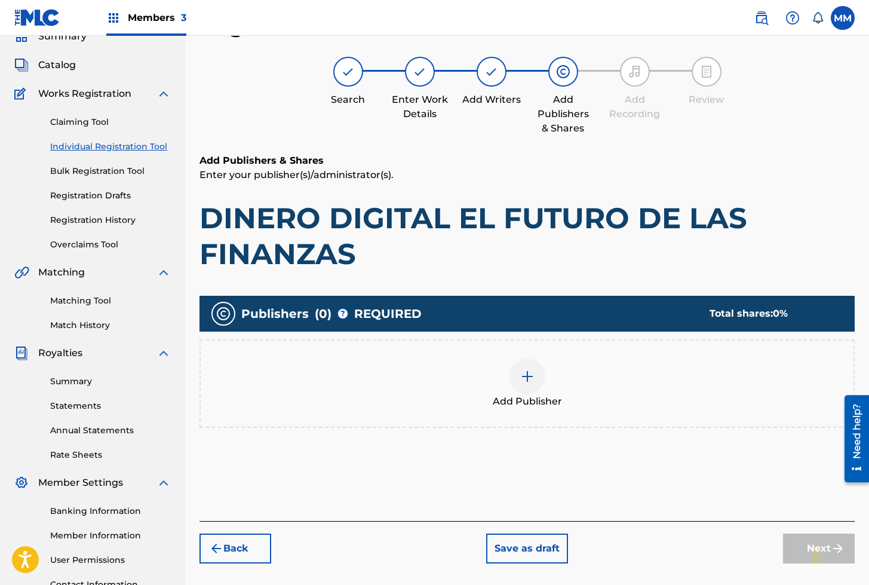
click at [533, 374] on img at bounding box center [527, 376] width 14 height 14
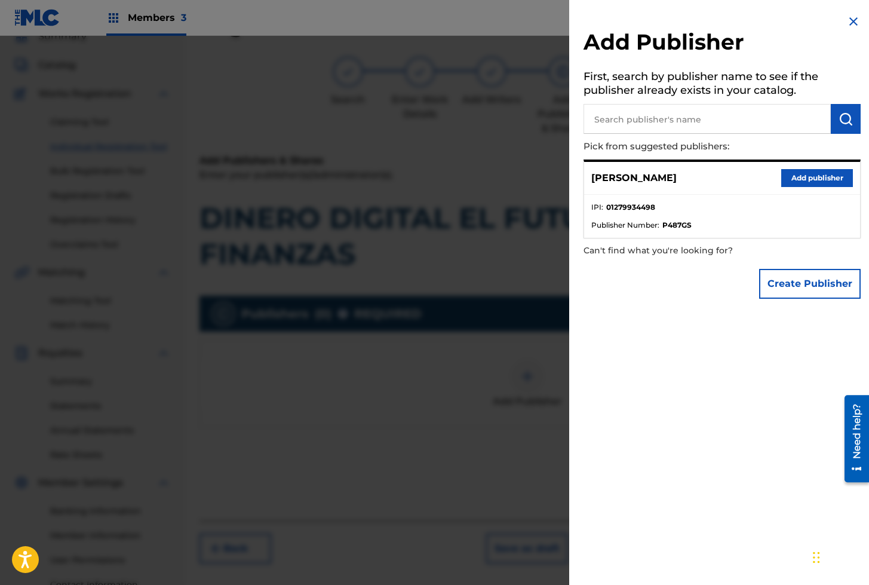
click at [795, 167] on div "Mauricio Morales Add publisher" at bounding box center [722, 178] width 276 height 33
click at [801, 174] on button "Add publisher" at bounding box center [817, 178] width 72 height 18
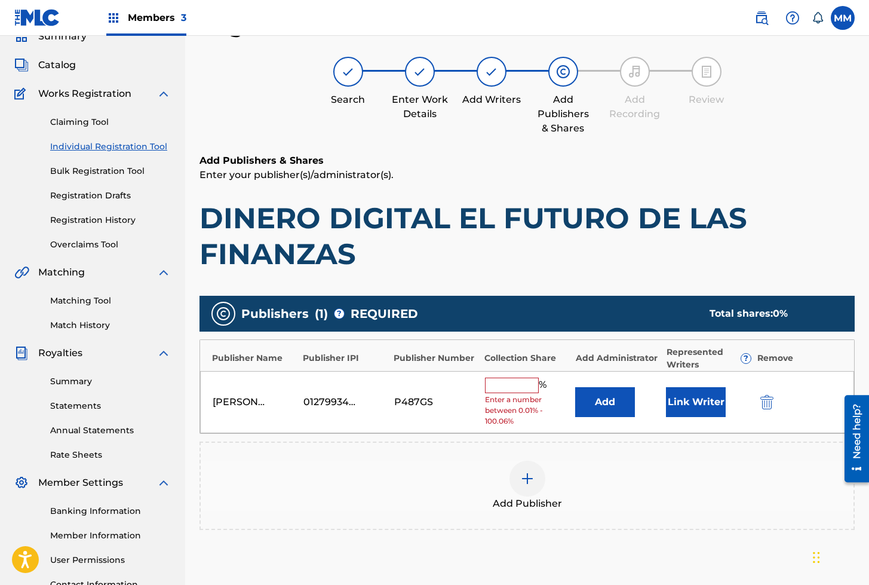
click at [686, 412] on button "Link Writer" at bounding box center [696, 402] width 60 height 30
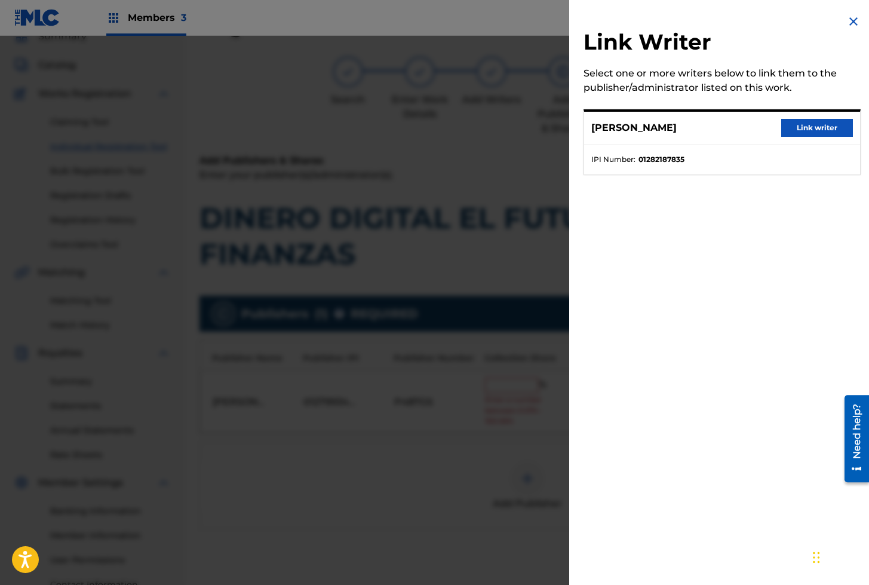
click at [824, 130] on button "Link writer" at bounding box center [817, 128] width 72 height 18
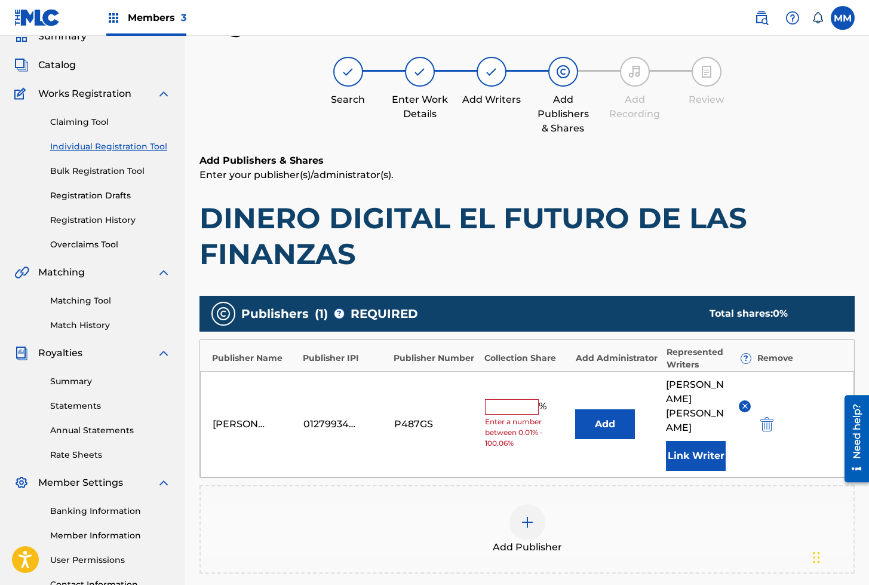
click at [510, 399] on input "text" at bounding box center [512, 407] width 54 height 16
type input "100"
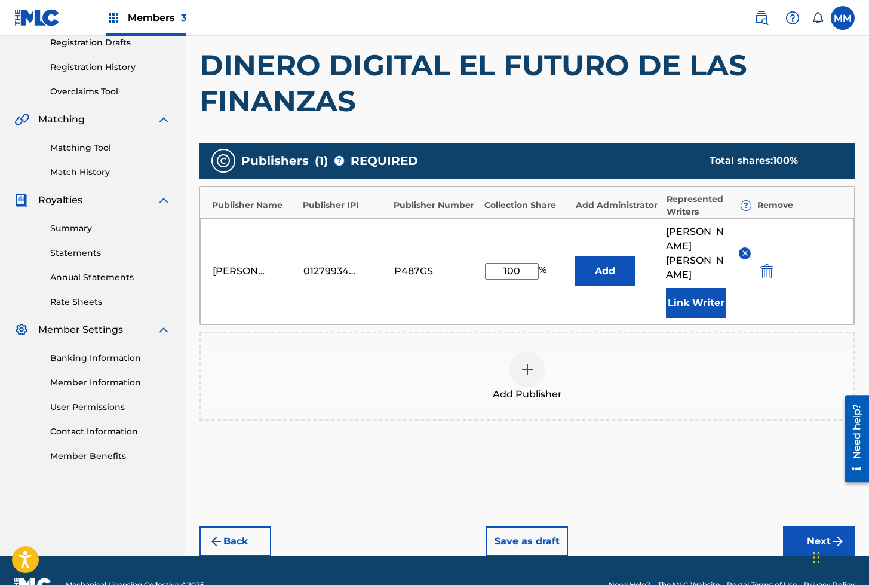
click at [804, 526] on button "Next" at bounding box center [819, 541] width 72 height 30
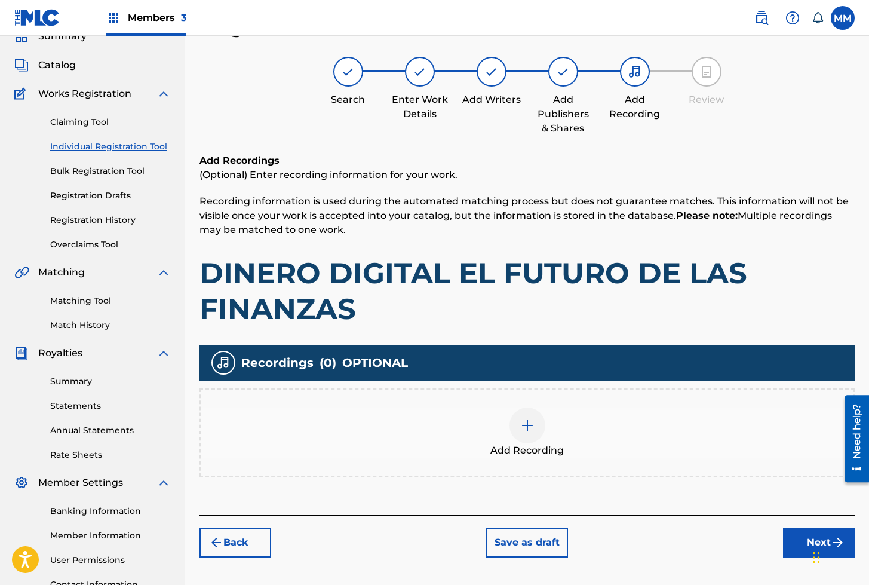
click at [525, 427] on img at bounding box center [527, 425] width 14 height 14
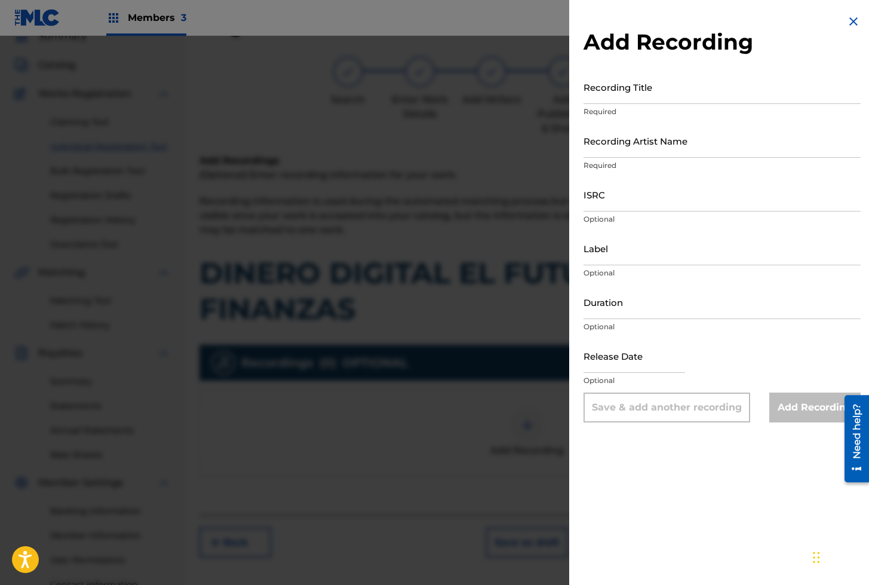
click at [622, 94] on input "Recording Title" at bounding box center [722, 87] width 277 height 34
paste input "DINERO DIGITAL EL FUTURO DE LAS FINANZAS. EPISODIO 1"
type input "DINERO DIGITAL EL FUTURO DE LAS FINANZAS. EPISODIO 1"
click at [621, 143] on input "Recording Artist Name" at bounding box center [722, 141] width 277 height 34
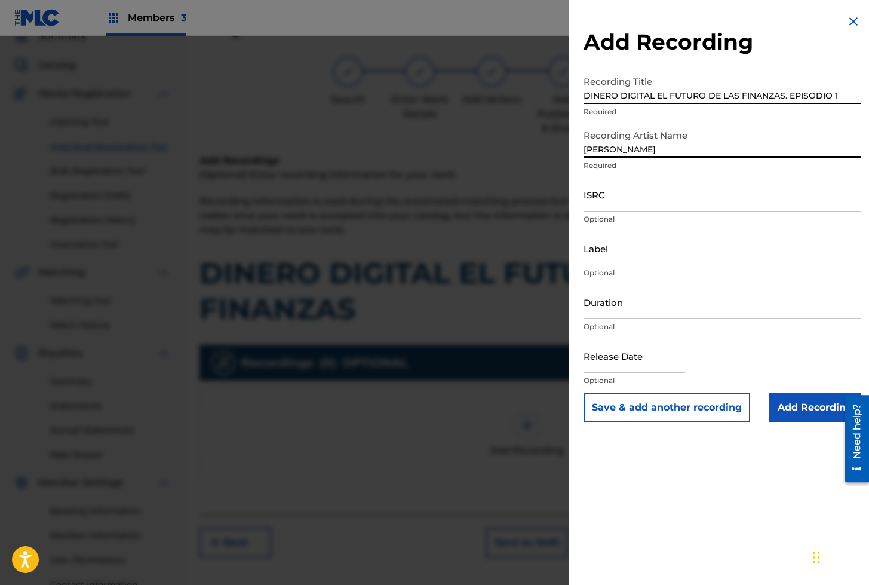
type input "Pablo Gómez"
click at [640, 197] on input "ISRC" at bounding box center [722, 194] width 277 height 34
paste input "QZXLZ2500855"
type input "QZXLZ2500855"
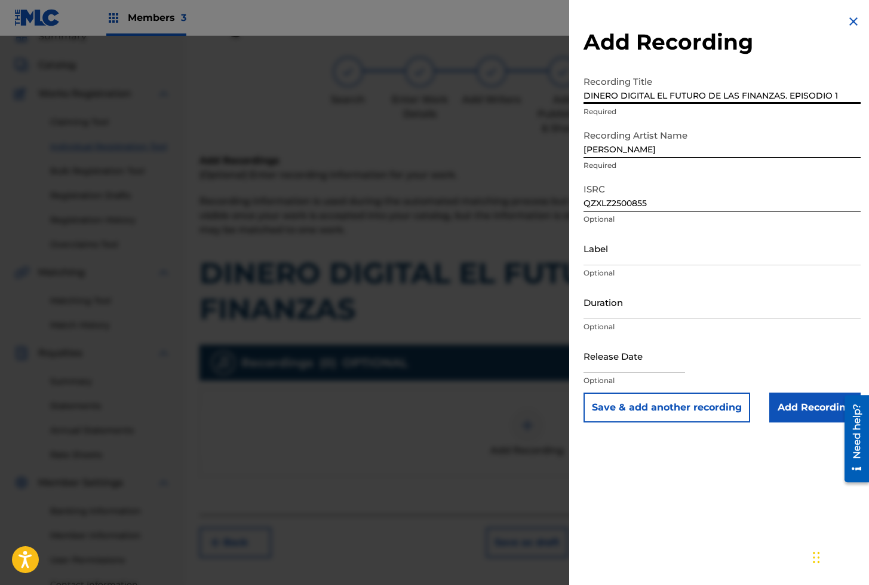
click at [630, 93] on input "DINERO DIGITAL EL FUTURO DE LAS FINANZAS. EPISODIO 1" at bounding box center [722, 87] width 277 height 34
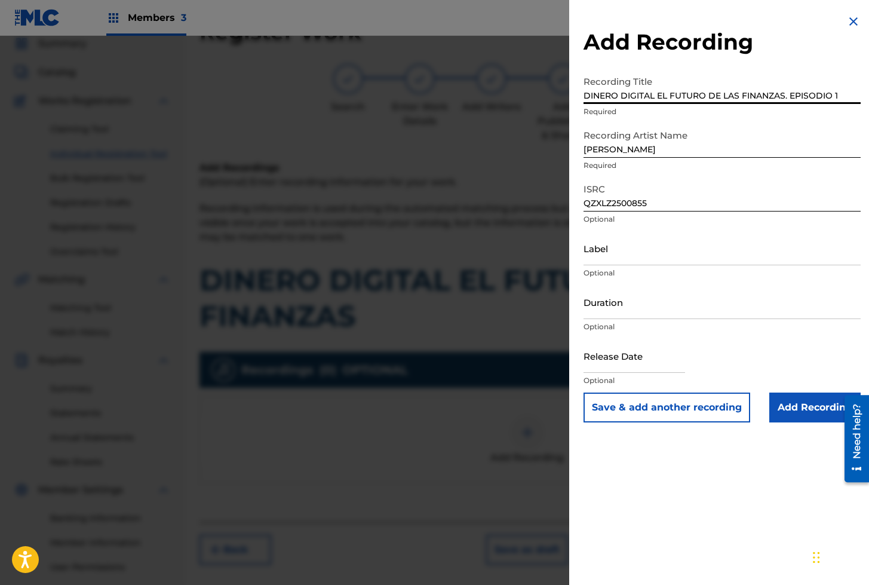
click at [666, 409] on button "Save & add another recording" at bounding box center [667, 408] width 167 height 30
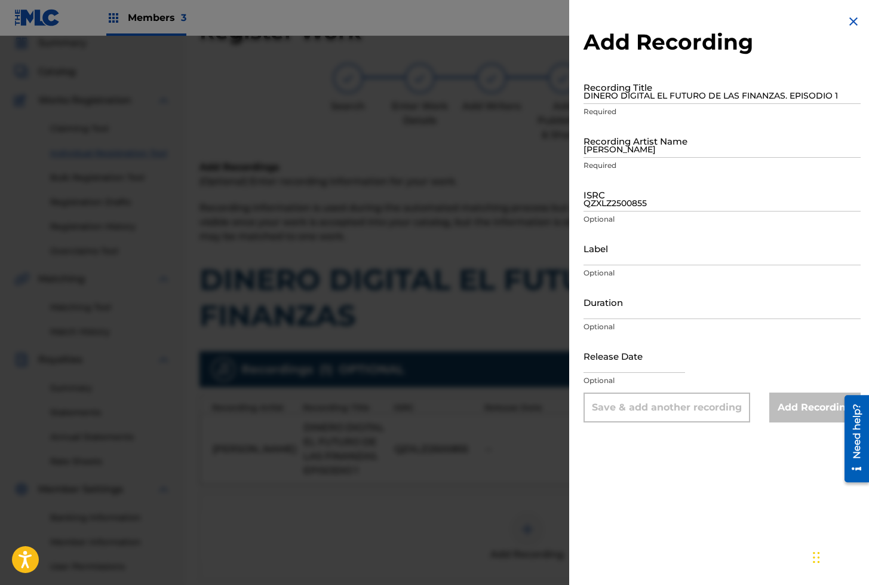
click at [614, 94] on input "DINERO DIGITAL EL FUTURO DE LAS FINANZAS. EPISODIO 1" at bounding box center [722, 87] width 277 height 34
paste input "DINERO DIGITAL EL FUTURO DE LAS FINANZAS. EPISODIO 1"
type input "DINERO DIGITAL EL FUTURO DE LAS FINANZAS. EPISODIO 2"
click at [682, 158] on div "Recording Artist Name Pablo Gómez Required" at bounding box center [722, 151] width 277 height 54
click at [673, 149] on input "Pablo Gómez" at bounding box center [722, 141] width 277 height 34
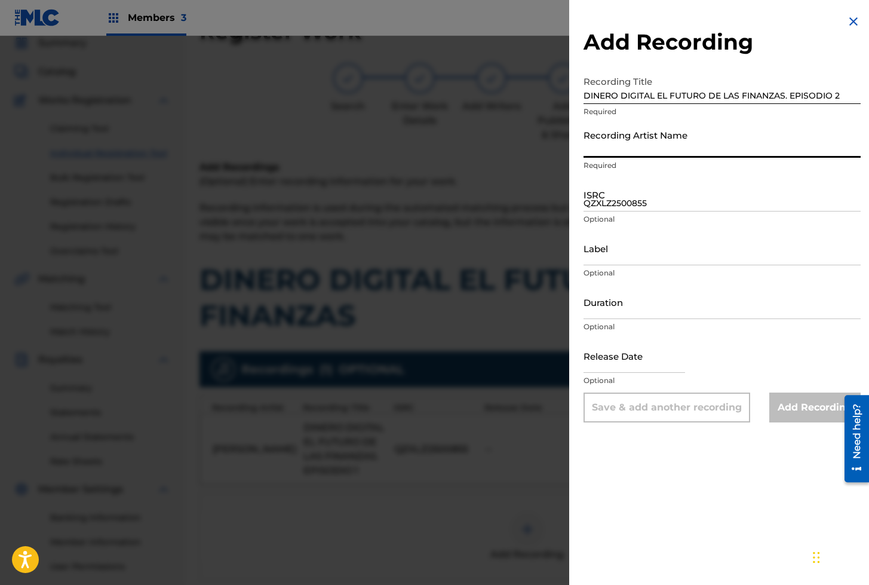
type input "Pablo Gómez"
click at [618, 198] on input "QZXLZ2500855" at bounding box center [722, 194] width 277 height 34
paste input "QZXLZ2500857"
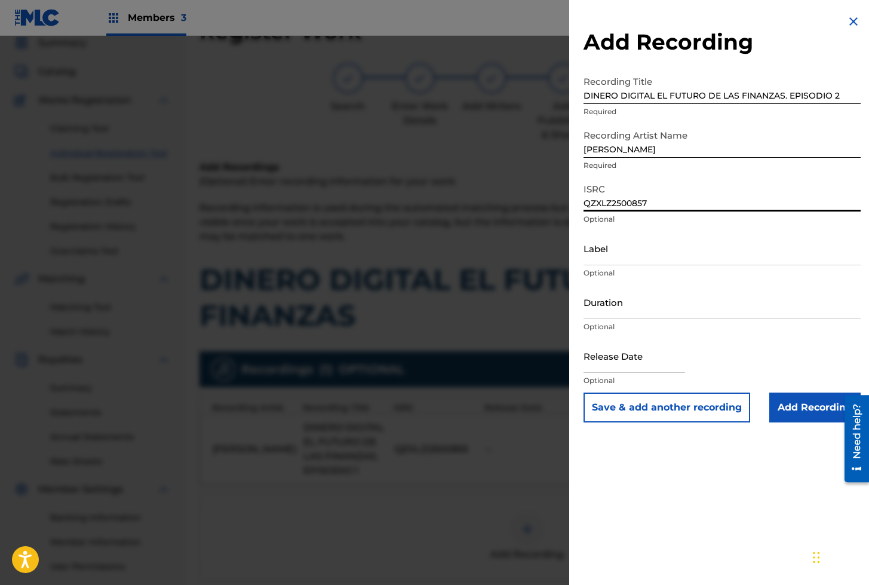
type input "QZXLZ2500857"
click at [669, 97] on input "DINERO DIGITAL EL FUTURO DE LAS FINANZAS. EPISODIO 2" at bounding box center [722, 87] width 277 height 34
click at [646, 410] on button "Save & add another recording" at bounding box center [667, 408] width 167 height 30
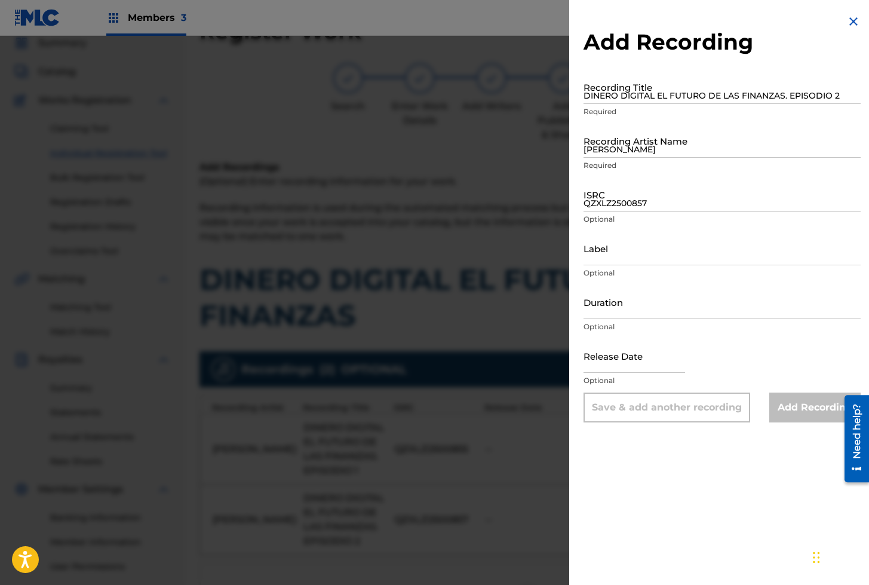
click at [631, 87] on input "DINERO DIGITAL EL FUTURO DE LAS FINANZAS. EPISODIO 2" at bounding box center [722, 87] width 277 height 34
paste input "DINERO DIGITAL EL FUTURO DE LAS FINANZAS. EPISODIO 2"
type input "DINERO DIGITAL EL FUTURO DE LAS FINANZAS. EPISODIO 3"
click at [638, 147] on input "Pablo Gómez" at bounding box center [722, 141] width 277 height 34
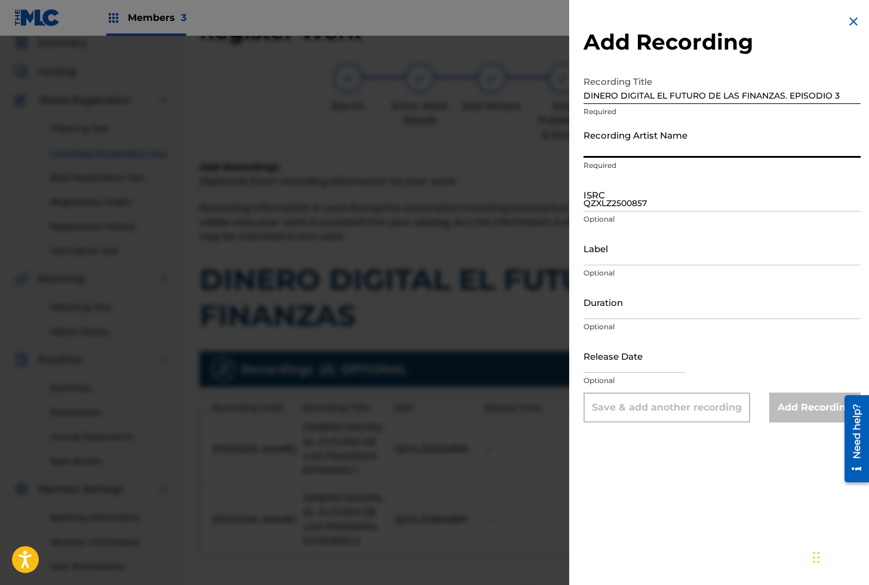
type input "Pablo Gómez"
click at [602, 203] on input "QZXLZ2500857" at bounding box center [722, 194] width 277 height 34
paste input "QZXLZ2500856"
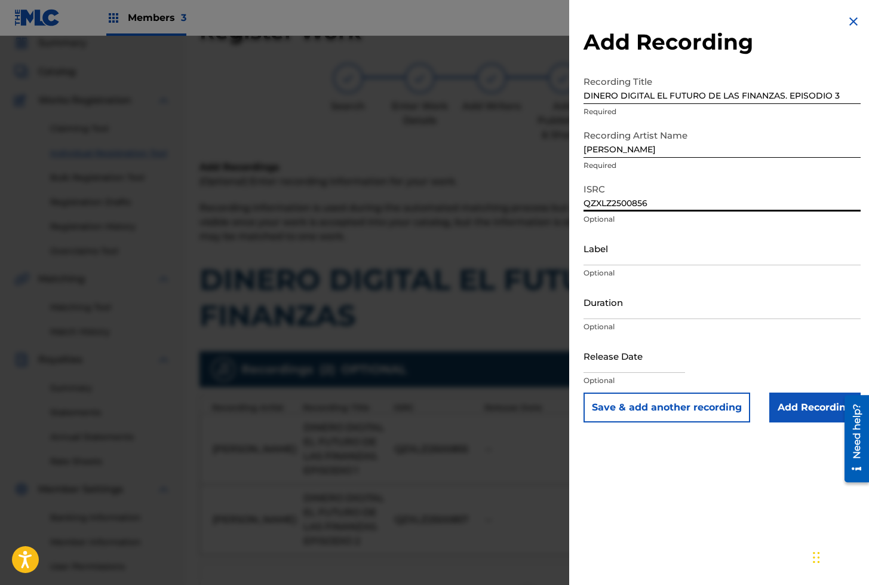
type input "QZXLZ2500856"
click at [814, 408] on input "Add Recording" at bounding box center [814, 408] width 91 height 30
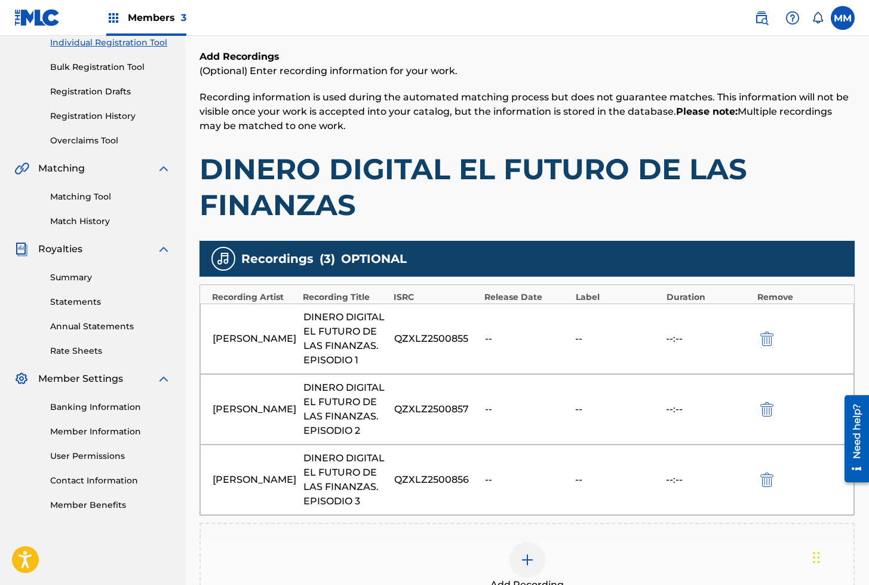
scroll to position [322, 0]
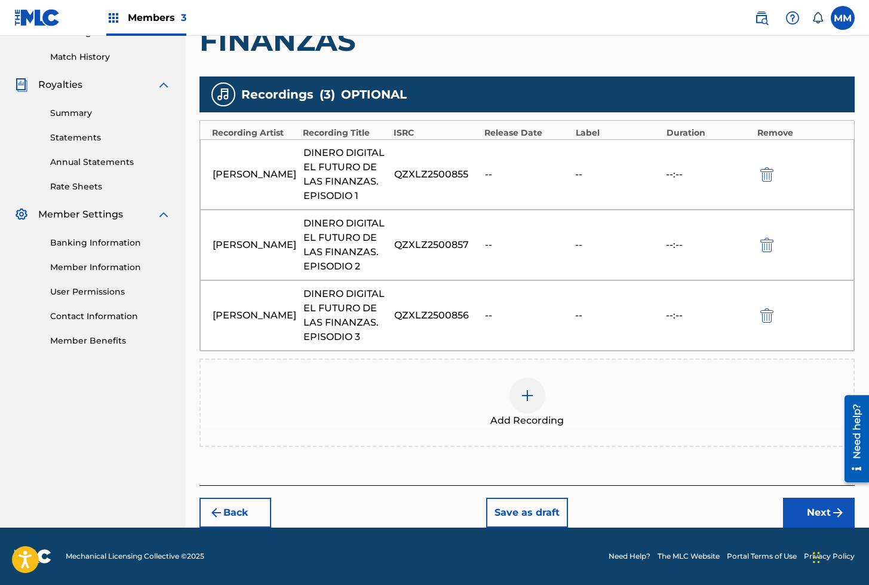
click at [803, 519] on button "Next" at bounding box center [819, 513] width 72 height 30
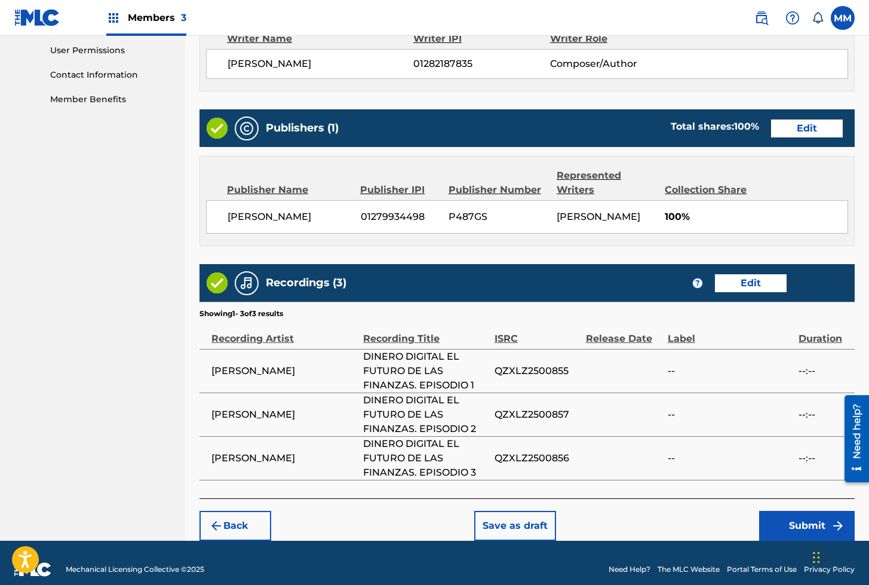
scroll to position [590, 0]
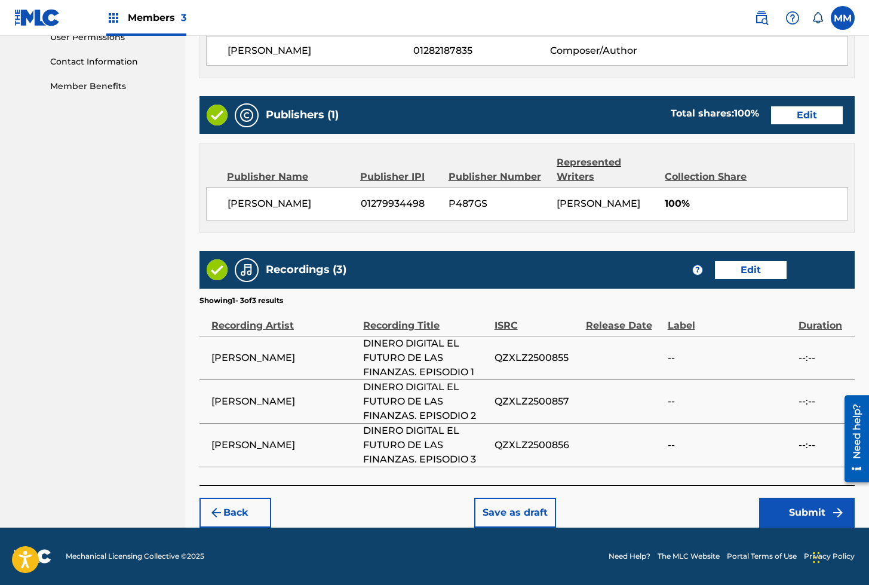
click at [788, 512] on button "Submit" at bounding box center [807, 513] width 96 height 30
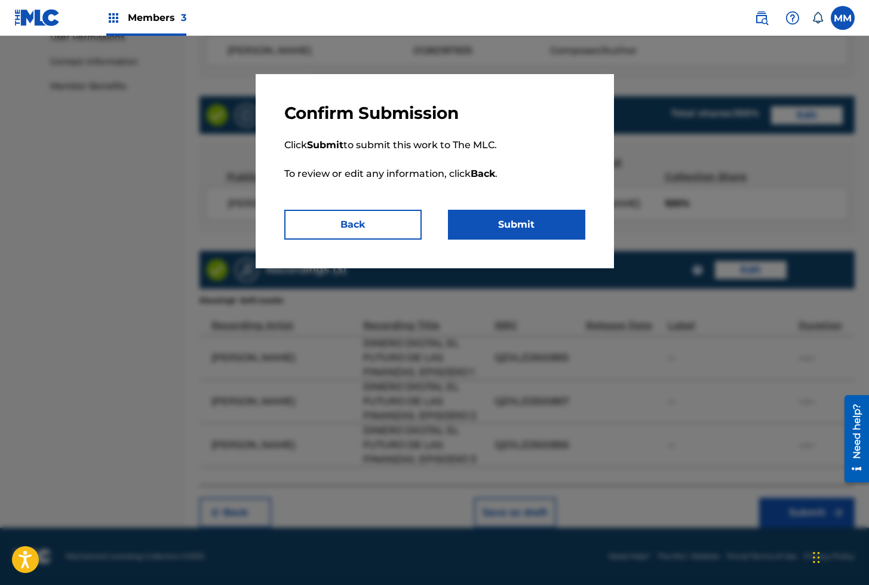
click at [522, 228] on button "Submit" at bounding box center [516, 225] width 137 height 30
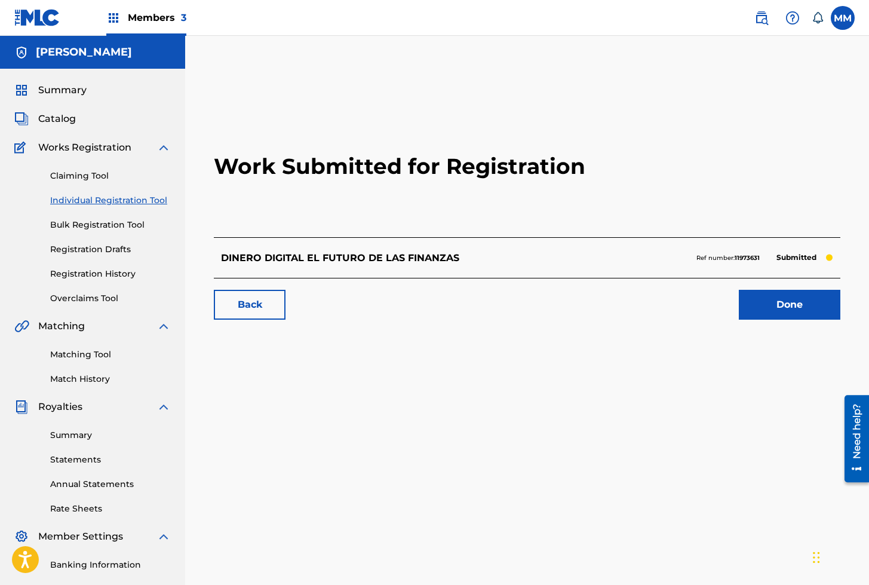
click at [768, 309] on link "Done" at bounding box center [790, 305] width 102 height 30
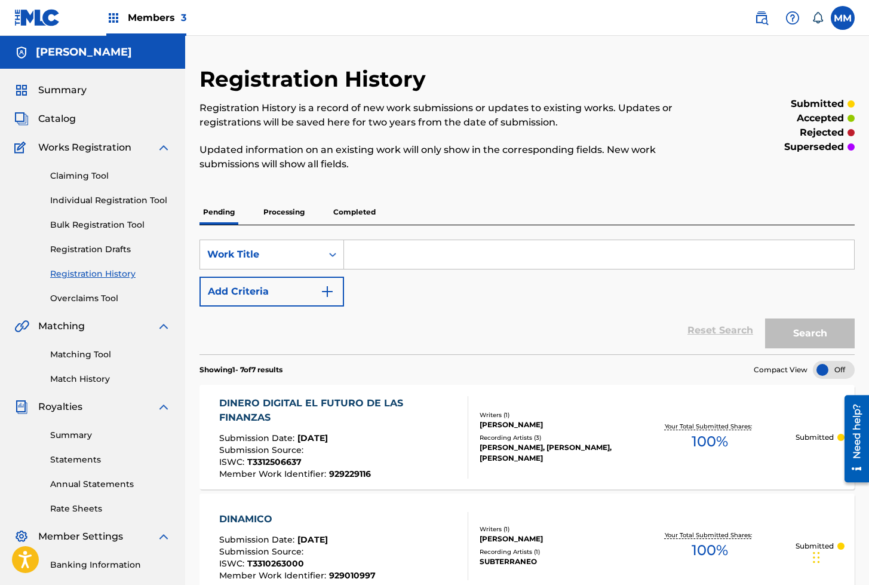
click at [91, 200] on link "Individual Registration Tool" at bounding box center [110, 200] width 121 height 13
